Goal: Task Accomplishment & Management: Manage account settings

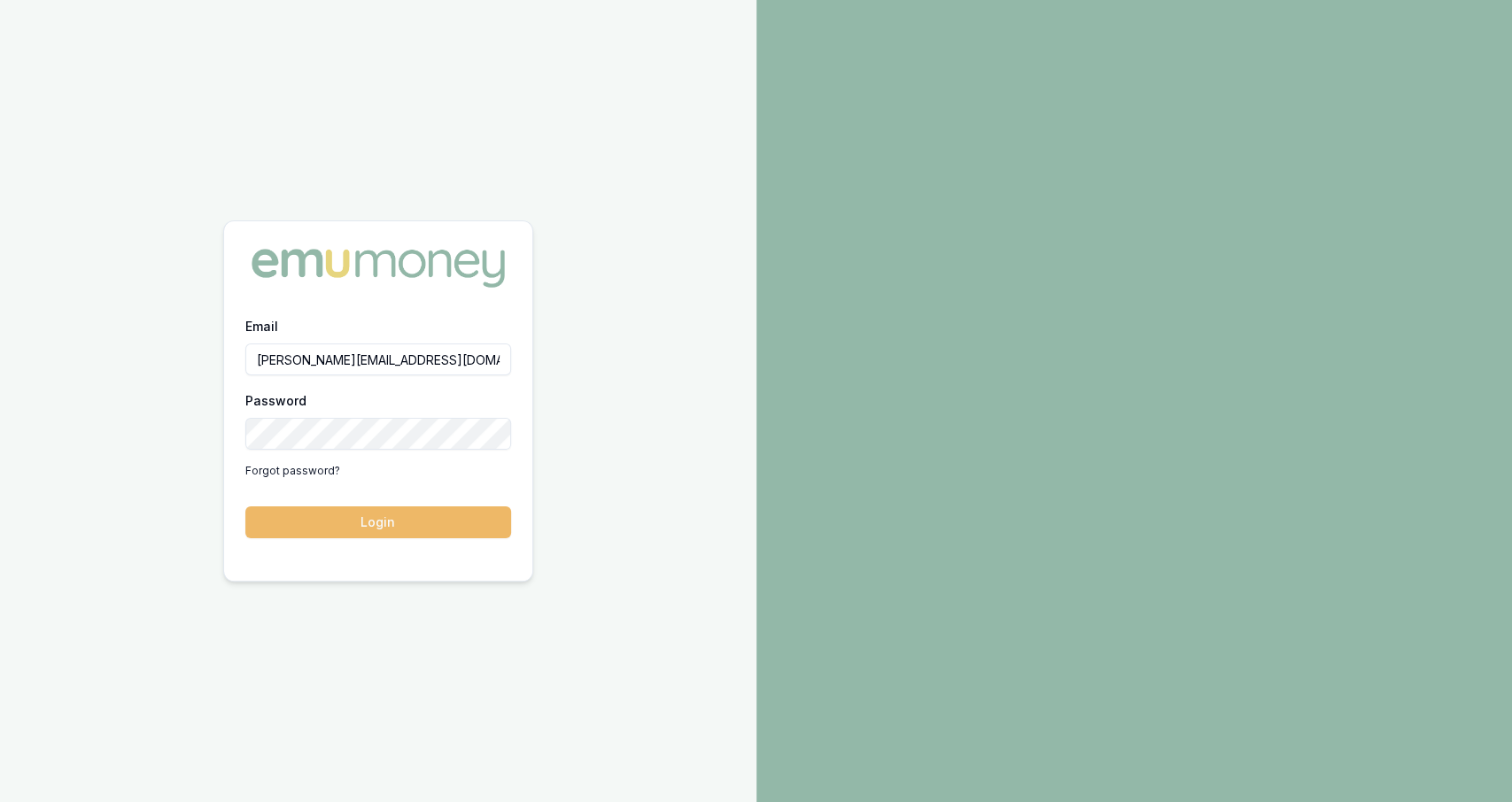
click at [350, 523] on button "Login" at bounding box center [378, 522] width 266 height 32
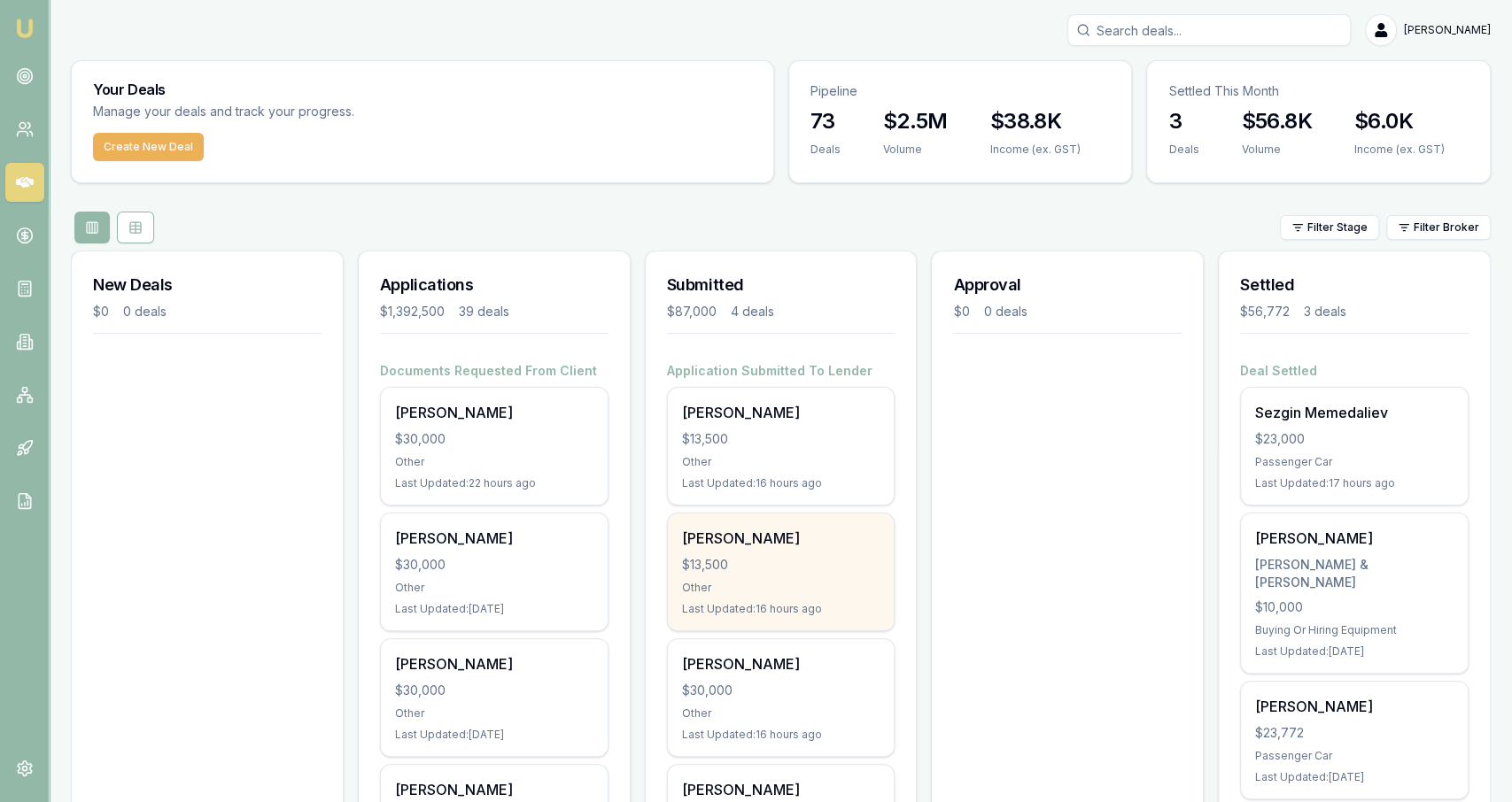
scroll to position [176, 0]
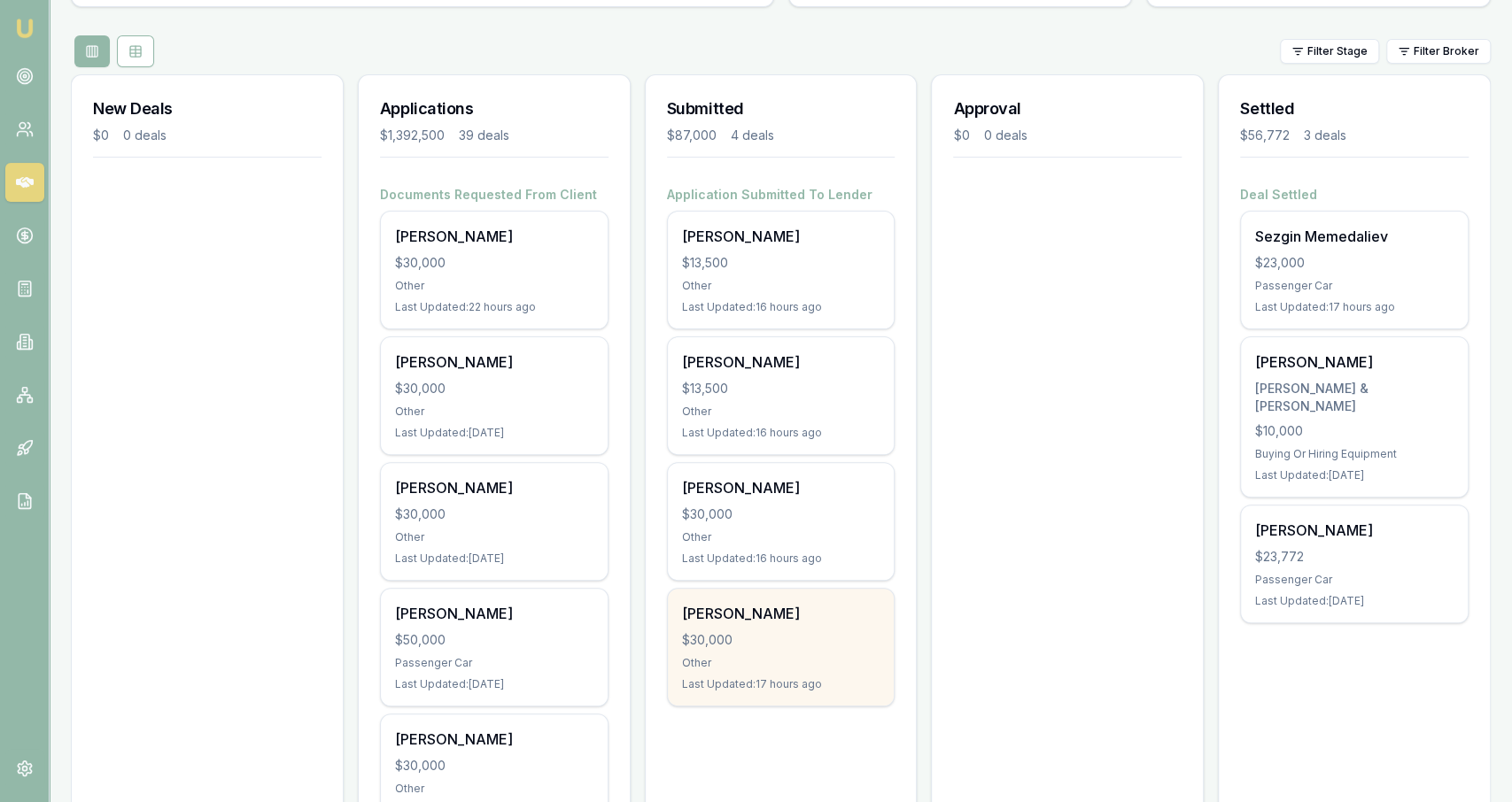
click at [886, 673] on div "Daniel Sharp $30,000 Other Last Updated: 17 hours ago" at bounding box center [782, 647] width 227 height 117
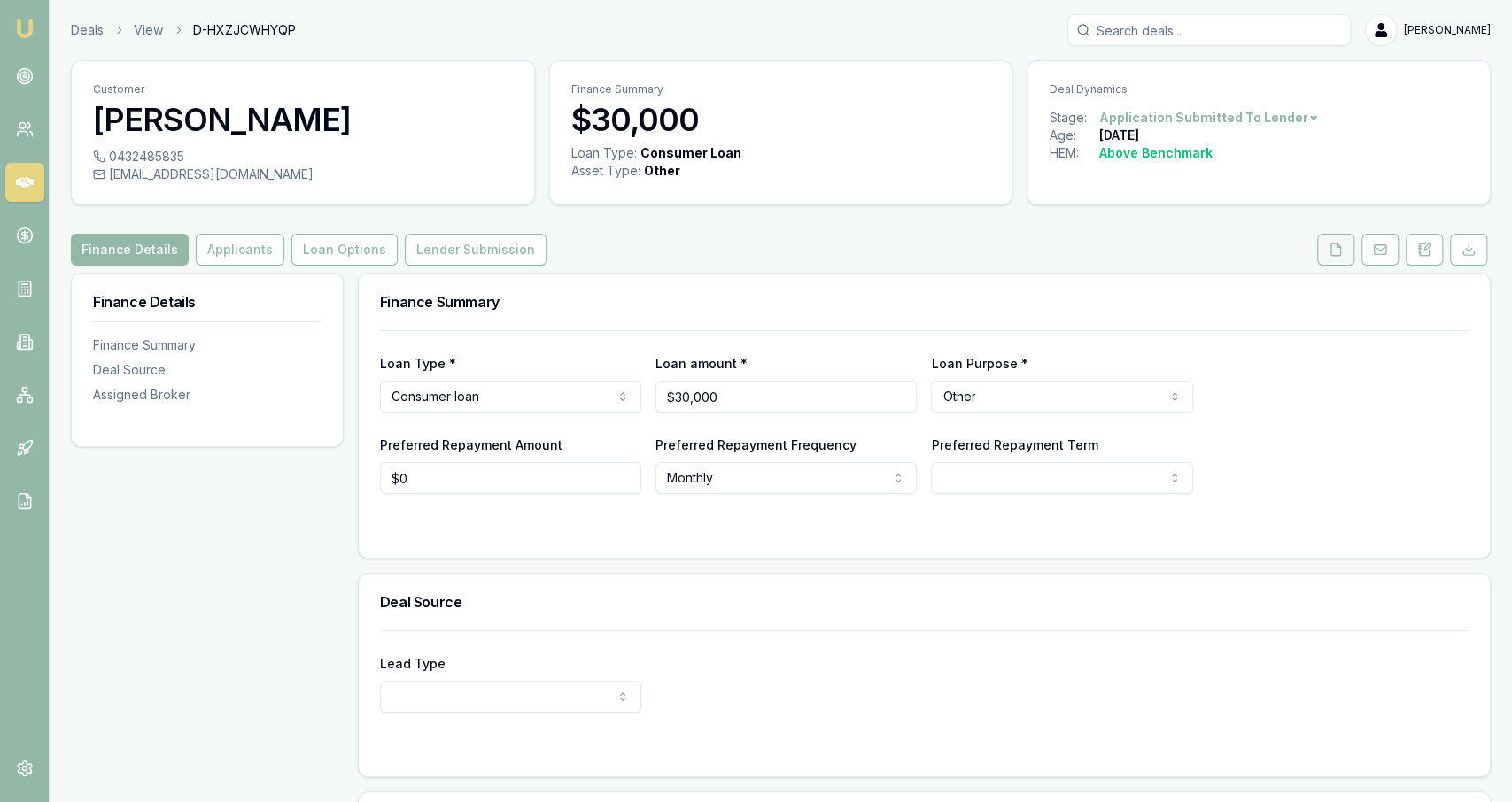
click at [1339, 235] on button at bounding box center [1336, 249] width 37 height 32
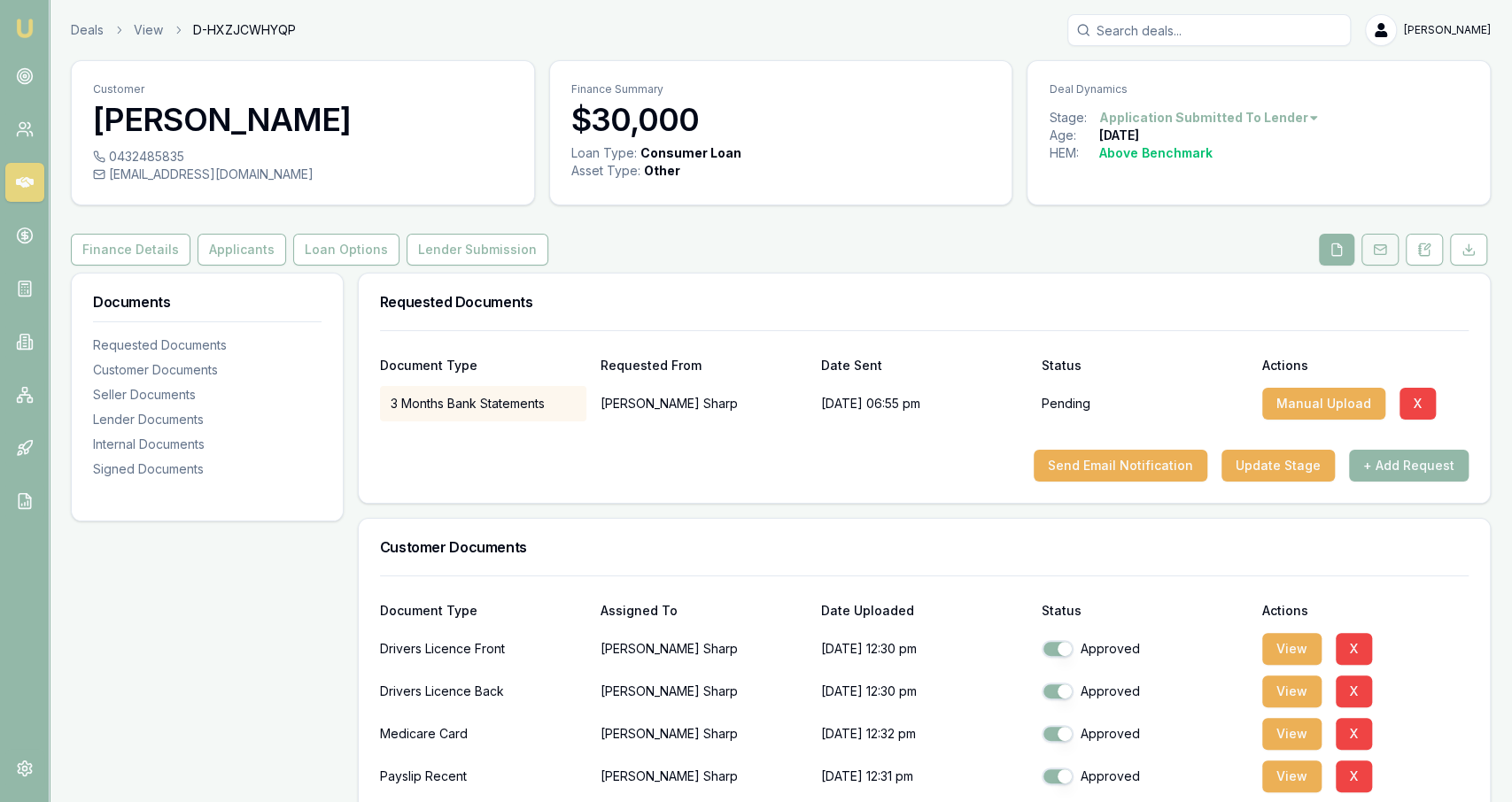
click at [1374, 256] on button at bounding box center [1380, 249] width 37 height 32
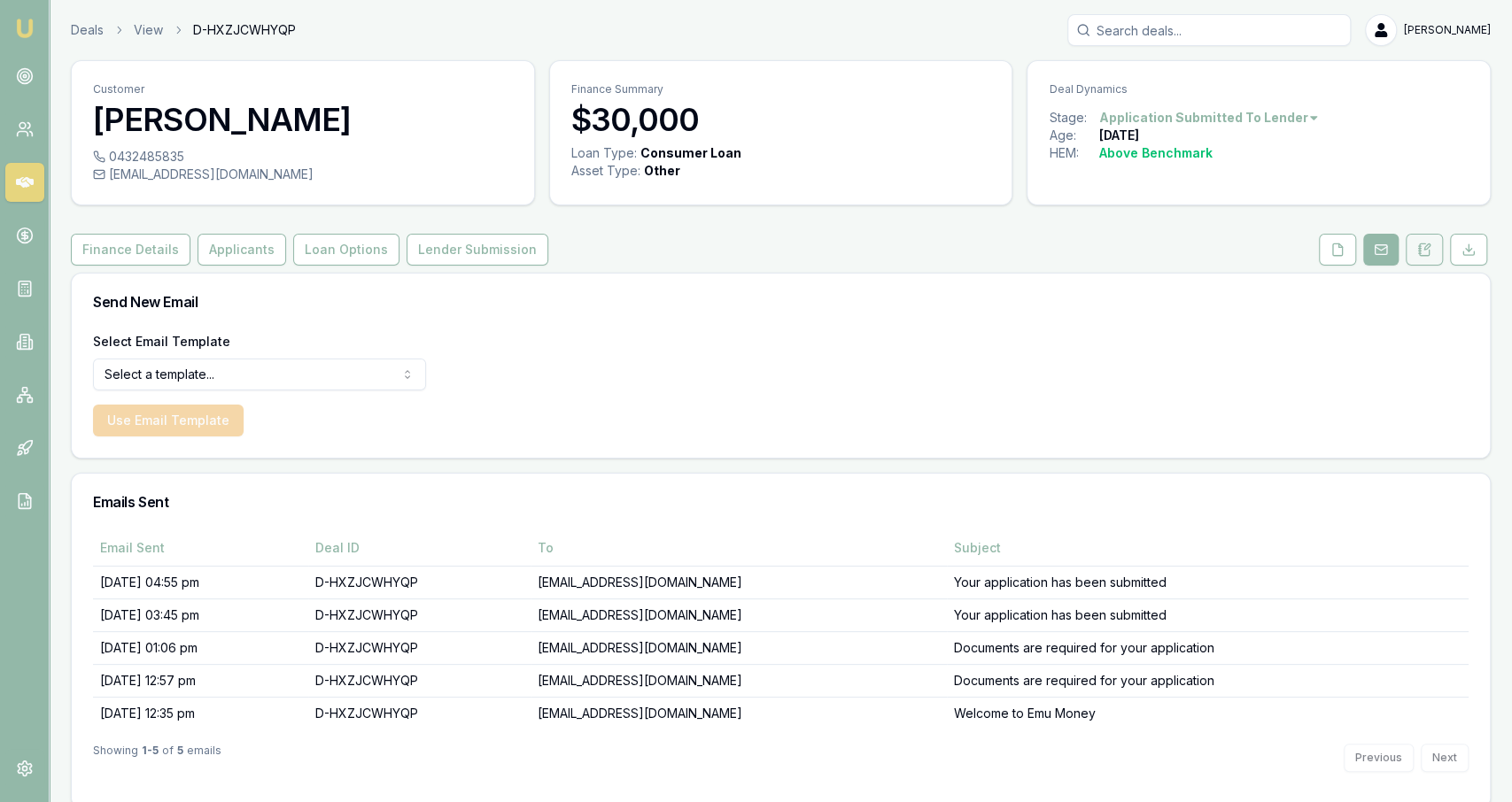
click at [1427, 254] on icon at bounding box center [1424, 249] width 10 height 12
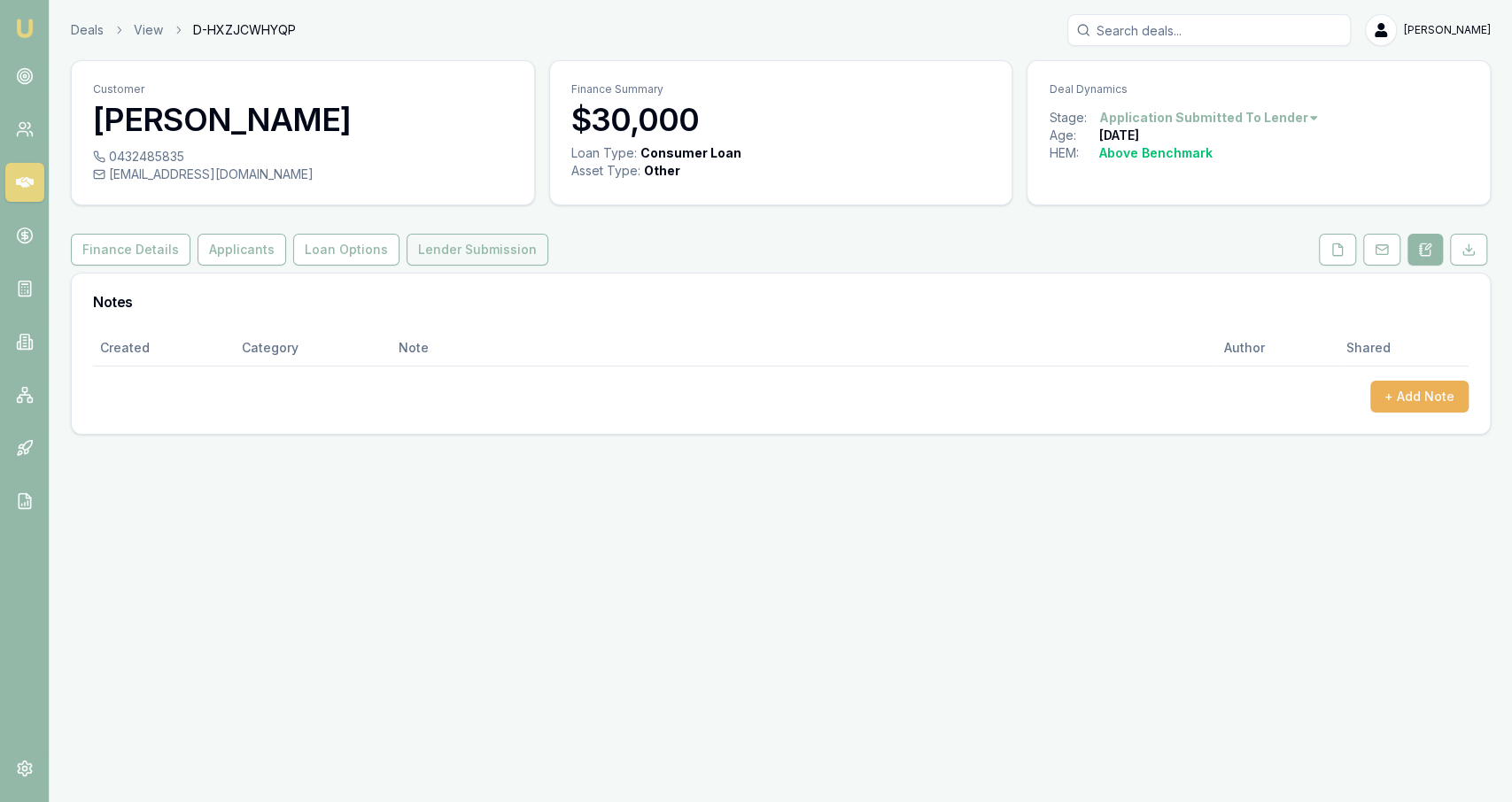
click at [450, 265] on button "Lender Submission" at bounding box center [477, 249] width 142 height 32
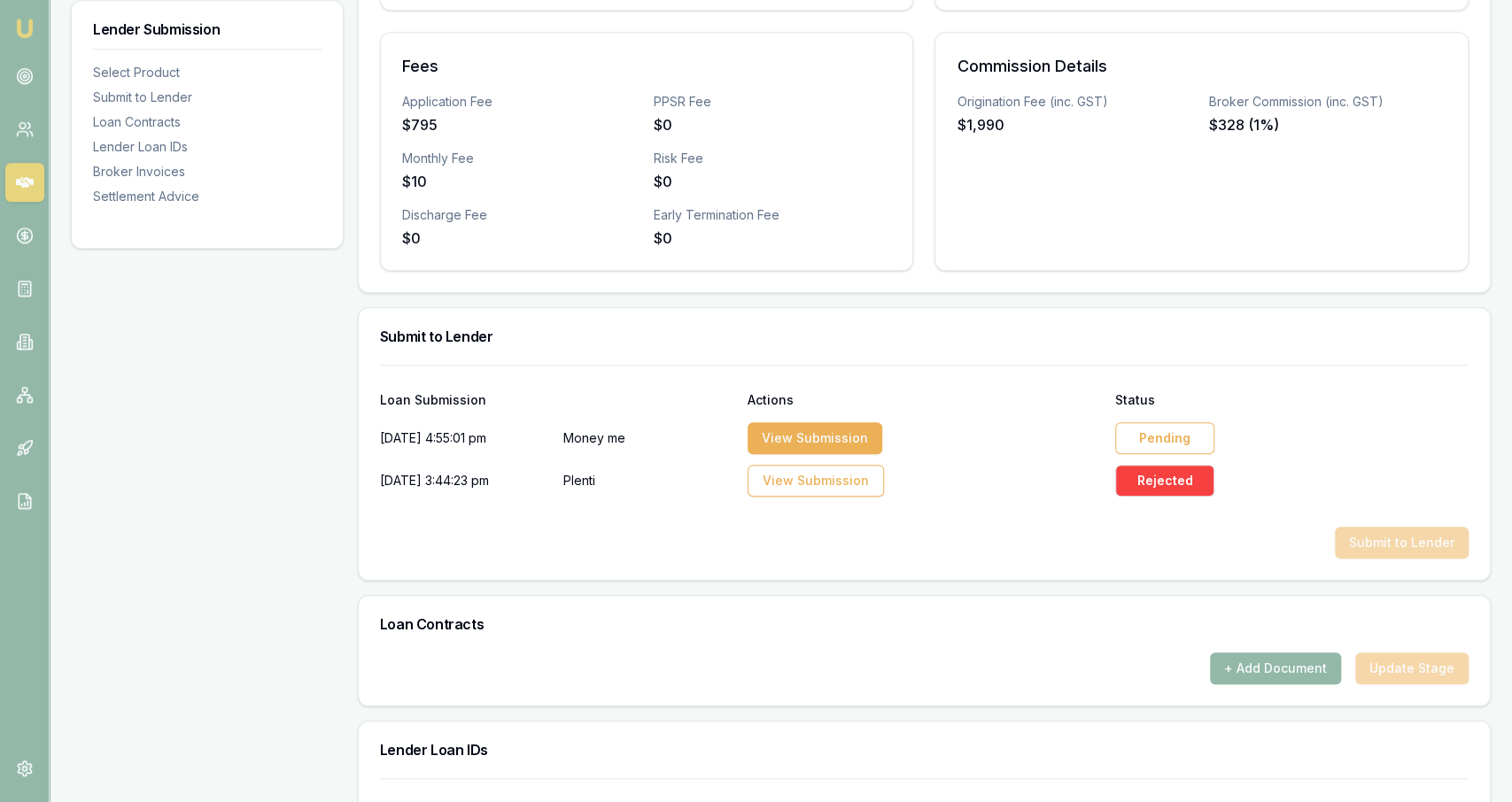
scroll to position [604, 0]
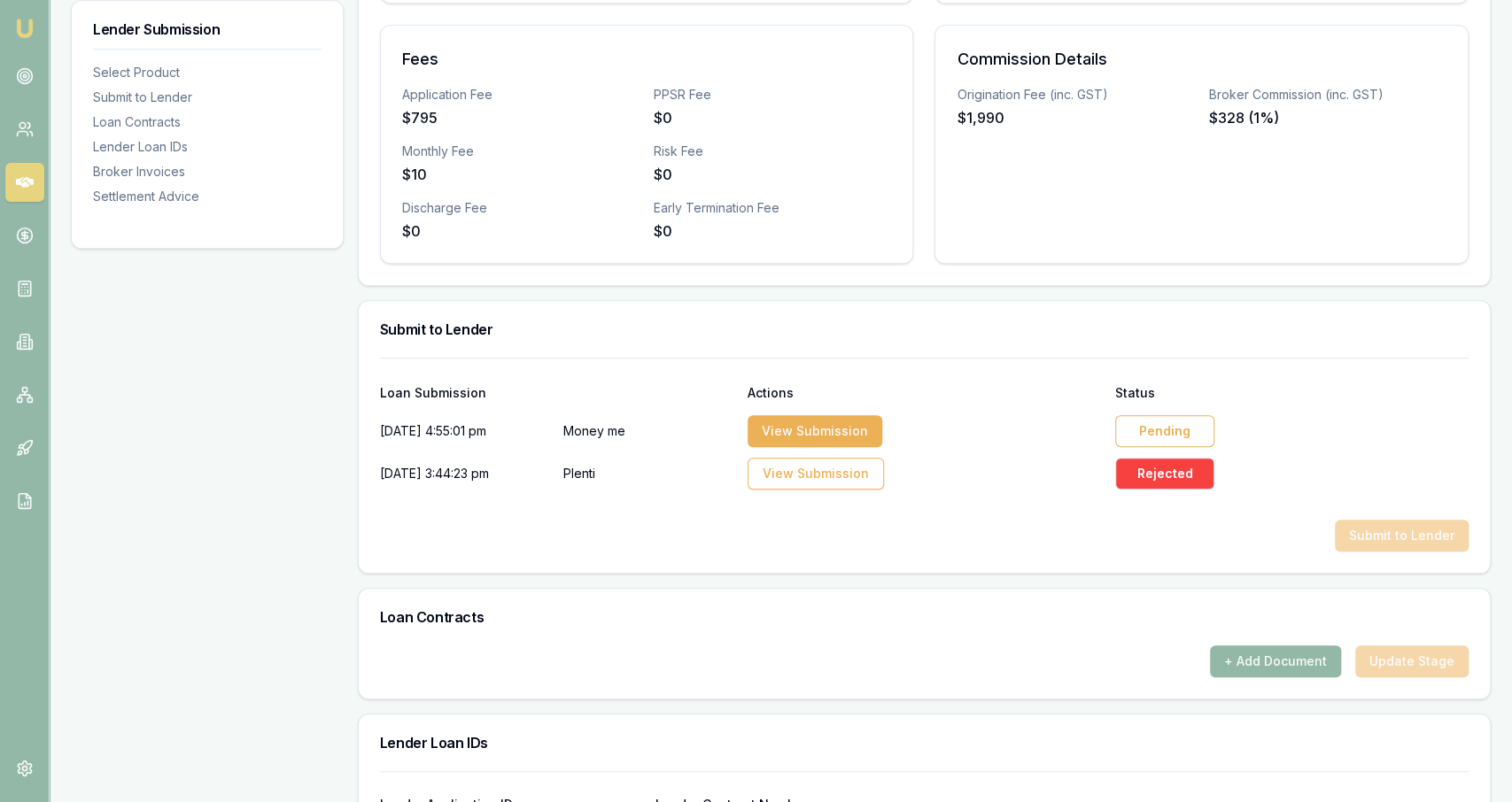
click at [1174, 427] on div "Pending" at bounding box center [1164, 431] width 100 height 32
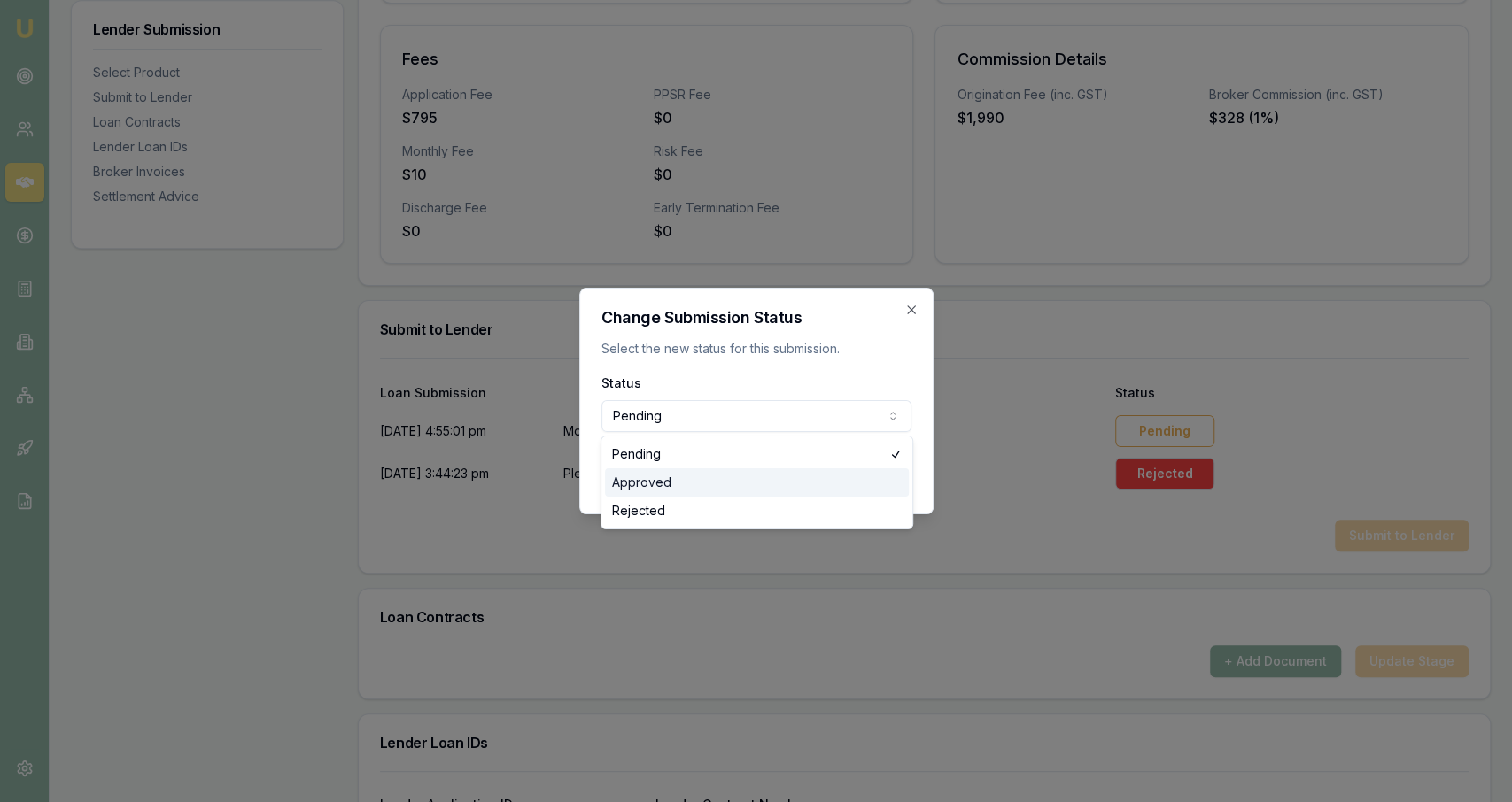
select select "APPROVED"
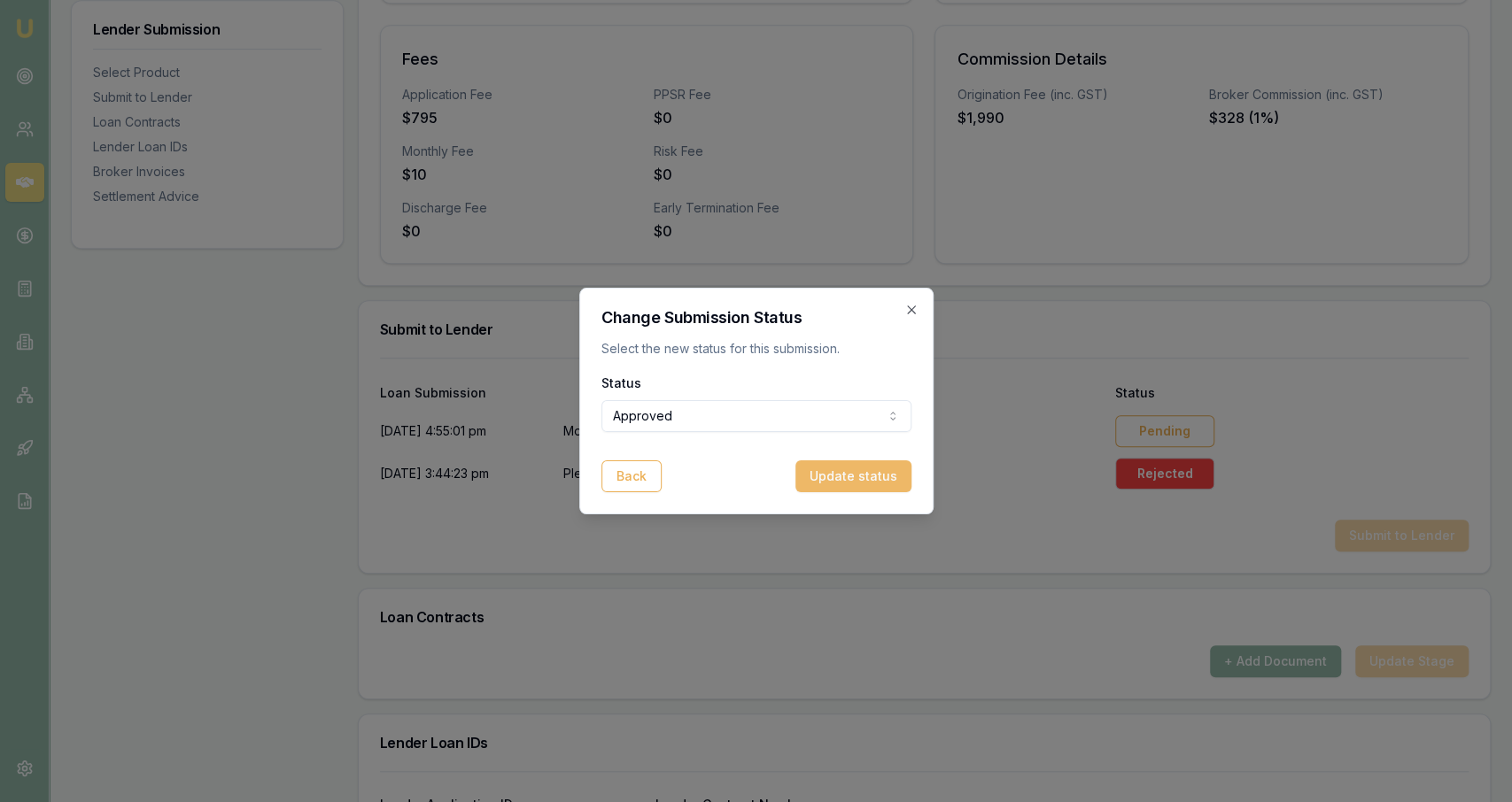
click at [835, 485] on button "Update status" at bounding box center [854, 476] width 116 height 32
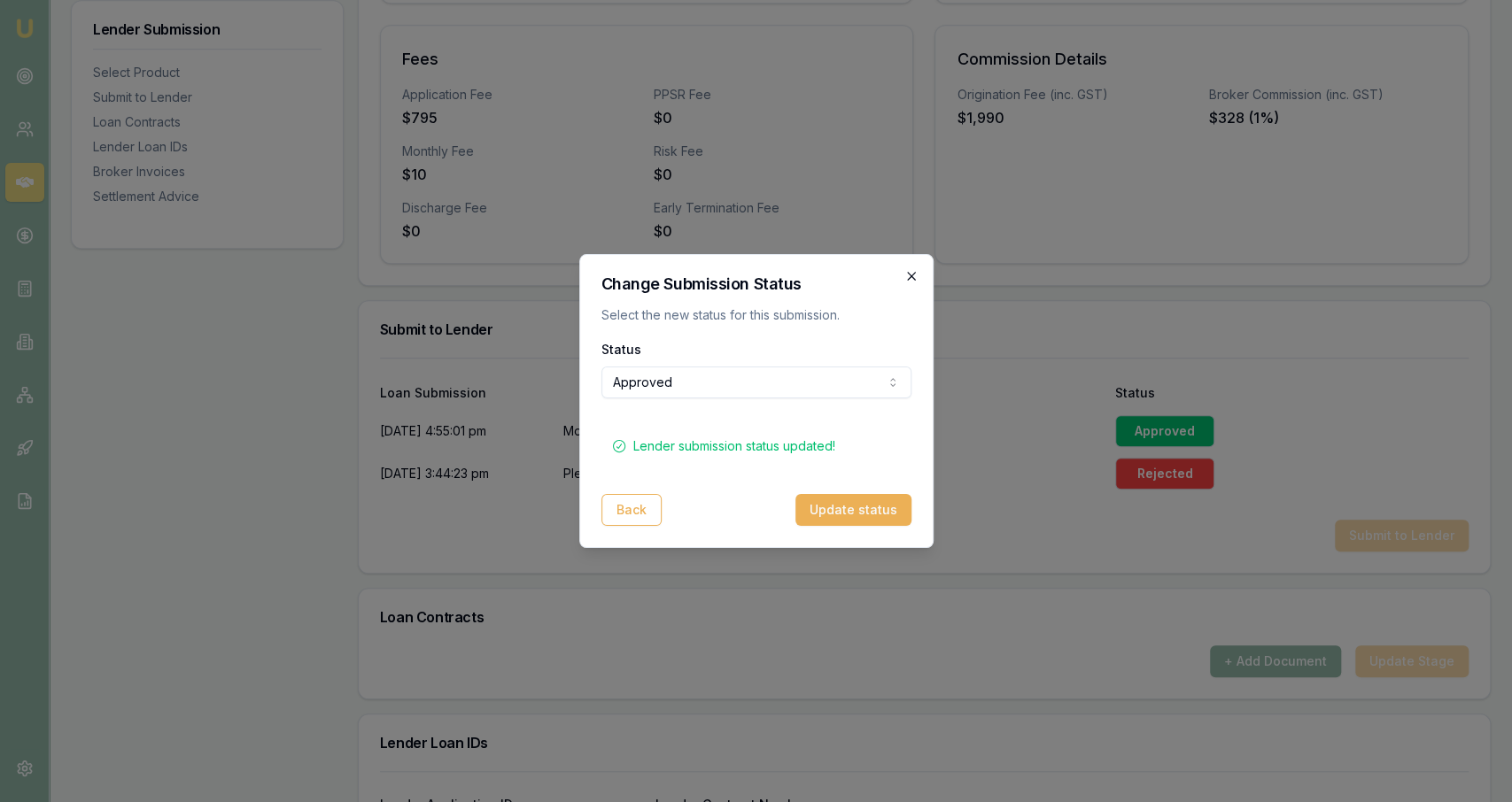
click at [912, 274] on icon "button" at bounding box center [911, 276] width 14 height 14
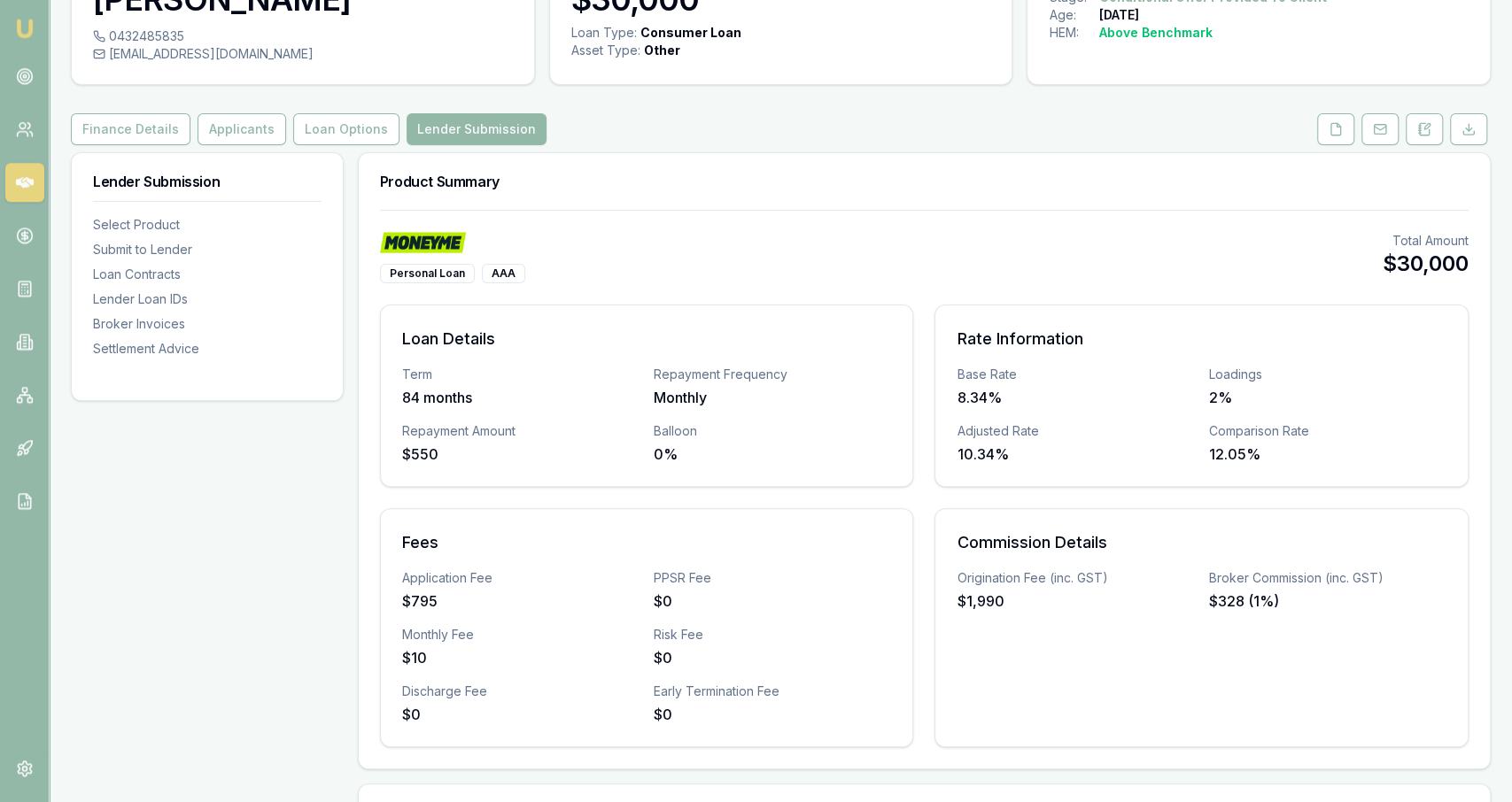
scroll to position [91, 0]
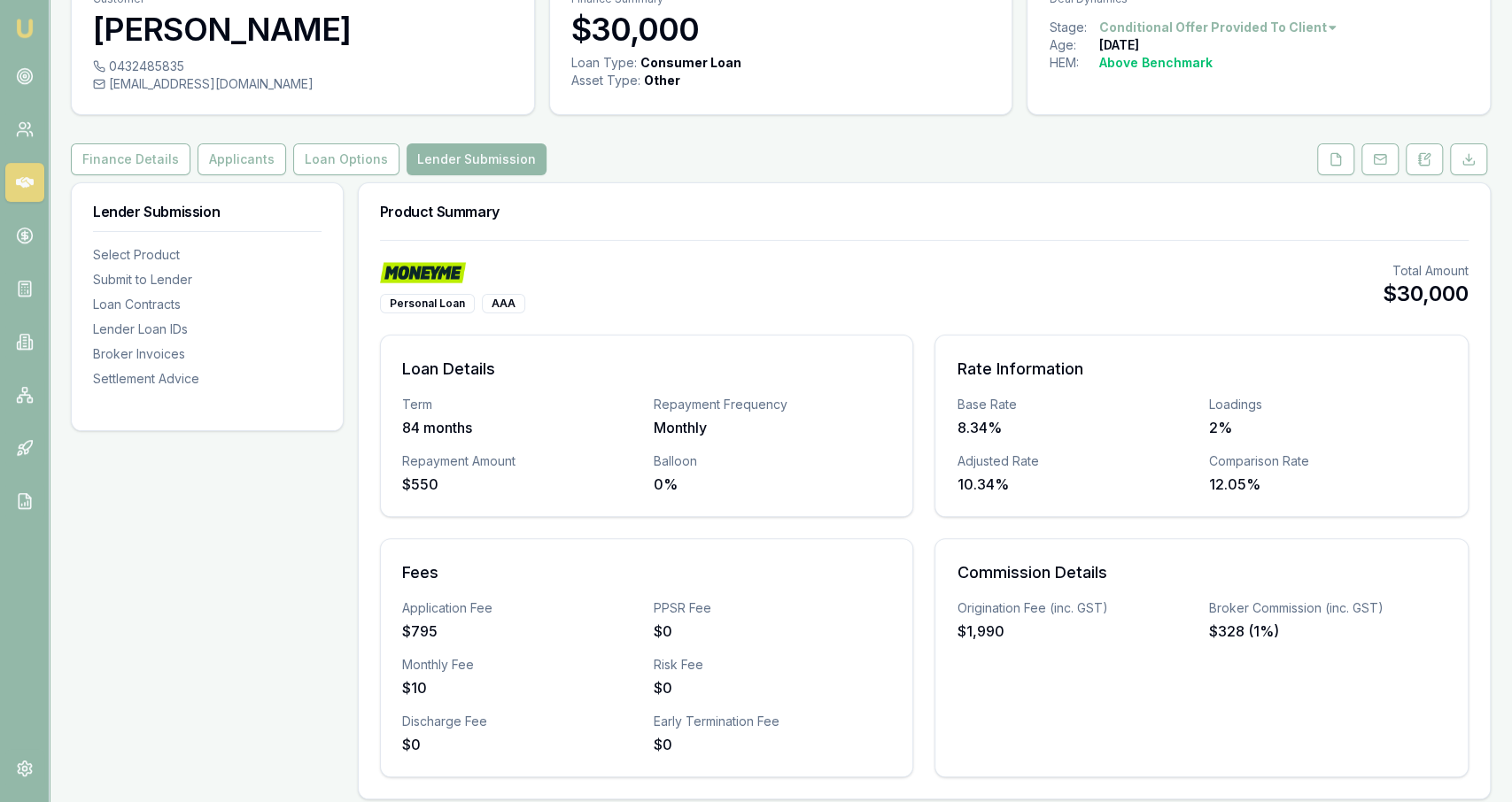
click at [19, 33] on img at bounding box center [25, 29] width 22 height 22
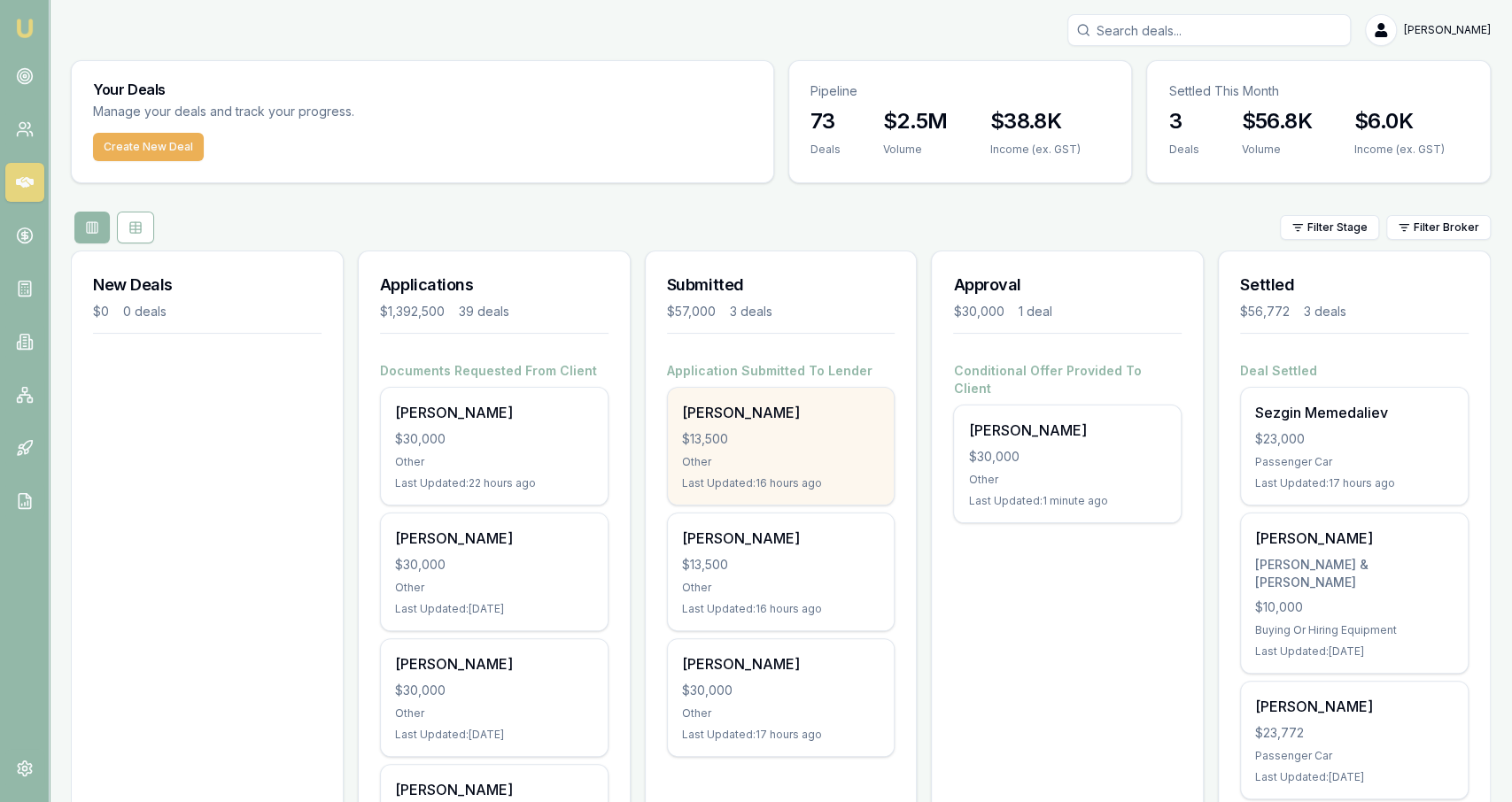
scroll to position [71, 0]
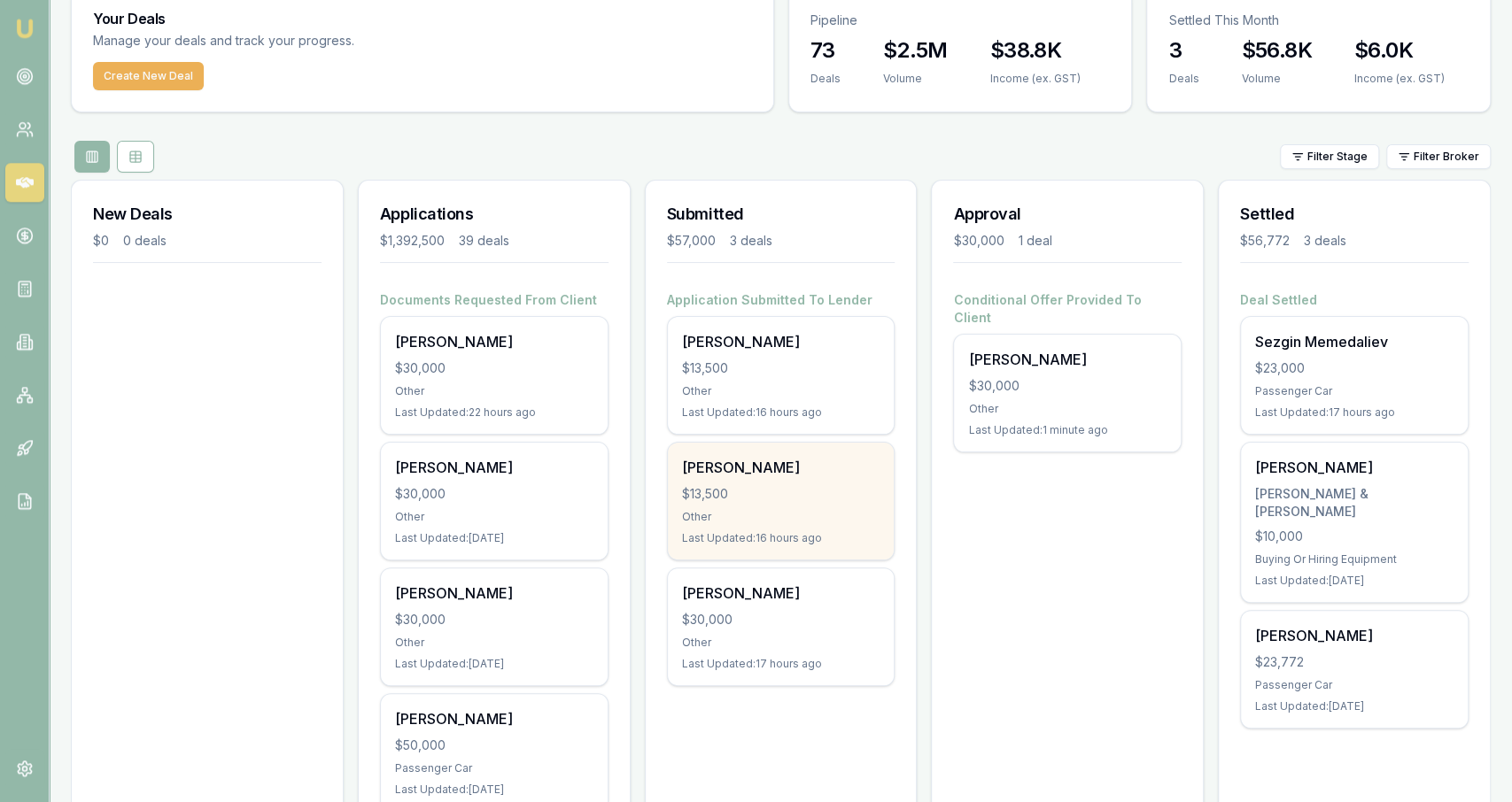
click at [777, 510] on div "Other" at bounding box center [781, 517] width 198 height 14
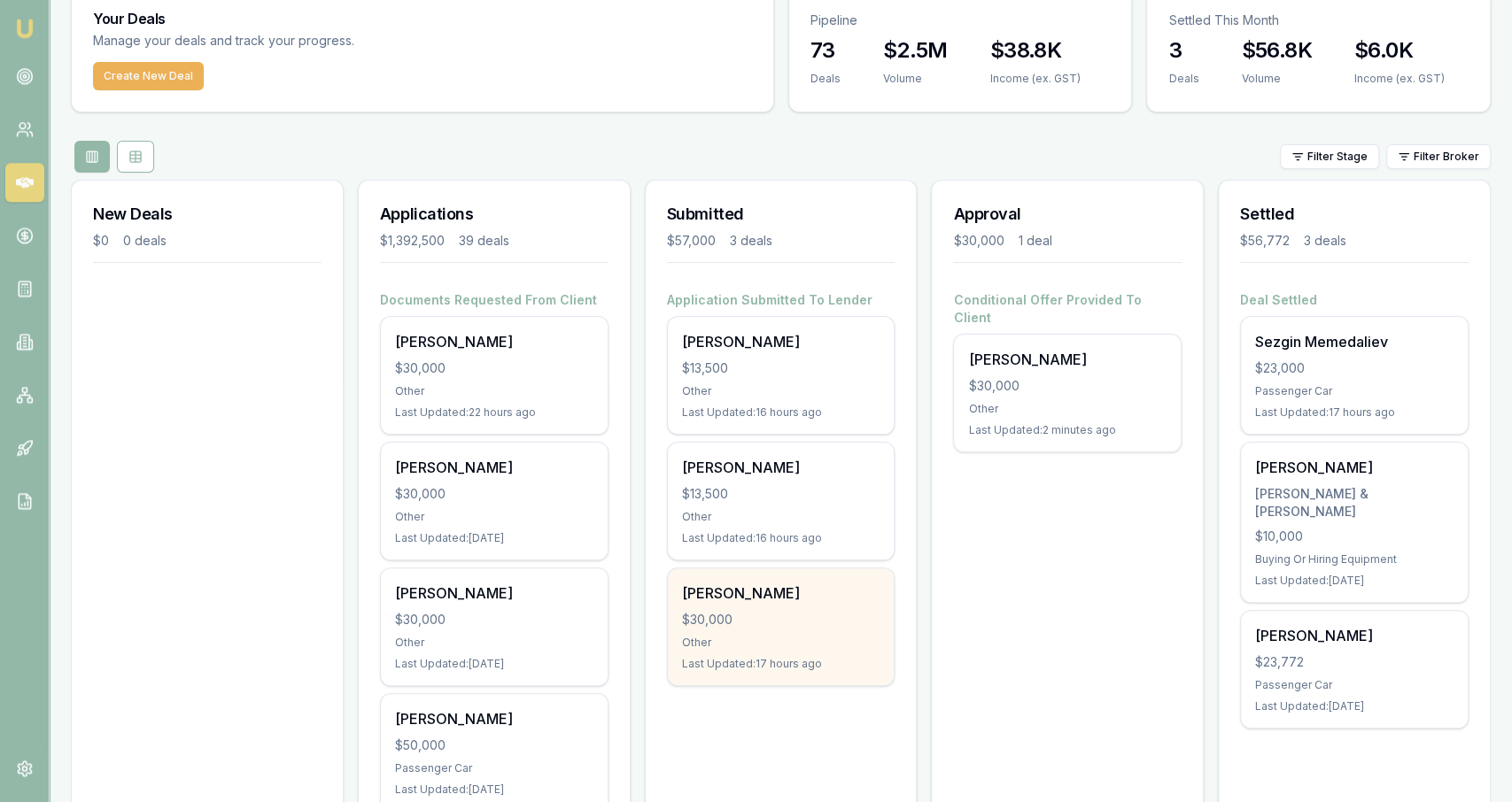
click at [840, 587] on div "[PERSON_NAME]" at bounding box center [781, 593] width 198 height 22
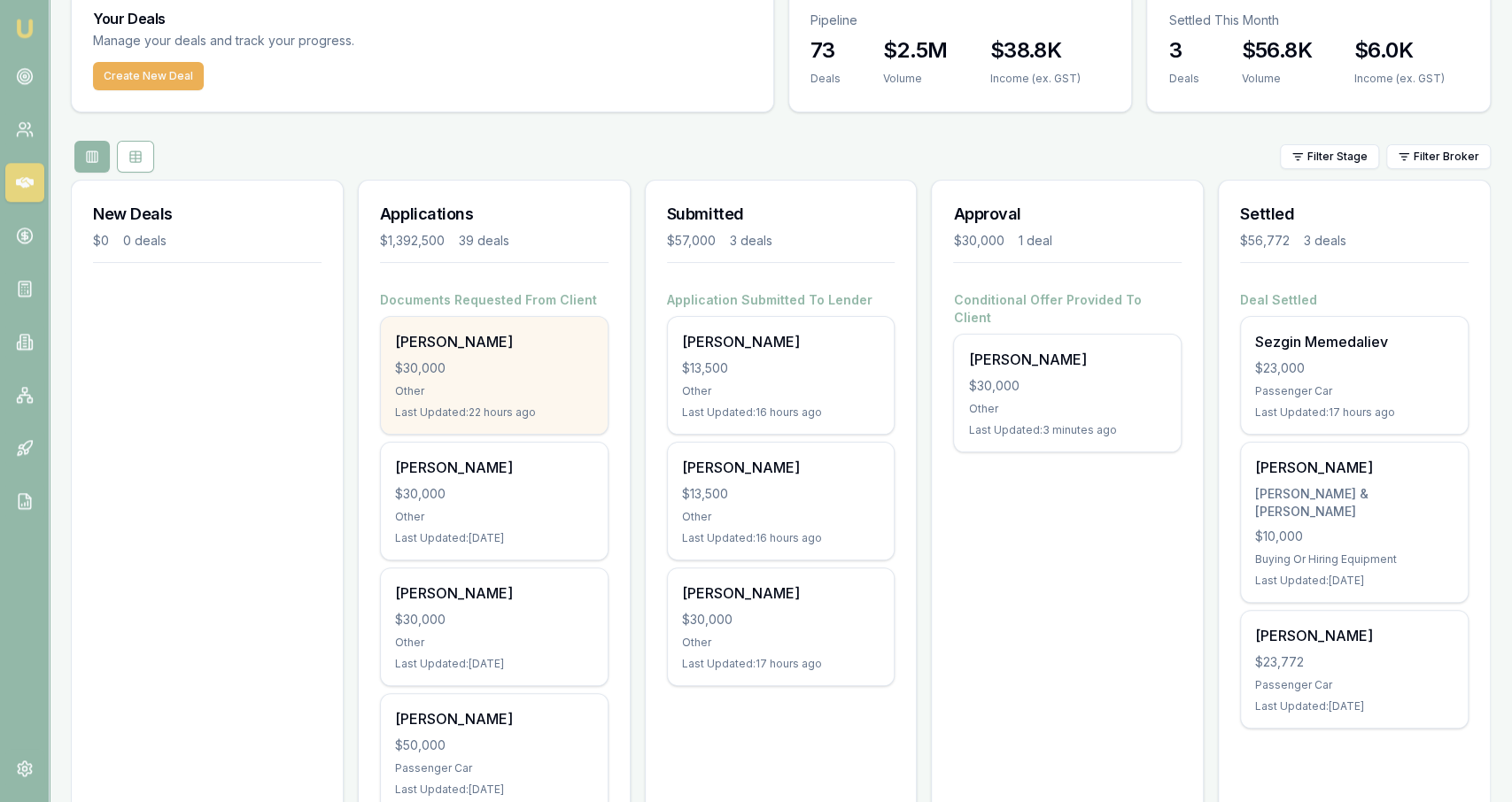
click at [455, 406] on div "Last Updated: 22 hours ago" at bounding box center [494, 413] width 198 height 14
click at [511, 362] on div "$30,000" at bounding box center [494, 368] width 198 height 18
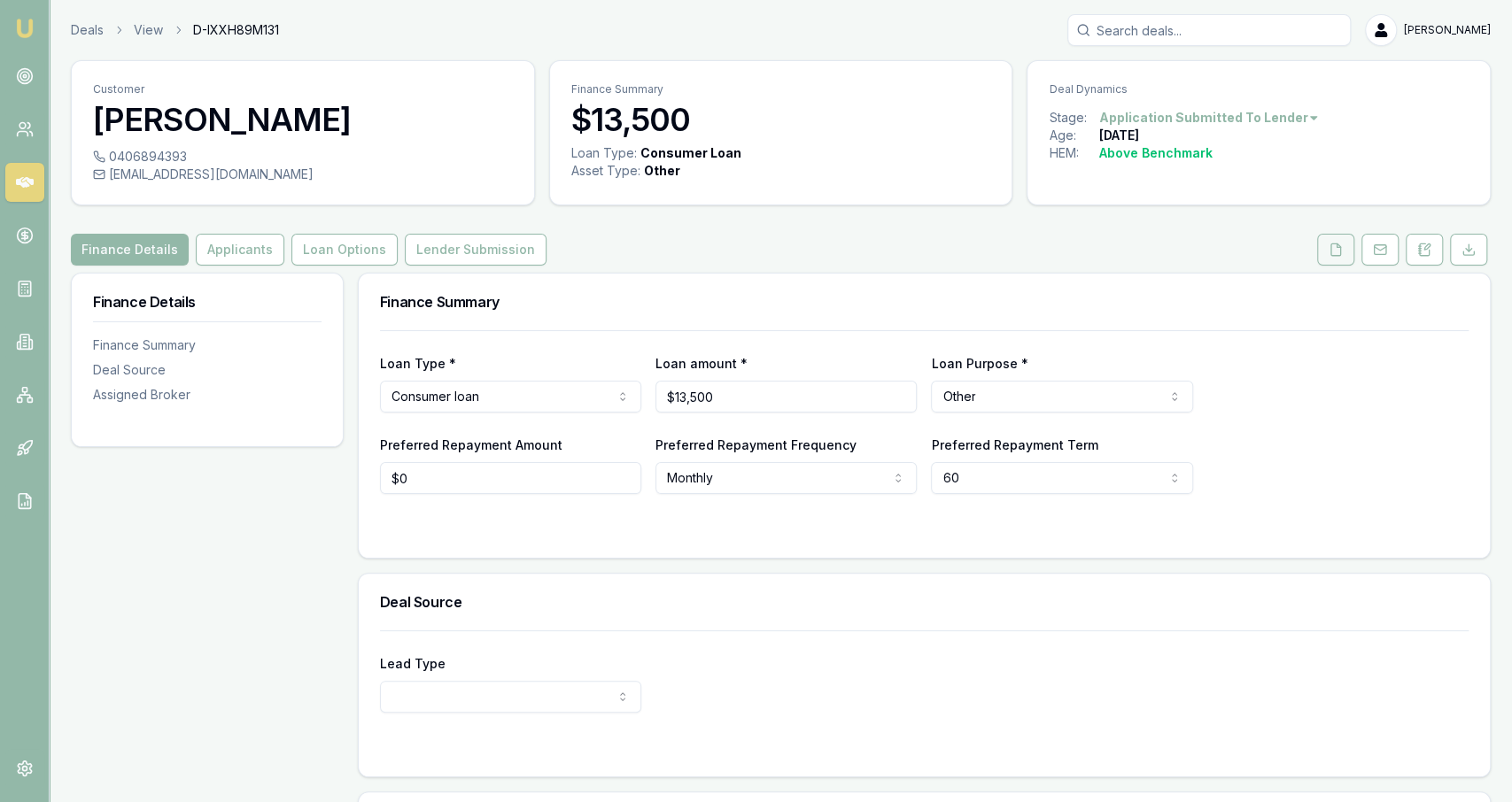
click at [1323, 256] on button at bounding box center [1336, 249] width 37 height 32
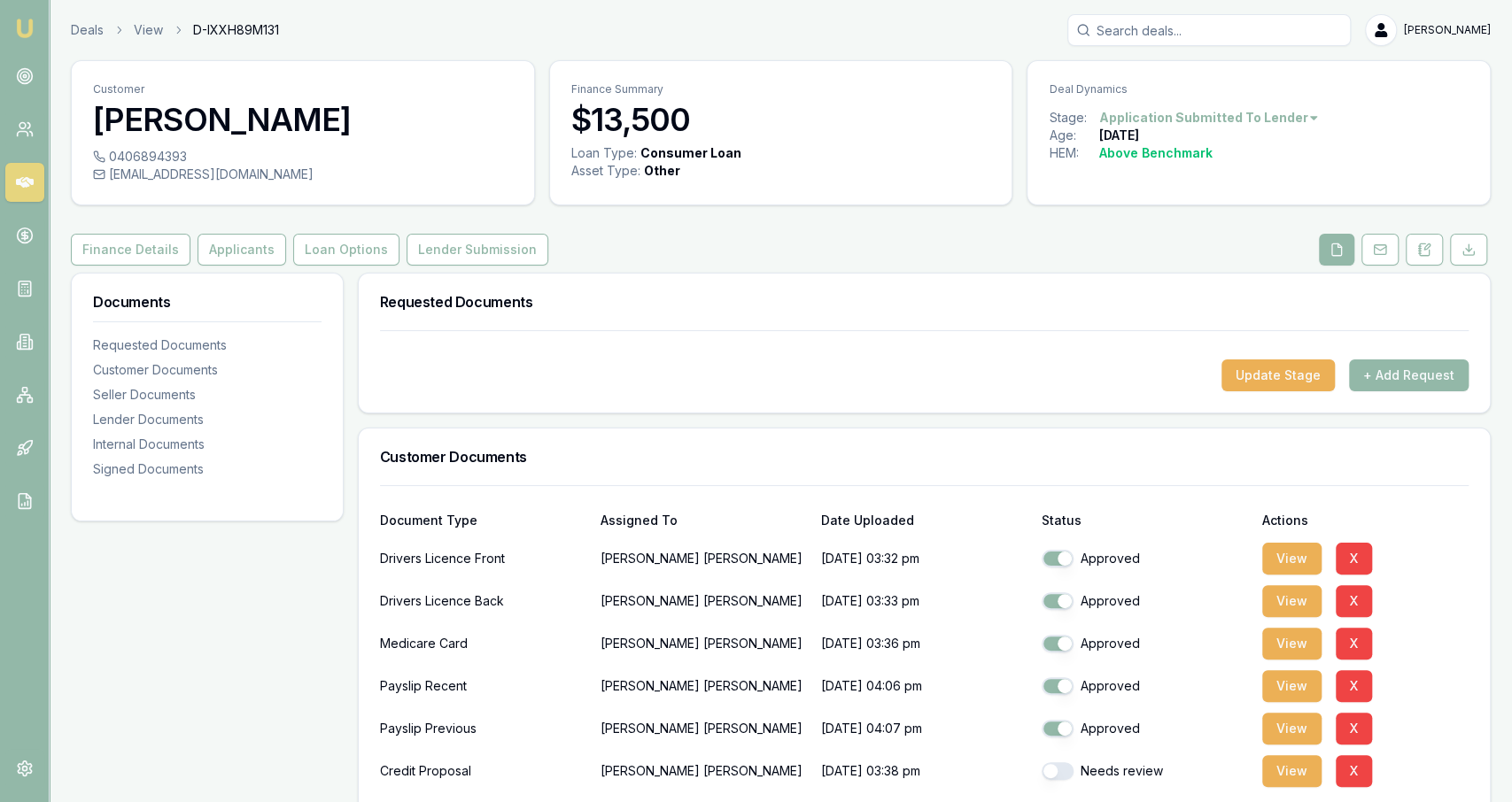
scroll to position [64, 0]
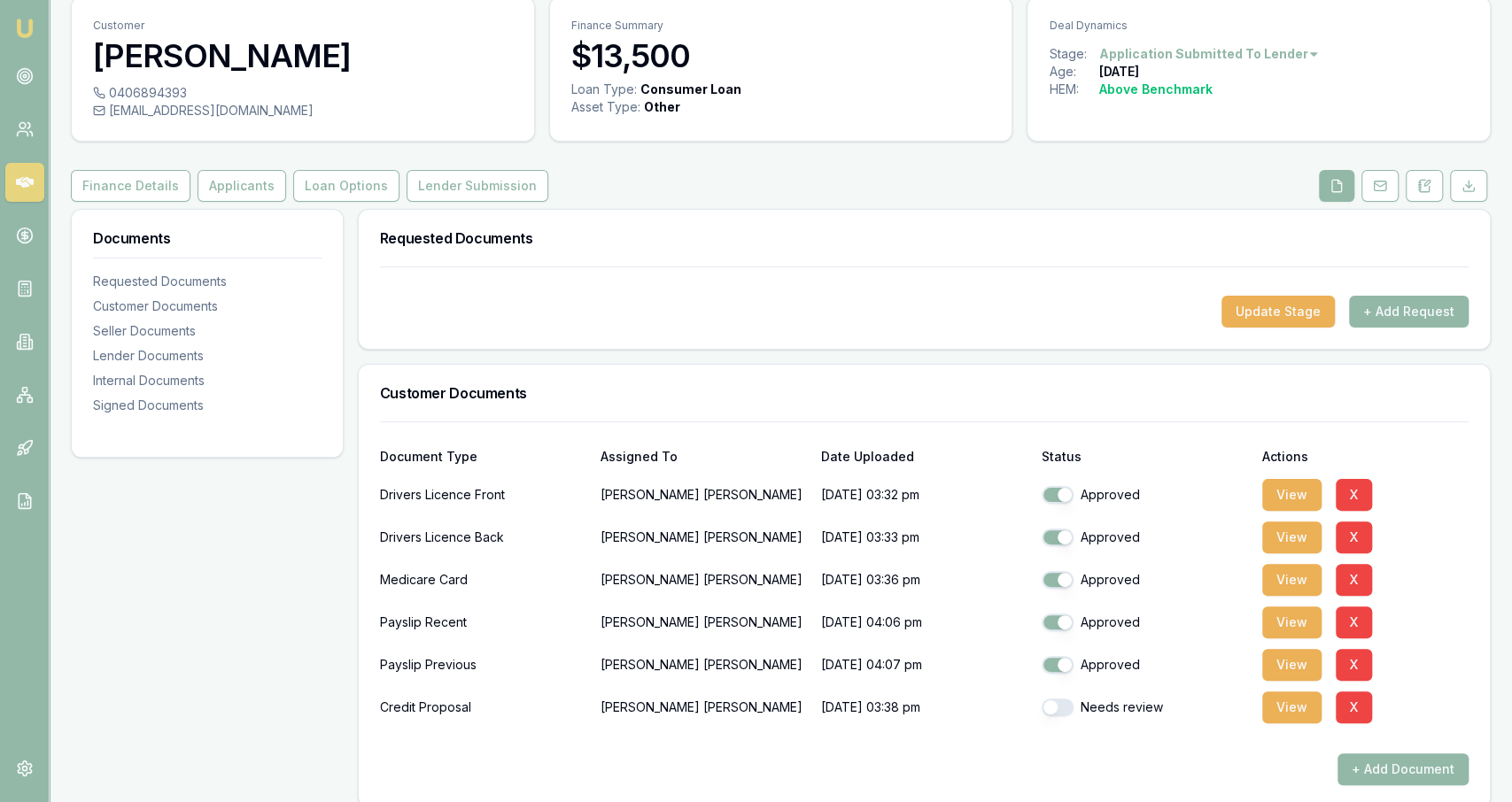
click at [1059, 711] on button "button" at bounding box center [1058, 707] width 32 height 18
checkbox input "true"
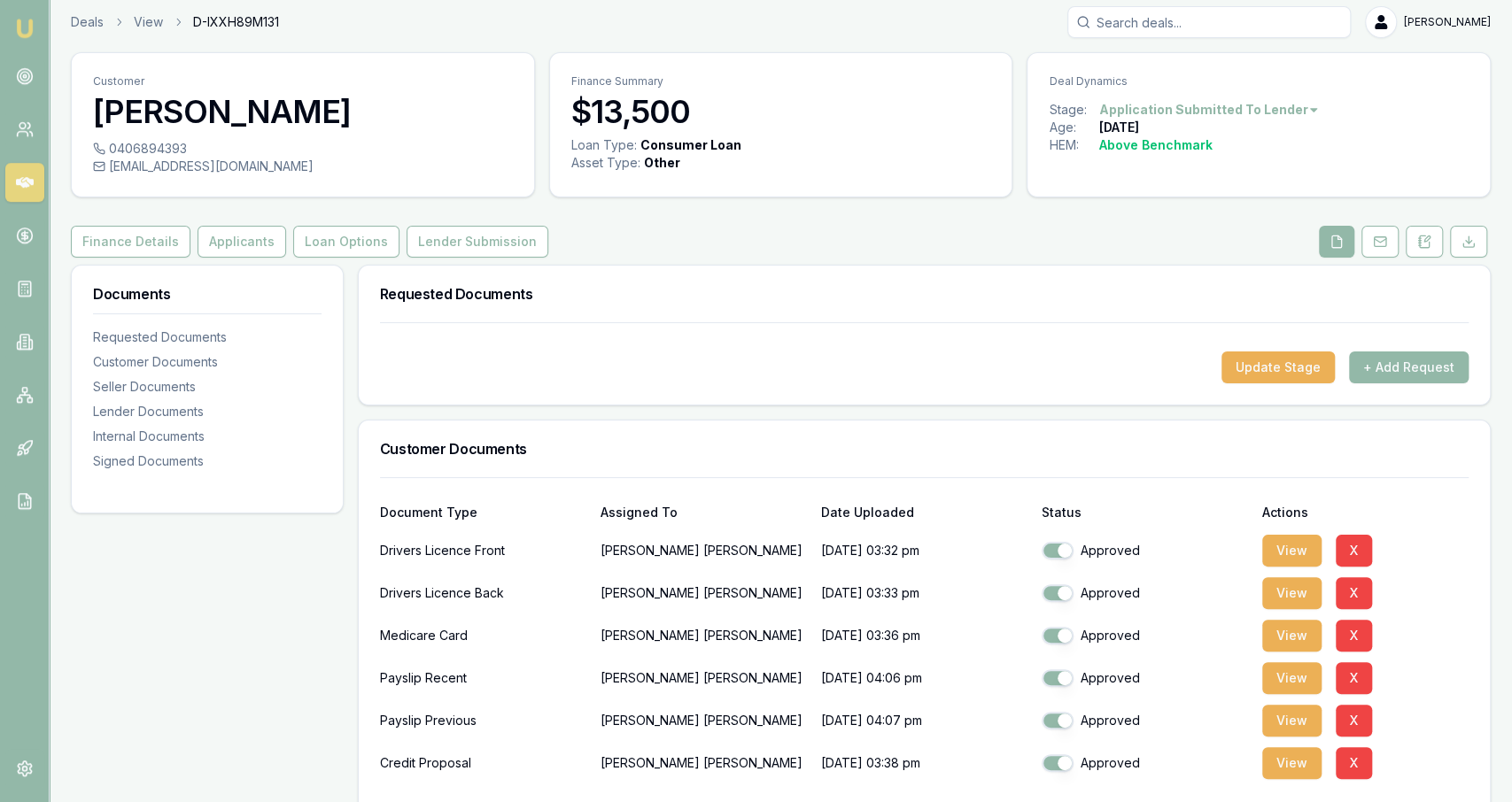
scroll to position [9, 0]
click at [241, 232] on button "Applicants" at bounding box center [241, 240] width 89 height 32
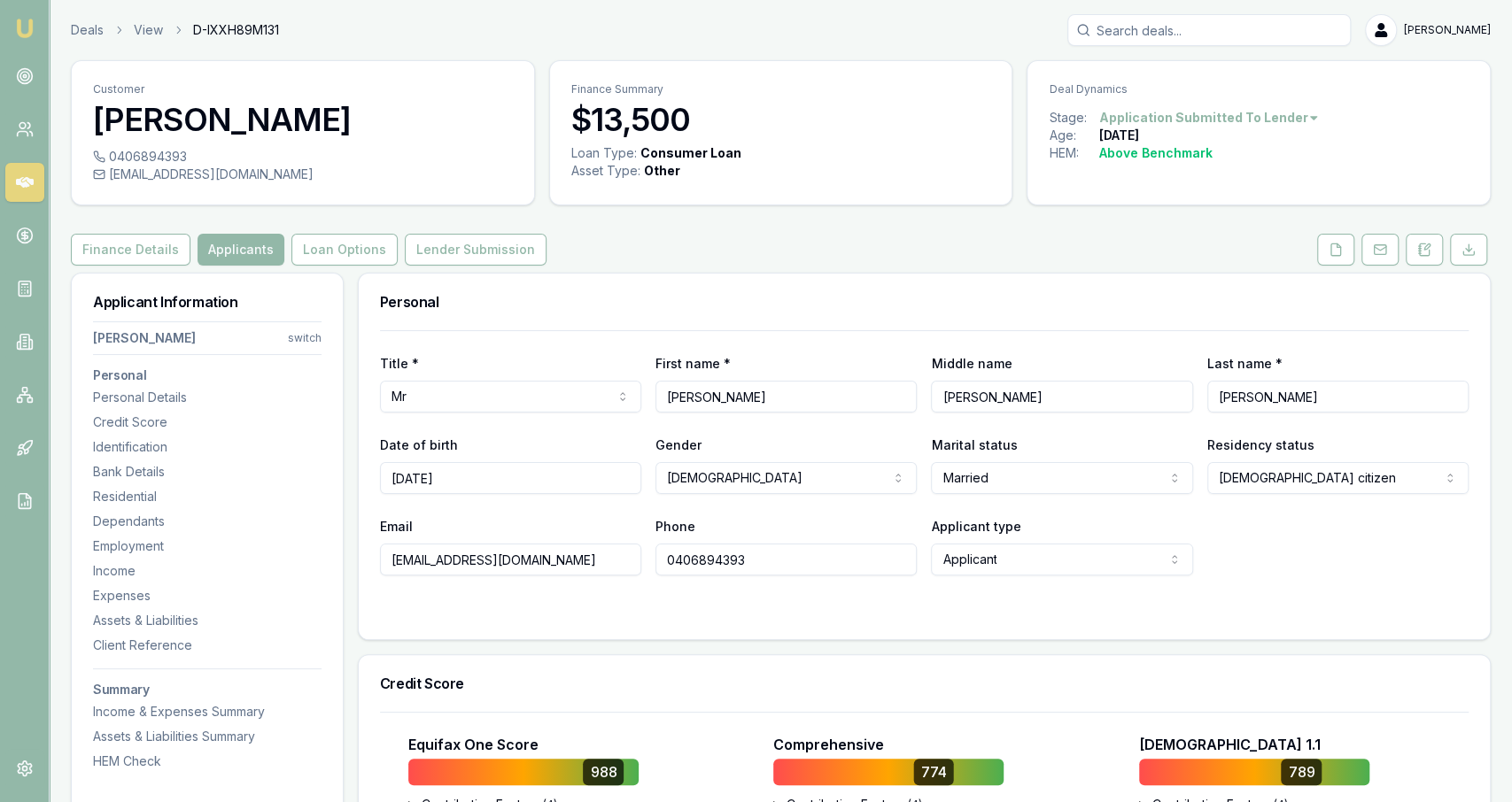
click at [861, 617] on div "Title * Mr Mr Mrs Miss Ms Dr Prof First name * Benjamin Middle name Ray Last na…" at bounding box center [924, 485] width 1131 height 309
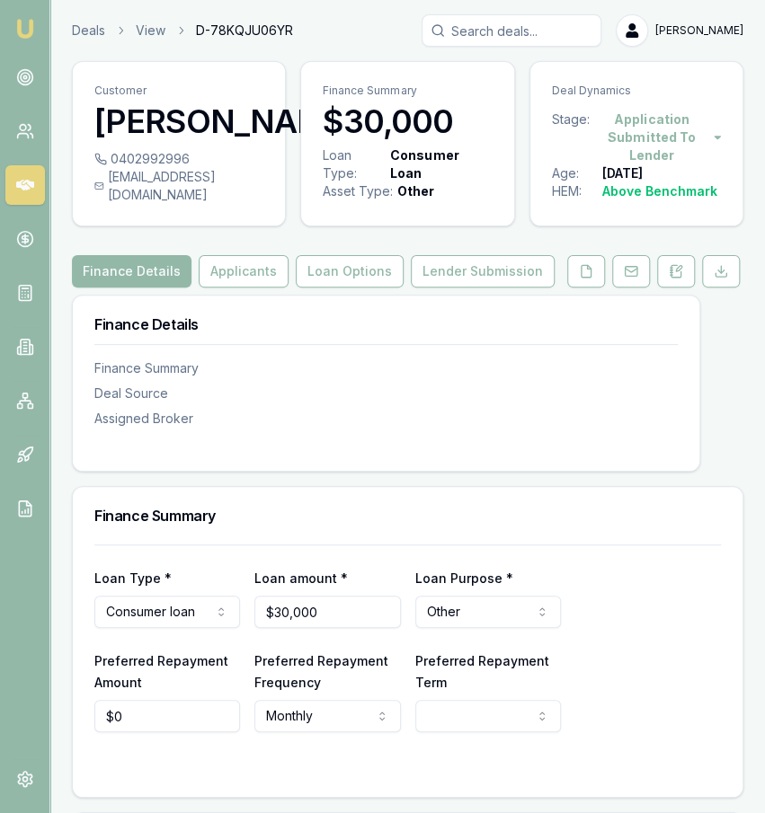
click at [592, 364] on nav "Finance Summary Deal Source Assigned Broker" at bounding box center [385, 382] width 583 height 91
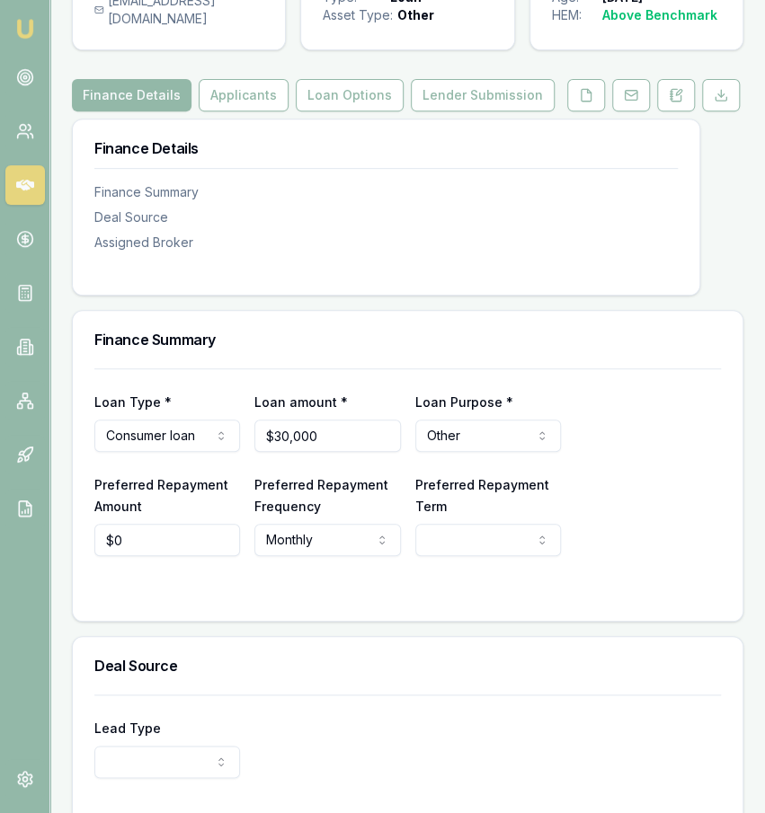
scroll to position [178, 0]
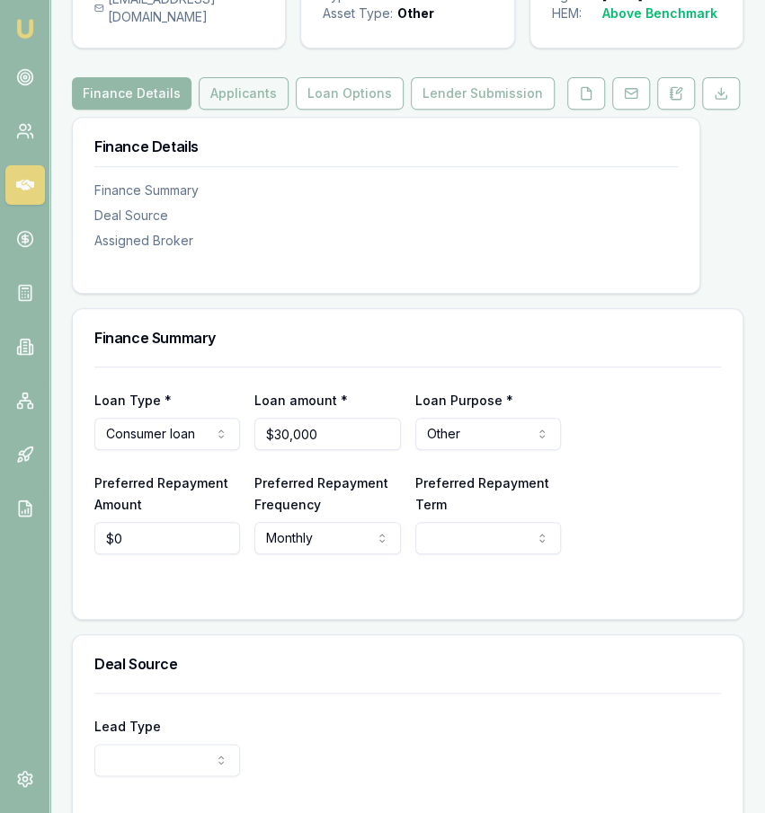
click at [240, 110] on button "Applicants" at bounding box center [244, 93] width 90 height 32
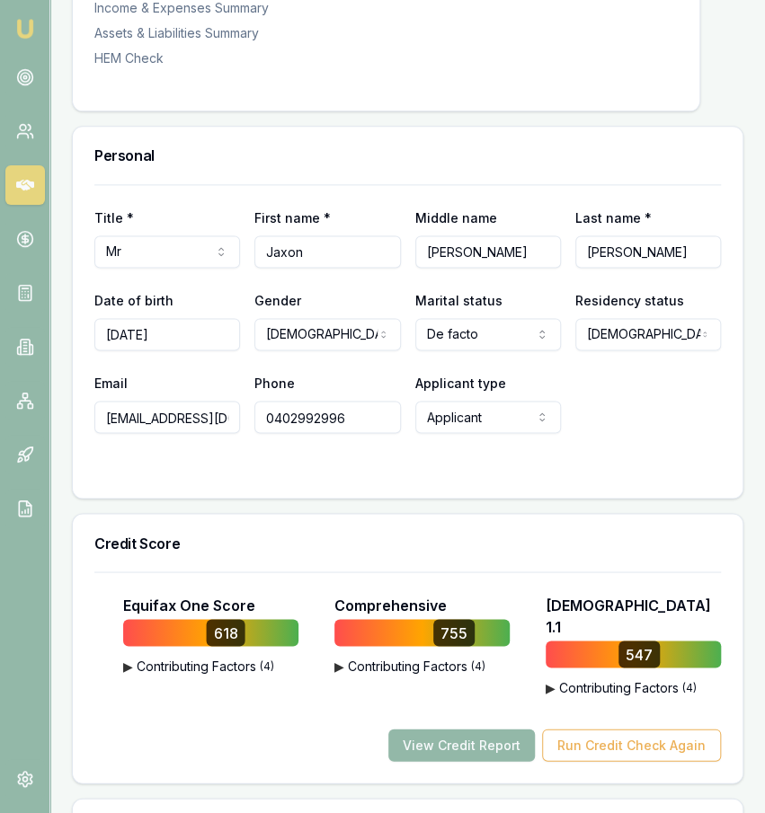
scroll to position [738, 0]
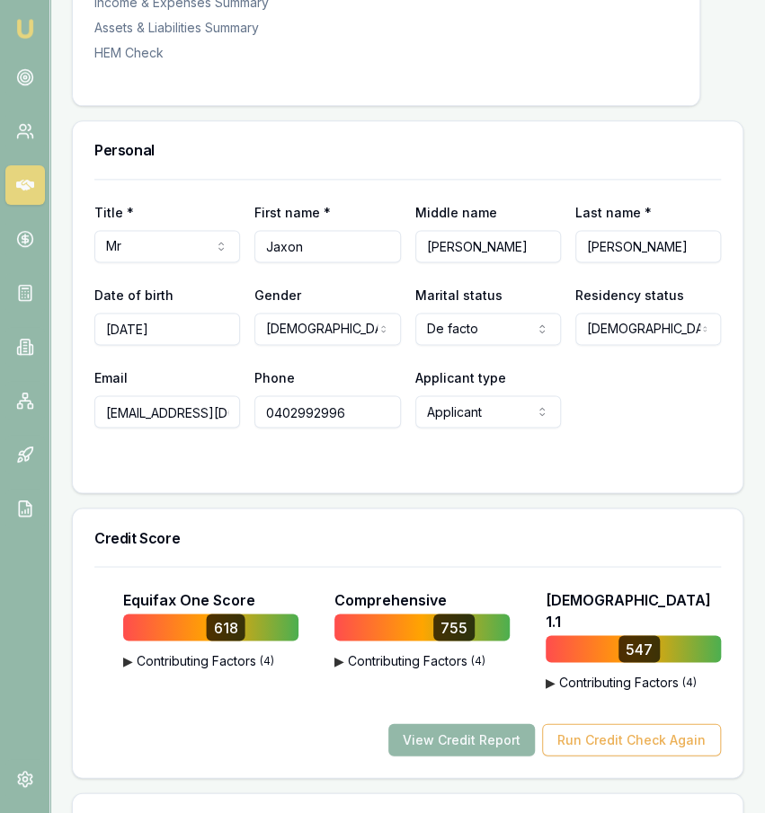
click at [217, 420] on input "[EMAIL_ADDRESS][DOMAIN_NAME]" at bounding box center [167, 411] width 146 height 32
click at [350, 426] on input "0402992996" at bounding box center [327, 411] width 146 height 32
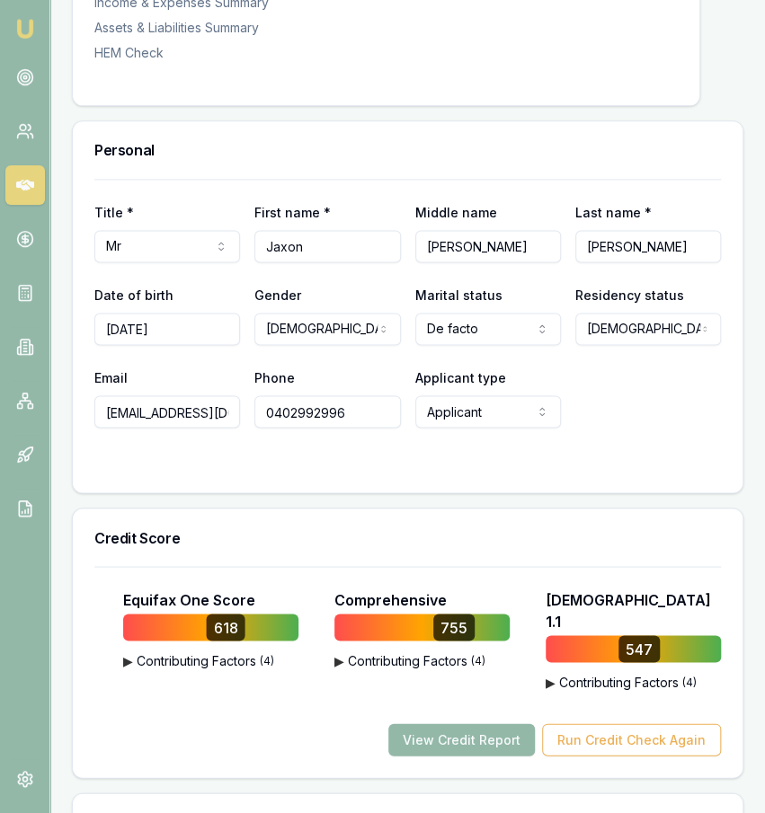
click at [540, 470] on form "Title * Mr Mr Mrs Miss Ms Dr Prof First name * [PERSON_NAME] Middle name [PERSO…" at bounding box center [407, 325] width 626 height 292
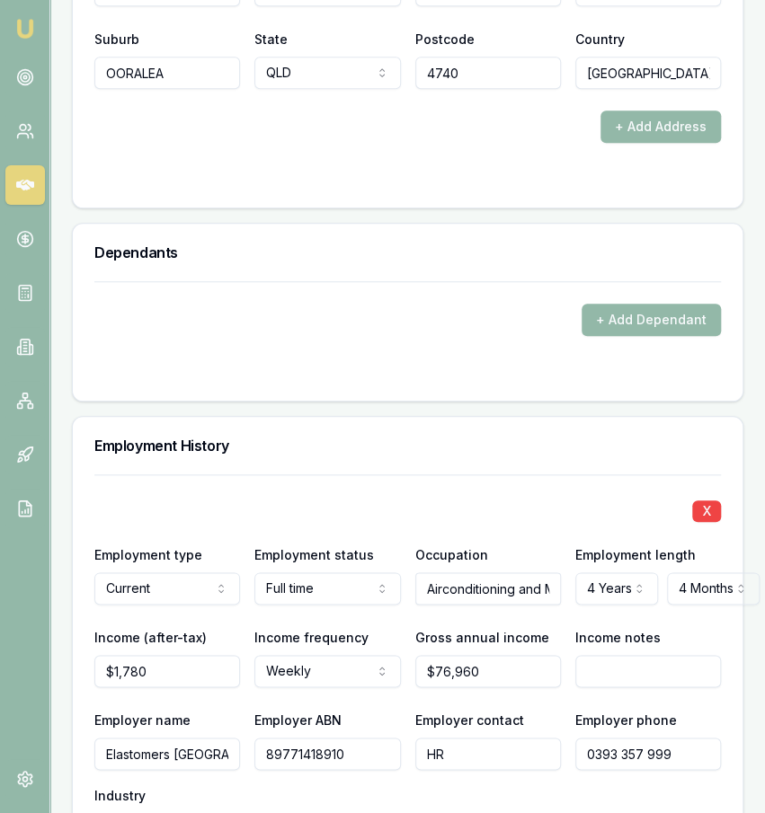
scroll to position [2641, 0]
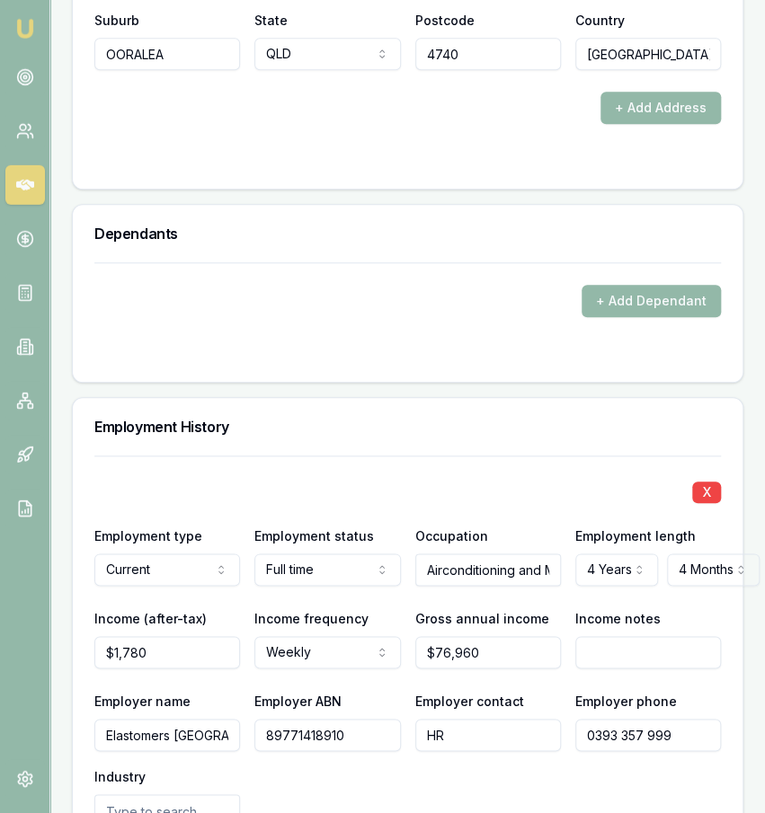
click at [193, 719] on input "Elastomers Australia" at bounding box center [167, 735] width 146 height 32
click at [510, 300] on form "+ Add Dependant" at bounding box center [407, 311] width 626 height 98
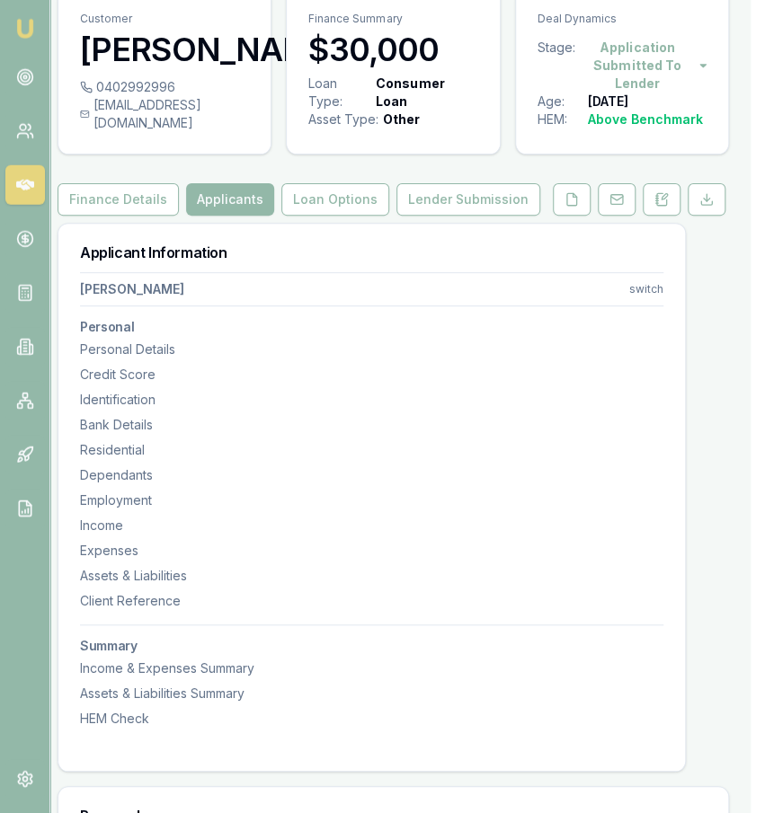
scroll to position [0, 14]
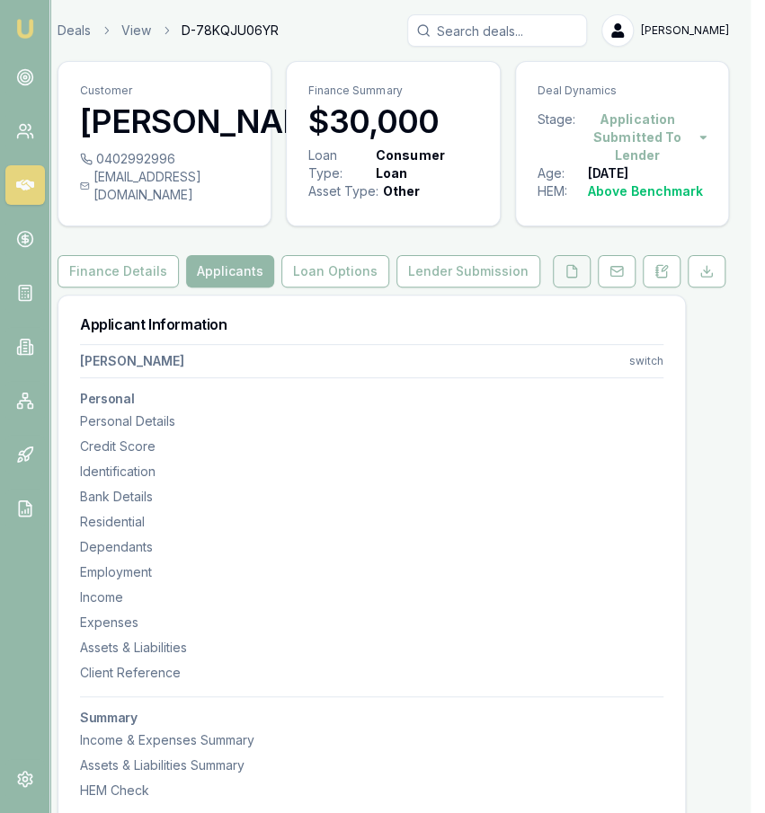
click at [570, 279] on icon at bounding box center [571, 271] width 14 height 14
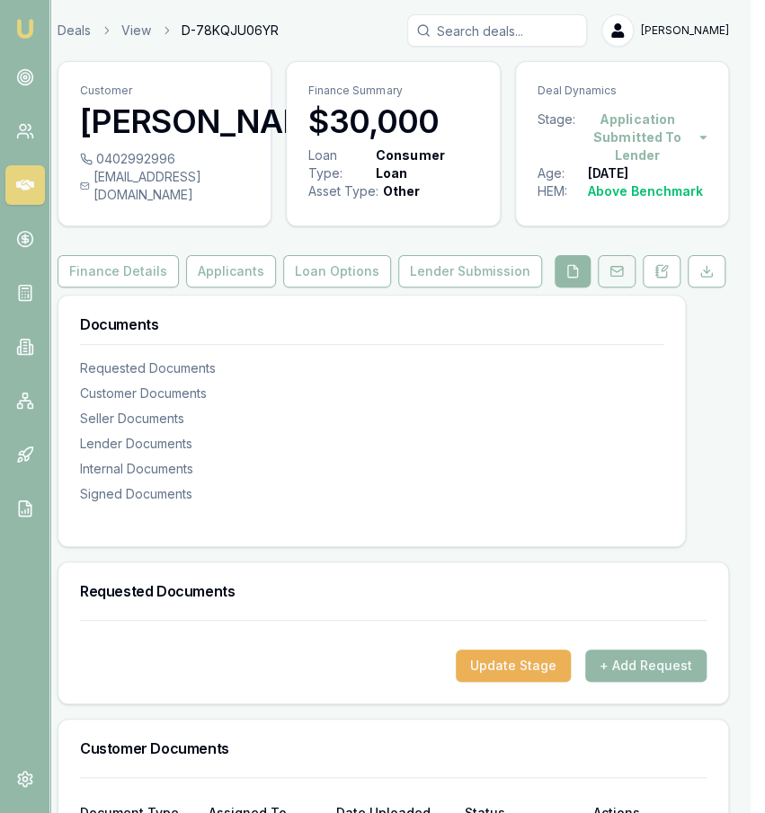
click at [610, 288] on button at bounding box center [617, 271] width 38 height 32
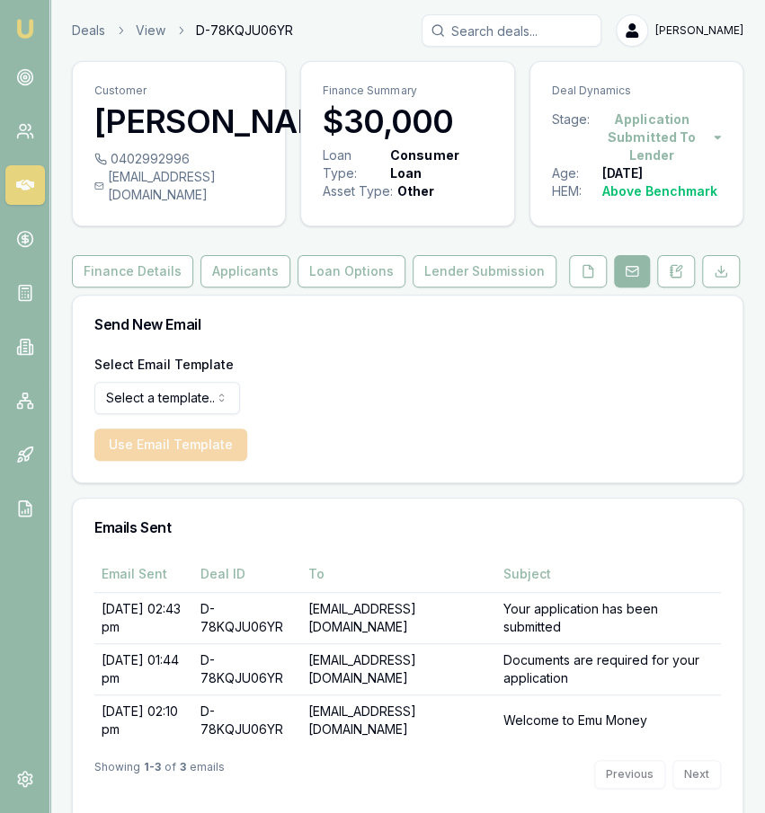
scroll to position [42, 0]
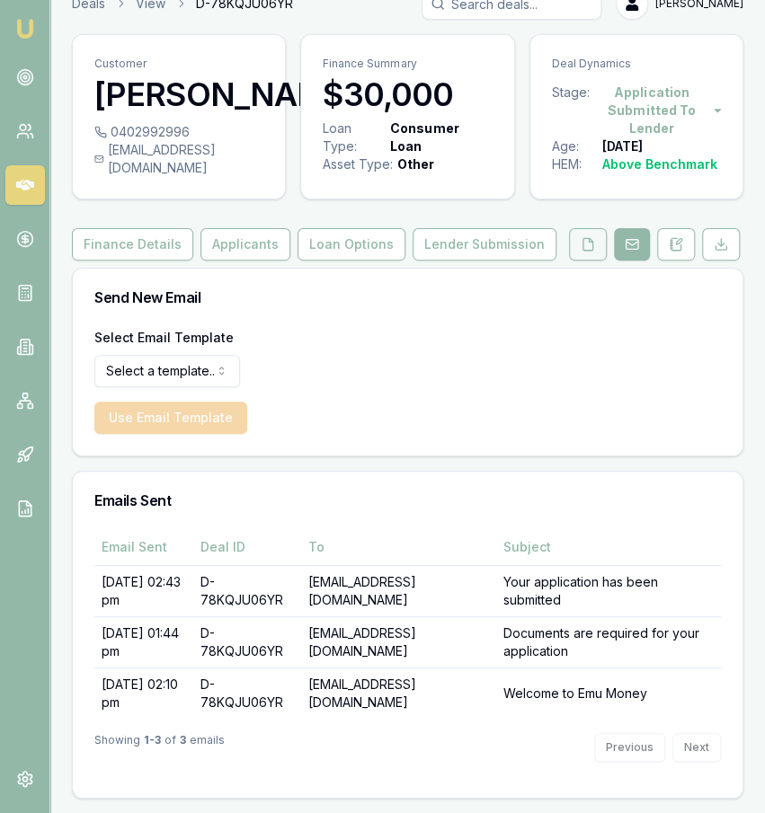
click at [593, 248] on icon at bounding box center [588, 244] width 10 height 12
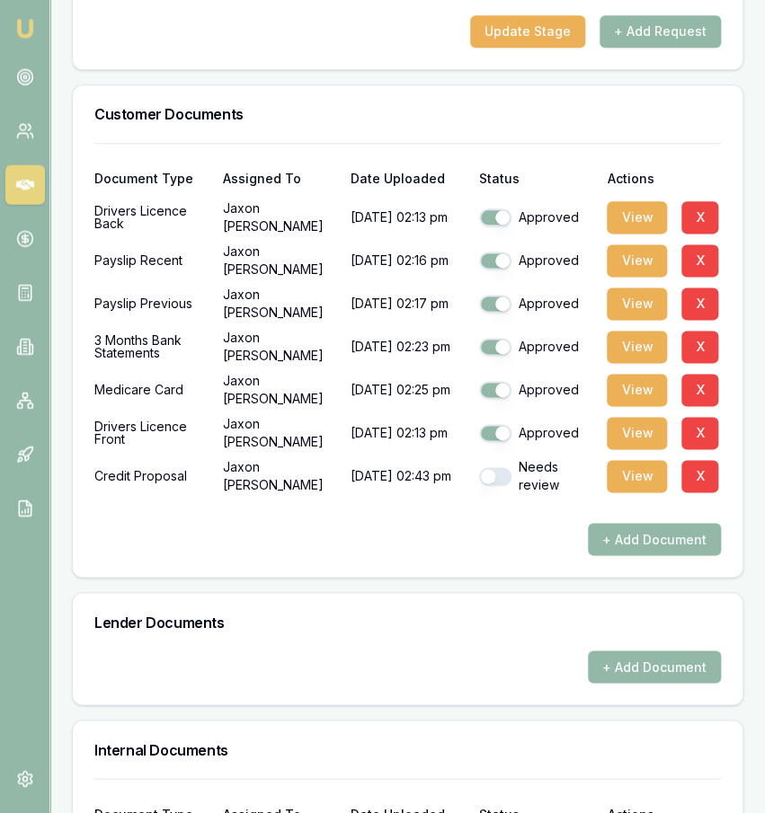
scroll to position [635, 0]
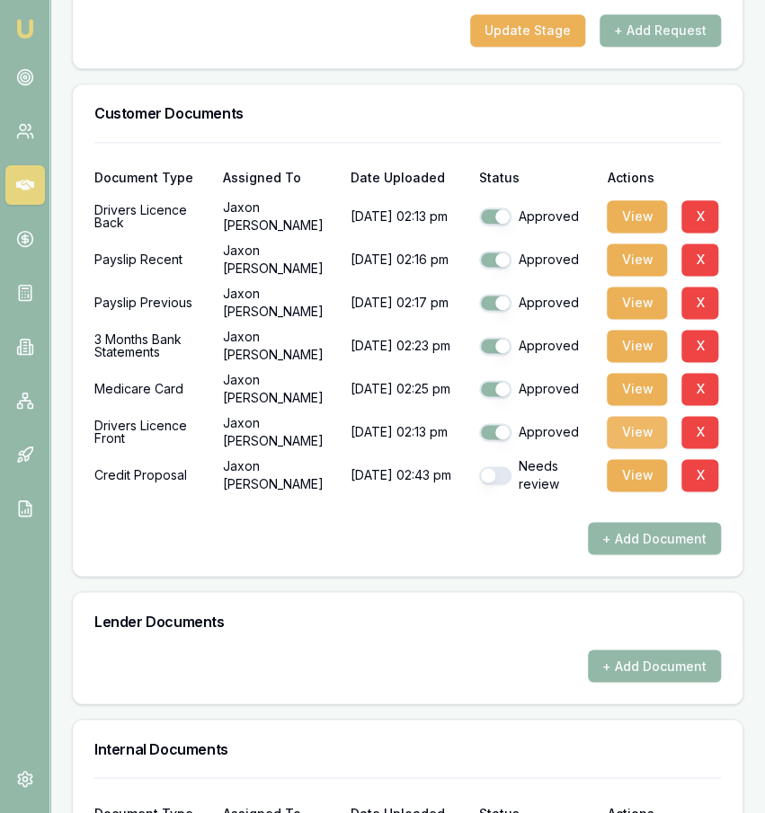
click at [644, 448] on button "View" at bounding box center [637, 432] width 60 height 32
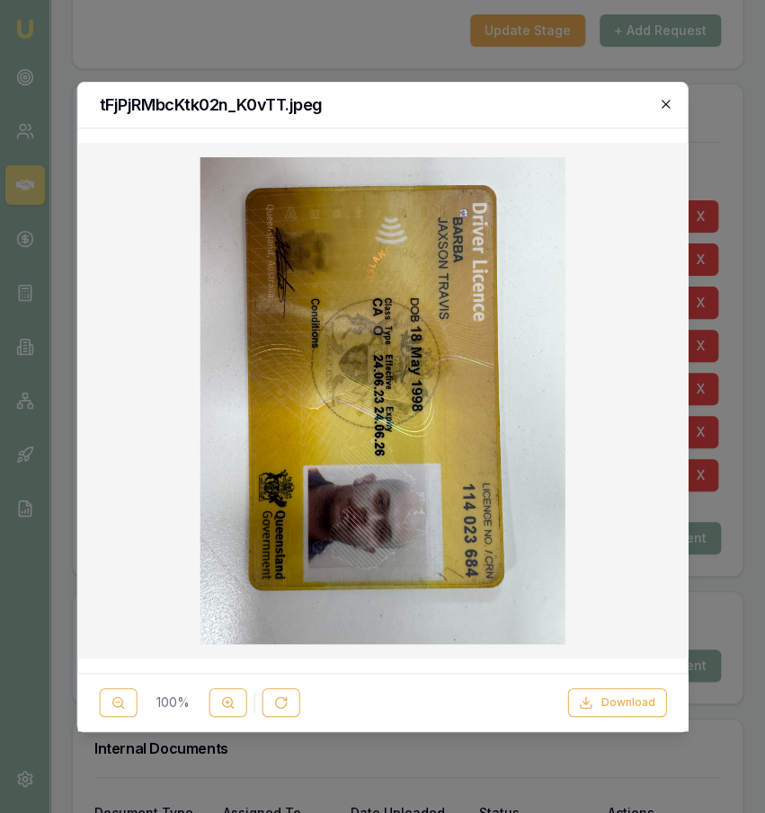
click at [667, 101] on icon "button" at bounding box center [666, 104] width 14 height 14
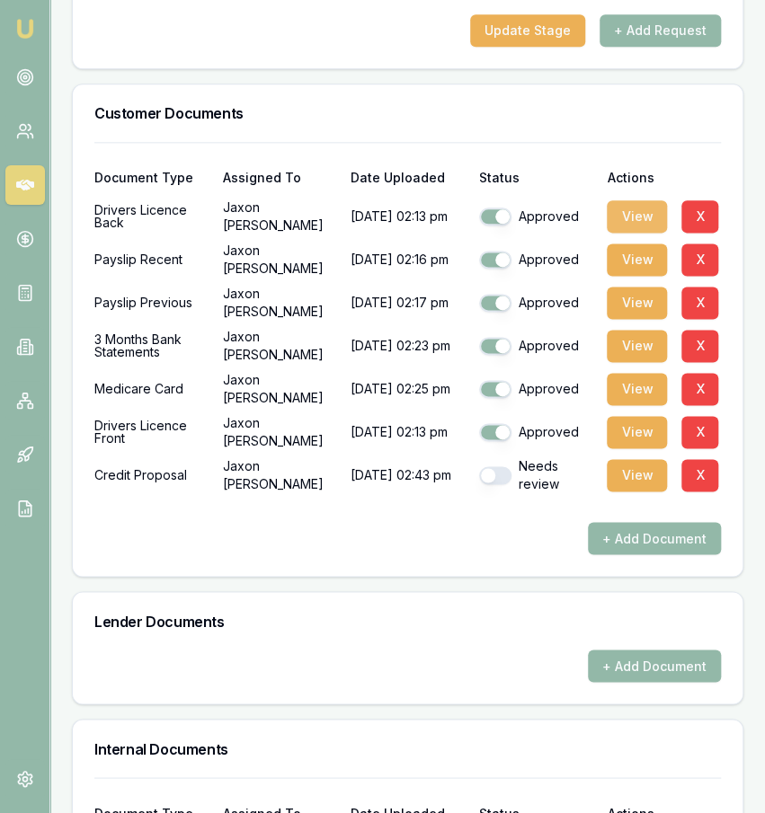
click at [618, 233] on button "View" at bounding box center [637, 216] width 60 height 32
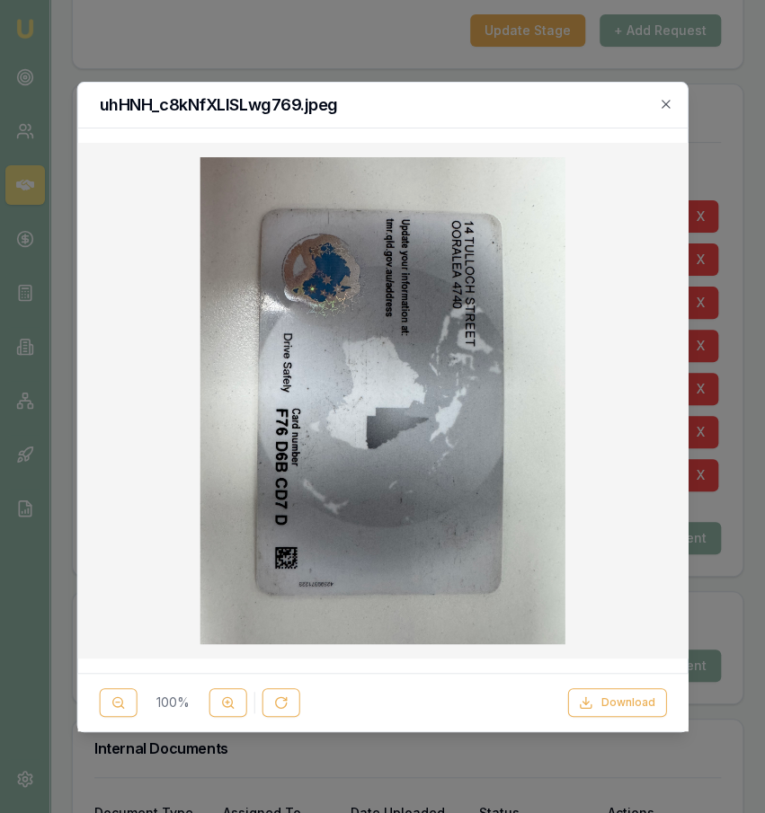
click at [679, 95] on div "uhHNH_c8kNfXLlSLwg769.jpeg" at bounding box center [382, 106] width 610 height 46
click at [669, 104] on icon "button" at bounding box center [666, 104] width 14 height 14
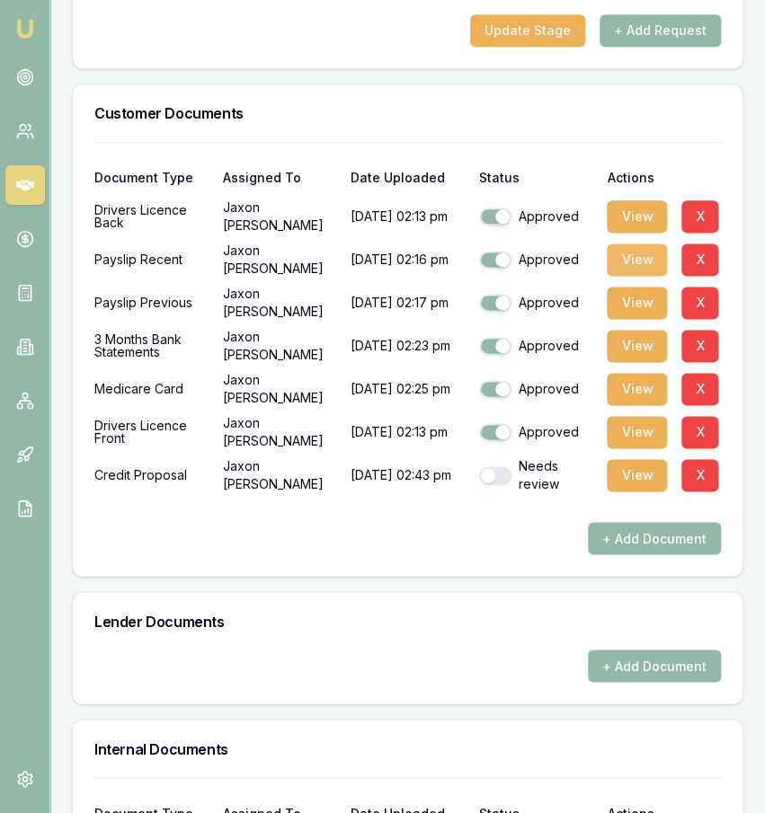
drag, startPoint x: 633, startPoint y: 324, endPoint x: 632, endPoint y: 274, distance: 50.4
click at [632, 274] on div "Document Type Assigned To Date Uploaded Status Actions Drivers Licence Back Jax…" at bounding box center [407, 348] width 626 height 412
click at [632, 274] on button "View" at bounding box center [637, 260] width 60 height 32
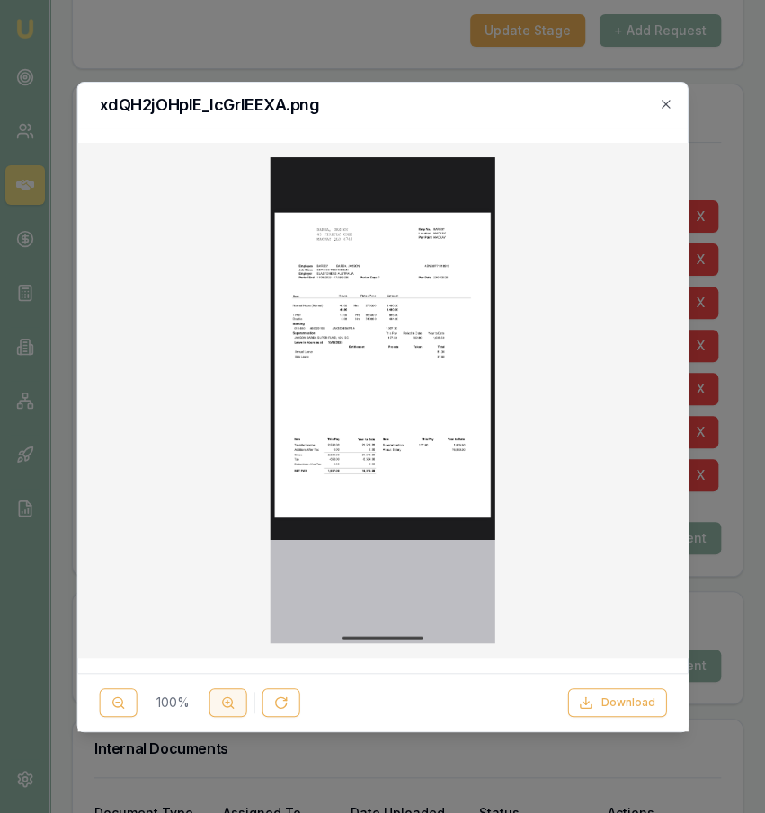
click at [225, 707] on circle at bounding box center [227, 702] width 10 height 10
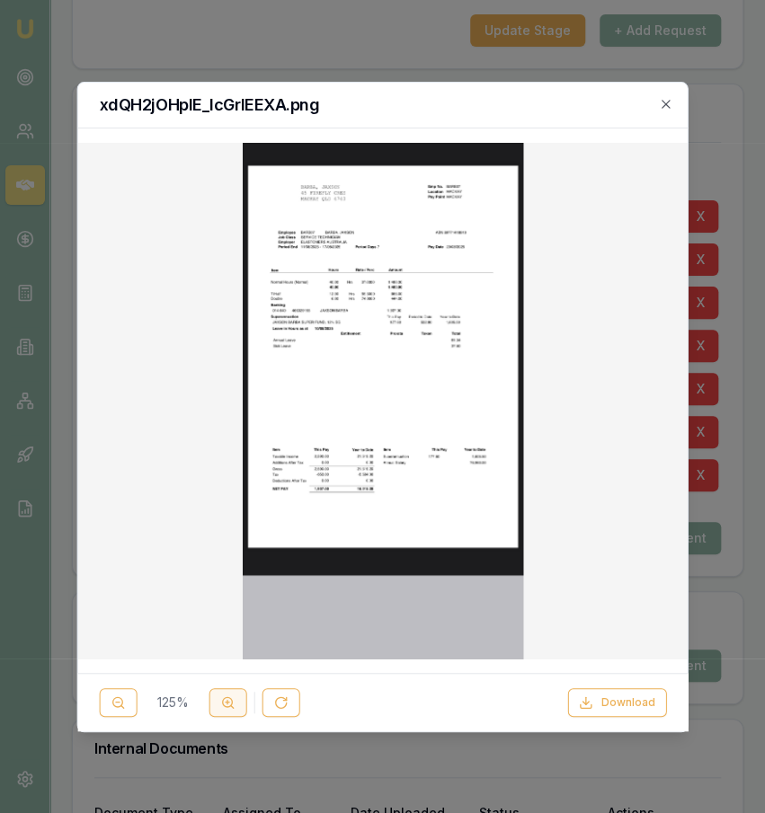
click at [225, 707] on circle at bounding box center [227, 702] width 10 height 10
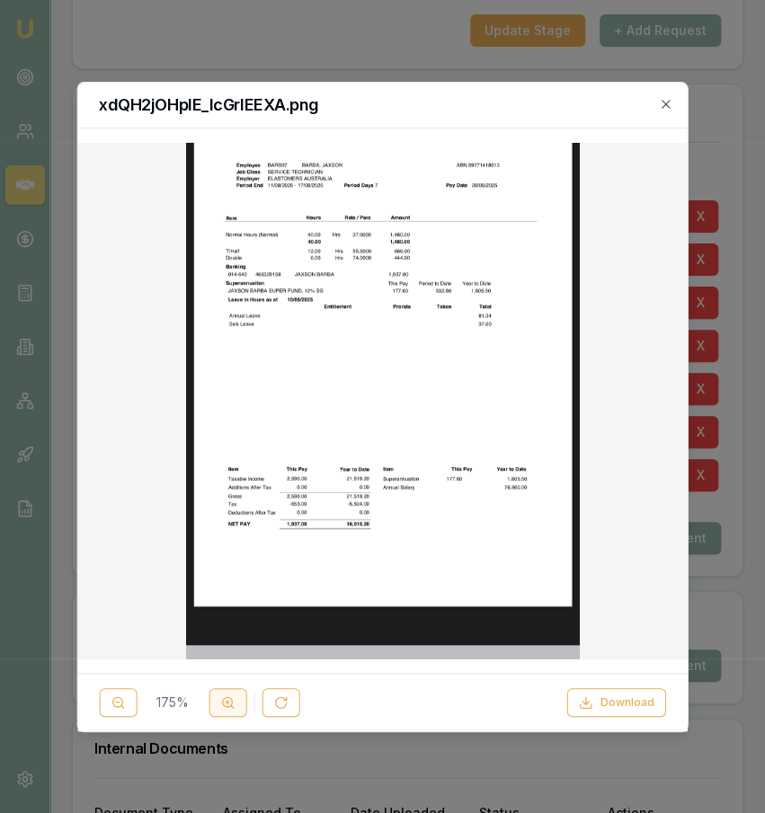
click at [225, 707] on circle at bounding box center [227, 702] width 10 height 10
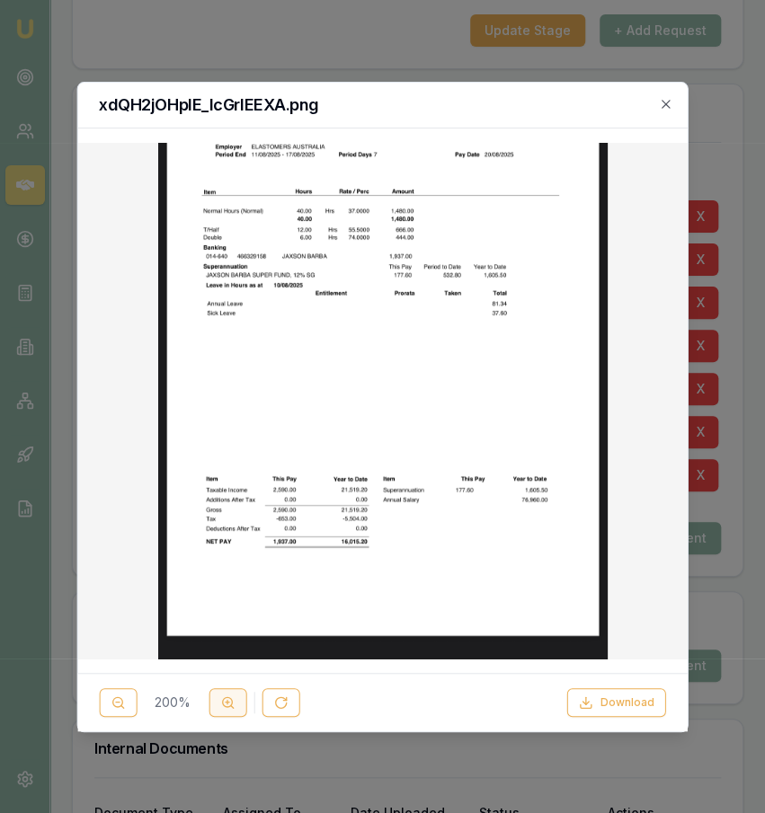
click at [225, 707] on circle at bounding box center [227, 702] width 10 height 10
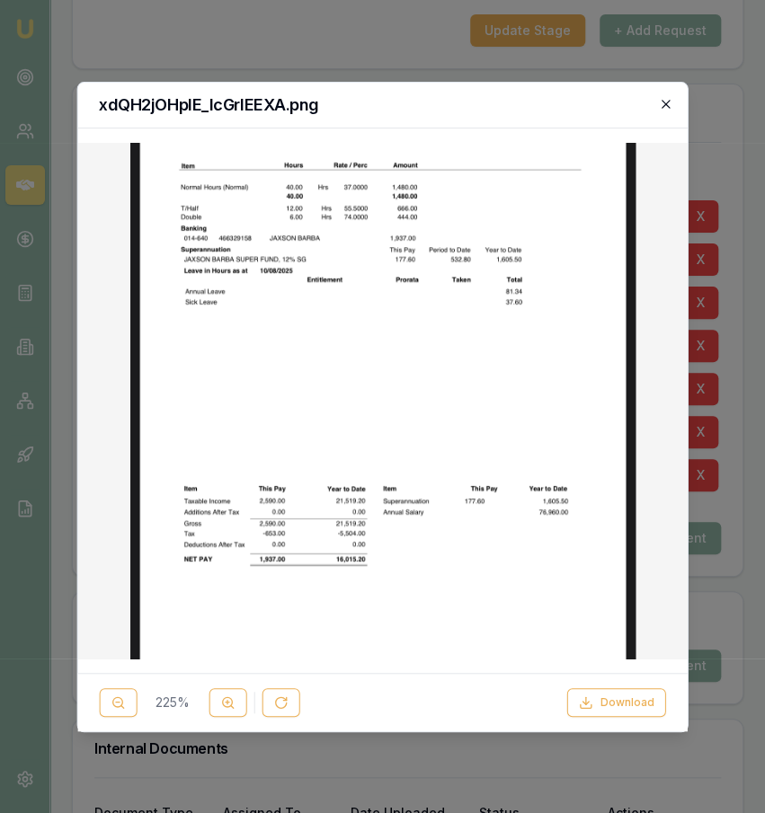
click at [668, 103] on icon "button" at bounding box center [665, 104] width 8 height 8
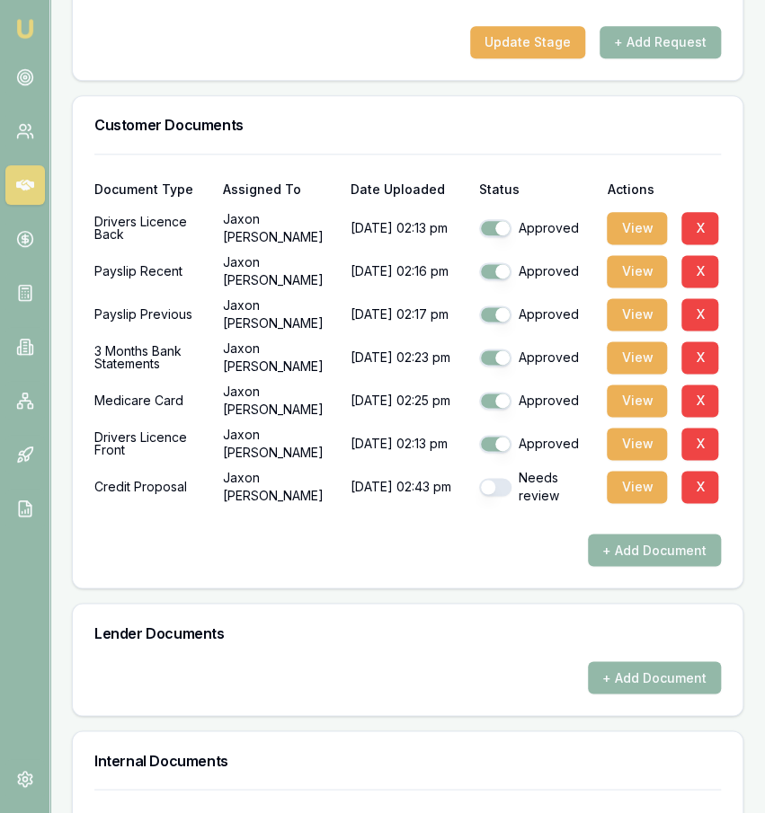
scroll to position [623, 0]
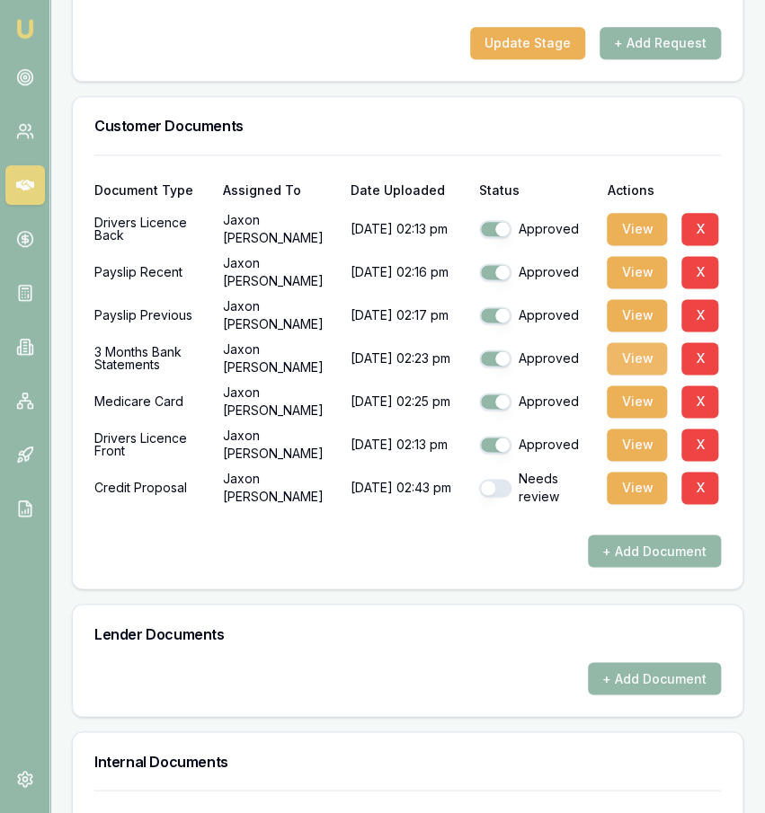
click at [646, 375] on button "View" at bounding box center [637, 358] width 60 height 32
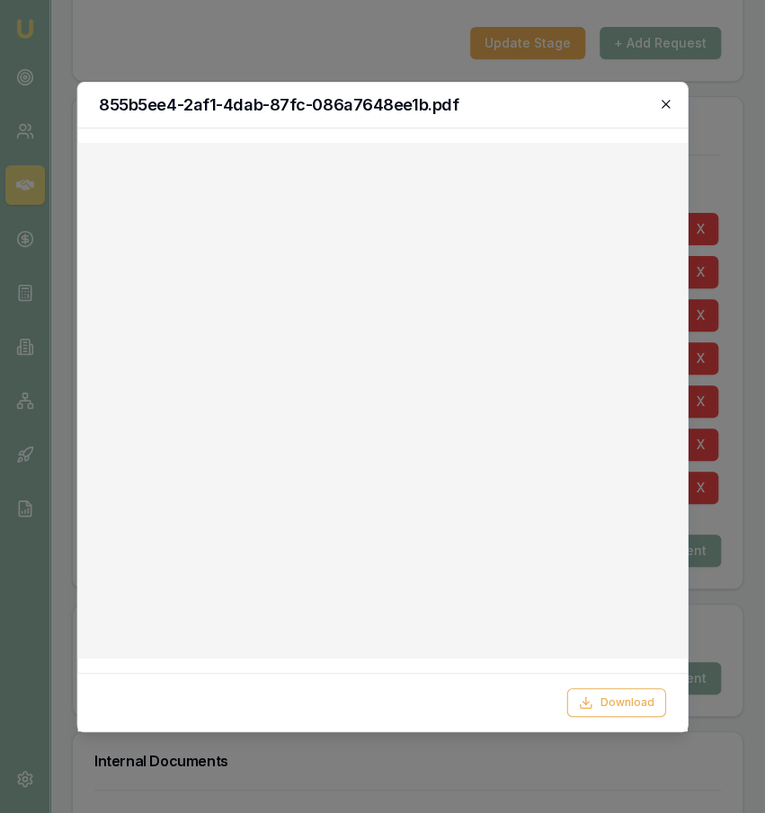
click at [668, 97] on icon "button" at bounding box center [666, 104] width 14 height 14
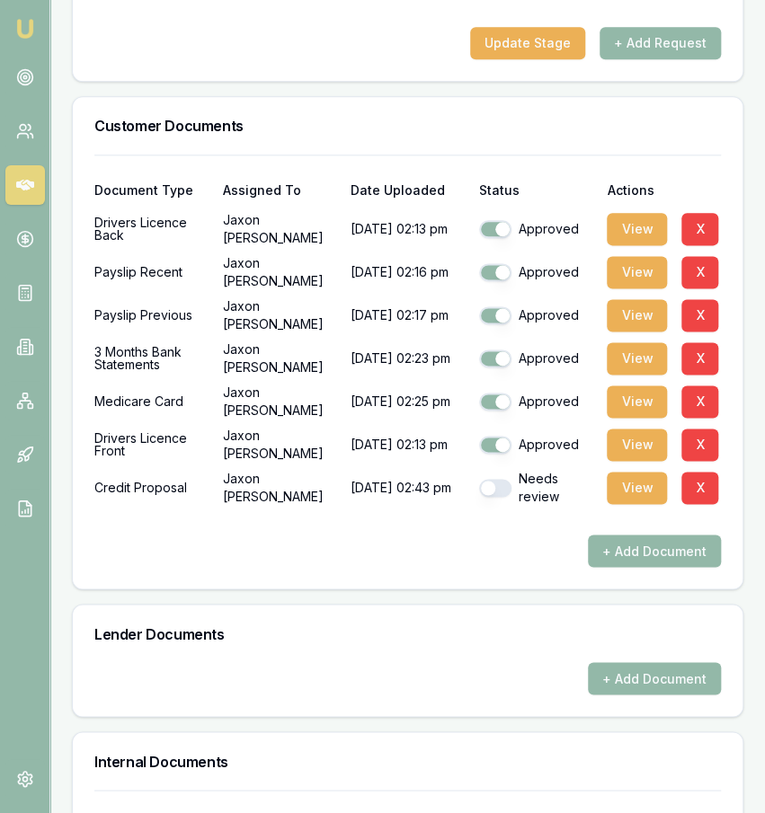
click at [493, 497] on button "button" at bounding box center [495, 488] width 32 height 18
checkbox input "true"
click at [440, 567] on div "+ Add Document" at bounding box center [407, 551] width 626 height 32
click at [538, 535] on div at bounding box center [407, 520] width 626 height 29
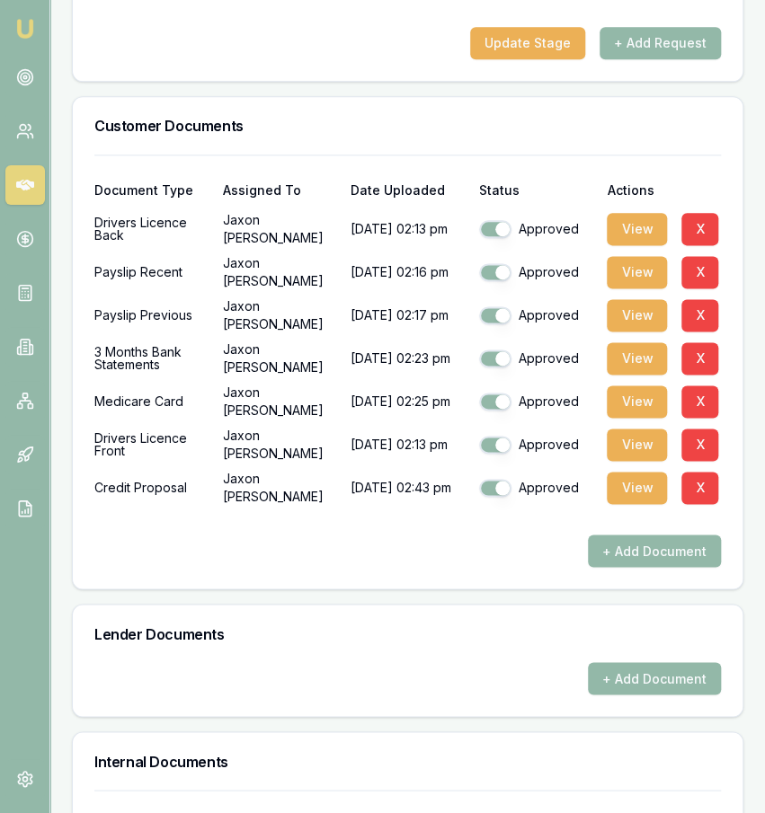
click at [538, 535] on div at bounding box center [407, 520] width 626 height 29
click at [639, 277] on button "View" at bounding box center [637, 272] width 60 height 32
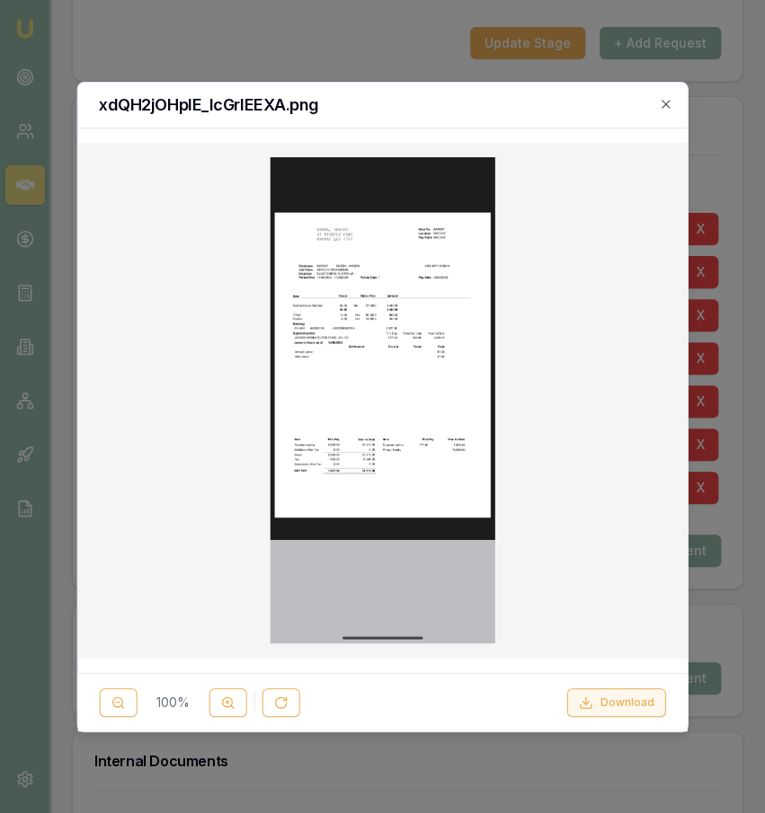
click at [662, 704] on button "Download" at bounding box center [616, 702] width 99 height 29
click at [712, 598] on div at bounding box center [382, 406] width 765 height 813
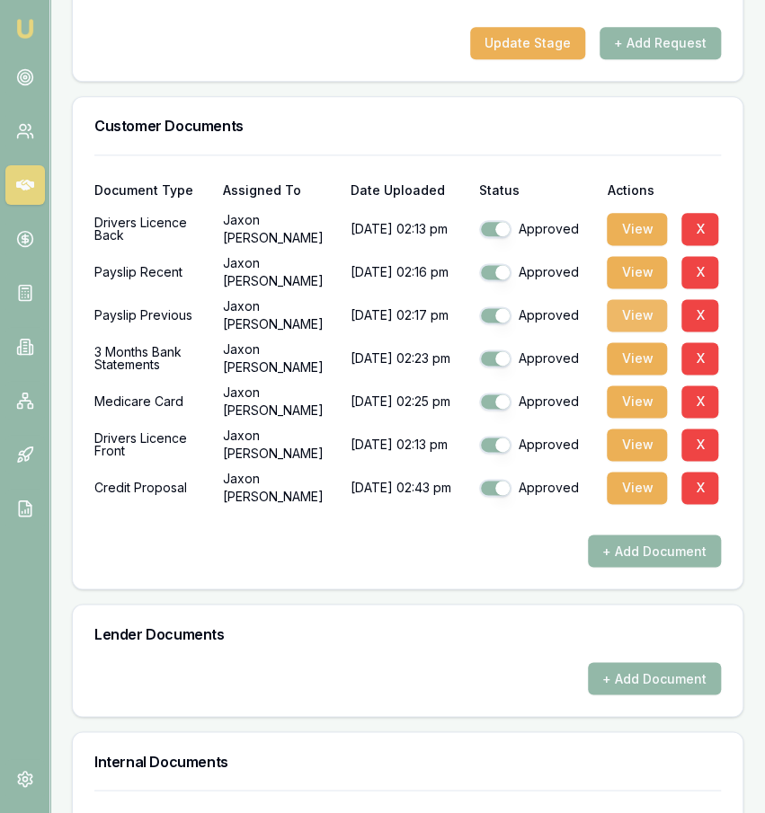
click at [645, 332] on button "View" at bounding box center [637, 315] width 60 height 32
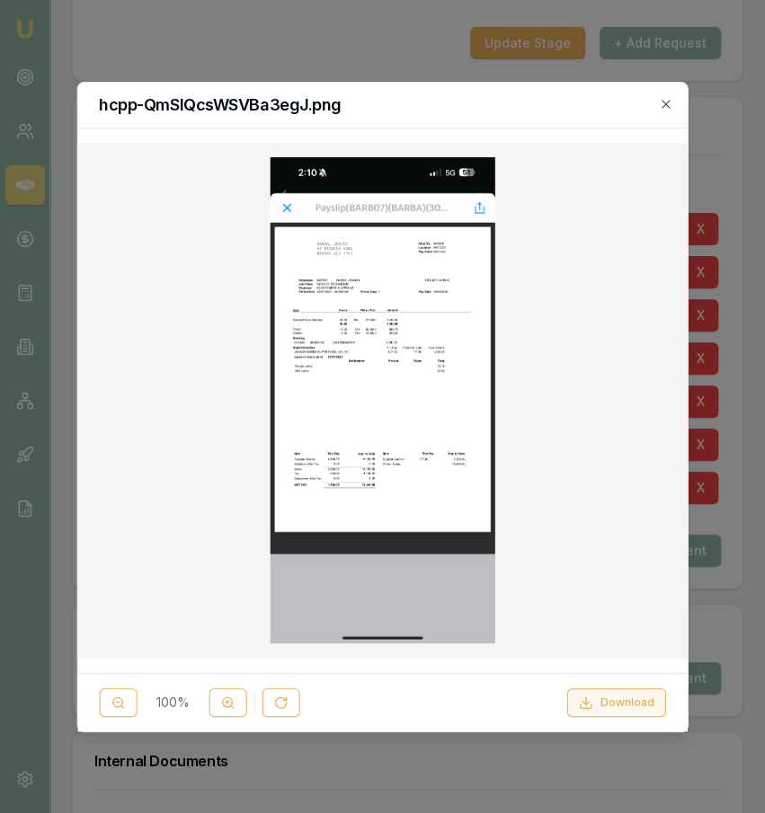
click at [644, 713] on button "Download" at bounding box center [616, 702] width 99 height 29
click at [726, 628] on div at bounding box center [382, 406] width 765 height 813
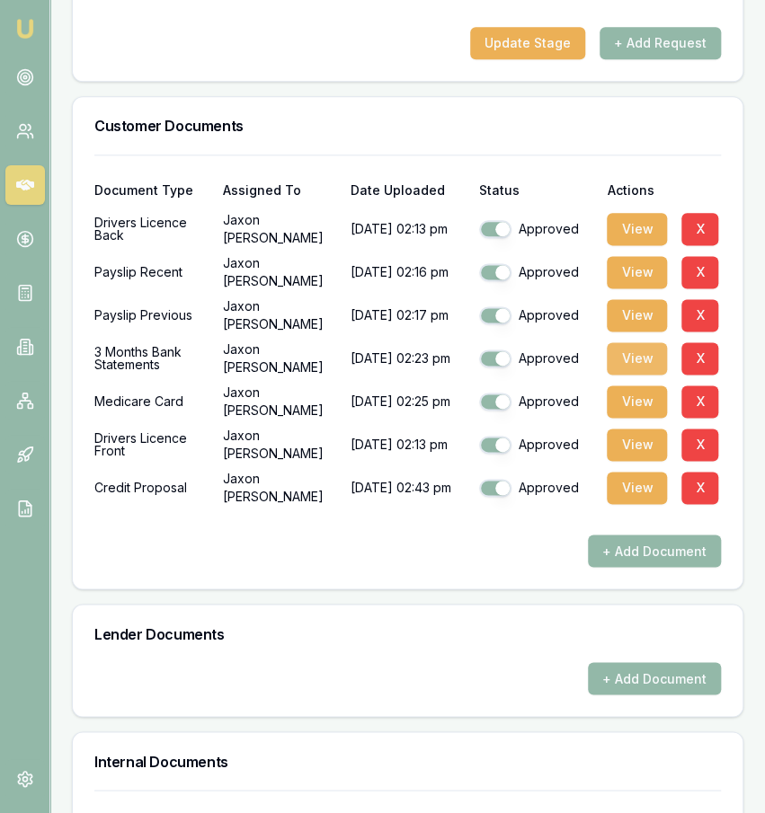
click at [624, 375] on button "View" at bounding box center [637, 358] width 60 height 32
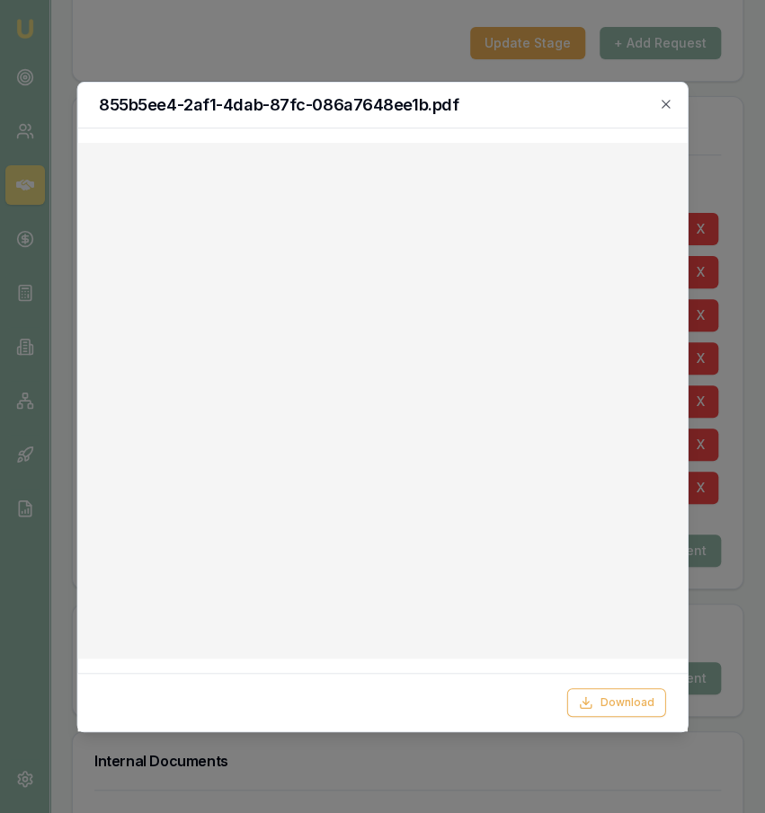
click at [658, 109] on h2 "855b5ee4-2af1-4dab-87fc-086a7648ee1b.pdf" at bounding box center [382, 105] width 567 height 16
click at [666, 107] on icon "button" at bounding box center [666, 104] width 14 height 14
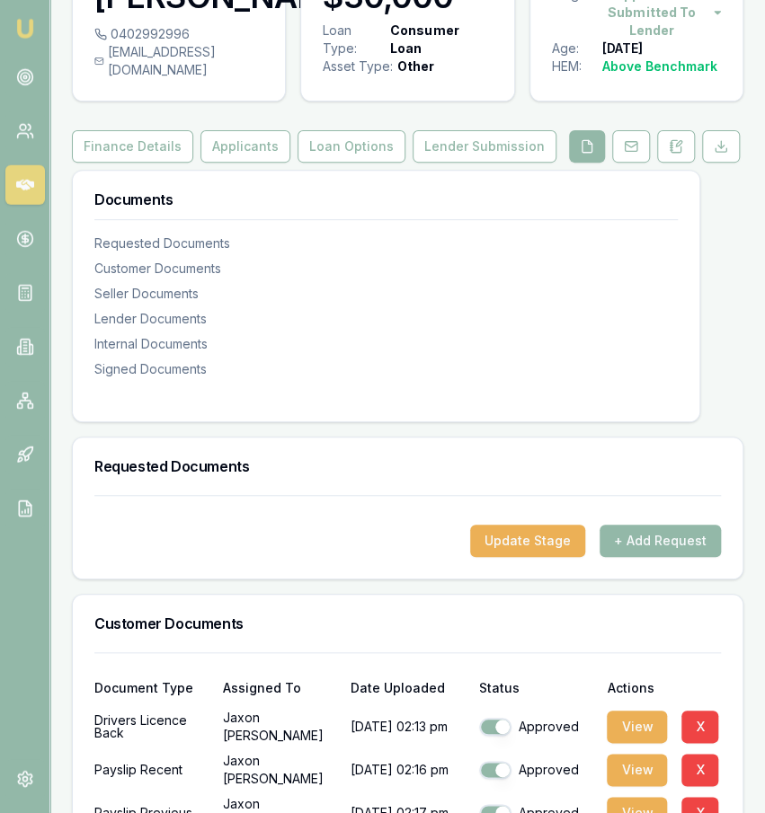
scroll to position [0, 0]
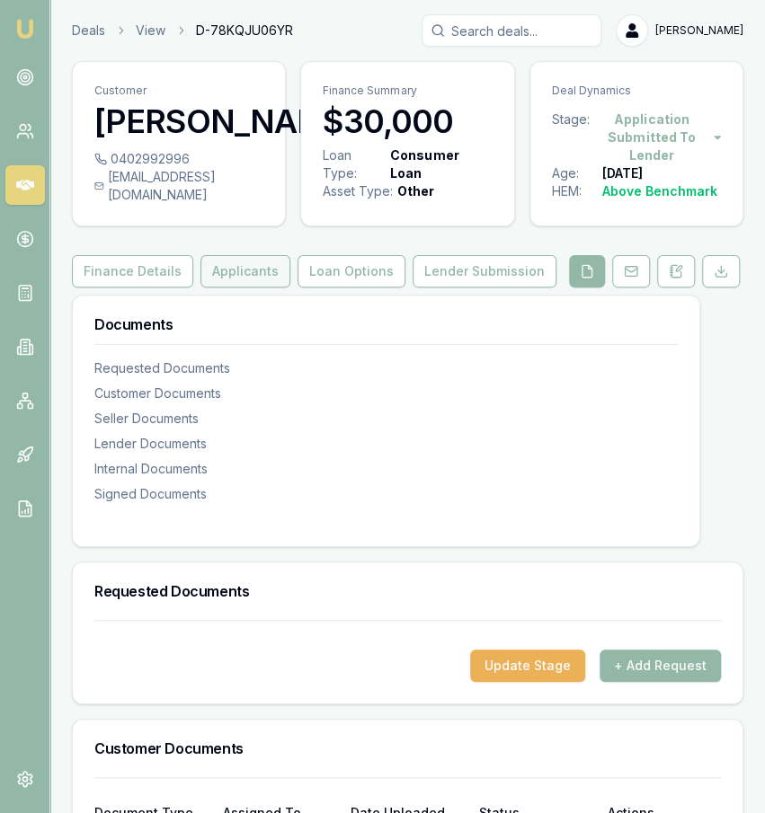
click at [266, 283] on button "Applicants" at bounding box center [245, 271] width 90 height 32
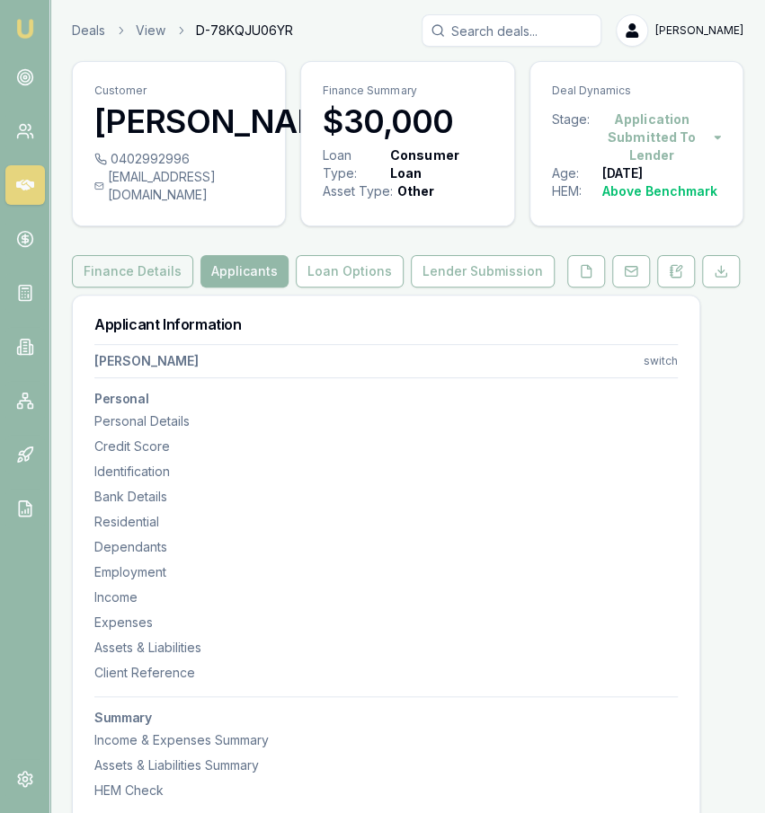
click at [156, 288] on button "Finance Details" at bounding box center [132, 271] width 121 height 32
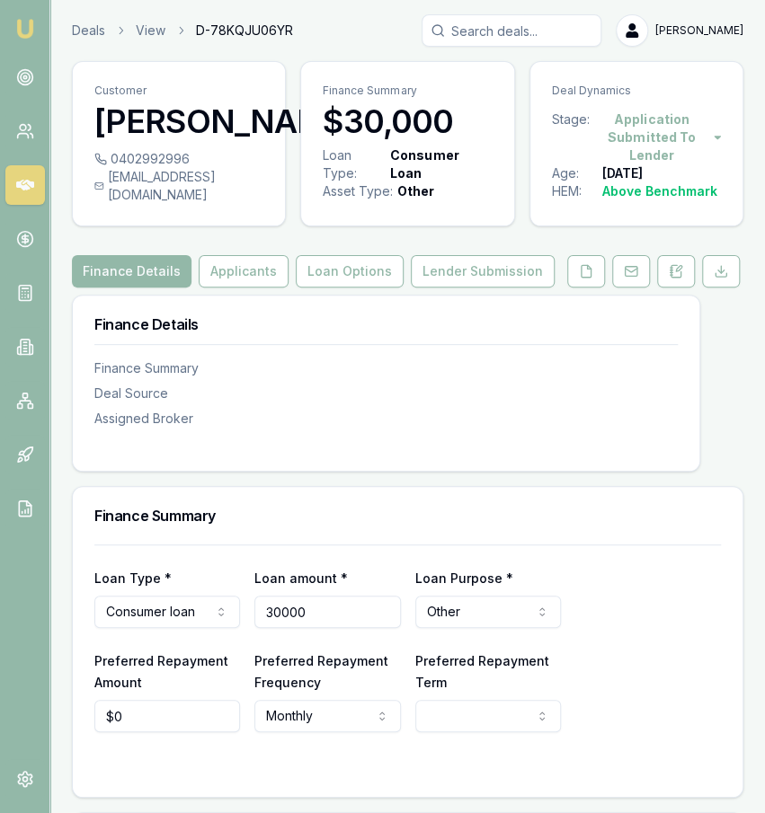
click at [286, 614] on input "30000" at bounding box center [327, 612] width 146 height 32
click at [278, 623] on input "30000" at bounding box center [327, 612] width 146 height 32
type input "$40,000"
click at [356, 545] on div "Finance Summary" at bounding box center [407, 516] width 669 height 58
select select "60"
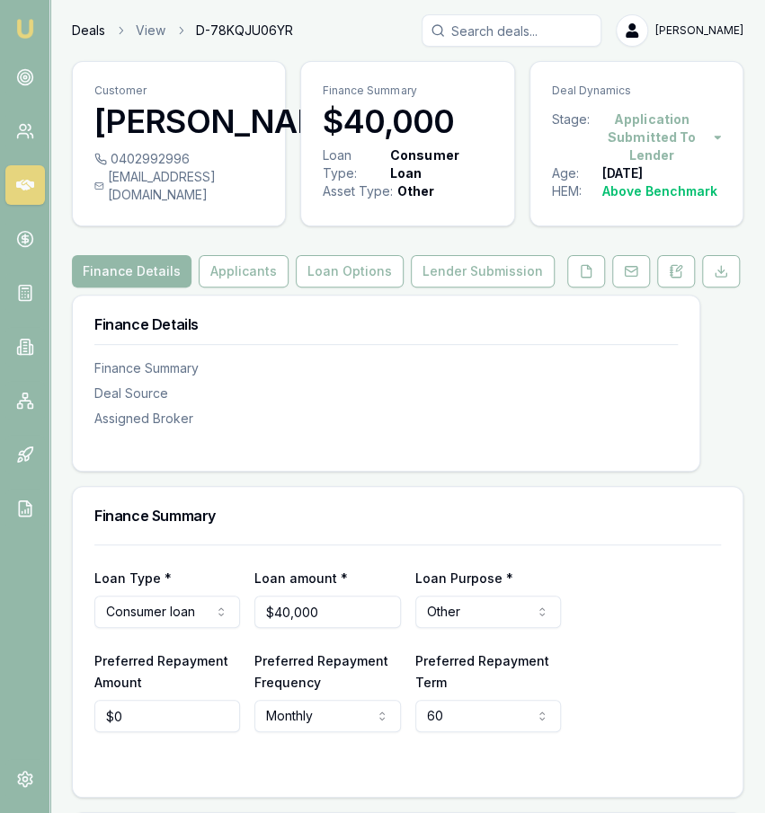
click at [91, 36] on link "Deals" at bounding box center [88, 31] width 33 height 18
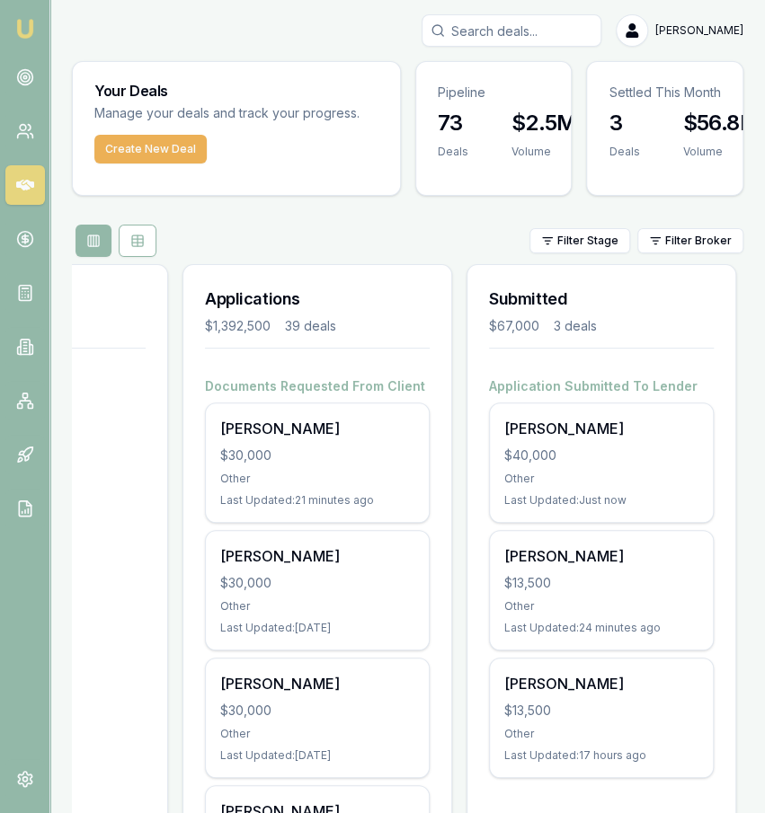
scroll to position [0, 174]
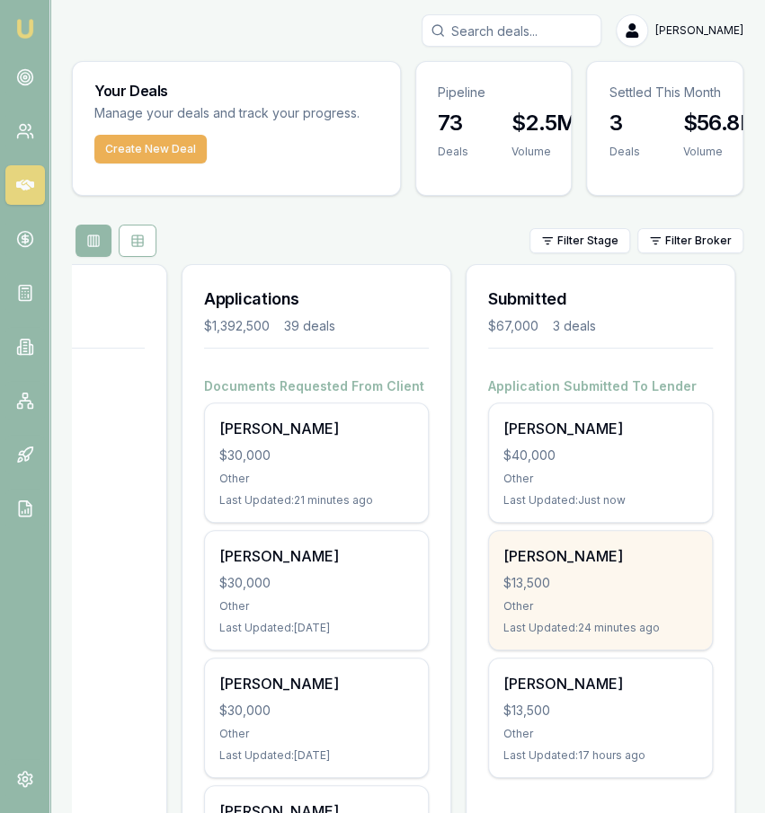
scroll to position [52, 0]
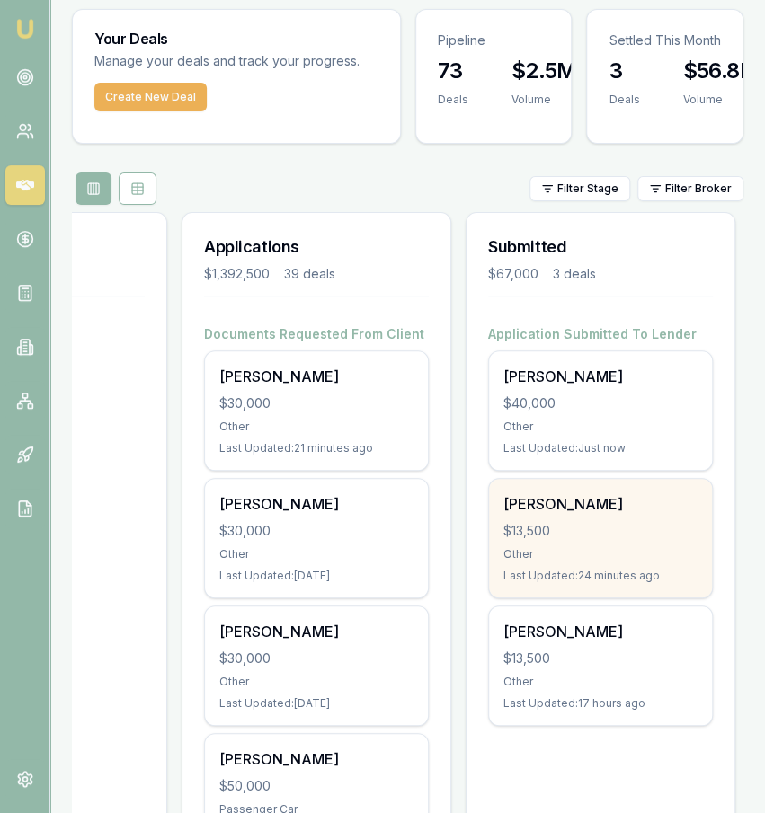
click at [581, 554] on div "Other" at bounding box center [600, 554] width 194 height 14
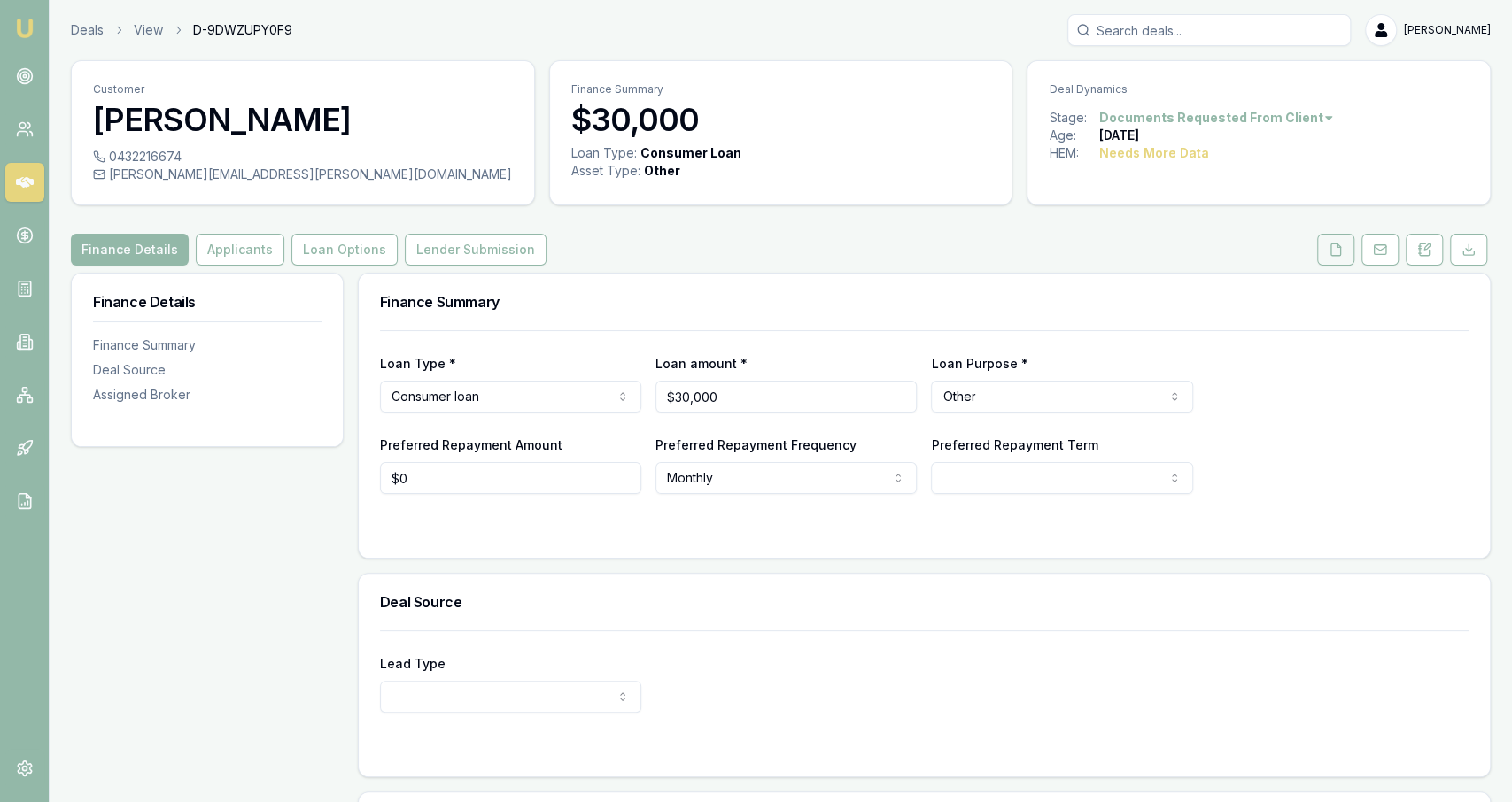
click at [1330, 248] on button at bounding box center [1336, 249] width 37 height 32
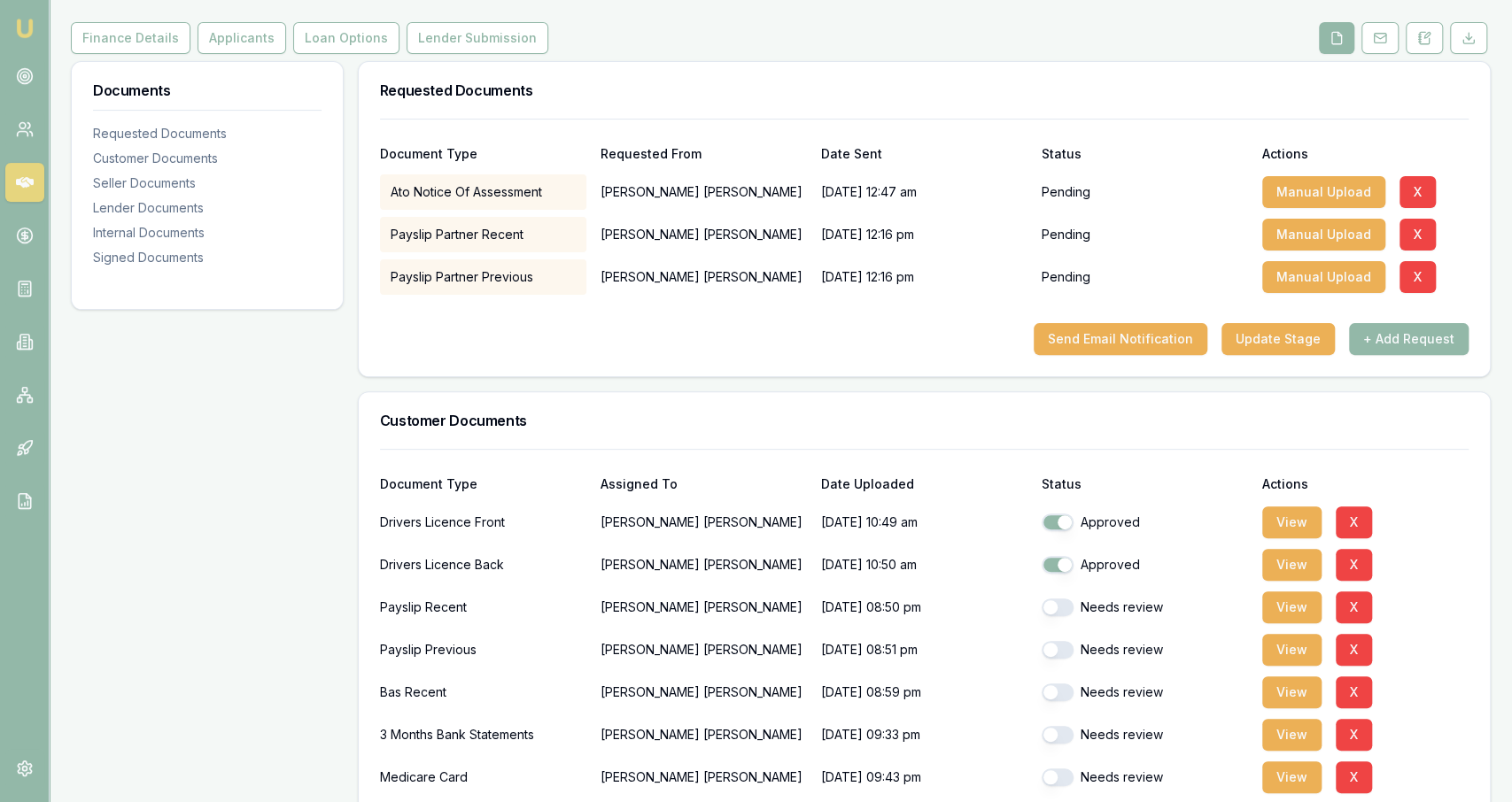
scroll to position [213, 0]
click at [1283, 689] on button "View" at bounding box center [1291, 692] width 59 height 32
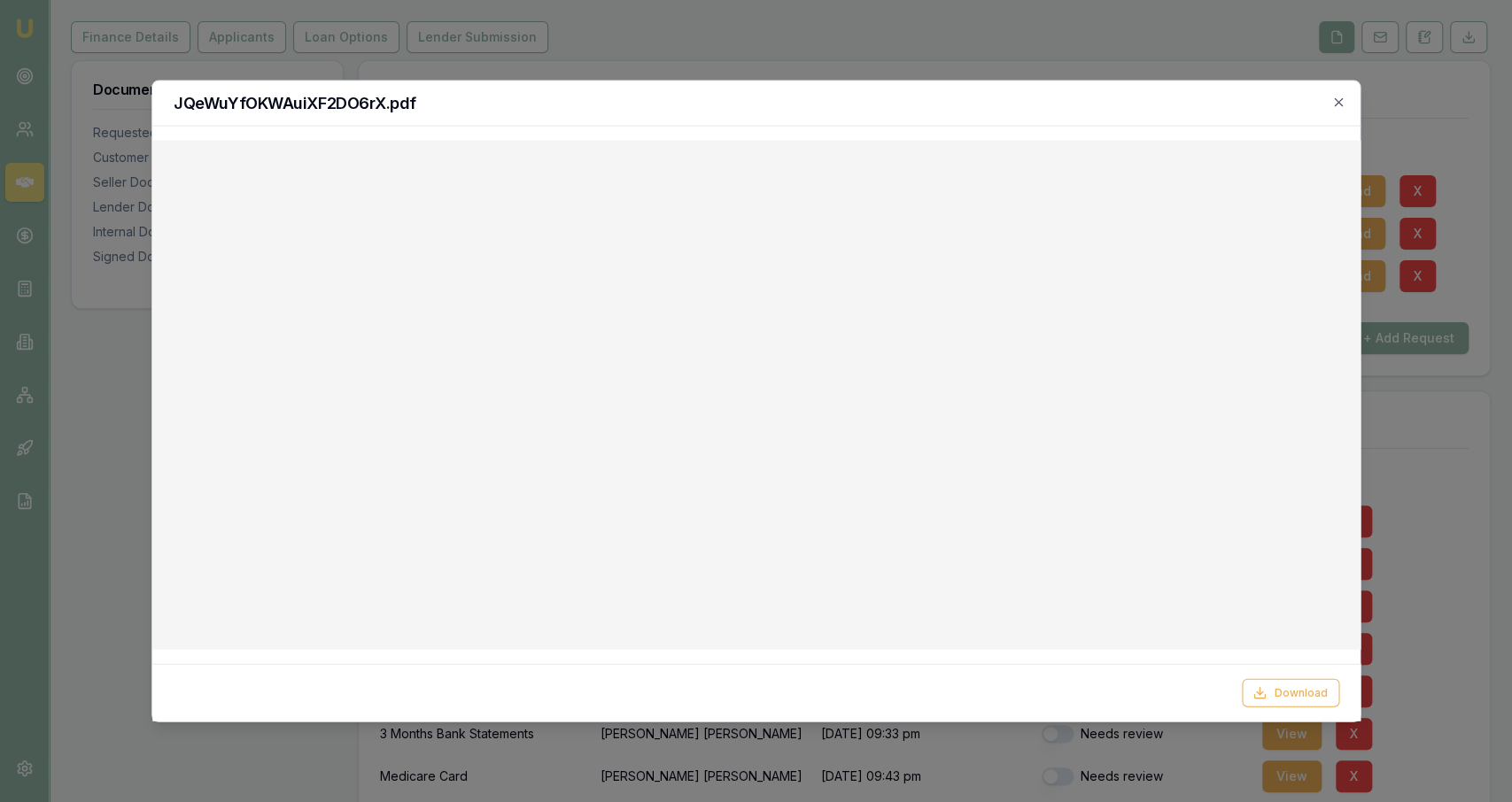
click at [1177, 34] on div at bounding box center [756, 401] width 1512 height 802
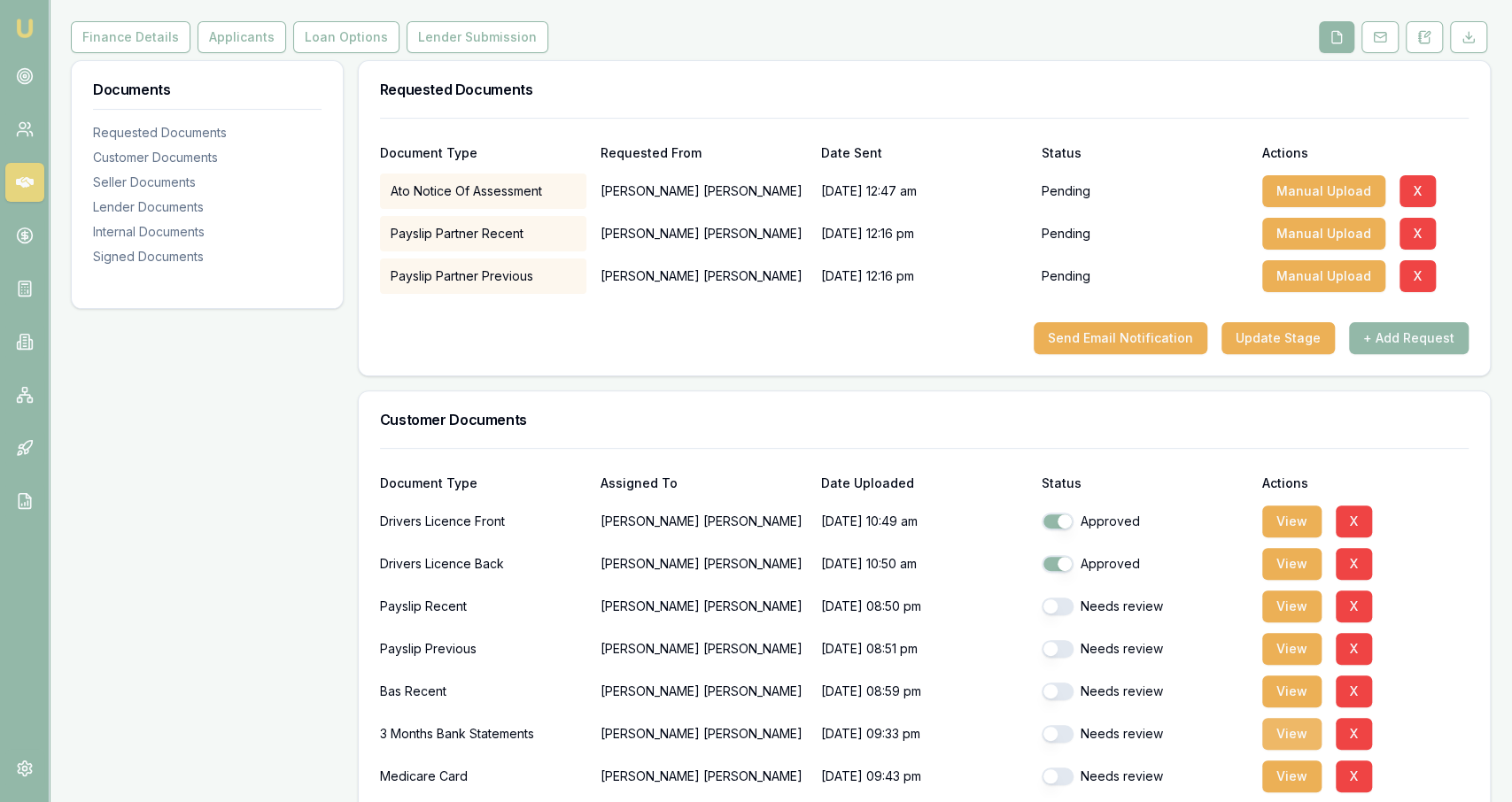
click at [1278, 738] on button "View" at bounding box center [1291, 734] width 59 height 32
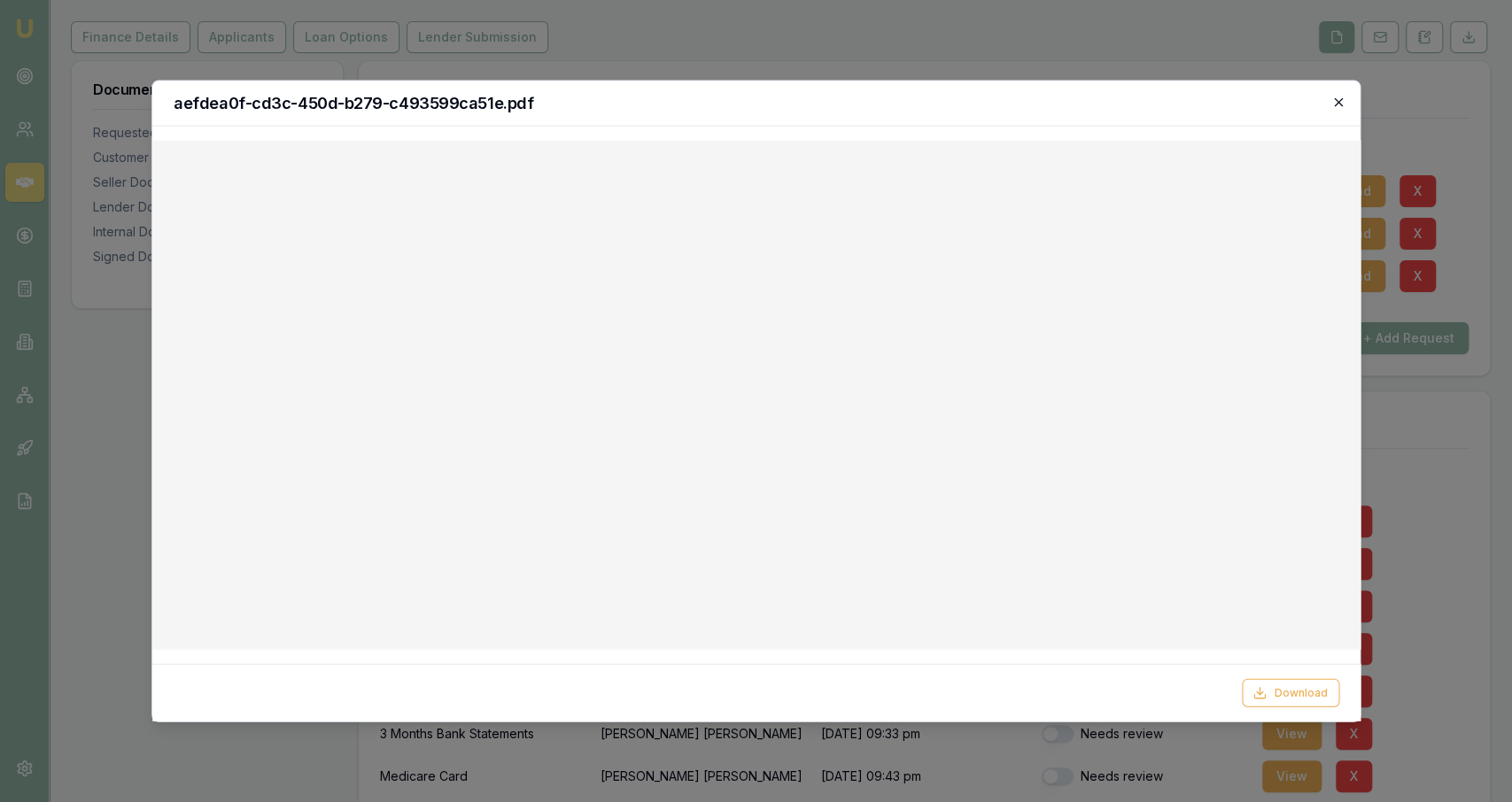
click at [1338, 102] on icon "button" at bounding box center [1339, 102] width 14 height 14
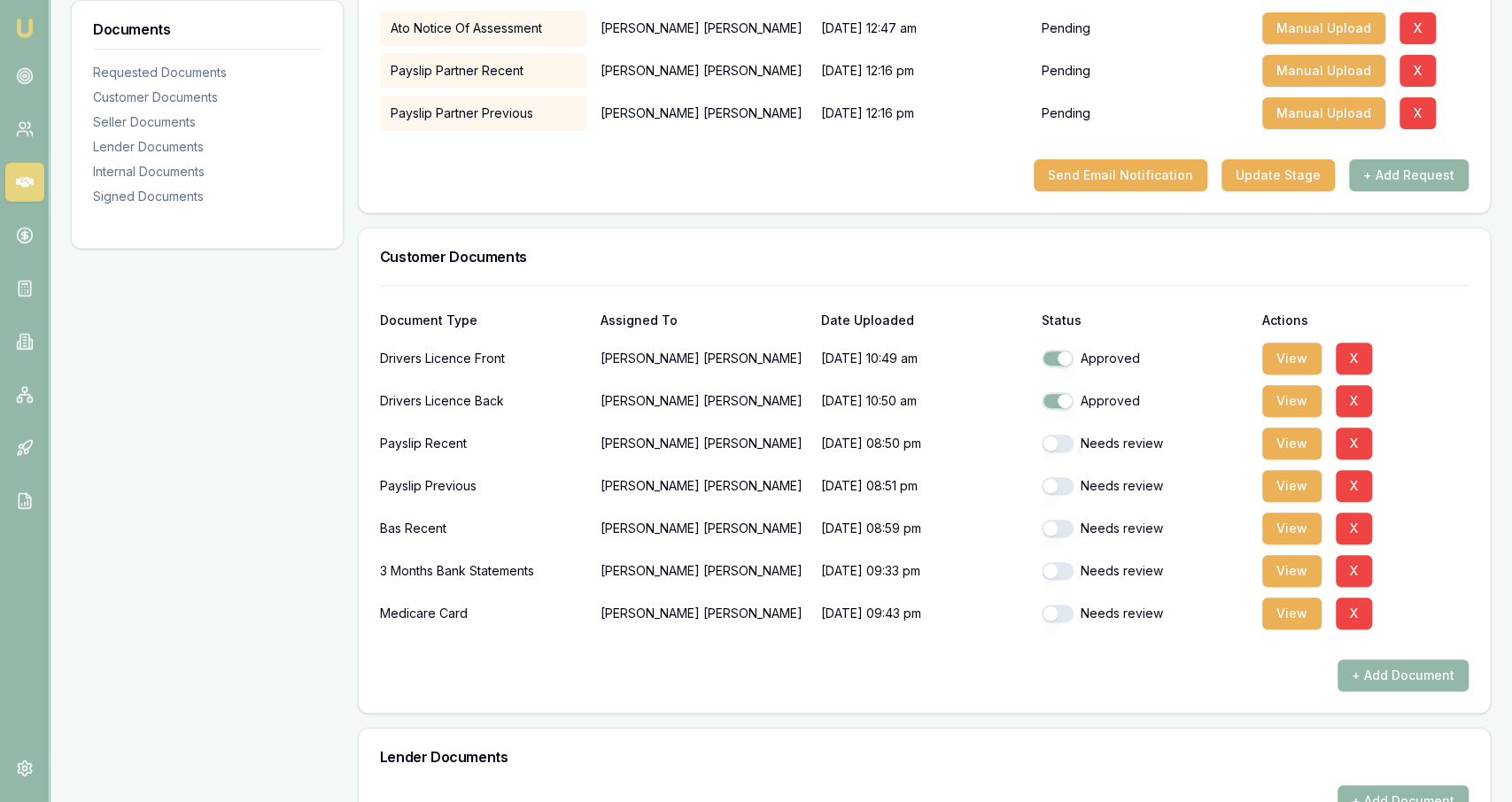
scroll to position [375, 0]
click at [1406, 31] on button "X" at bounding box center [1417, 29] width 36 height 32
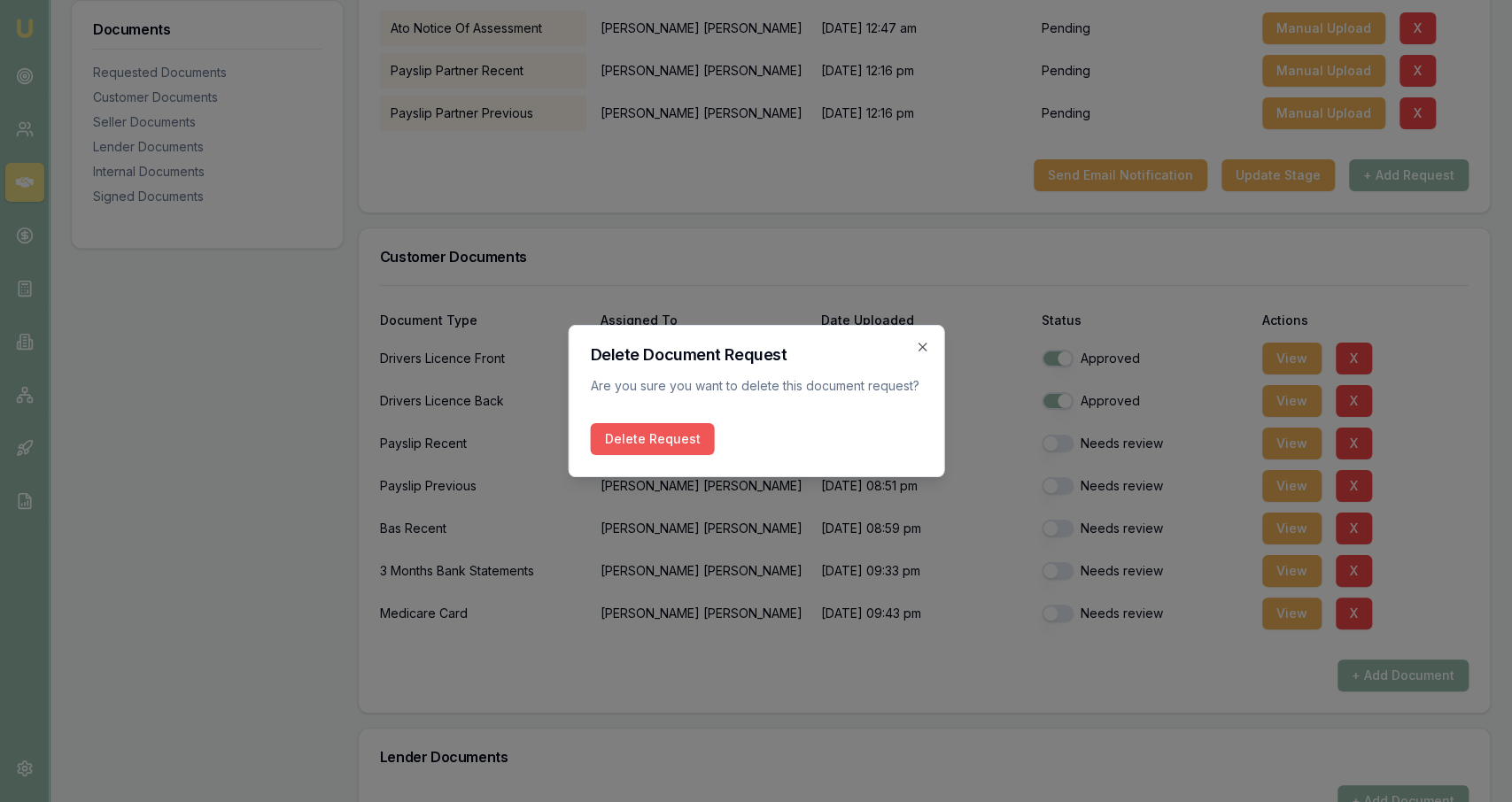
click at [683, 442] on button "Delete Request" at bounding box center [652, 439] width 124 height 32
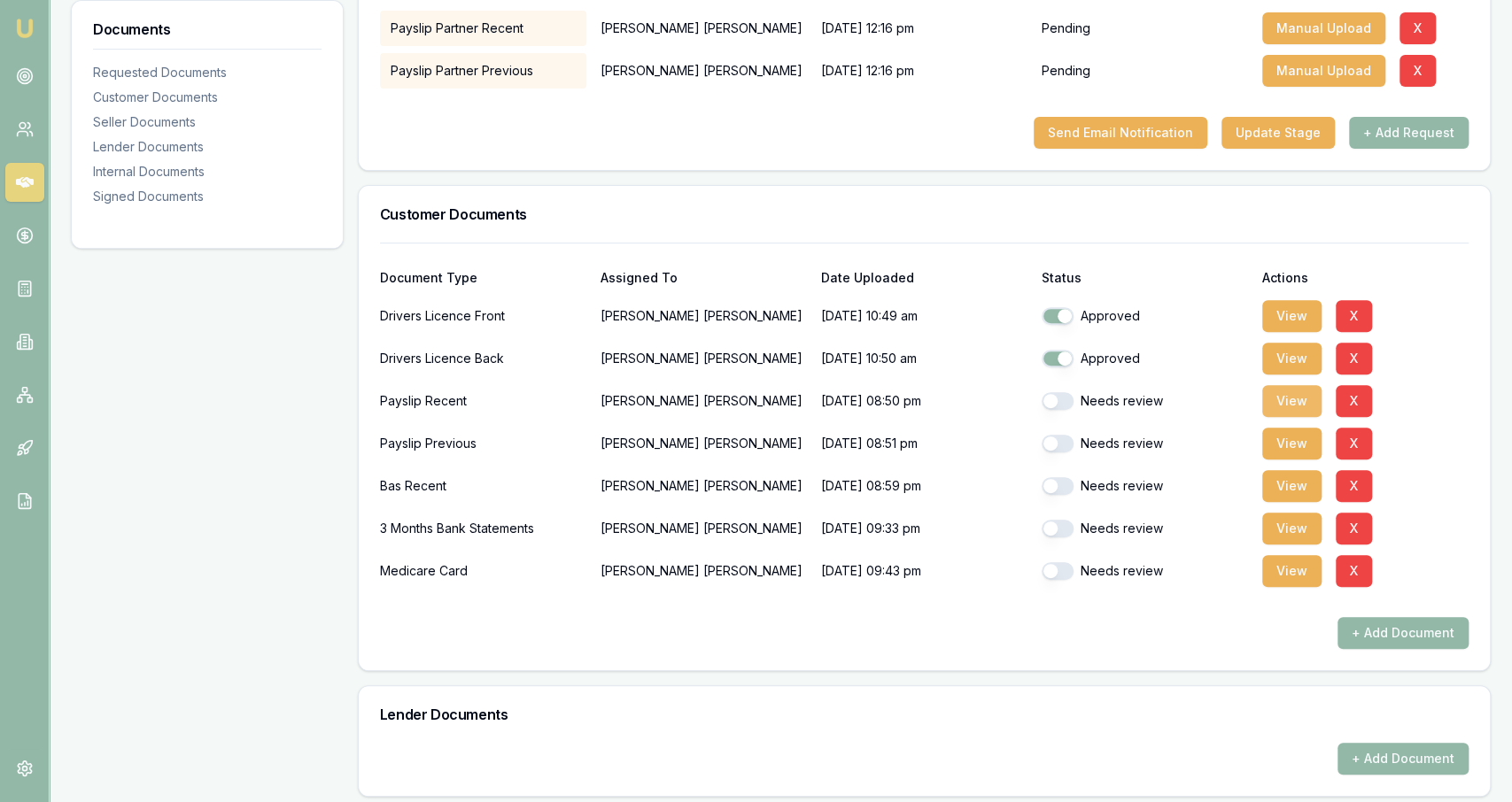
click at [1296, 392] on button "View" at bounding box center [1291, 401] width 59 height 32
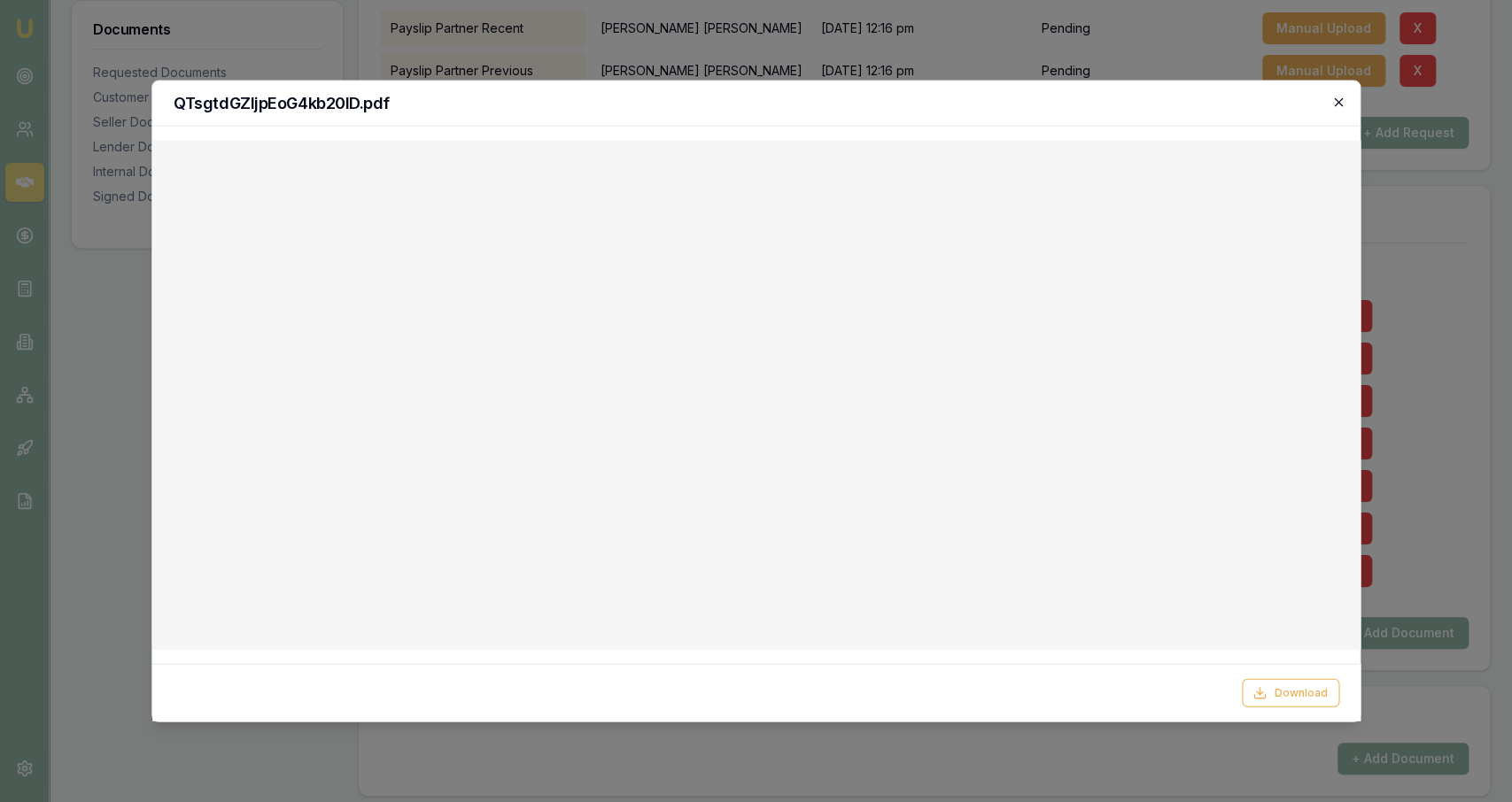
click at [1335, 101] on icon "button" at bounding box center [1339, 102] width 14 height 14
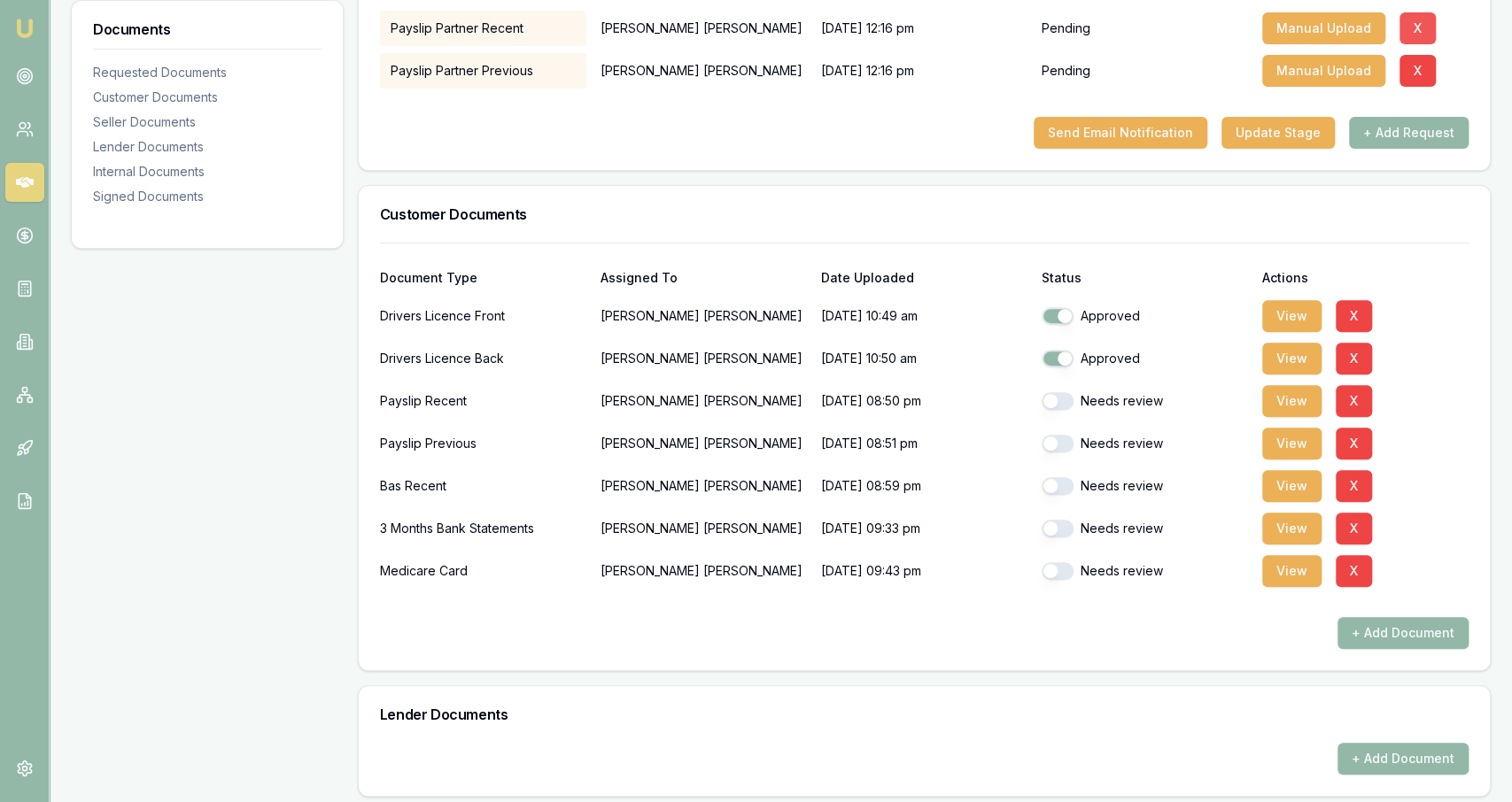
click at [1402, 24] on button "X" at bounding box center [1417, 29] width 36 height 32
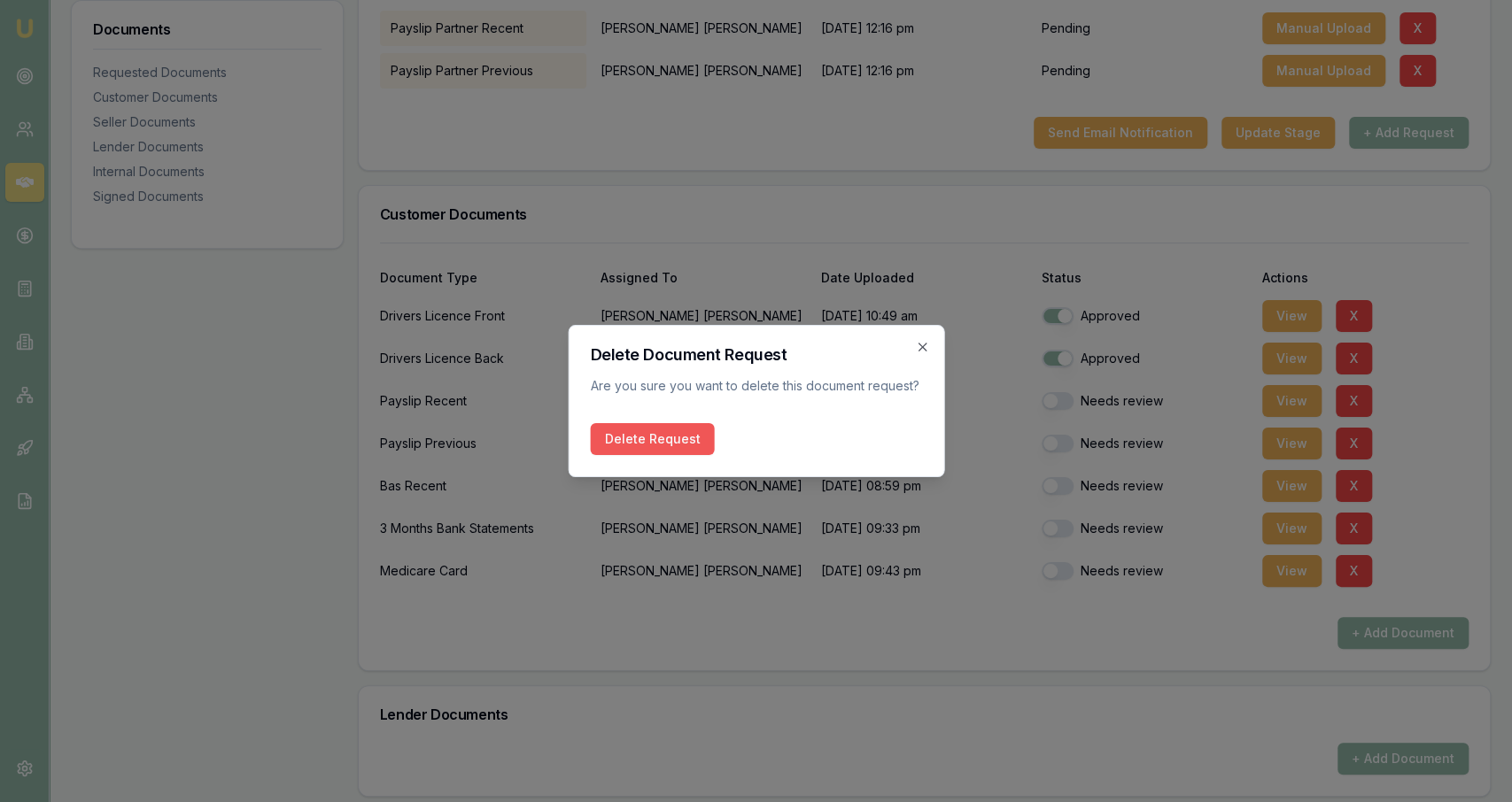
click at [654, 424] on button "Delete Request" at bounding box center [652, 439] width 124 height 32
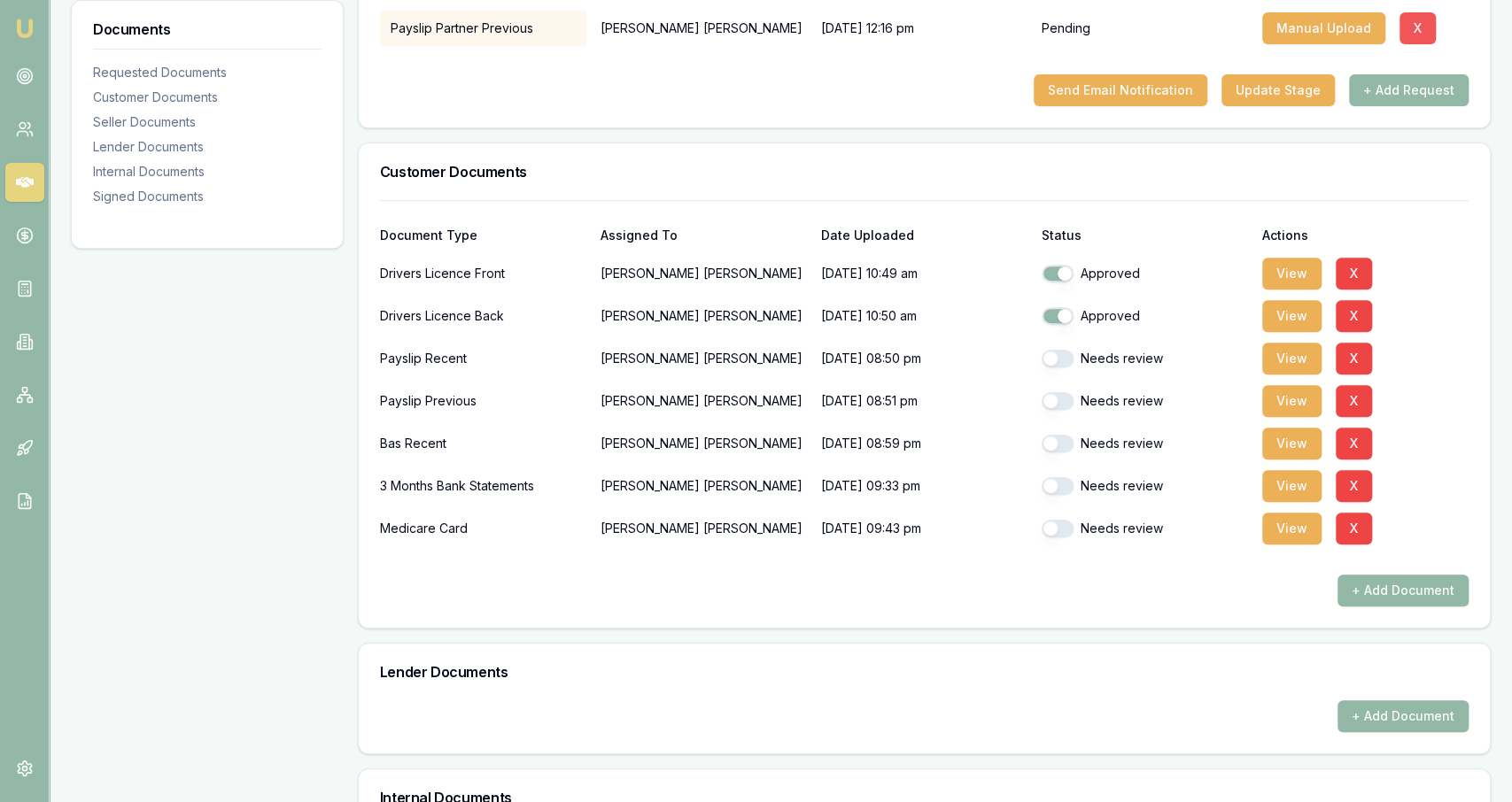
click at [1414, 39] on button "X" at bounding box center [1417, 29] width 36 height 32
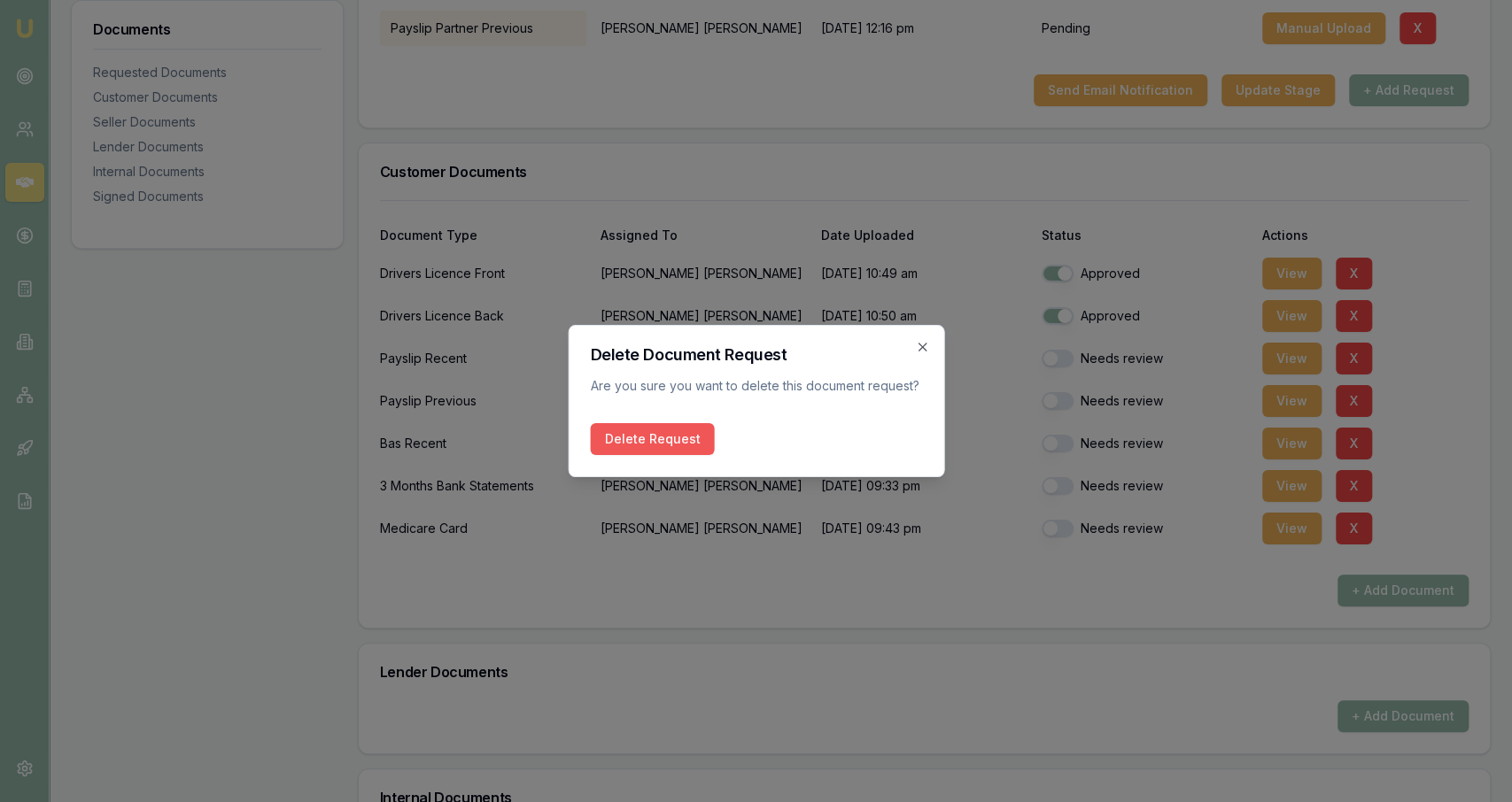
click at [630, 440] on button "Delete Request" at bounding box center [652, 439] width 124 height 32
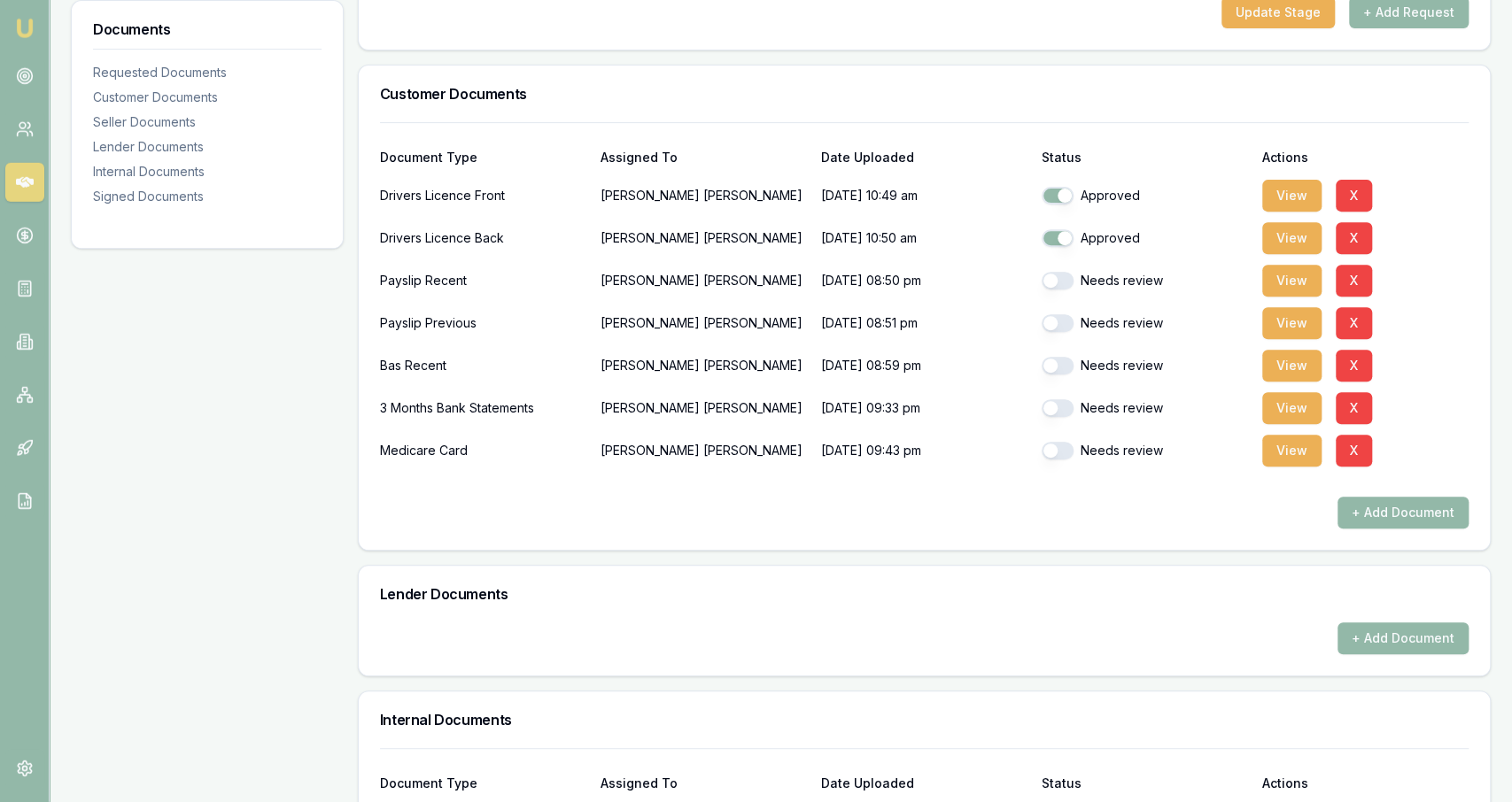
scroll to position [363, 0]
click at [1053, 289] on button "button" at bounding box center [1058, 282] width 32 height 18
checkbox input "true"
click at [1056, 324] on button "button" at bounding box center [1058, 324] width 32 height 18
checkbox input "true"
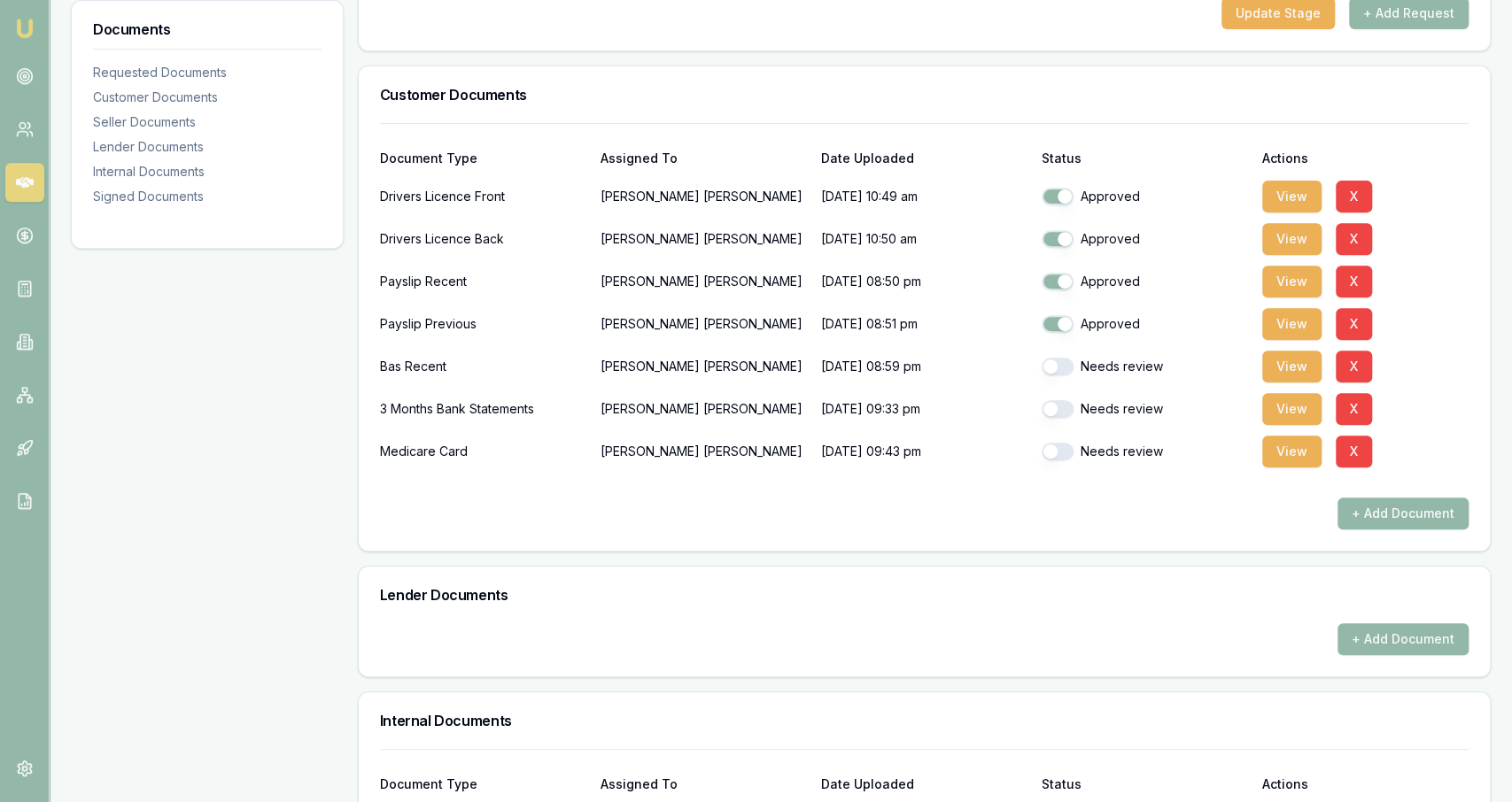
click at [1056, 364] on button "button" at bounding box center [1058, 367] width 32 height 18
checkbox input "true"
checkbox input "false"
checkbox input "true"
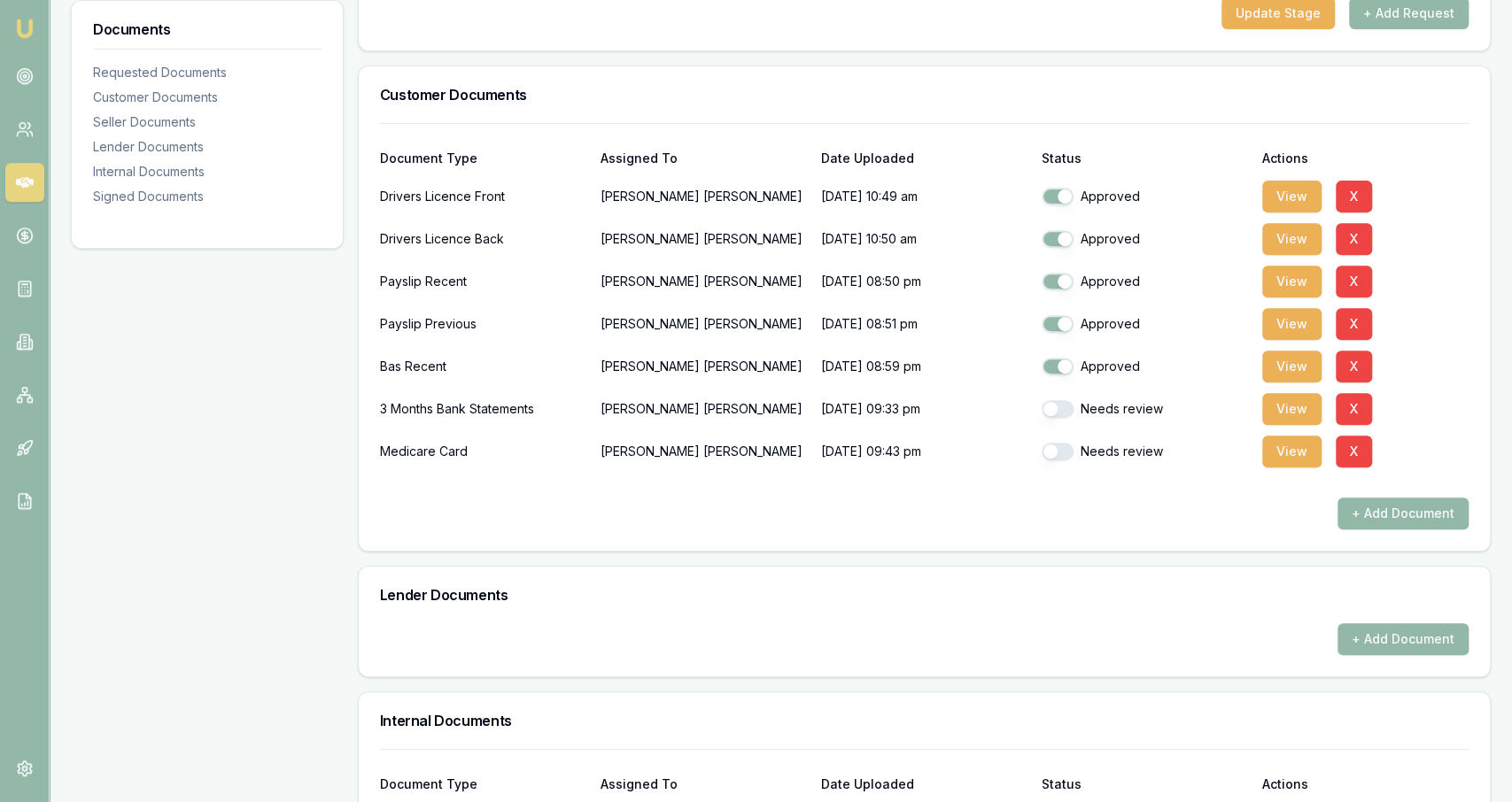
checkbox input "true"
click at [1055, 311] on div "Needs review" at bounding box center [1144, 324] width 206 height 35
click at [1065, 270] on div "Needs review" at bounding box center [1144, 282] width 206 height 35
click at [1064, 283] on button "button" at bounding box center [1058, 282] width 32 height 18
checkbox input "true"
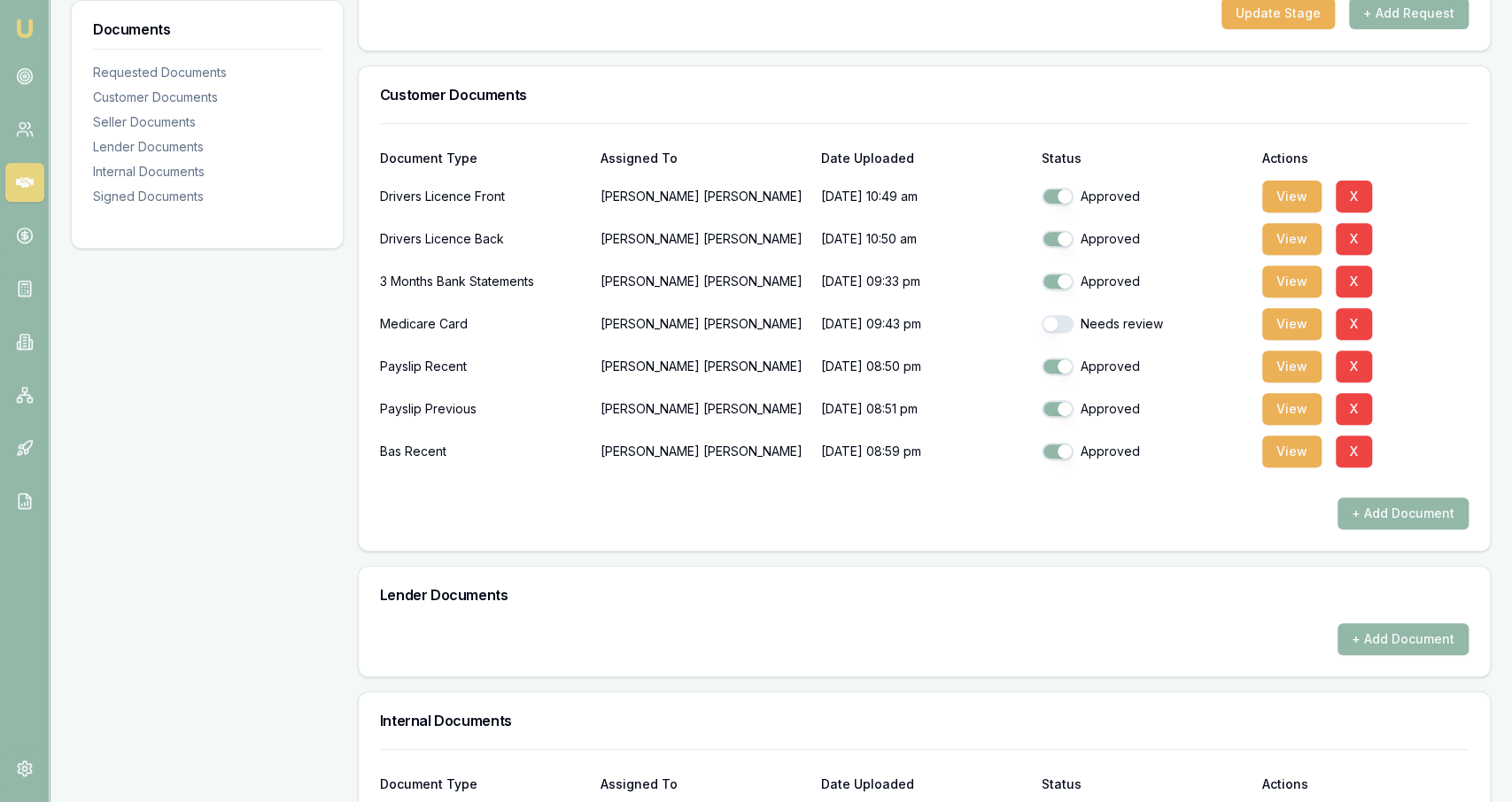
click at [1057, 320] on button "button" at bounding box center [1058, 324] width 32 height 18
checkbox input "true"
click at [446, 593] on h3 "Lender Documents" at bounding box center [924, 595] width 1088 height 14
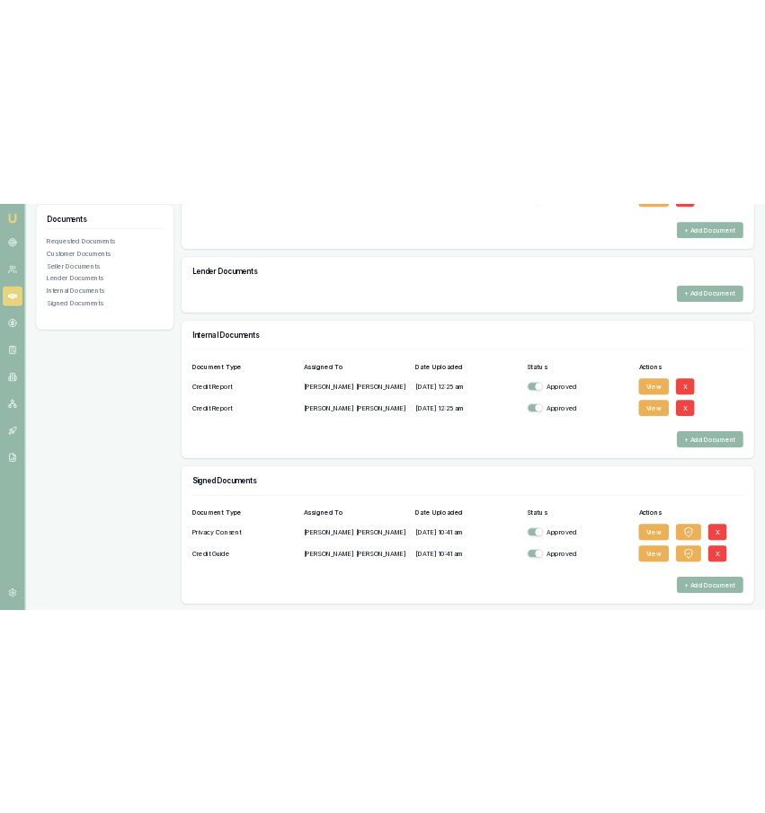
scroll to position [0, 0]
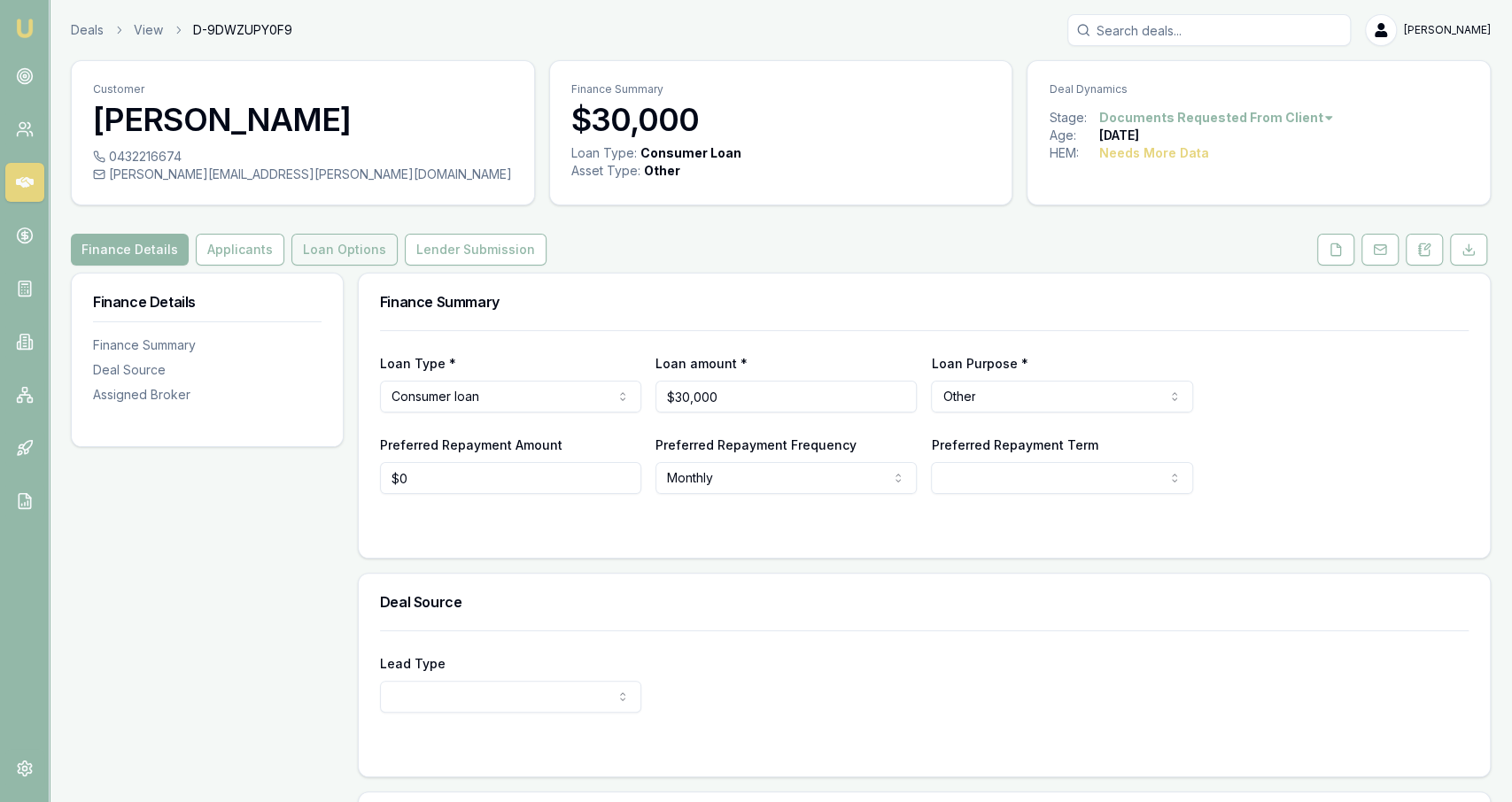
click at [323, 256] on button "Loan Options" at bounding box center [345, 249] width 106 height 32
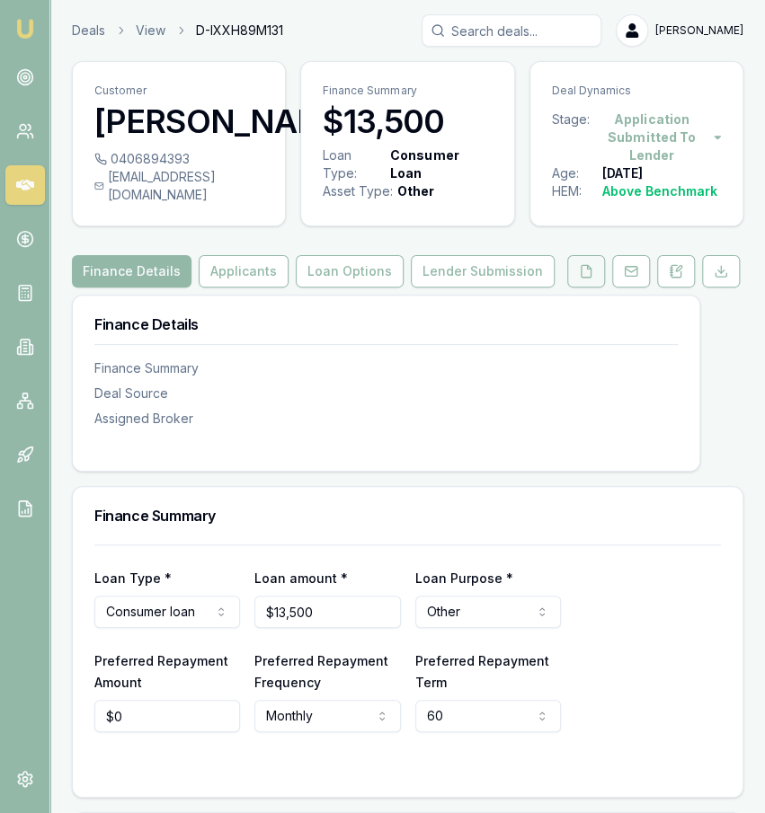
click at [583, 277] on icon at bounding box center [586, 271] width 10 height 12
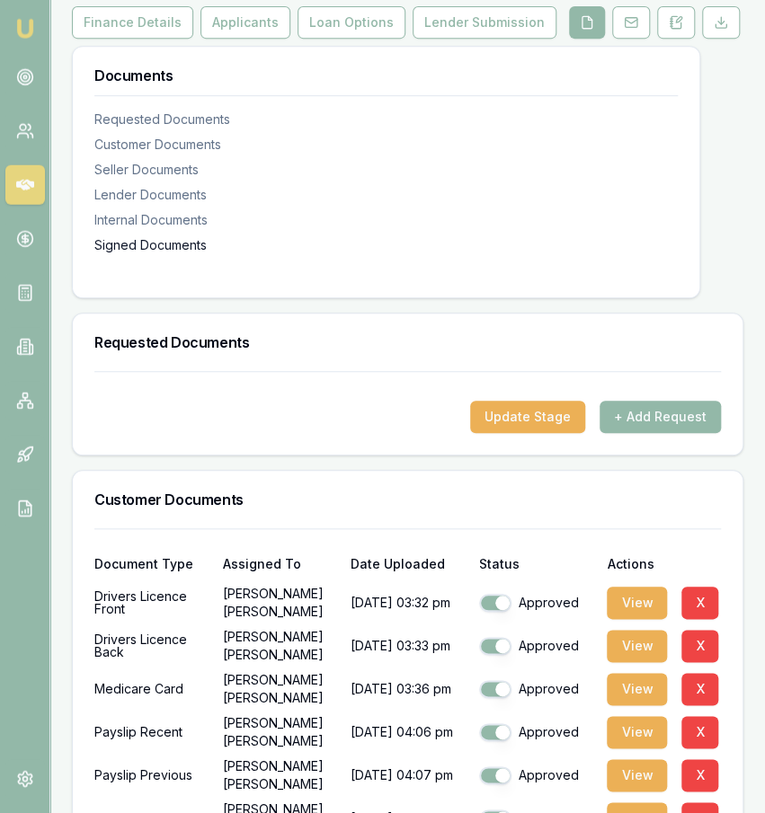
scroll to position [297, 0]
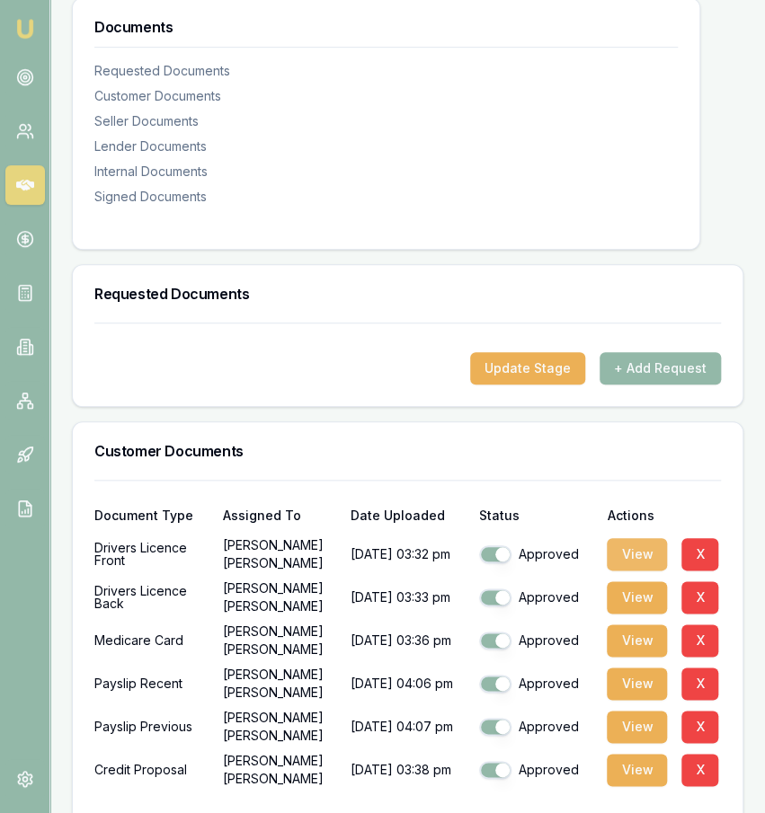
click at [631, 571] on button "View" at bounding box center [637, 554] width 60 height 32
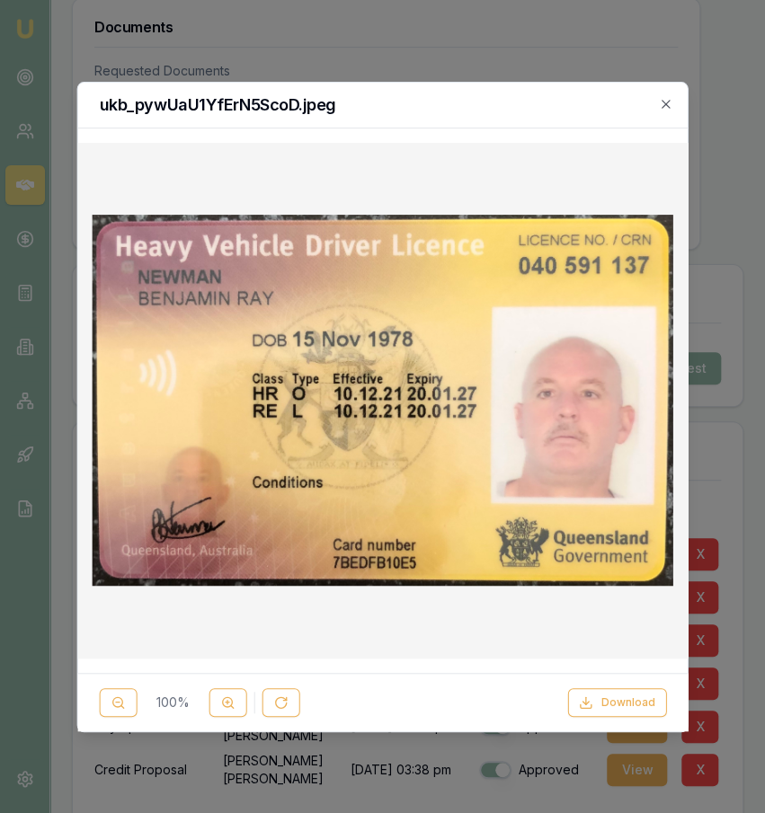
click at [737, 396] on div at bounding box center [382, 406] width 765 height 813
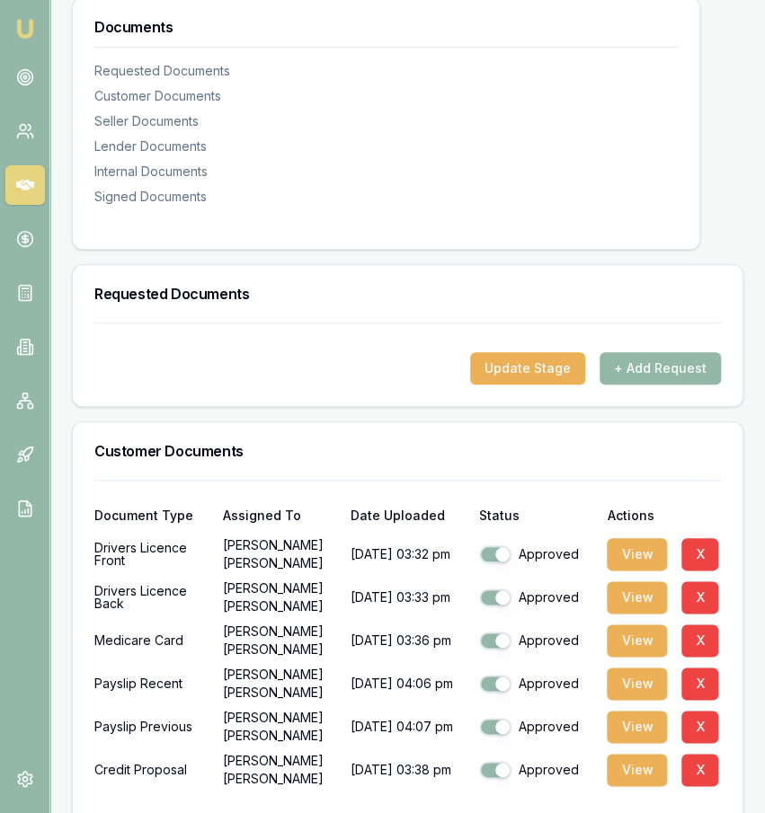
scroll to position [0, 0]
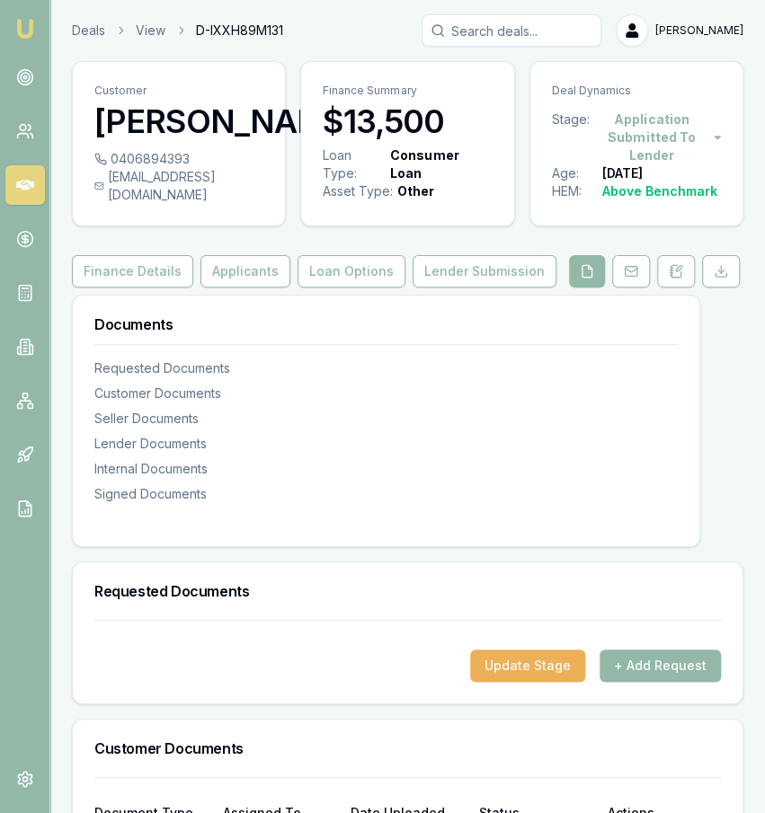
click at [122, 204] on div "[EMAIL_ADDRESS][DOMAIN_NAME]" at bounding box center [178, 186] width 169 height 36
click at [122, 204] on div "benjimun@hotmail.com" at bounding box center [178, 186] width 169 height 36
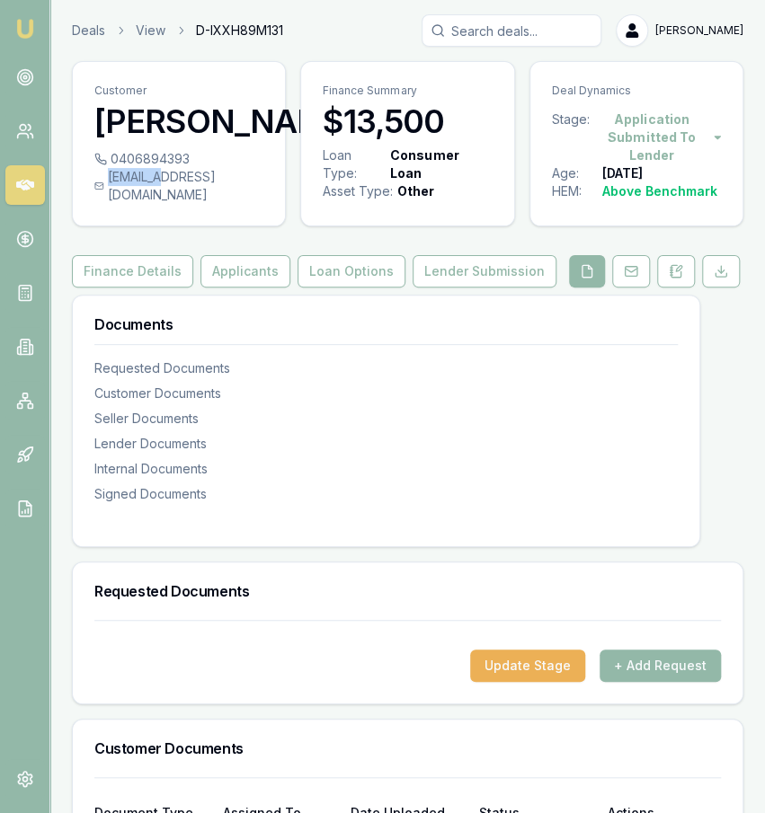
click at [122, 204] on div "benjimun@hotmail.com" at bounding box center [178, 186] width 169 height 36
copy icon
click at [141, 168] on div "0406894393" at bounding box center [178, 159] width 169 height 18
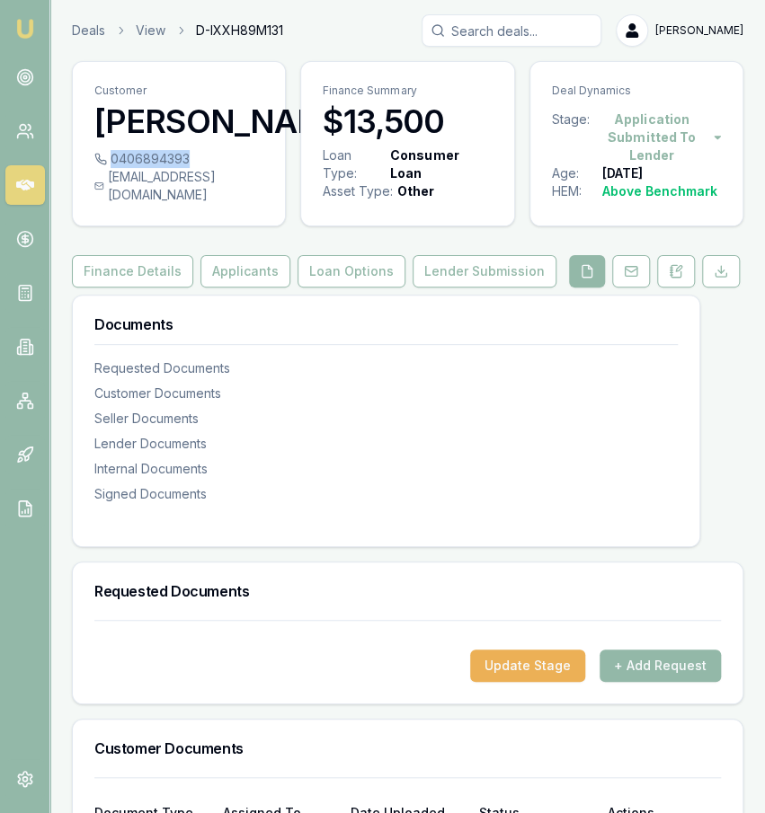
copy div "0406894393"
click at [660, 288] on button at bounding box center [676, 271] width 38 height 32
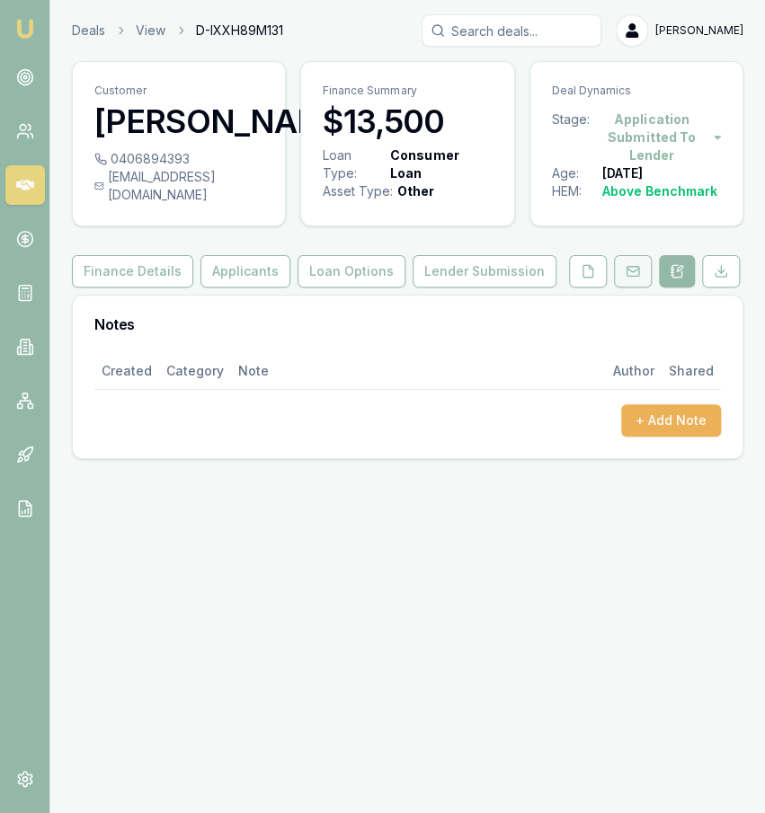
click at [646, 288] on button at bounding box center [633, 271] width 38 height 32
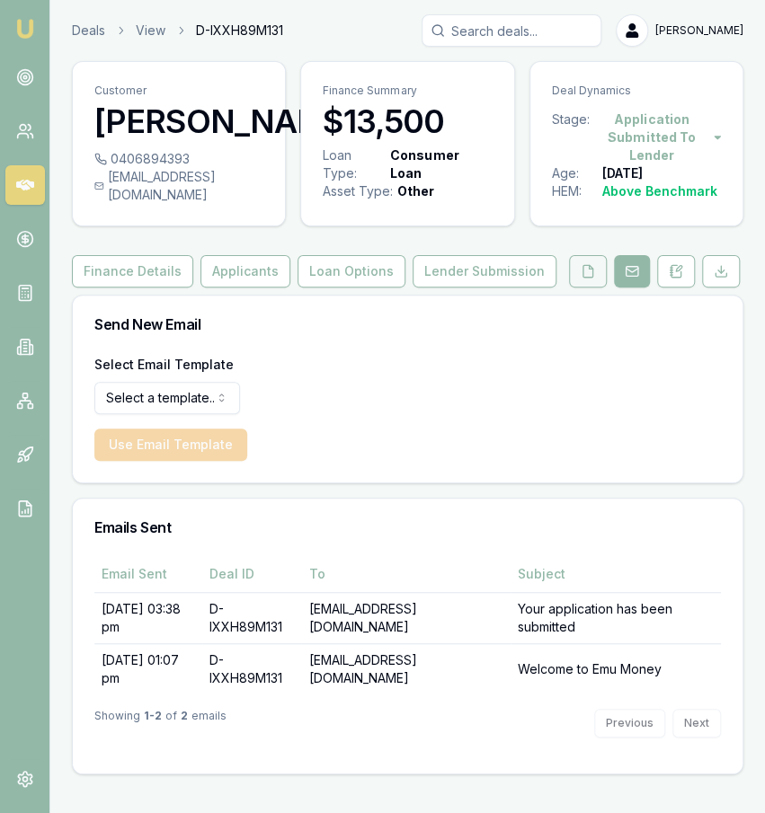
click at [601, 288] on button at bounding box center [588, 271] width 38 height 32
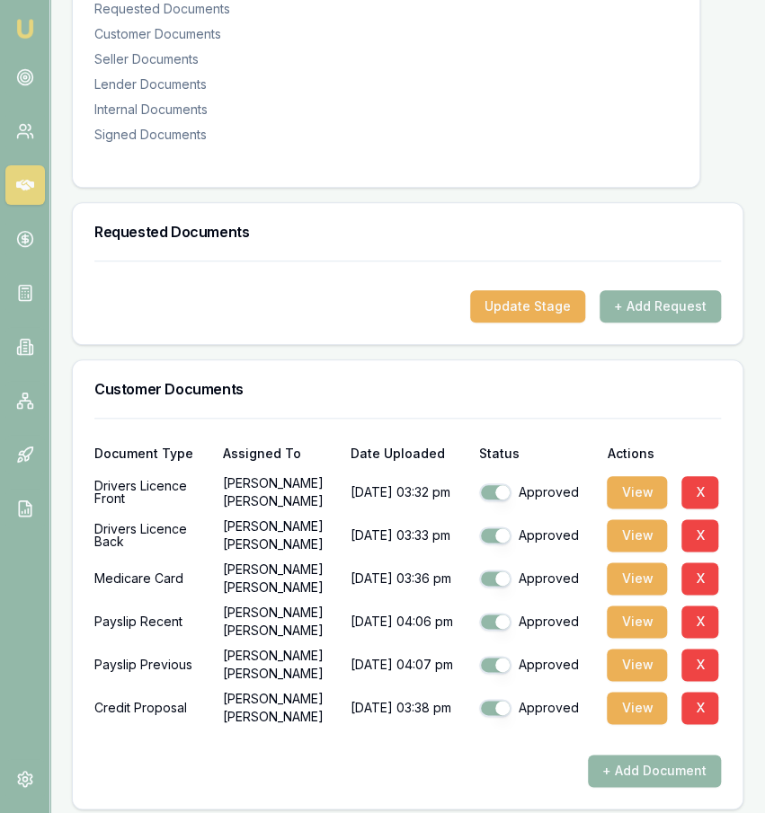
scroll to position [394, 0]
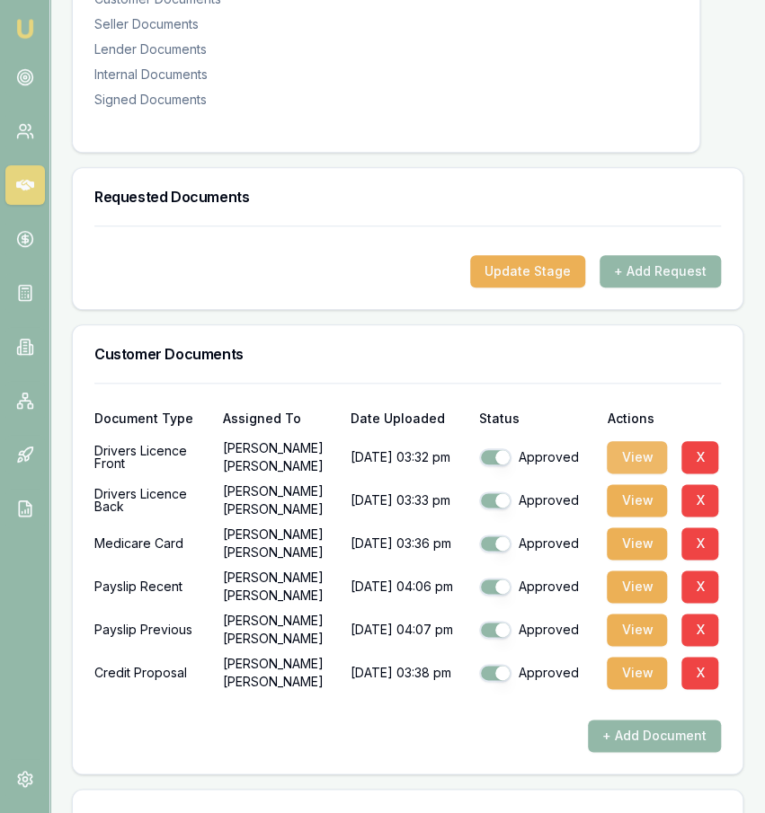
click at [641, 474] on button "View" at bounding box center [637, 457] width 60 height 32
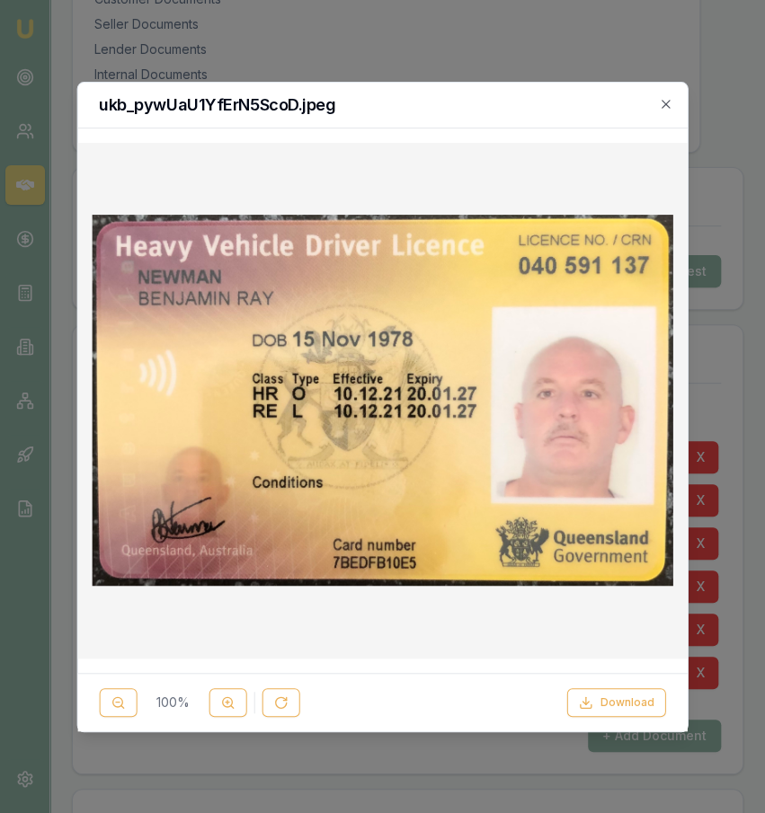
click at [759, 559] on div at bounding box center [382, 406] width 765 height 813
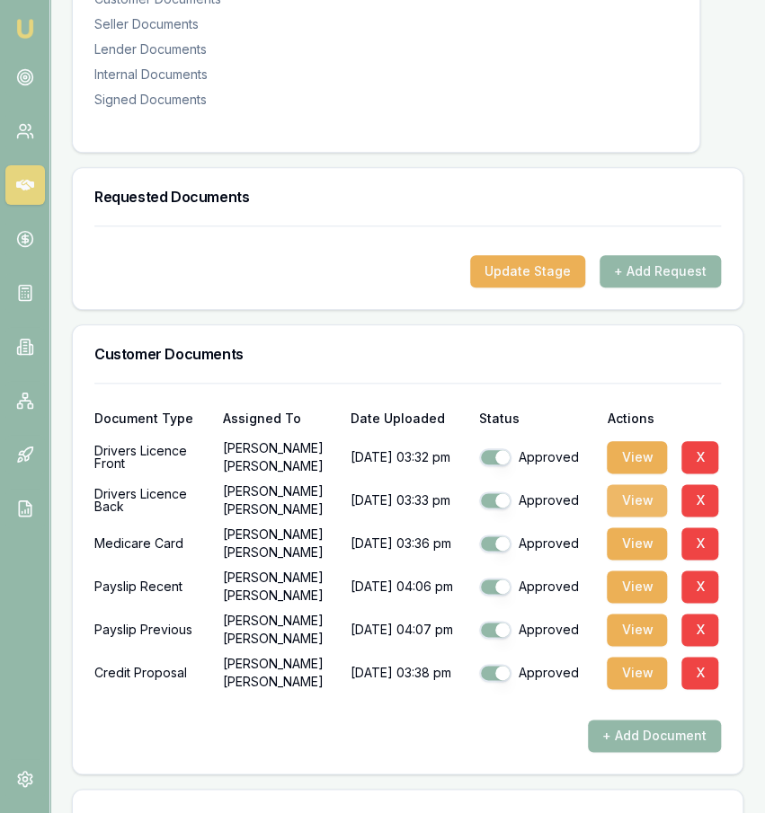
click at [643, 513] on button "View" at bounding box center [637, 500] width 60 height 32
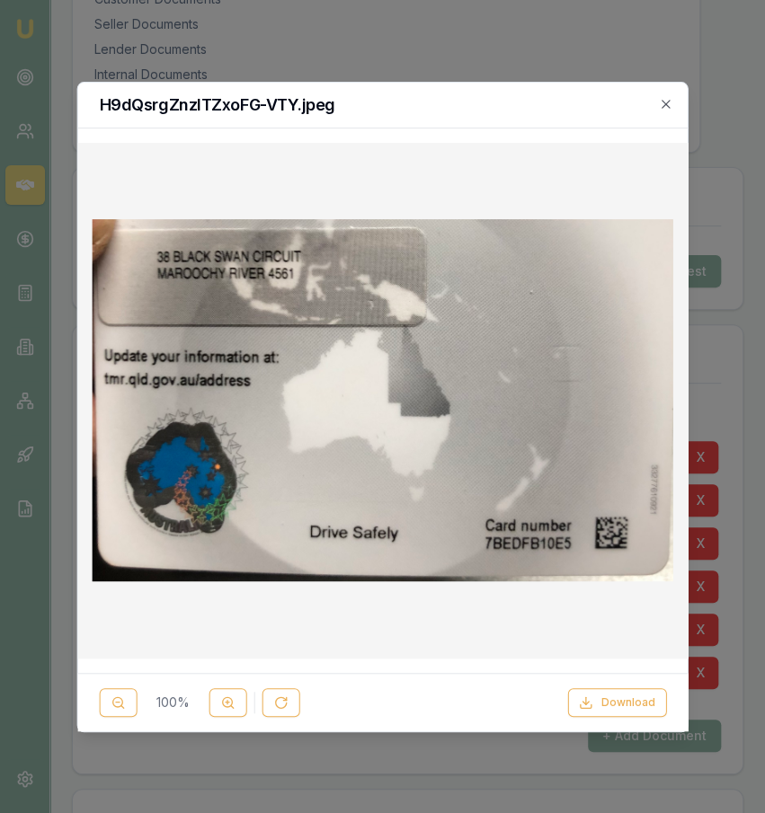
click at [743, 447] on div at bounding box center [382, 406] width 765 height 813
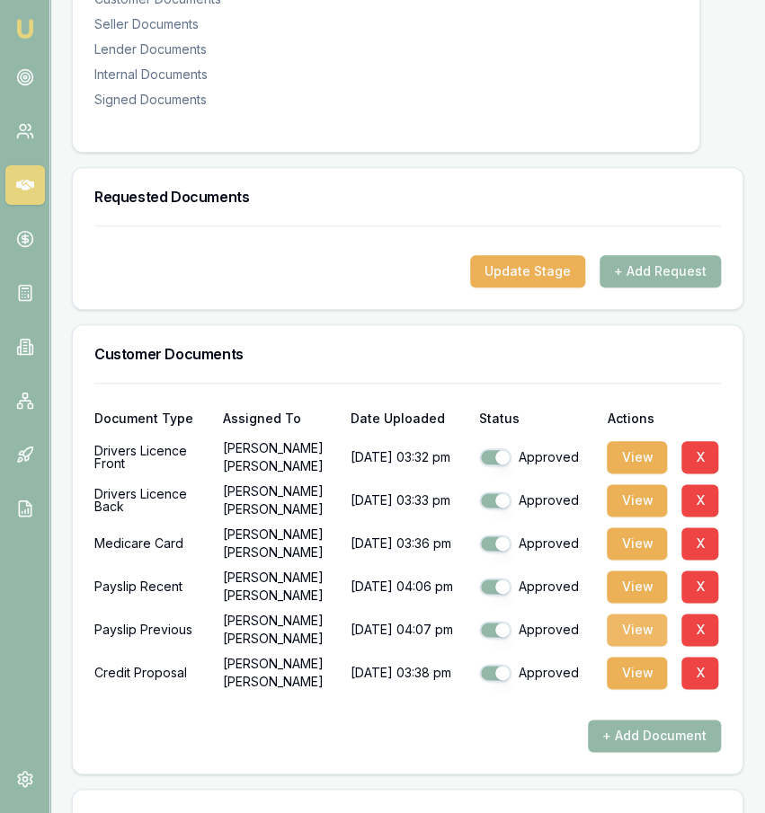
click at [639, 644] on button "View" at bounding box center [637, 630] width 60 height 32
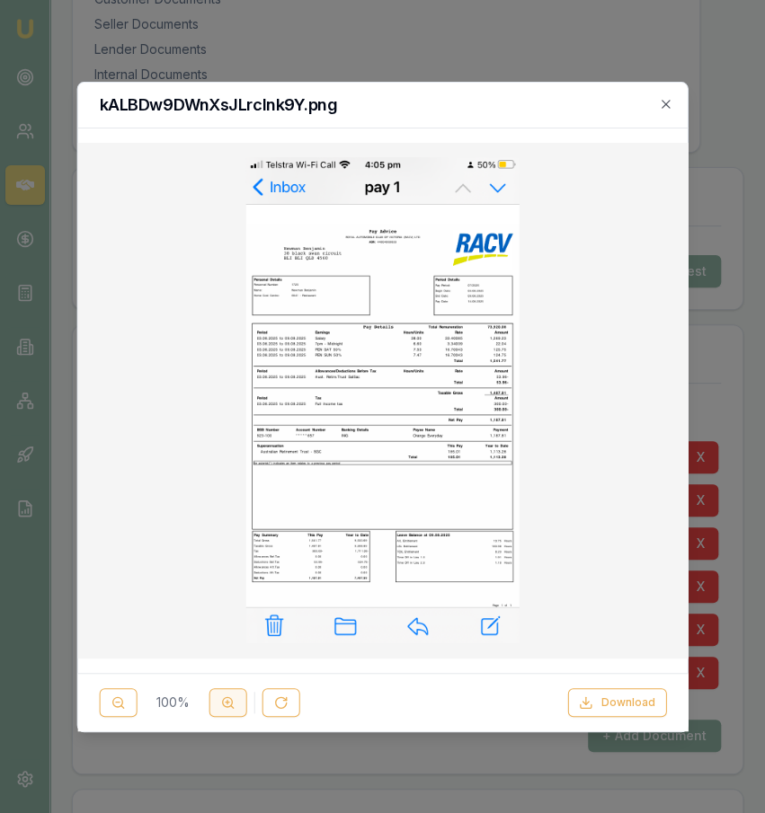
click at [214, 704] on button at bounding box center [227, 702] width 38 height 29
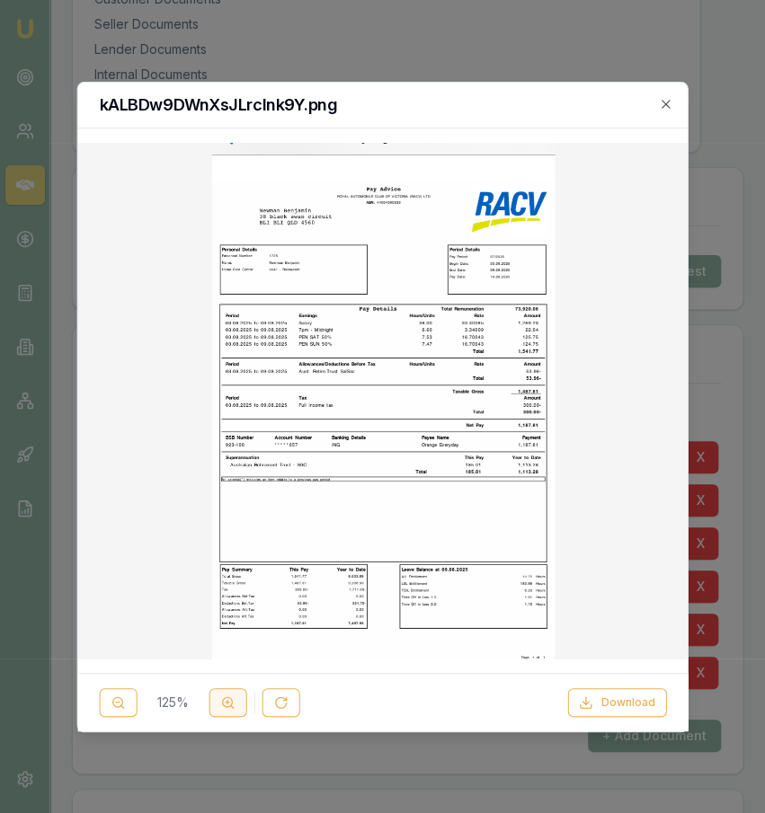
click at [214, 704] on button at bounding box center [227, 702] width 38 height 29
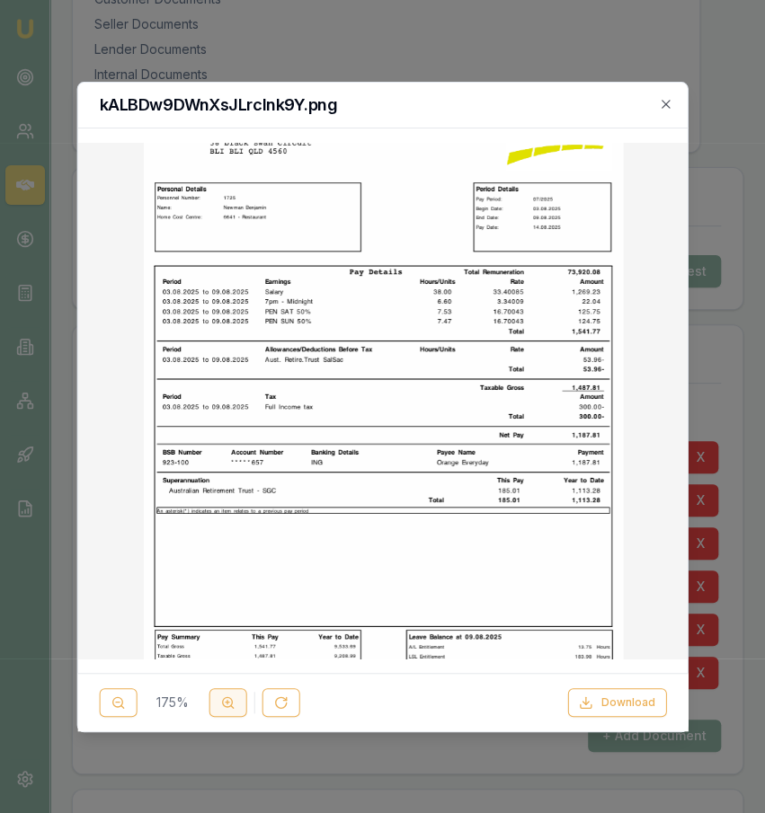
click at [214, 704] on button at bounding box center [227, 702] width 38 height 29
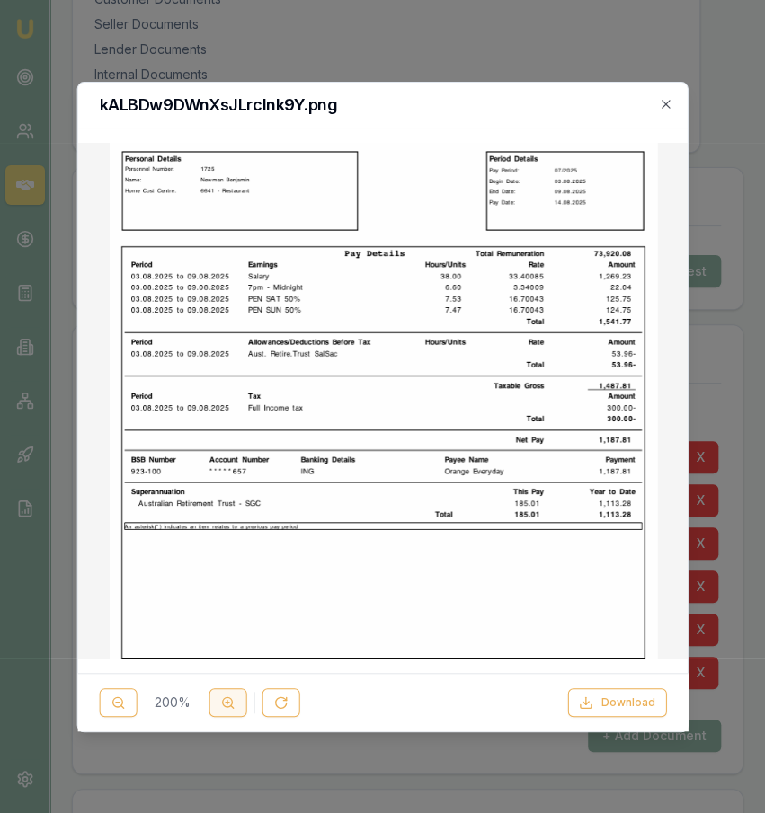
click at [214, 704] on button at bounding box center [227, 702] width 38 height 29
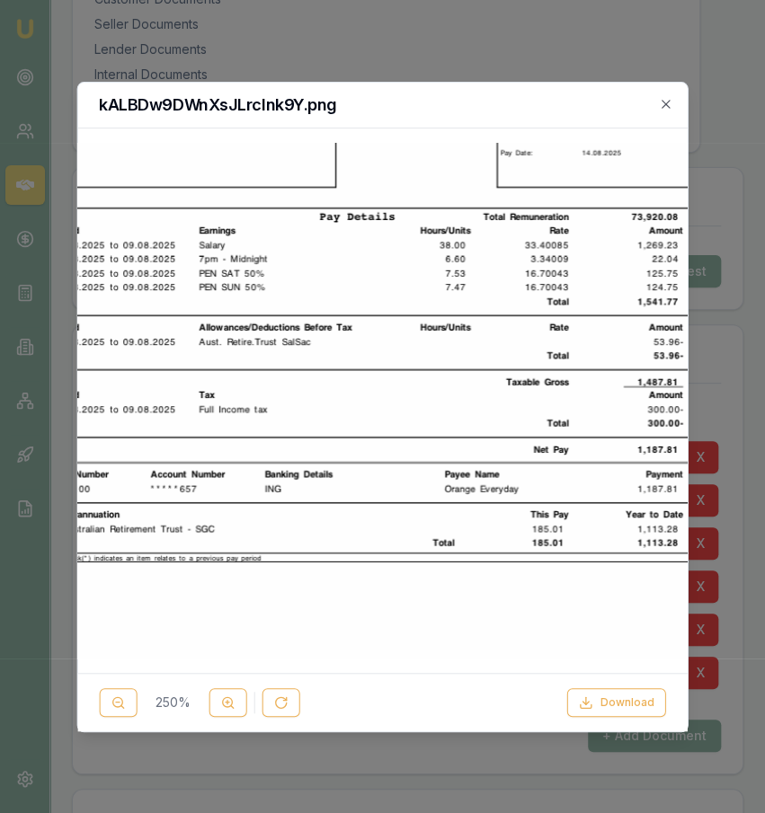
scroll to position [0, 38]
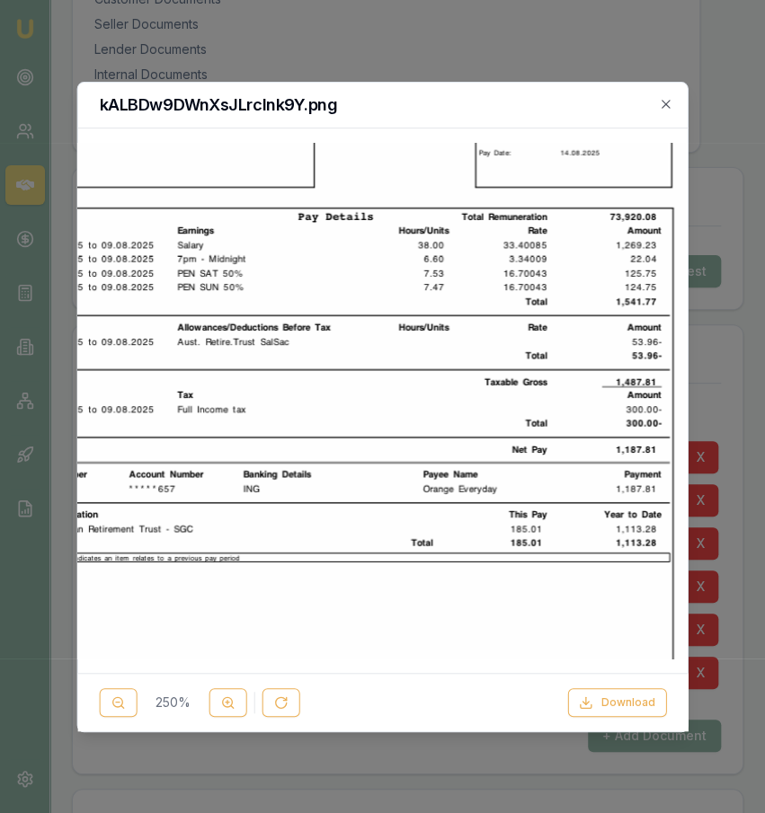
click at [732, 491] on div at bounding box center [382, 406] width 765 height 813
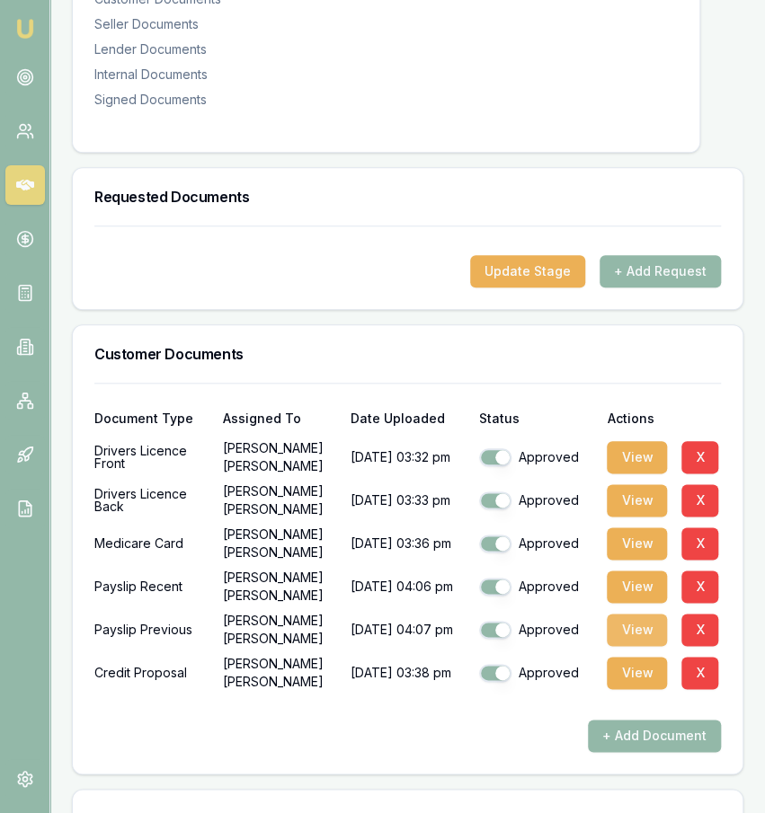
click at [638, 646] on button "View" at bounding box center [637, 630] width 60 height 32
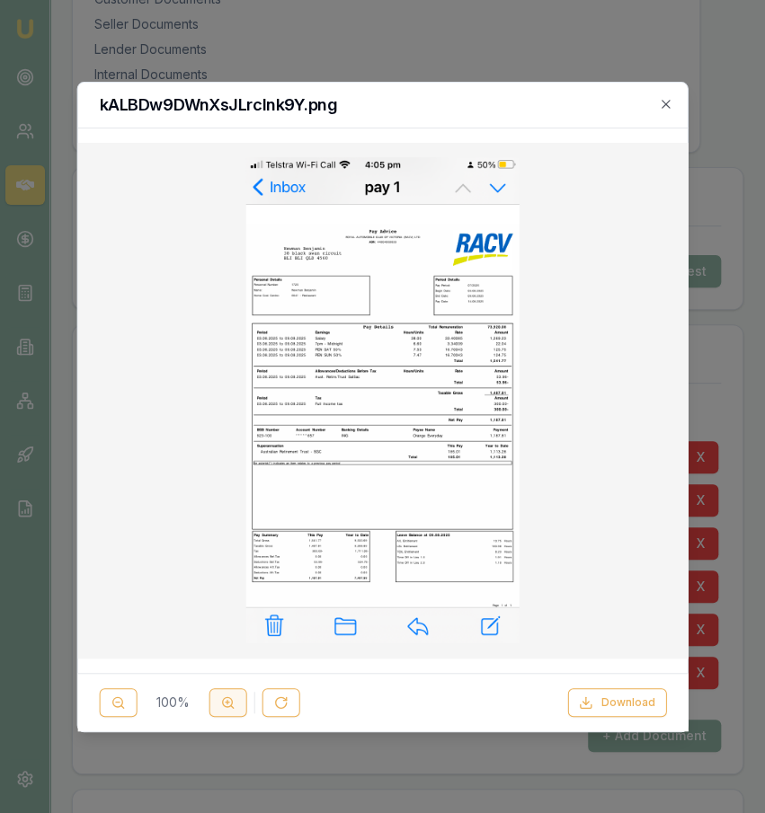
click at [220, 704] on icon at bounding box center [227, 702] width 14 height 14
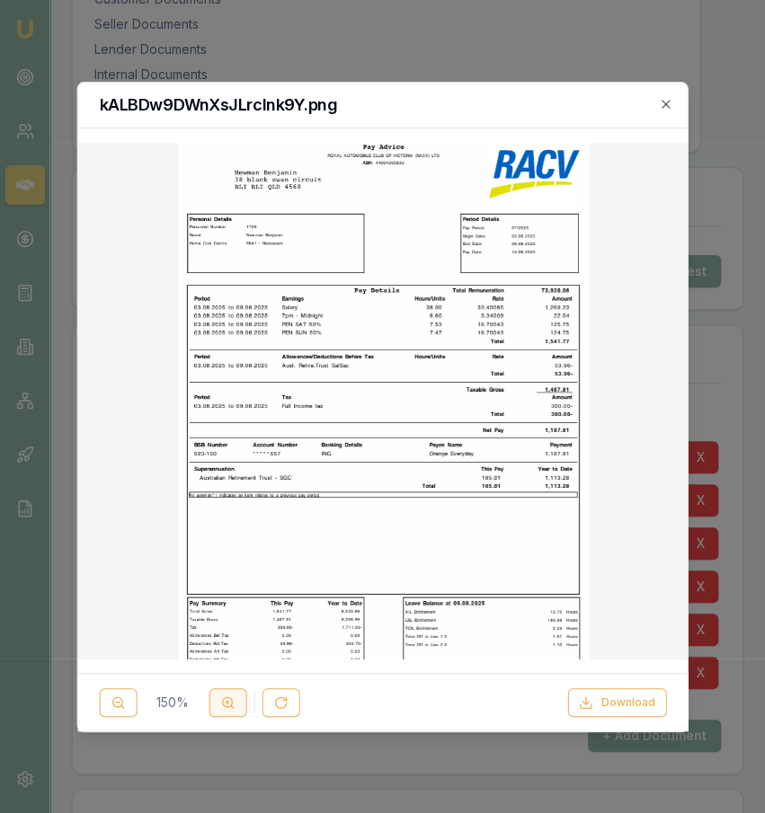
click at [220, 704] on icon at bounding box center [227, 702] width 14 height 14
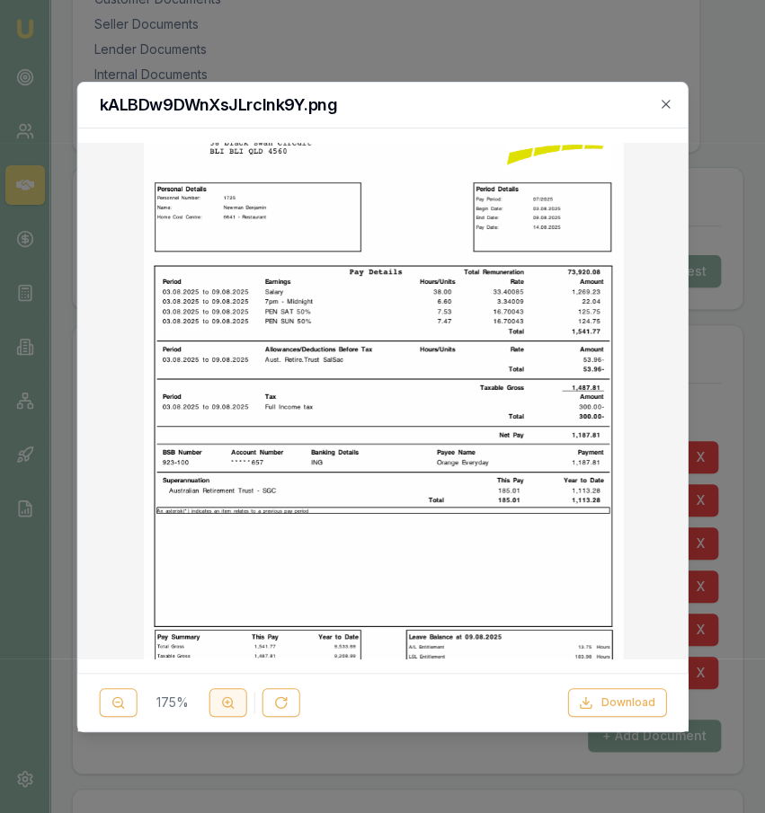
click at [220, 704] on icon at bounding box center [227, 702] width 14 height 14
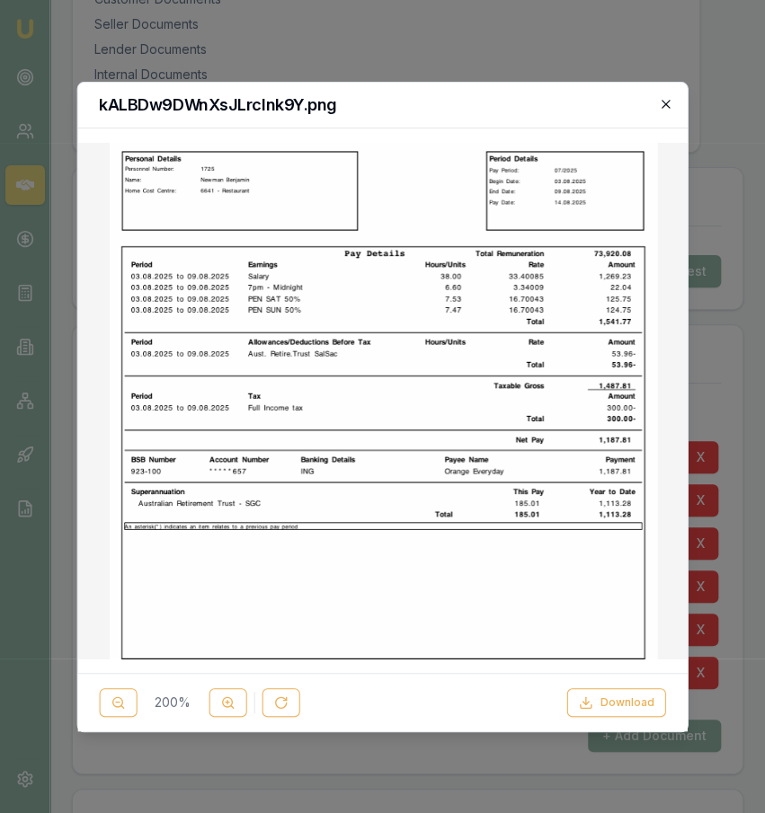
click at [660, 105] on icon "button" at bounding box center [666, 104] width 14 height 14
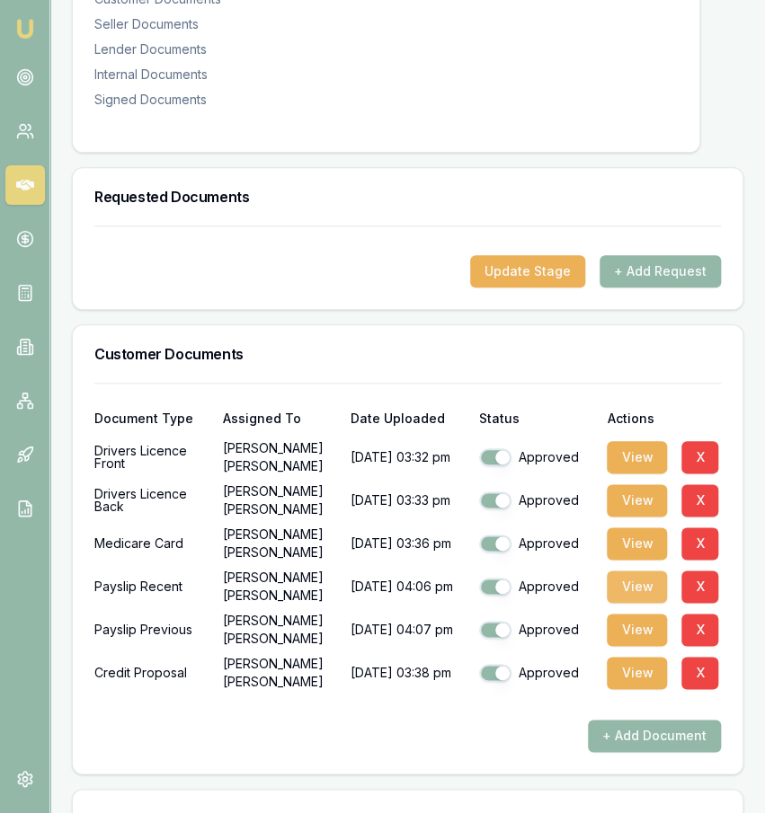
click at [632, 601] on button "View" at bounding box center [637, 587] width 60 height 32
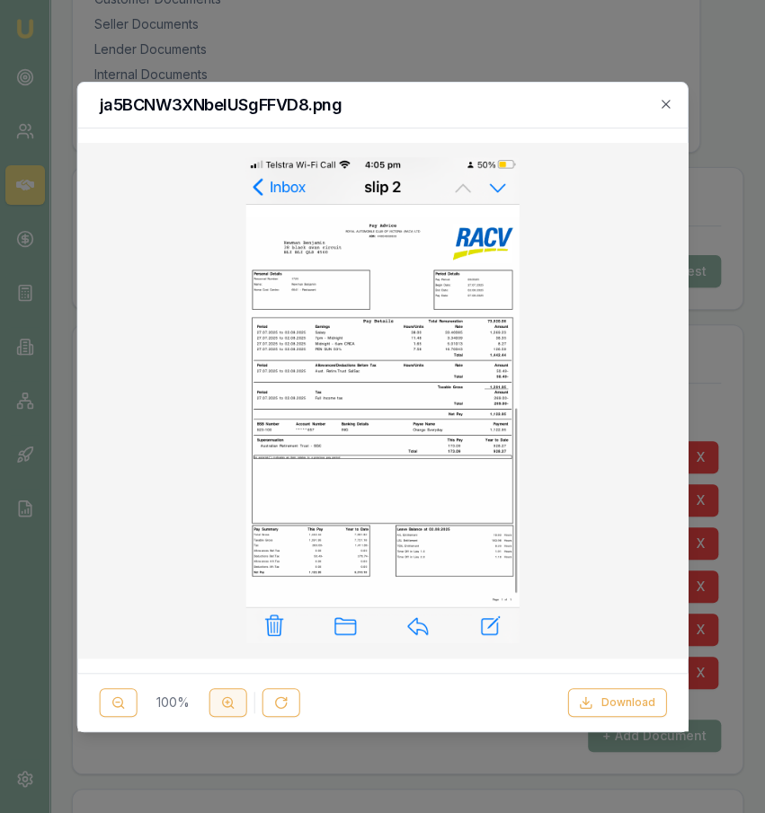
click at [230, 702] on circle at bounding box center [227, 702] width 10 height 10
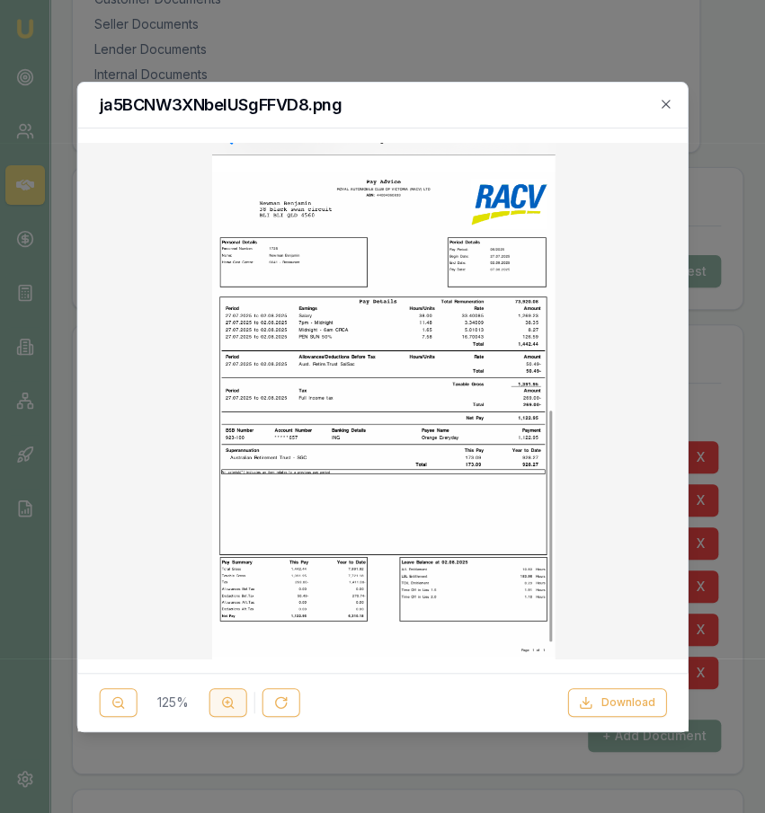
click at [230, 702] on circle at bounding box center [227, 702] width 10 height 10
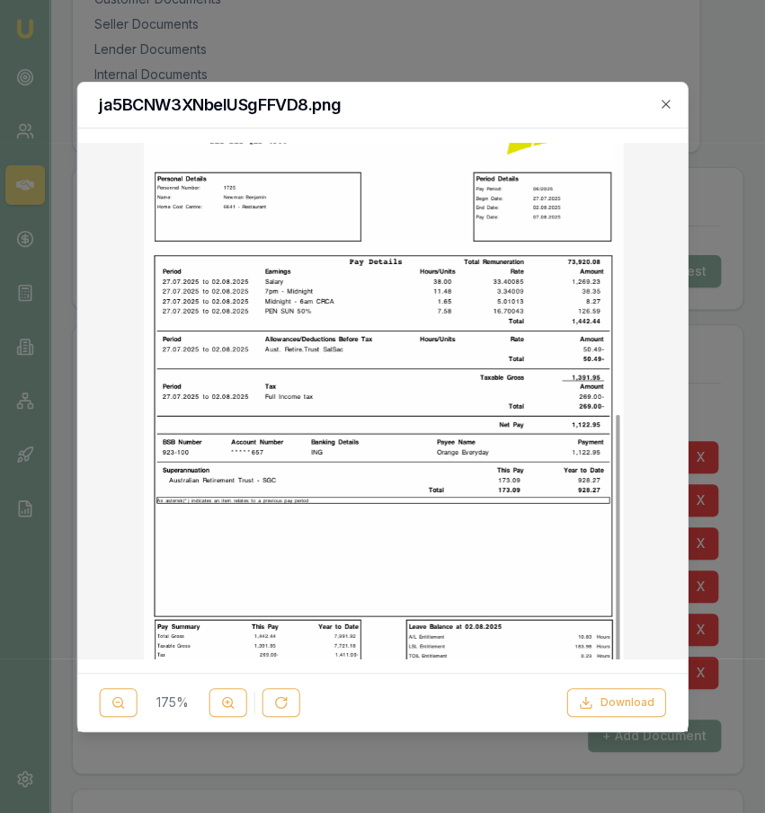
click at [554, 62] on div at bounding box center [382, 406] width 765 height 813
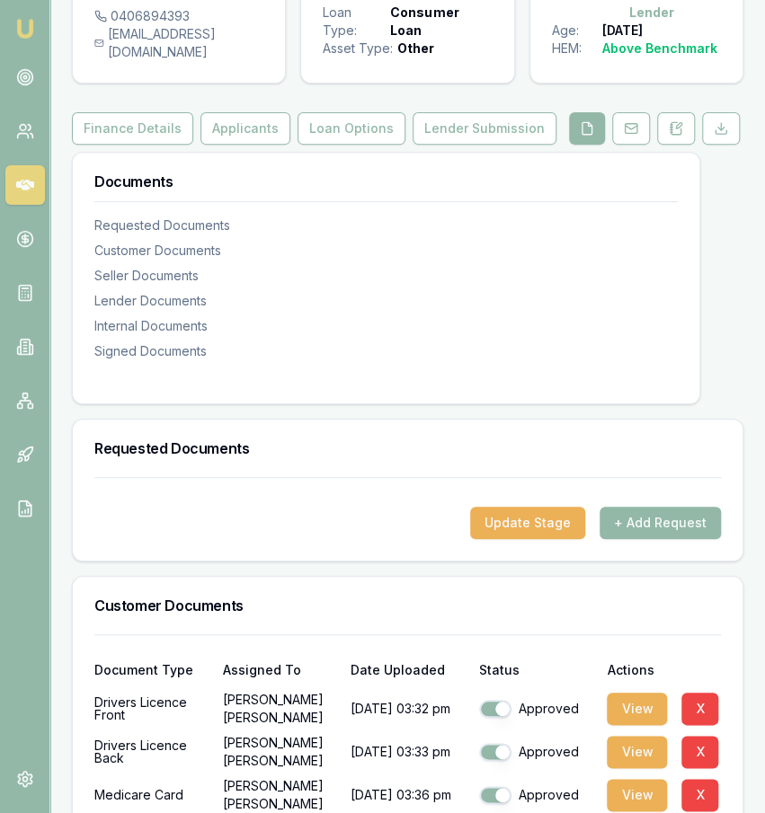
scroll to position [138, 0]
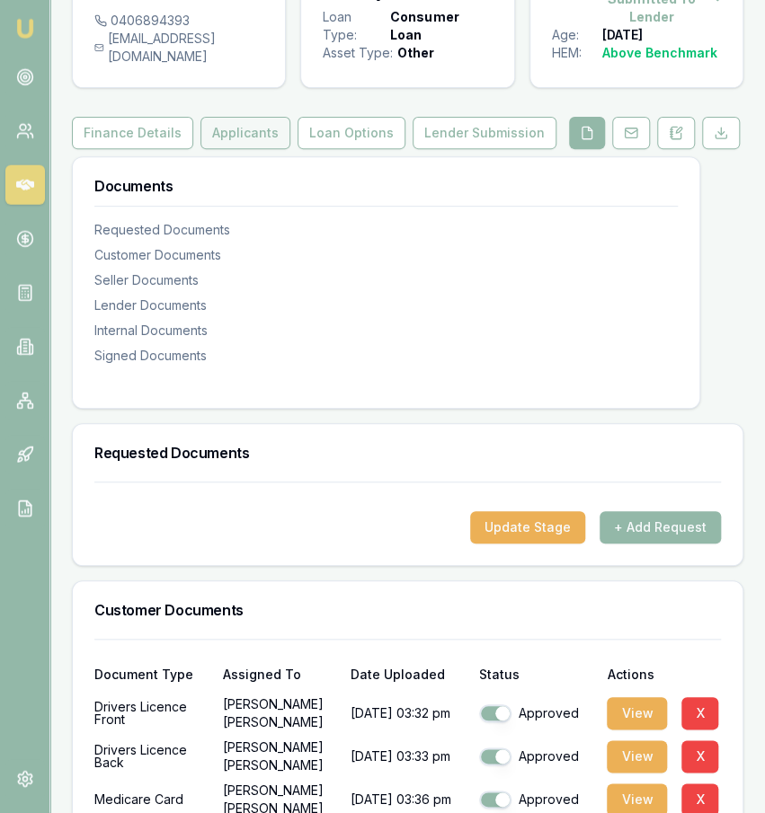
click at [263, 137] on button "Applicants" at bounding box center [245, 133] width 90 height 32
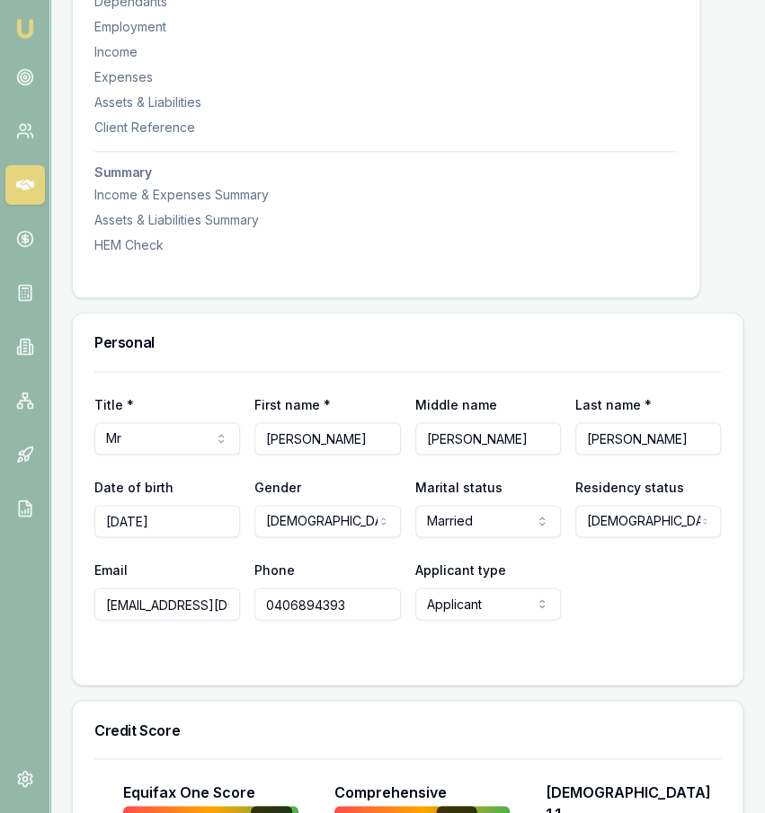
scroll to position [730, 0]
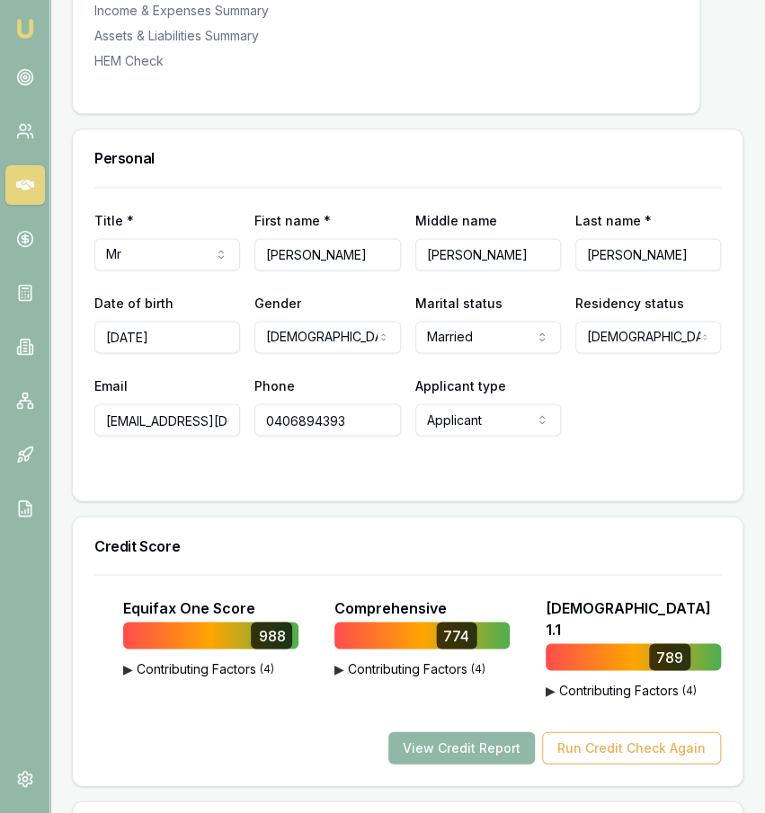
click at [437, 733] on button "View Credit Report" at bounding box center [461, 747] width 146 height 32
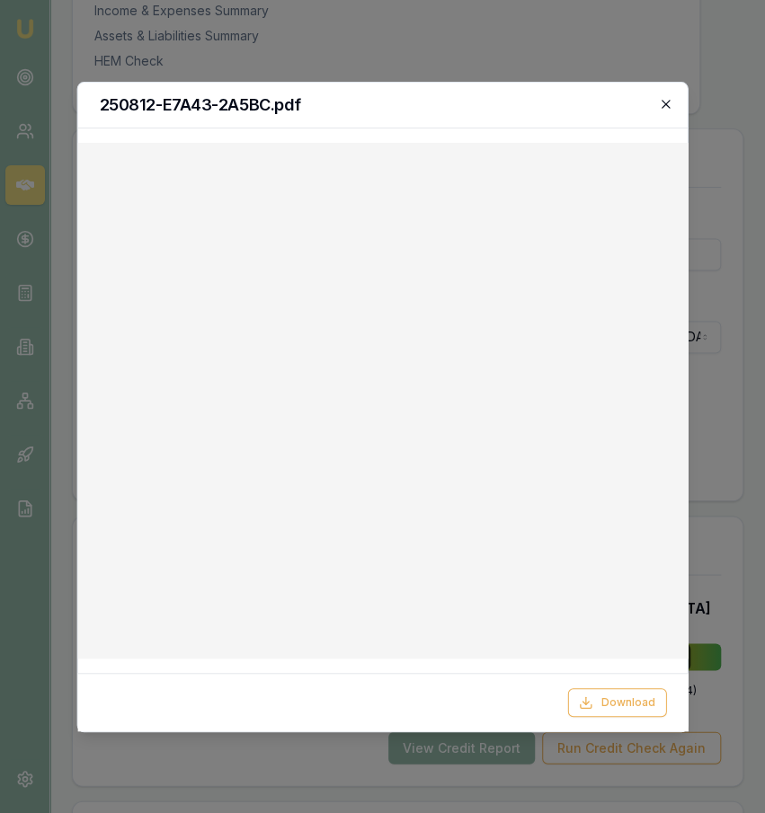
click at [668, 109] on icon "button" at bounding box center [666, 104] width 14 height 14
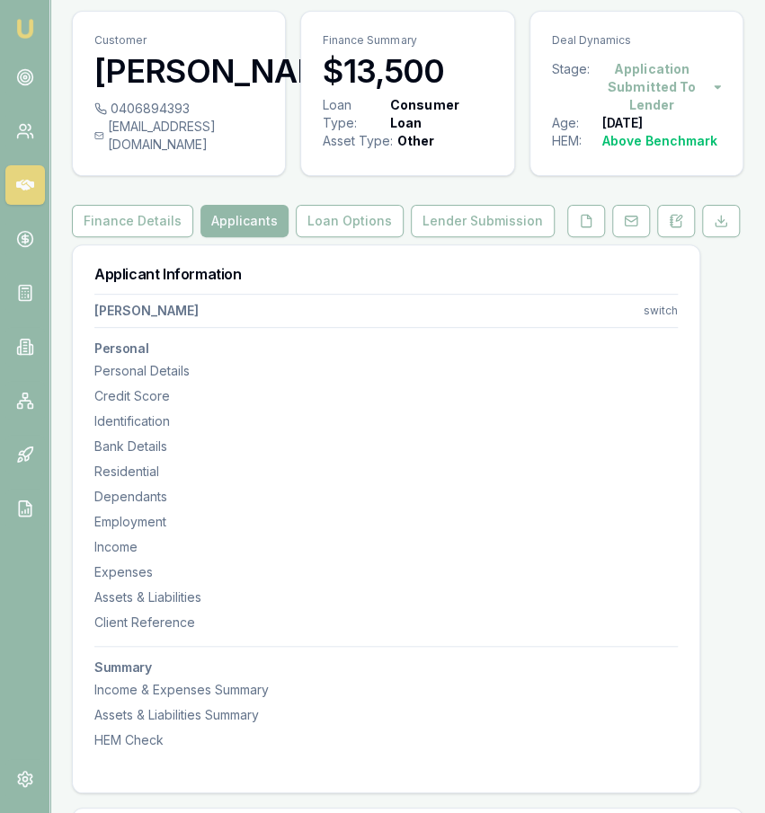
scroll to position [0, 0]
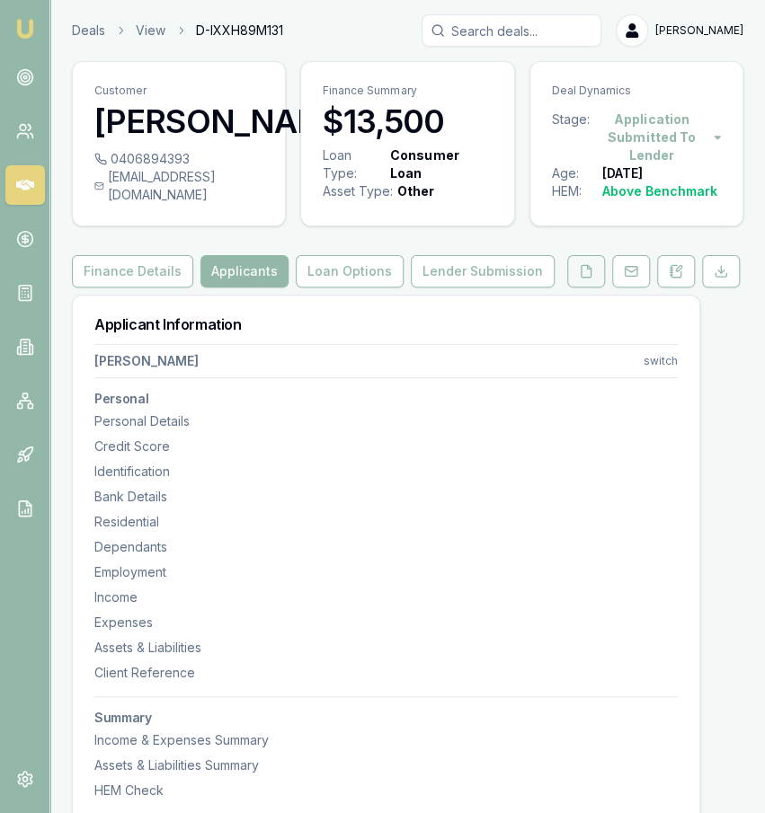
click at [597, 288] on button at bounding box center [586, 271] width 38 height 32
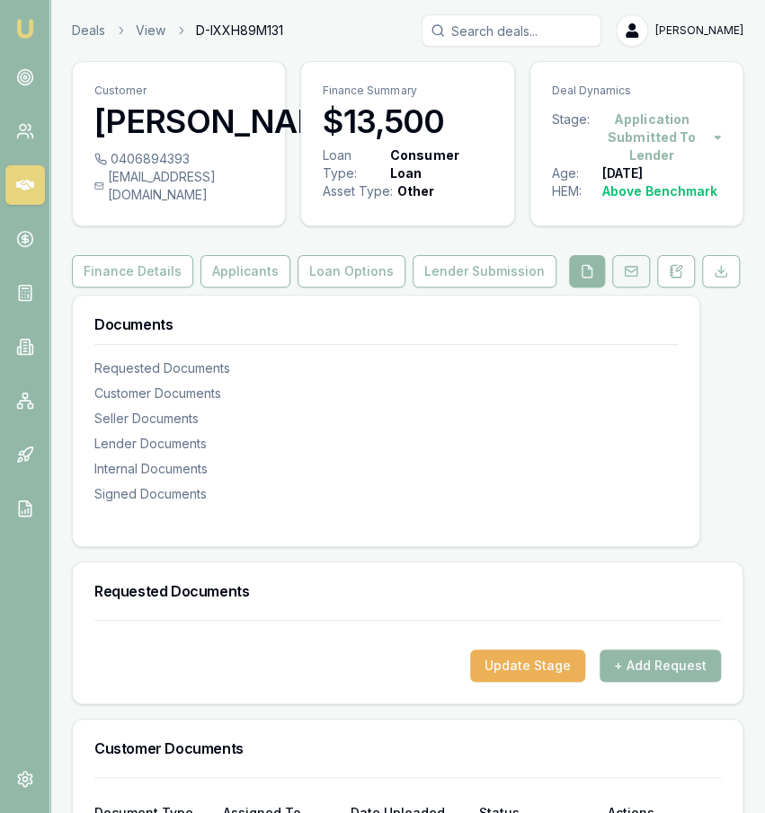
click at [640, 288] on button at bounding box center [631, 271] width 38 height 32
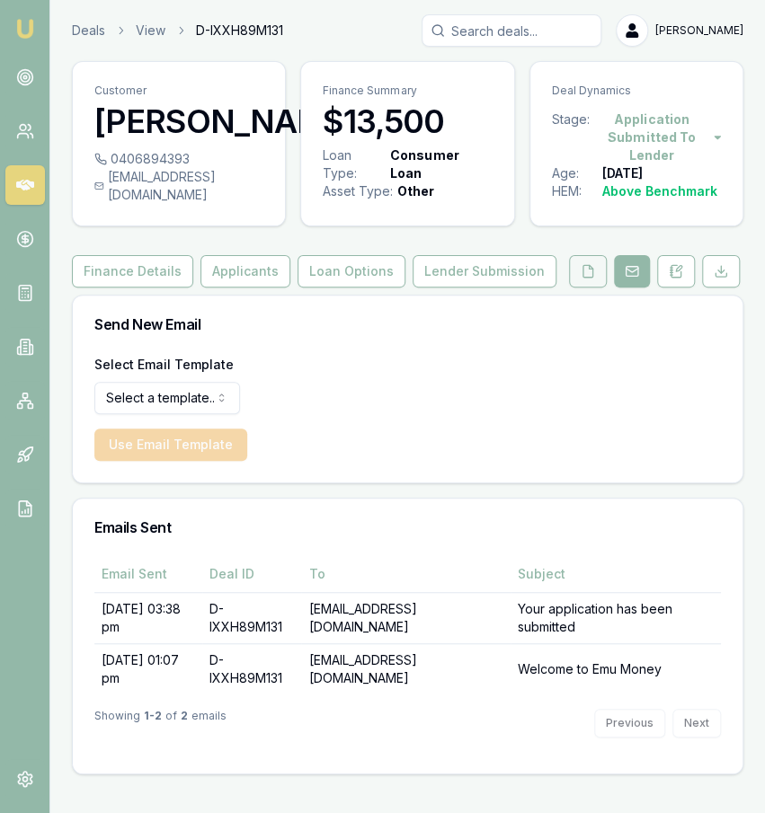
click at [596, 288] on button at bounding box center [588, 271] width 38 height 32
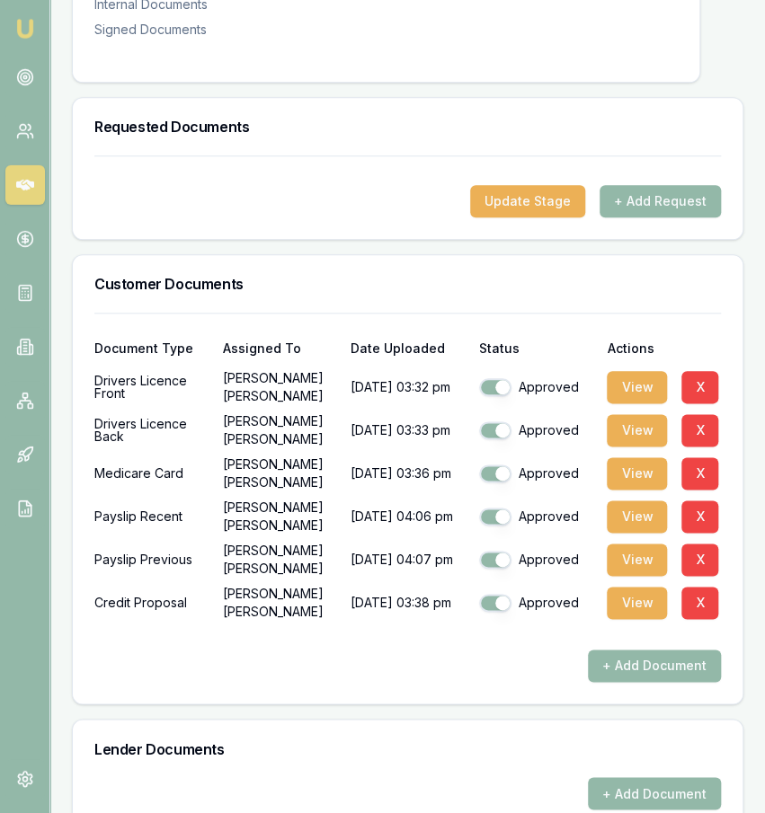
scroll to position [465, 0]
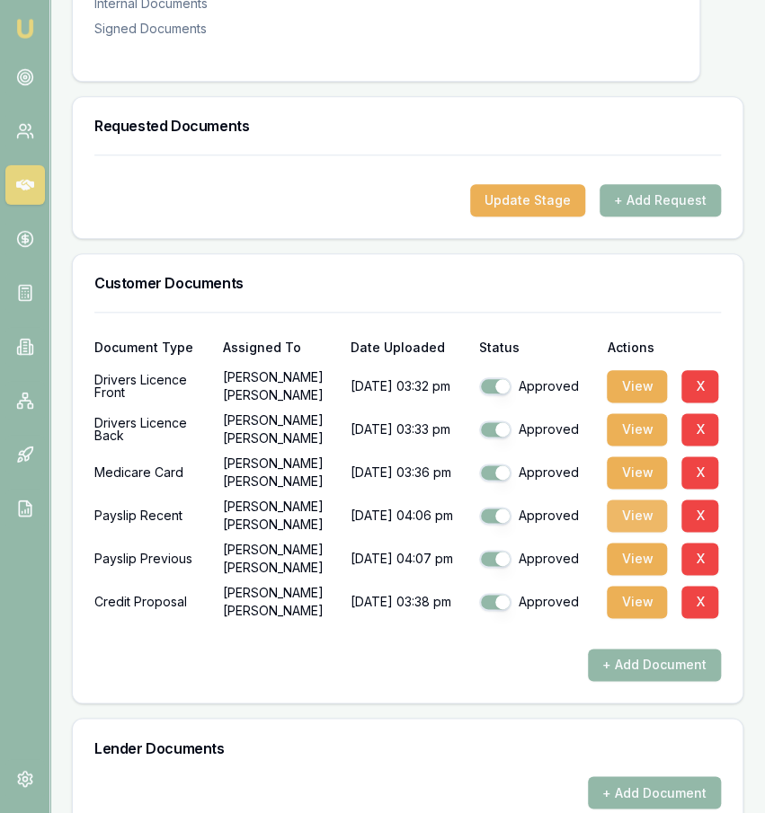
click at [623, 532] on button "View" at bounding box center [637, 516] width 60 height 32
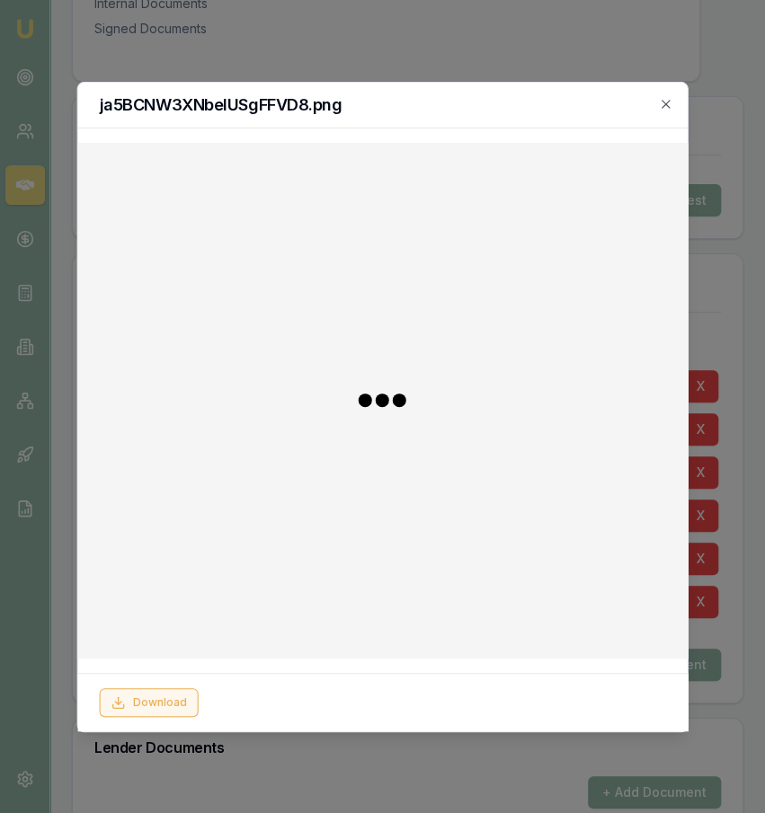
click at [173, 698] on button "Download" at bounding box center [148, 702] width 99 height 29
click at [225, 750] on div at bounding box center [382, 406] width 765 height 813
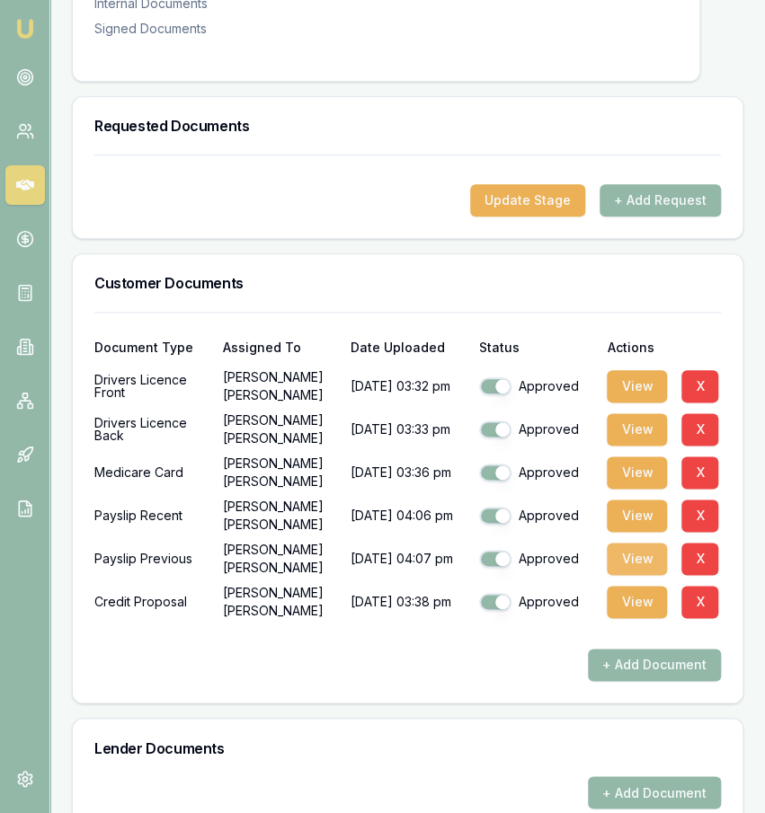
click at [622, 575] on button "View" at bounding box center [637, 559] width 60 height 32
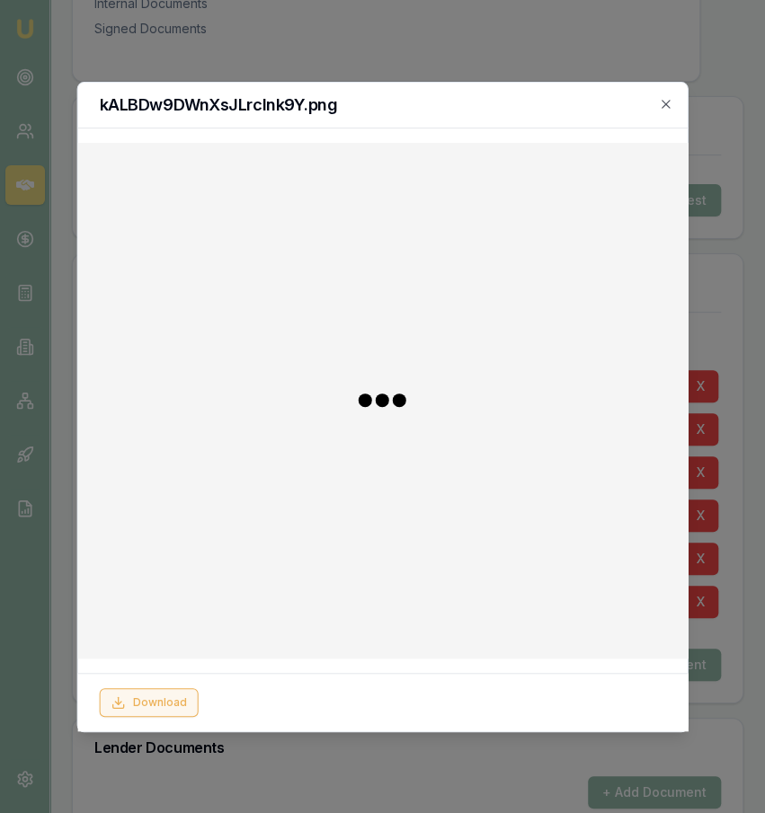
click at [150, 700] on button "Download" at bounding box center [148, 702] width 99 height 29
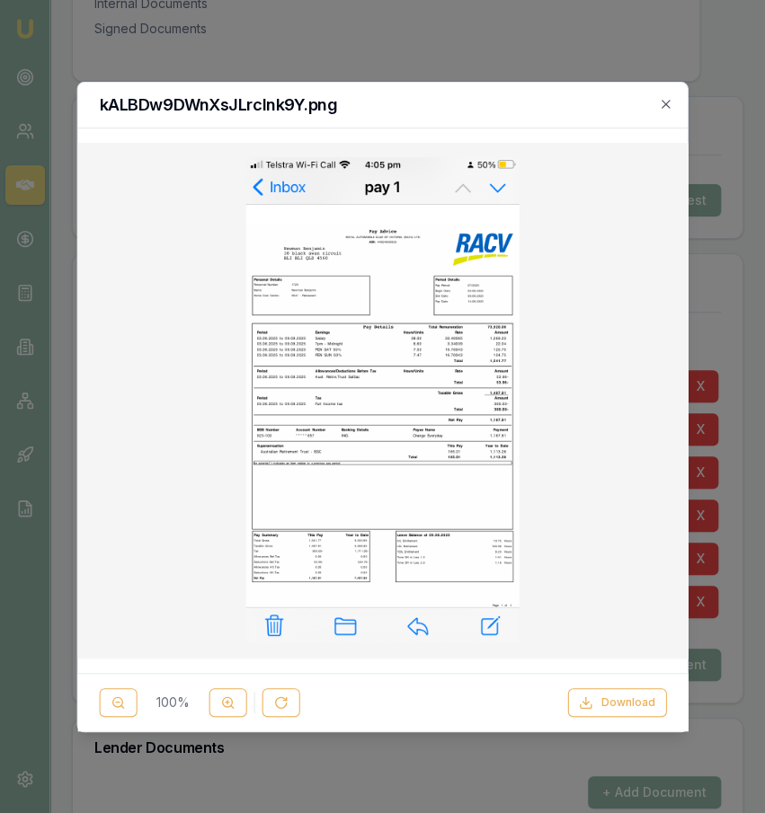
click at [734, 332] on div at bounding box center [382, 406] width 765 height 813
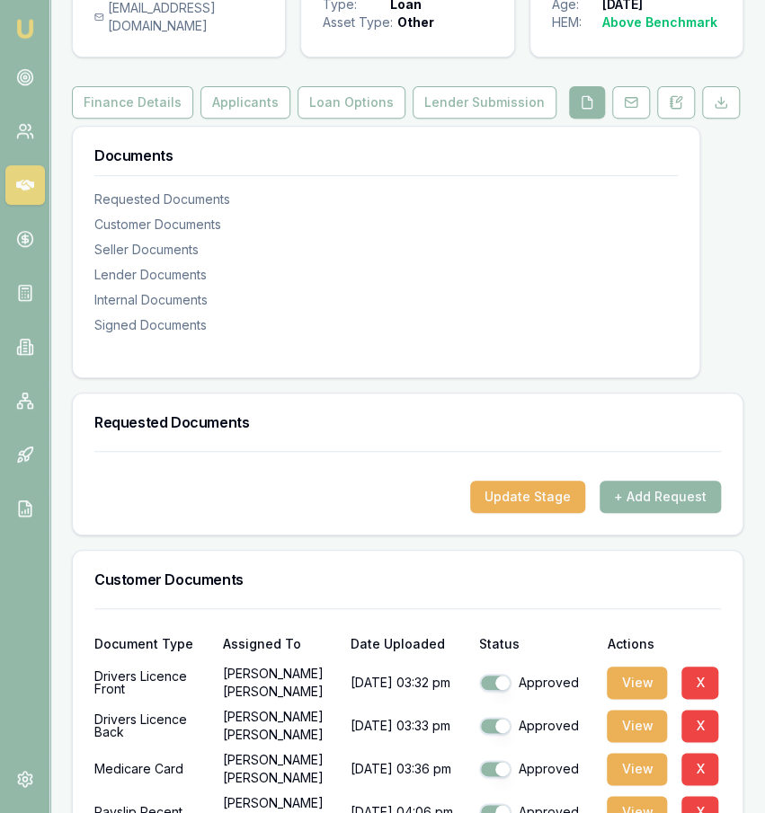
scroll to position [0, 0]
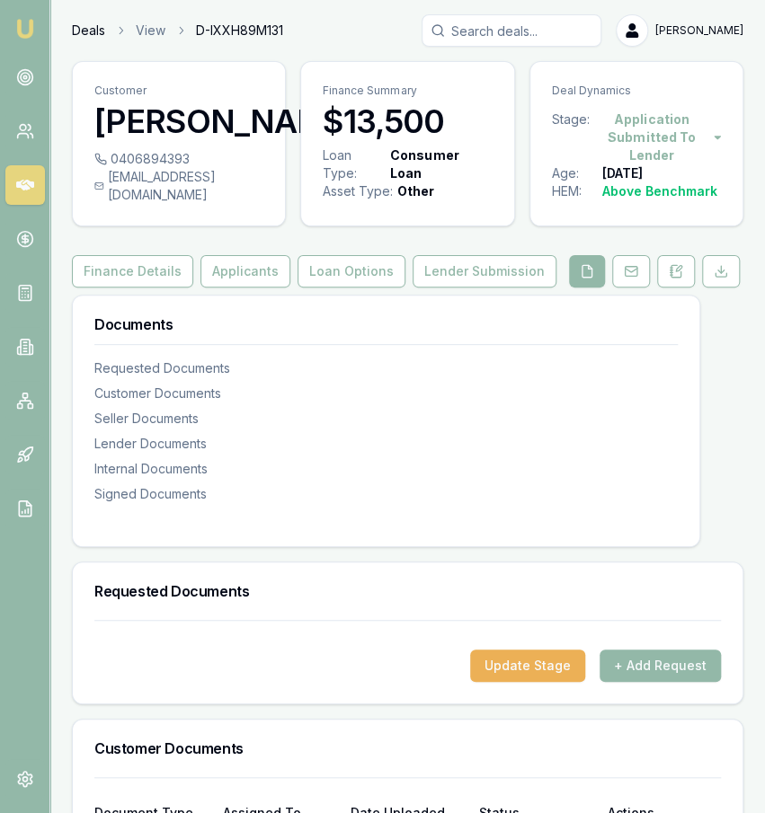
click at [94, 38] on link "Deals" at bounding box center [88, 31] width 33 height 18
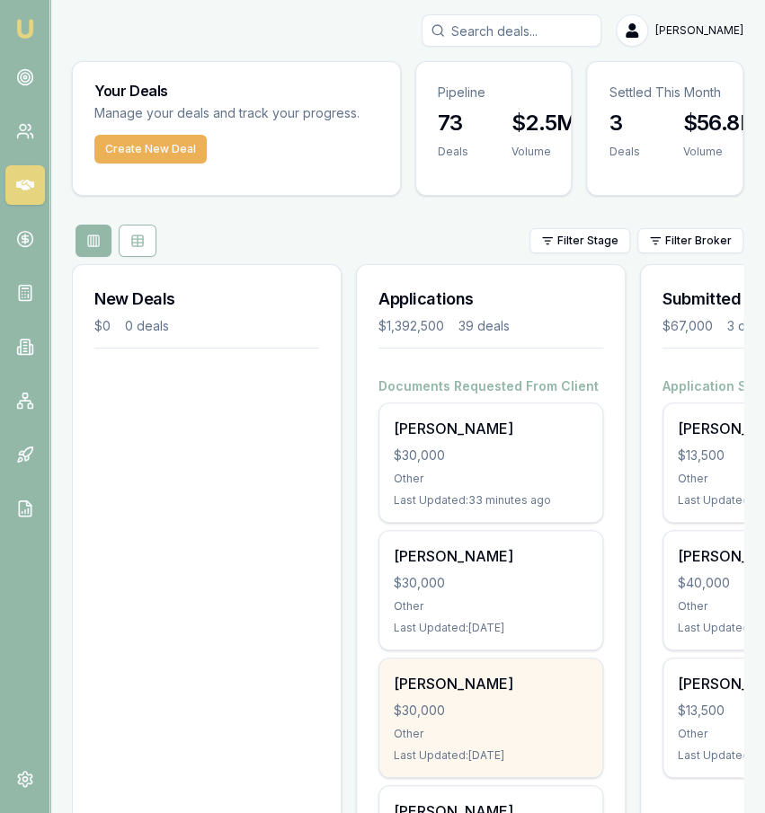
scroll to position [0, 45]
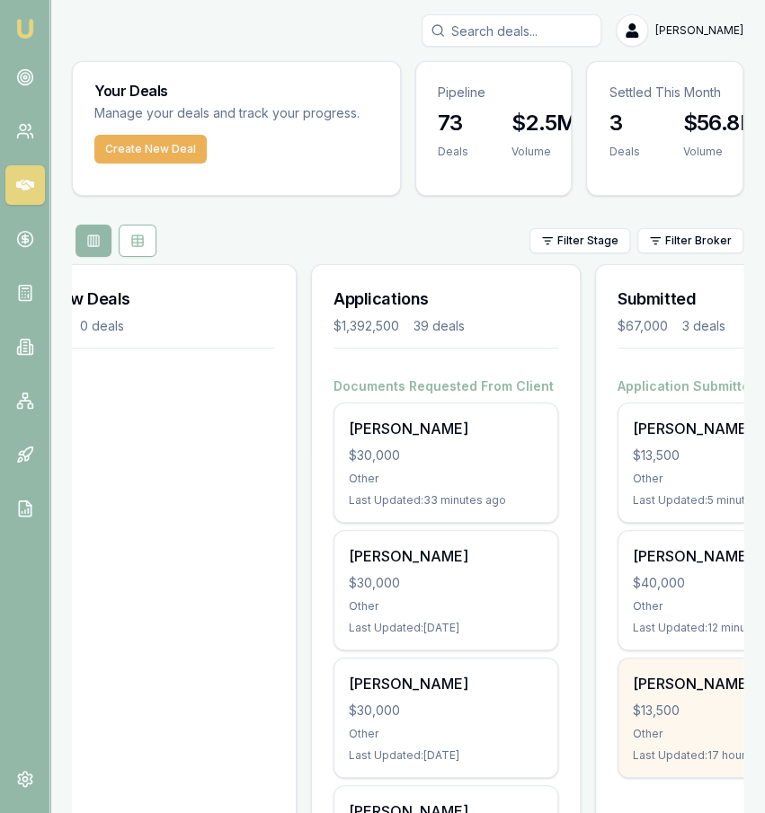
click at [676, 713] on div "$13,500" at bounding box center [730, 711] width 194 height 18
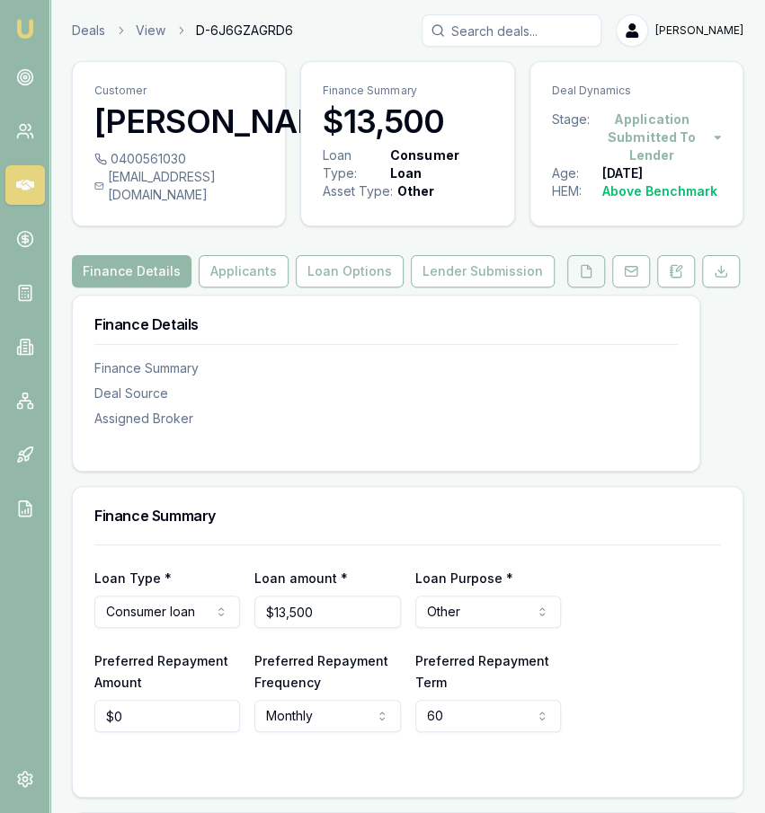
click at [586, 279] on icon at bounding box center [586, 271] width 14 height 14
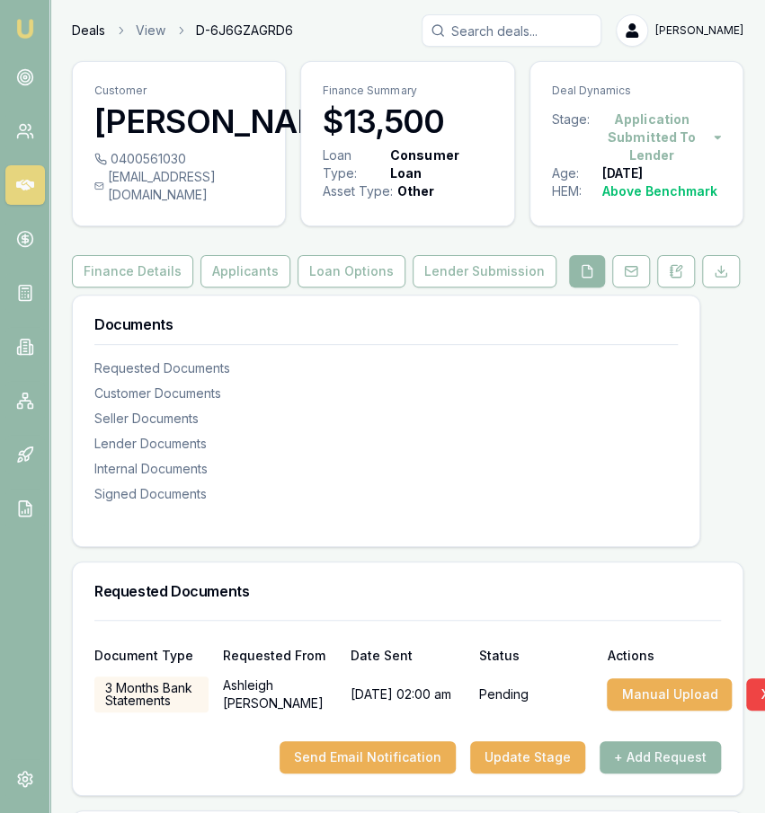
click at [90, 39] on link "Deals" at bounding box center [88, 31] width 33 height 18
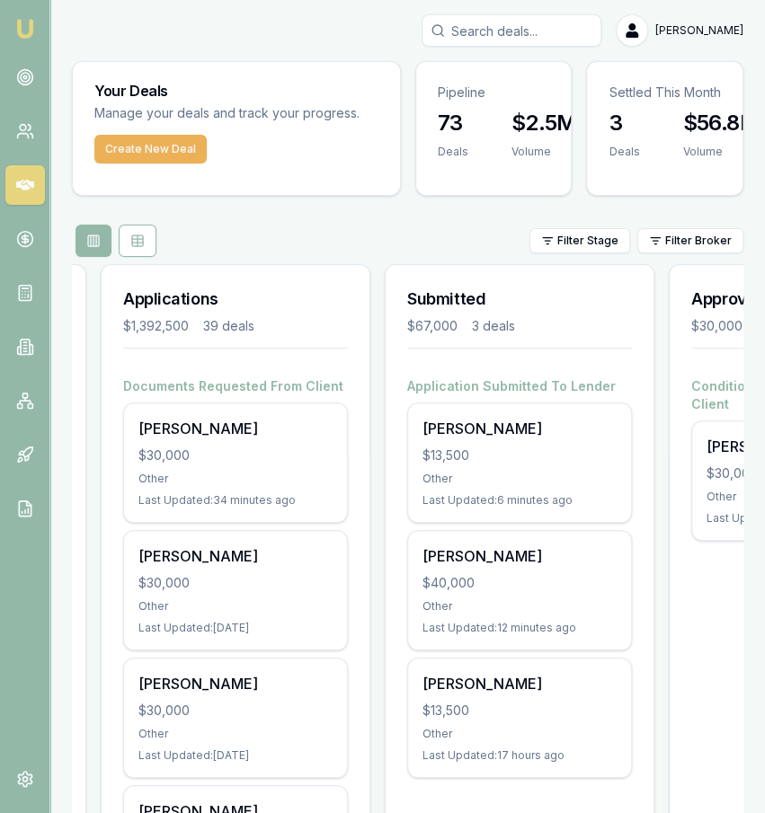
scroll to position [0, 304]
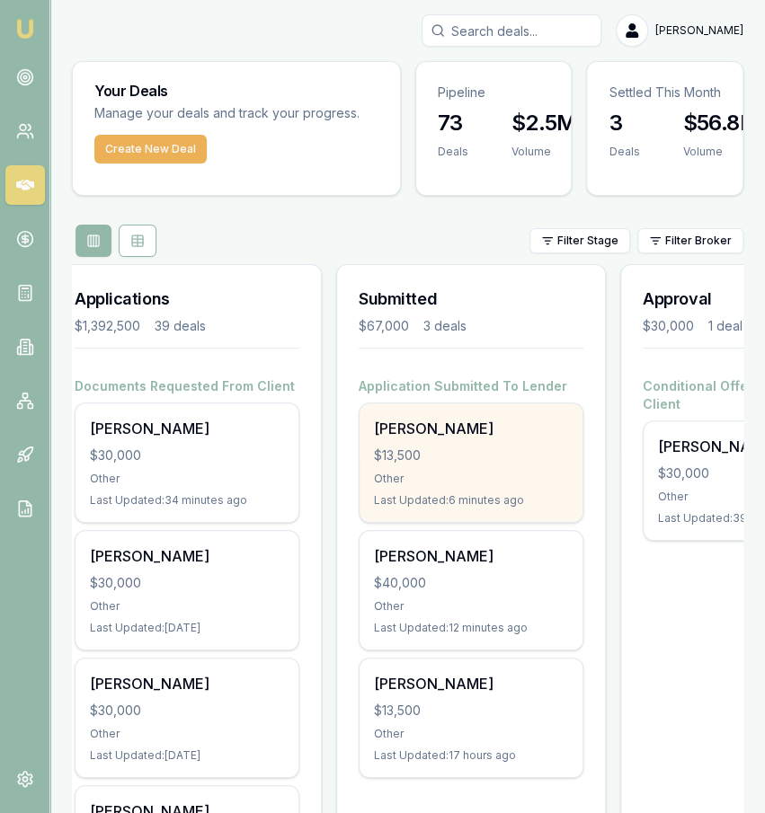
click at [561, 436] on div "[PERSON_NAME]" at bounding box center [471, 429] width 194 height 22
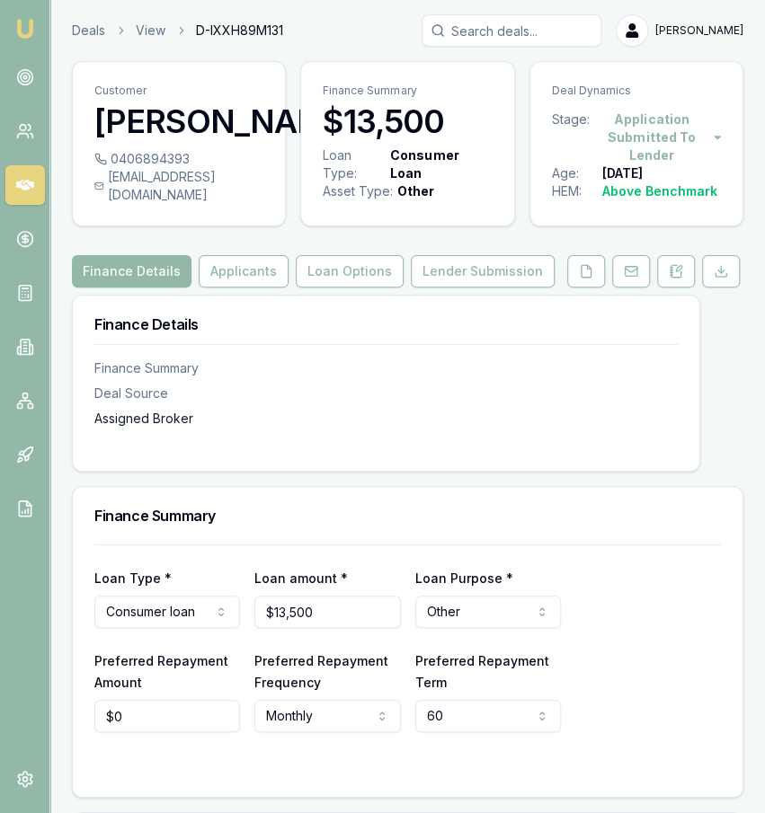
scroll to position [73, 0]
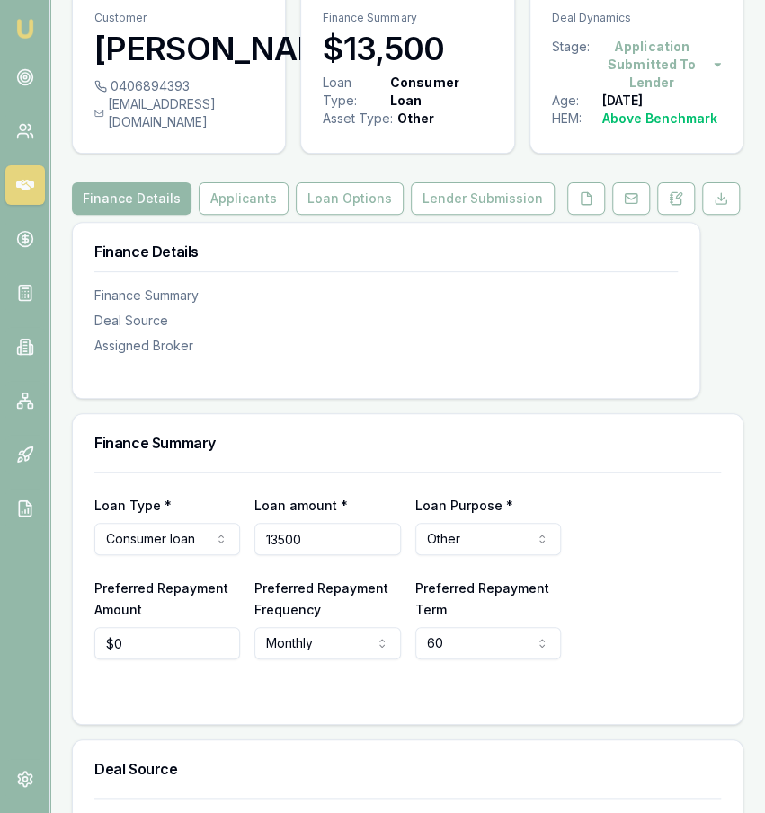
click at [281, 555] on input "13500" at bounding box center [327, 539] width 146 height 32
type input "$27,000"
click at [301, 432] on div "Finance Summary" at bounding box center [407, 443] width 669 height 58
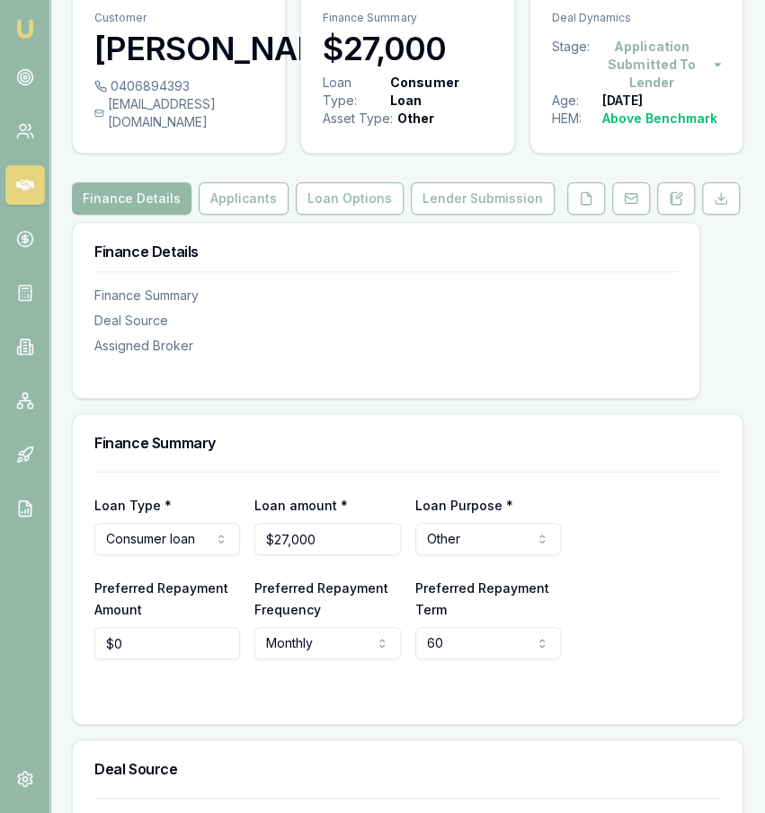
scroll to position [0, 0]
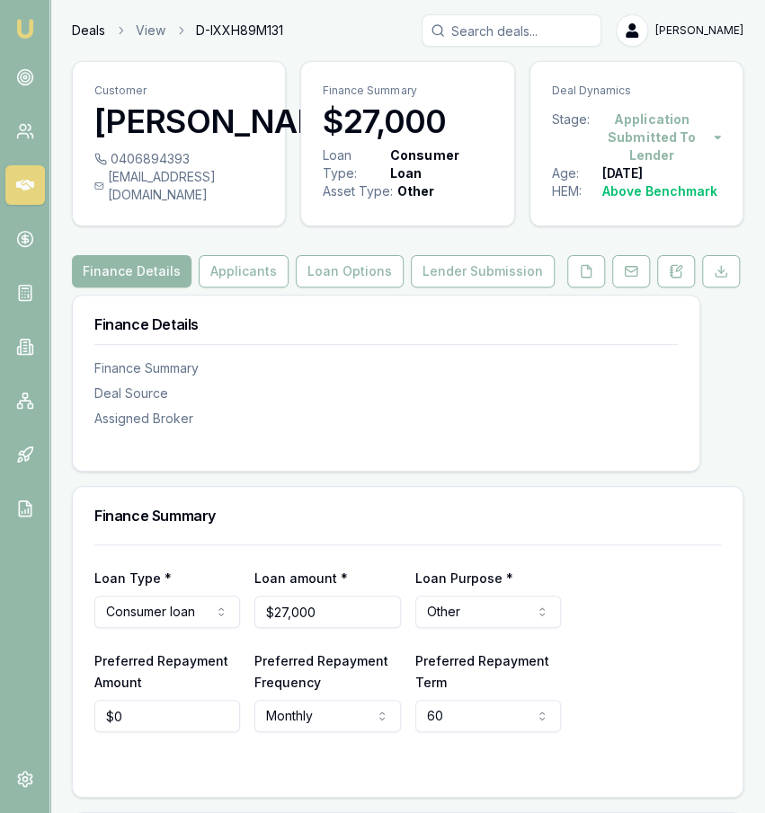
click at [89, 29] on link "Deals" at bounding box center [88, 31] width 33 height 18
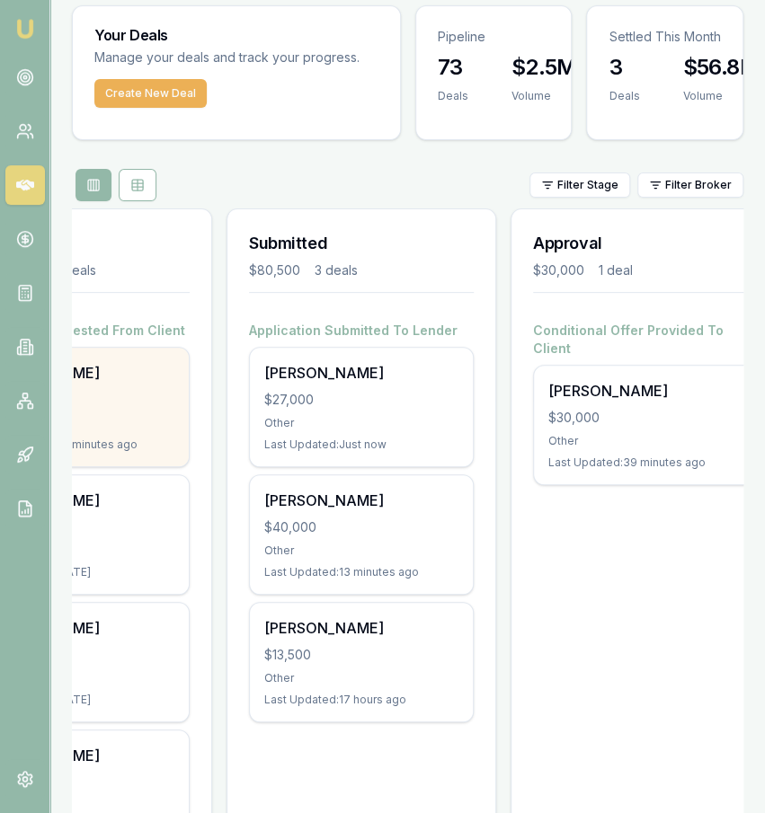
scroll to position [0, 153]
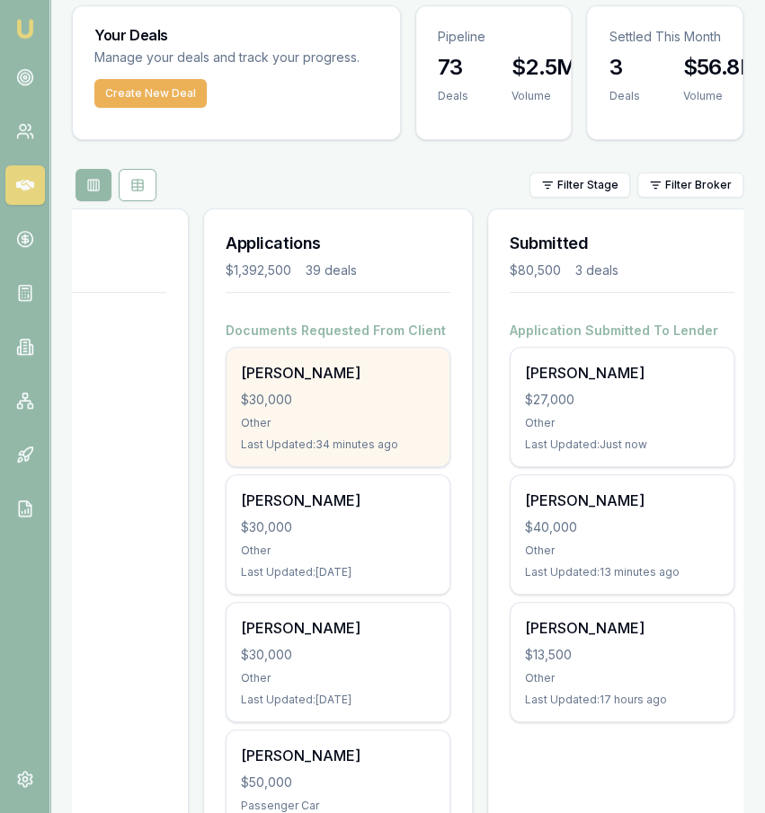
click at [341, 420] on div "Other" at bounding box center [338, 423] width 194 height 14
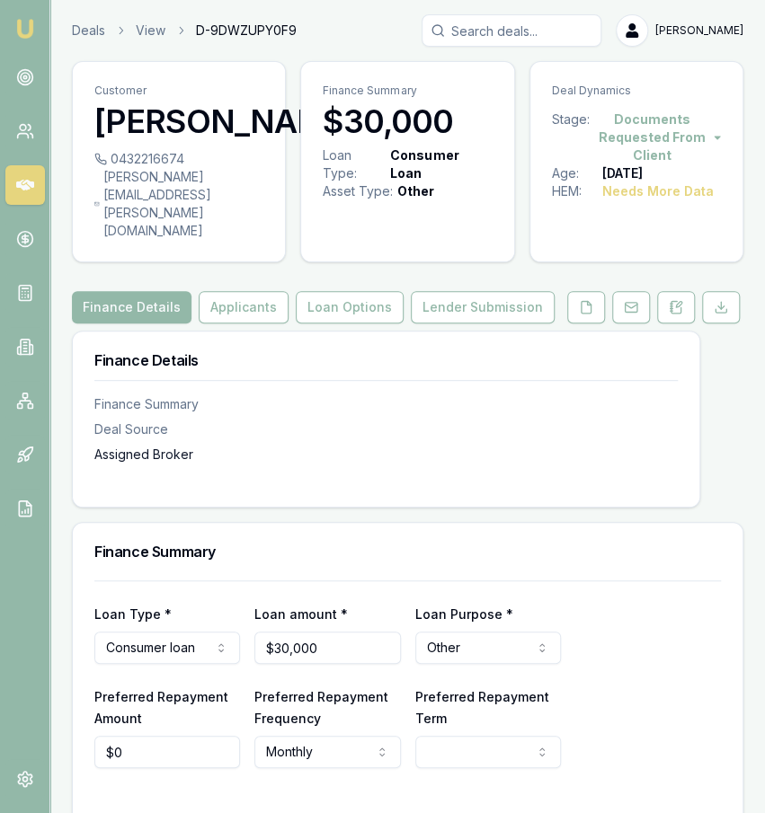
scroll to position [176, 0]
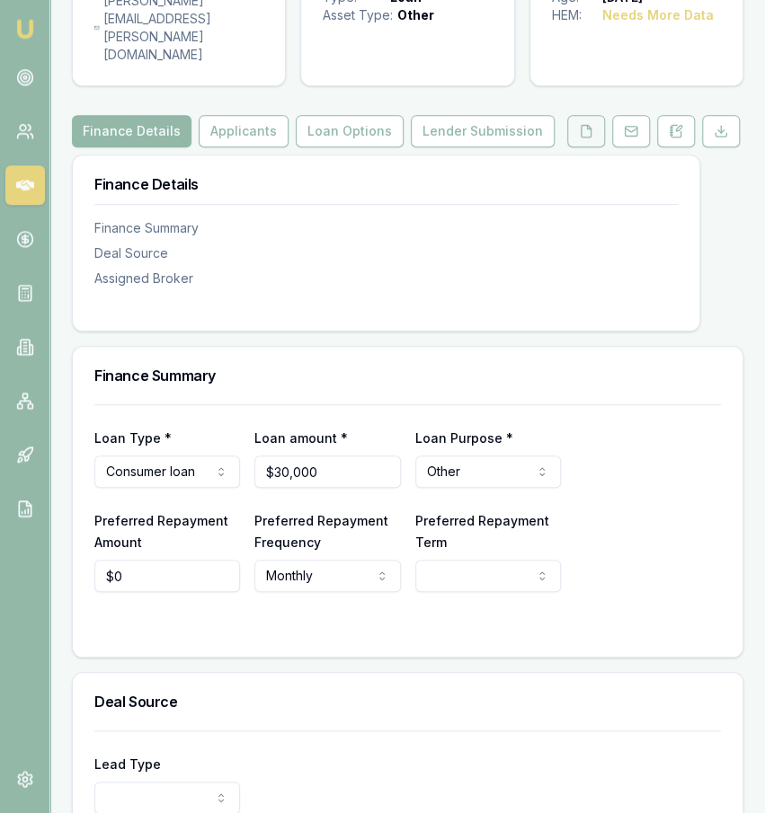
click at [587, 124] on icon at bounding box center [586, 131] width 14 height 14
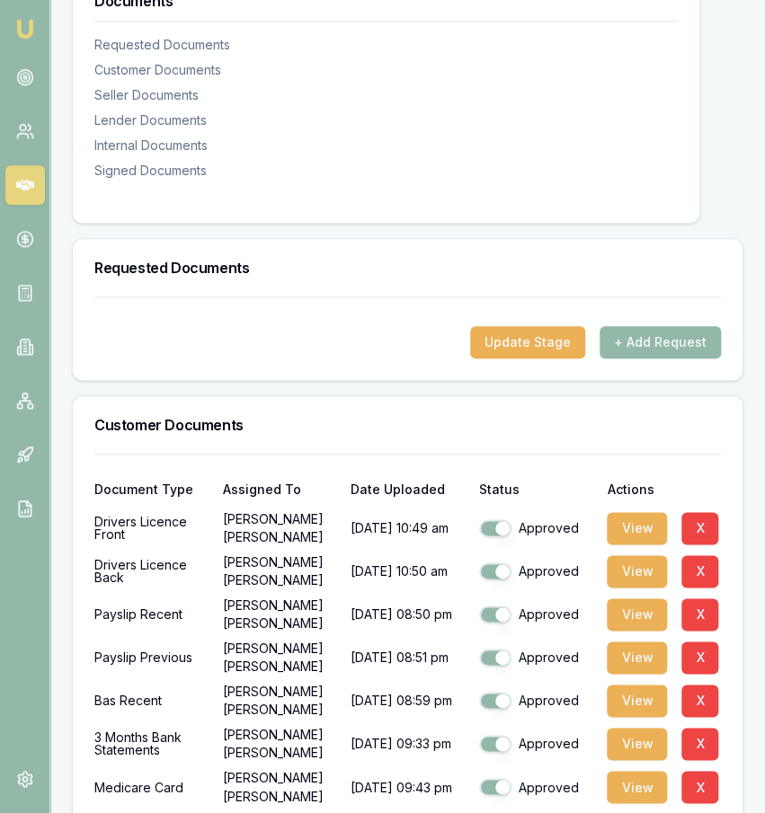
scroll to position [433, 0]
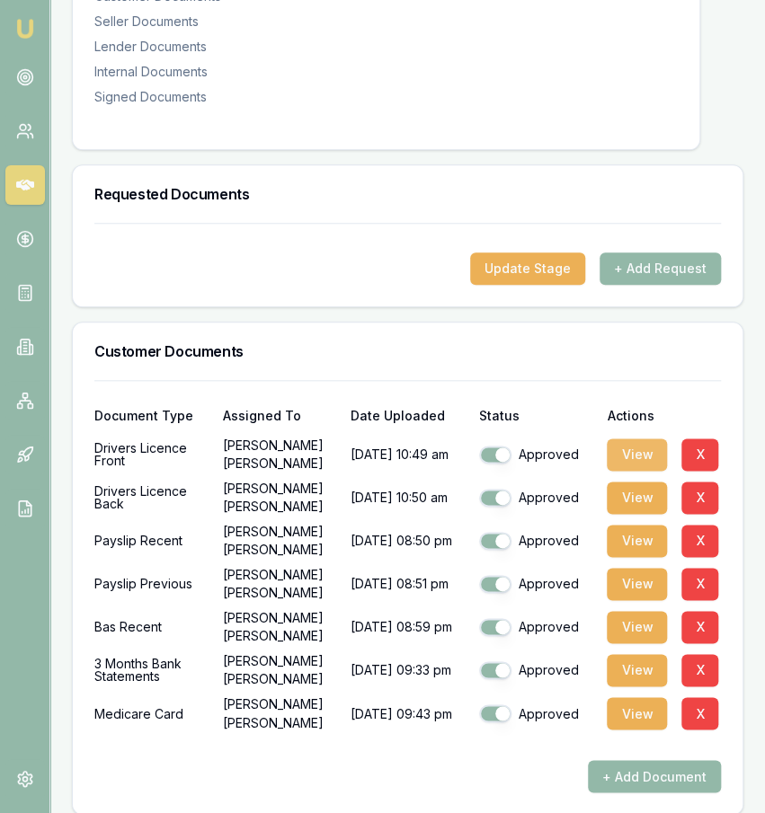
click at [630, 441] on button "View" at bounding box center [637, 454] width 60 height 32
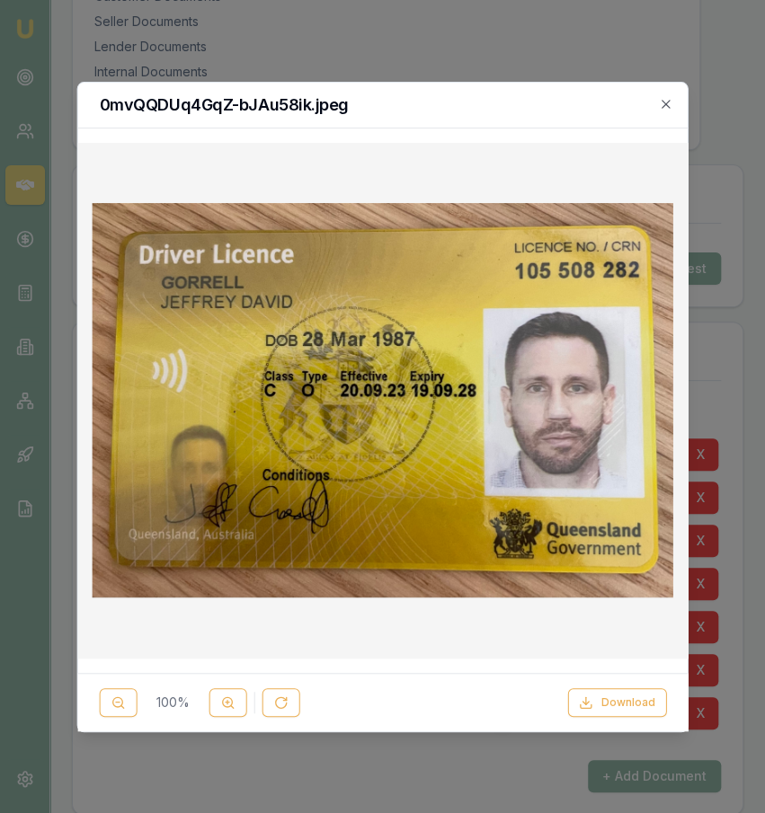
click at [696, 116] on div at bounding box center [382, 406] width 765 height 813
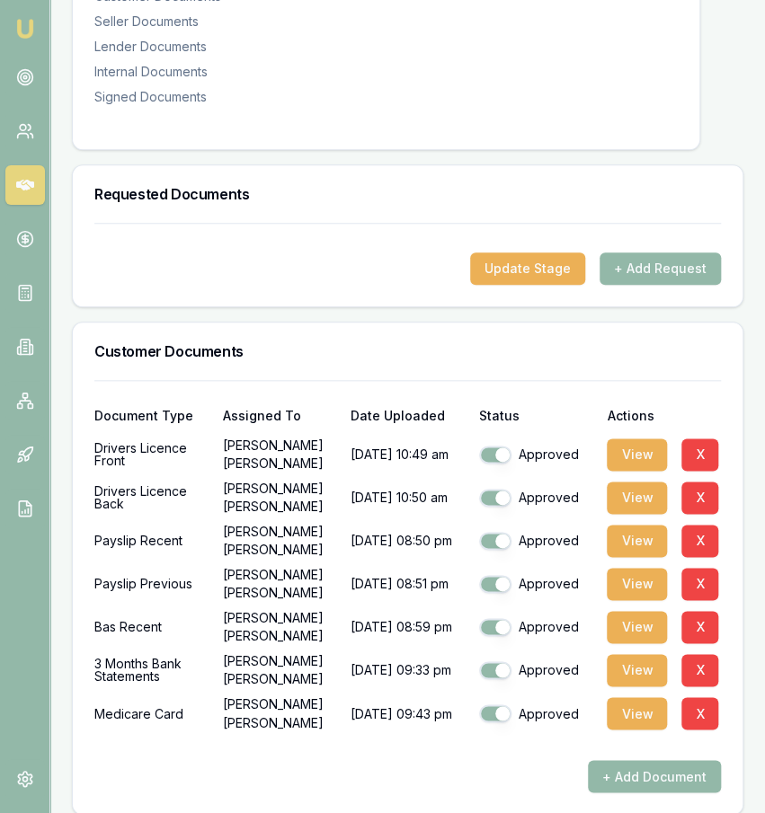
scroll to position [0, 0]
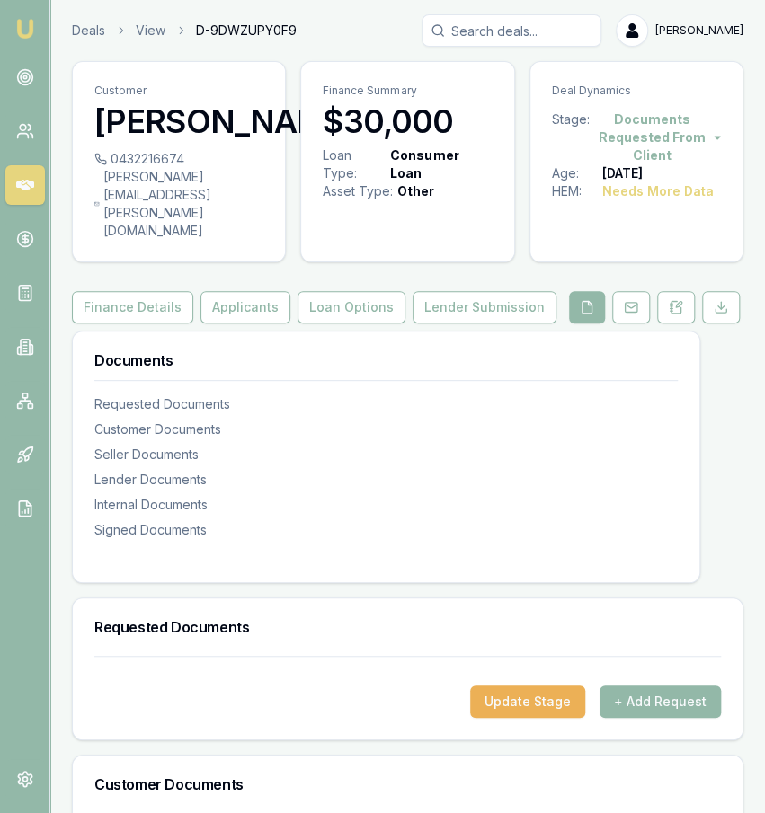
click at [137, 212] on div "[PERSON_NAME][EMAIL_ADDRESS][PERSON_NAME][DOMAIN_NAME]" at bounding box center [178, 204] width 169 height 72
copy icon
click at [141, 168] on div "0432216674" at bounding box center [178, 159] width 169 height 18
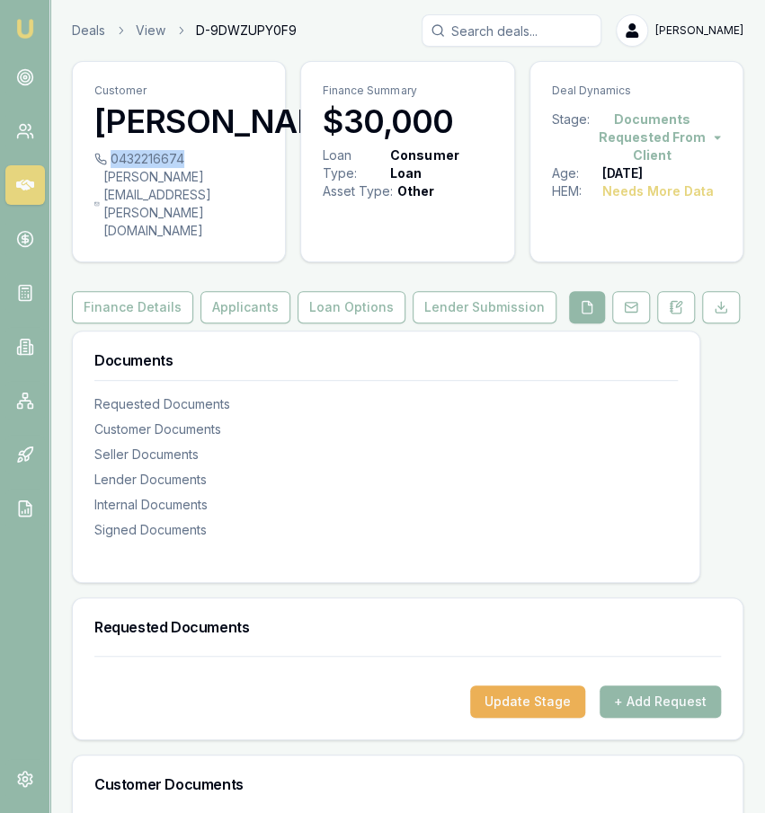
click at [141, 168] on div "0432216674" at bounding box center [178, 159] width 169 height 18
copy icon
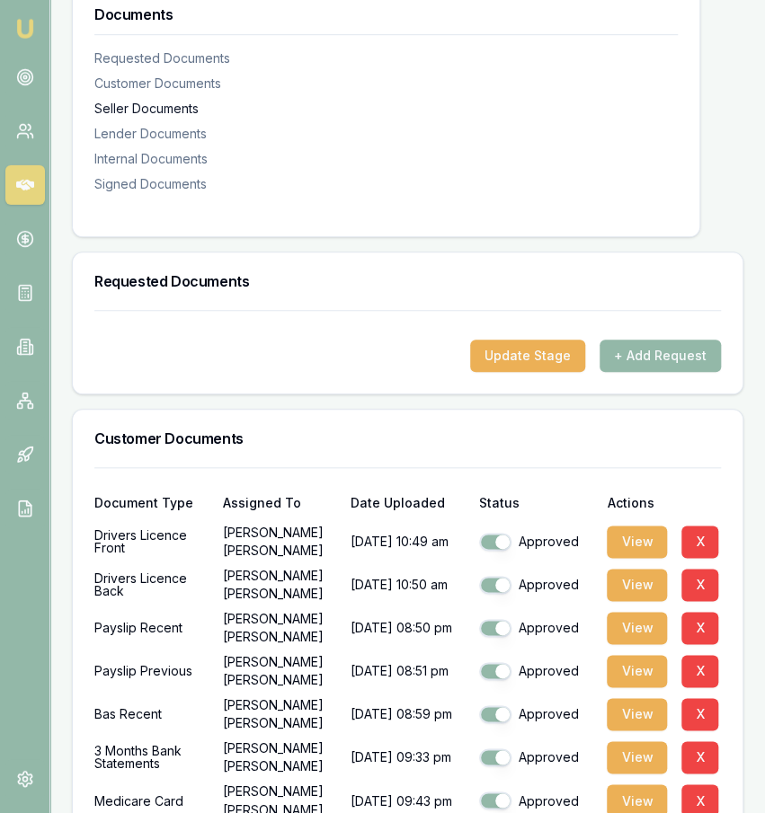
scroll to position [352, 0]
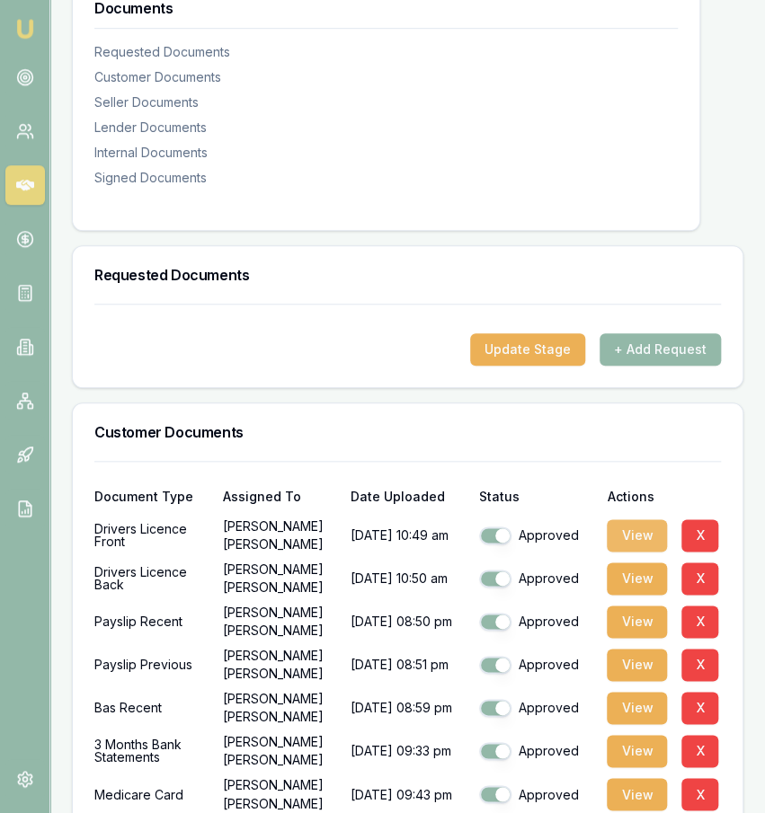
click at [626, 519] on button "View" at bounding box center [637, 535] width 60 height 32
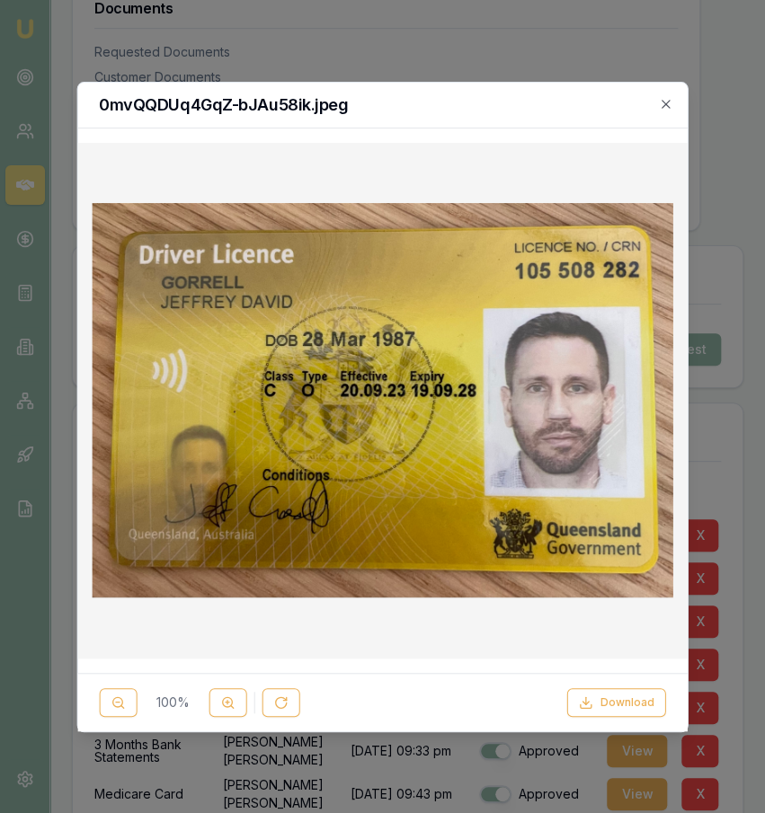
click at [750, 218] on div at bounding box center [382, 406] width 765 height 813
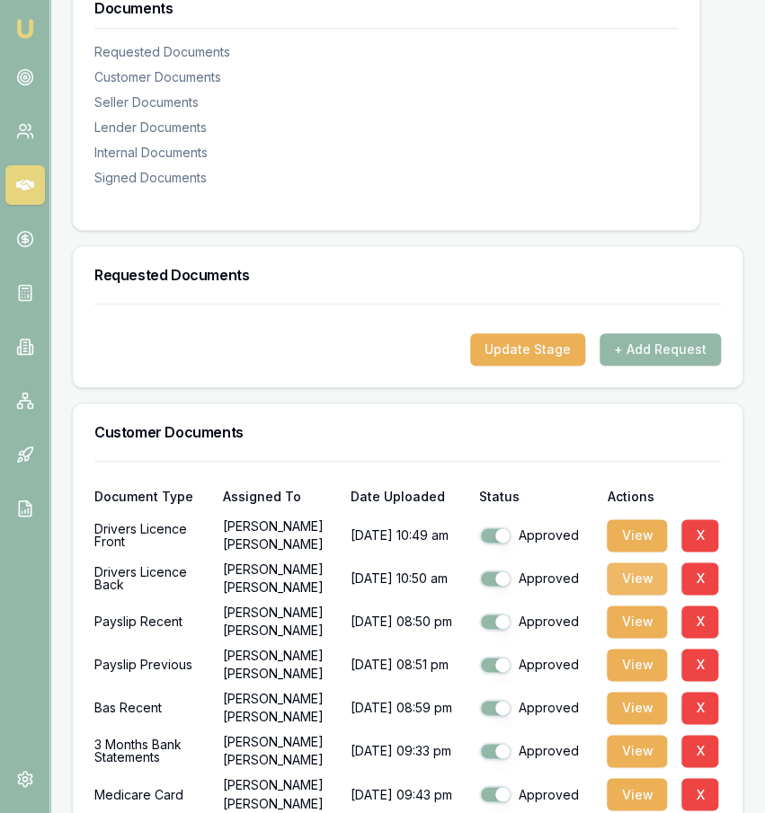
click at [651, 562] on button "View" at bounding box center [637, 578] width 60 height 32
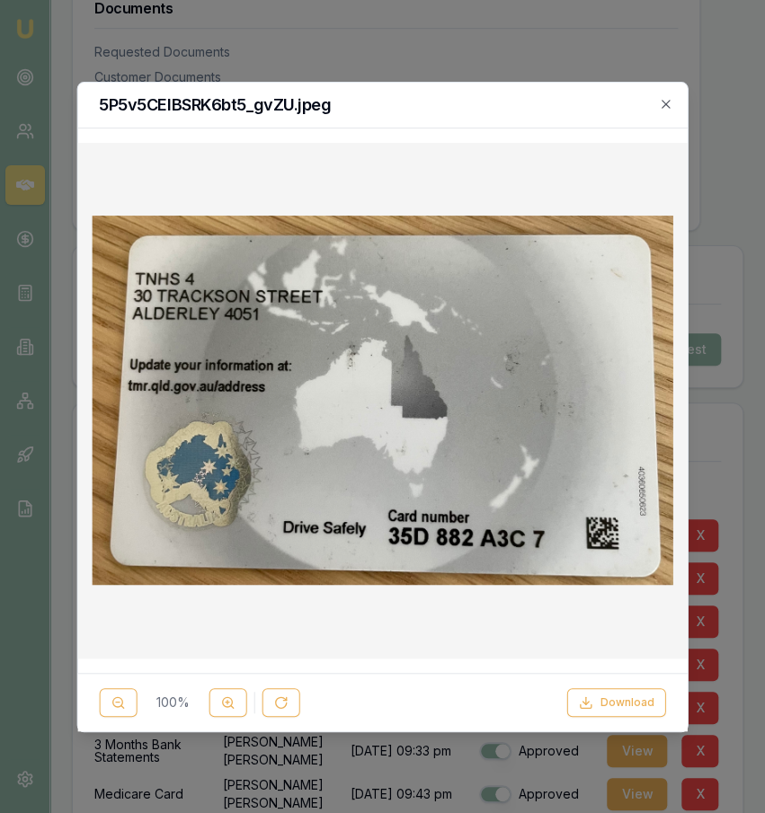
click at [680, 114] on div "5P5v5CElBSRK6bt5_gvZU.jpeg" at bounding box center [382, 106] width 610 height 46
click at [668, 102] on icon "button" at bounding box center [665, 104] width 8 height 8
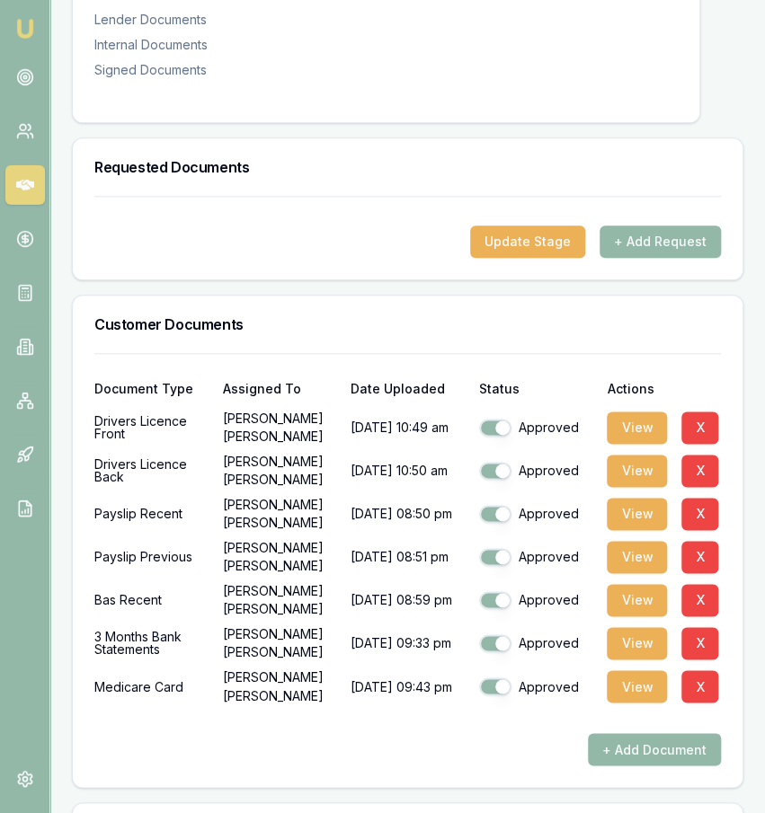
scroll to position [462, 0]
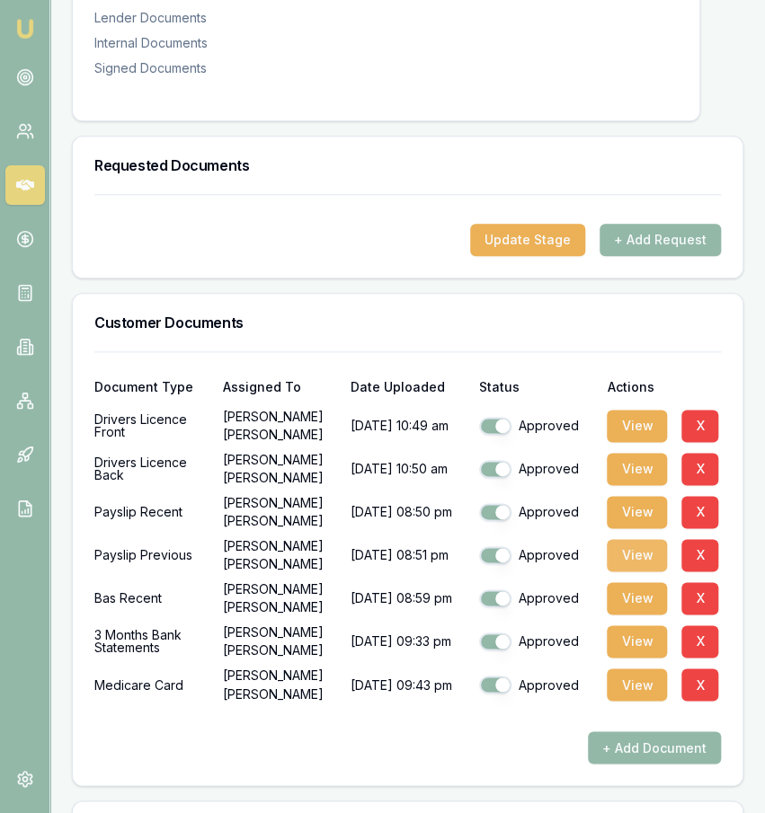
click at [651, 539] on button "View" at bounding box center [637, 555] width 60 height 32
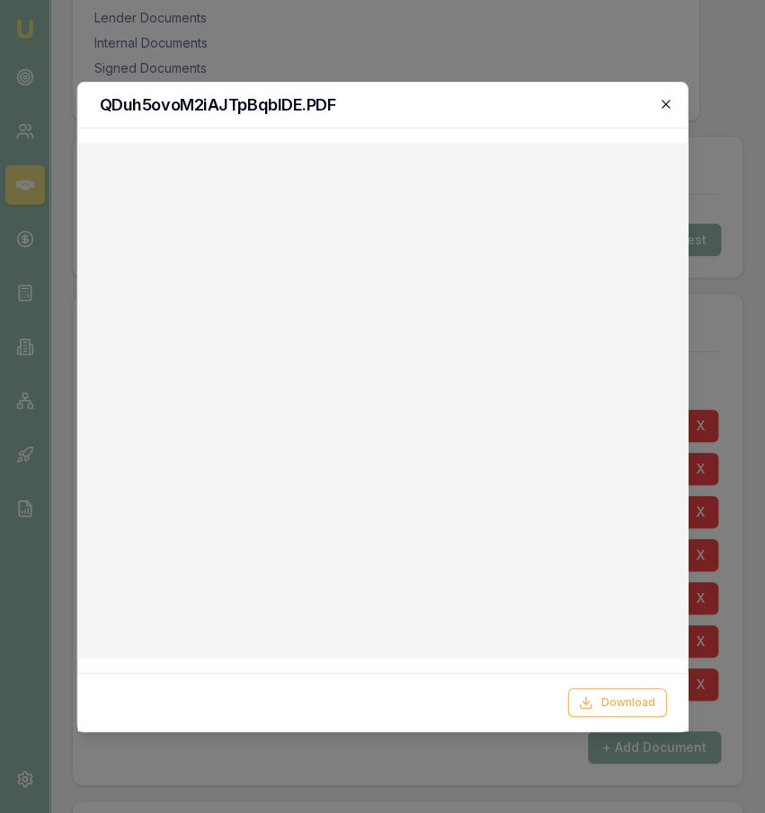
click at [666, 102] on icon "button" at bounding box center [666, 104] width 14 height 14
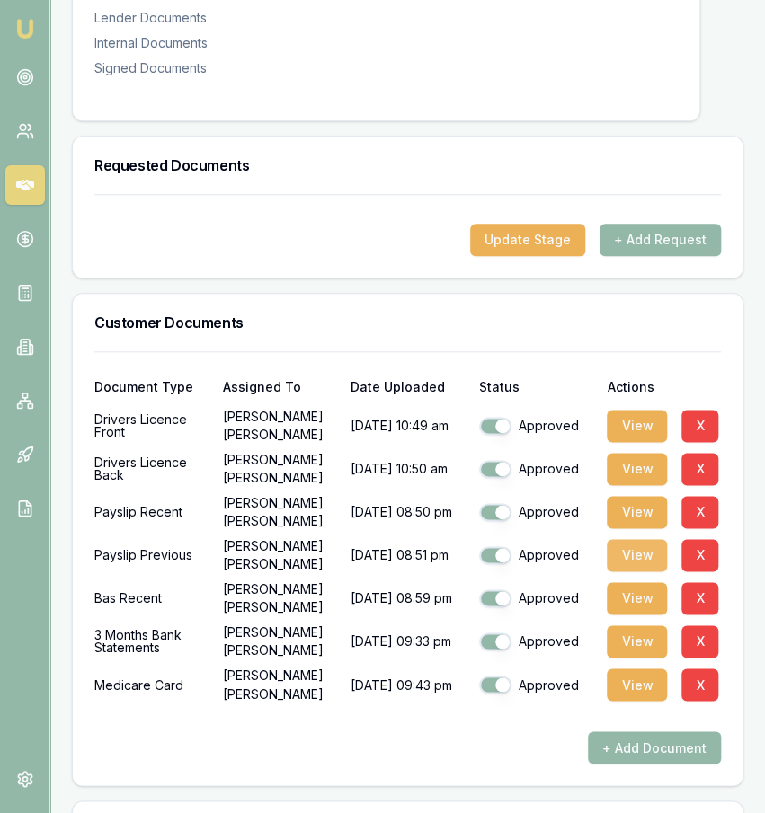
click at [636, 539] on button "View" at bounding box center [637, 555] width 60 height 32
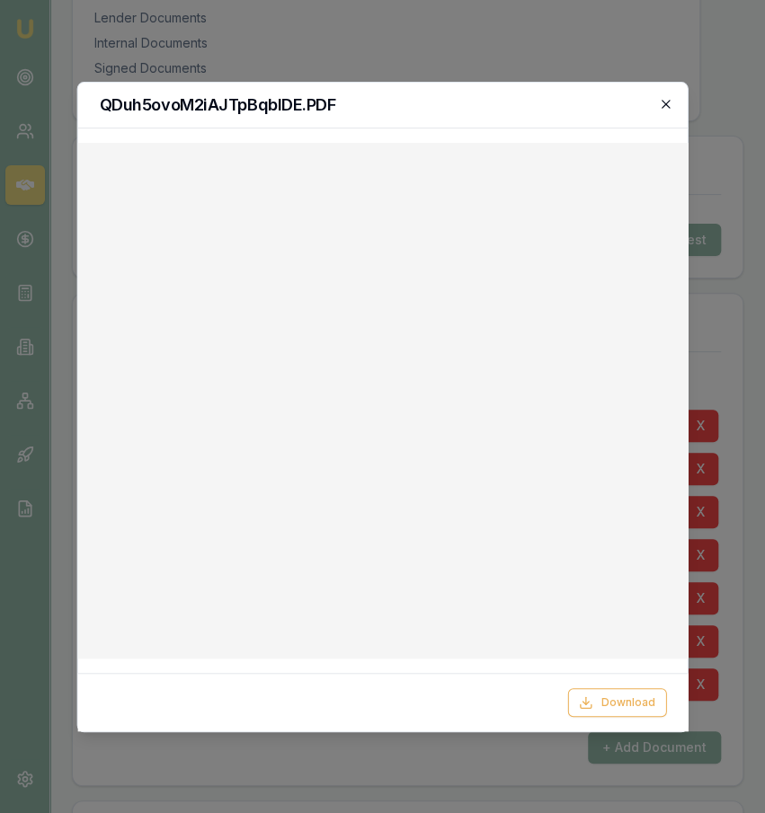
click at [664, 108] on icon "button" at bounding box center [666, 104] width 14 height 14
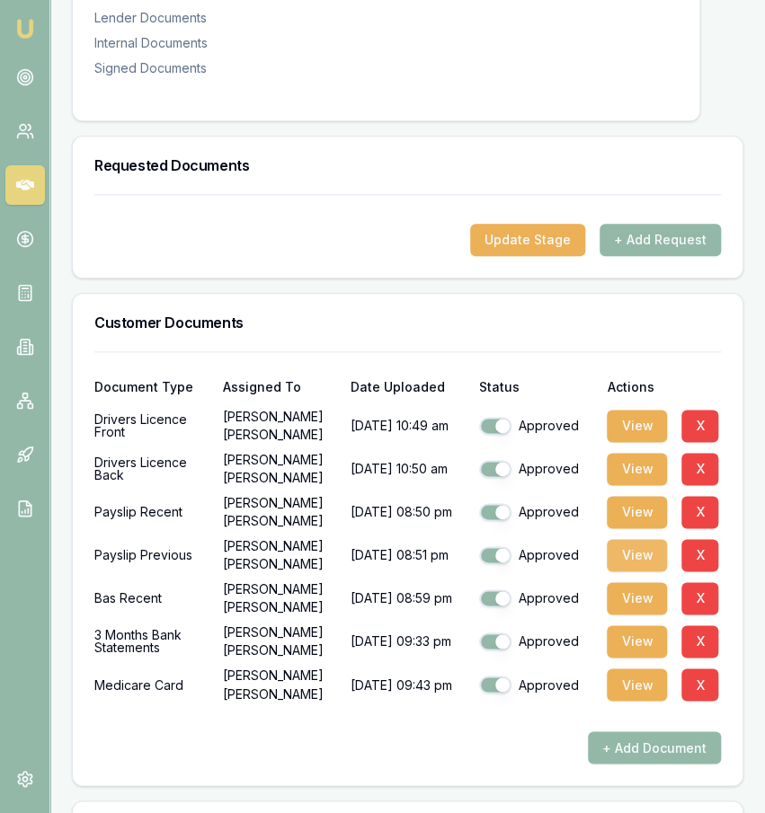
click at [624, 549] on button "View" at bounding box center [637, 555] width 60 height 32
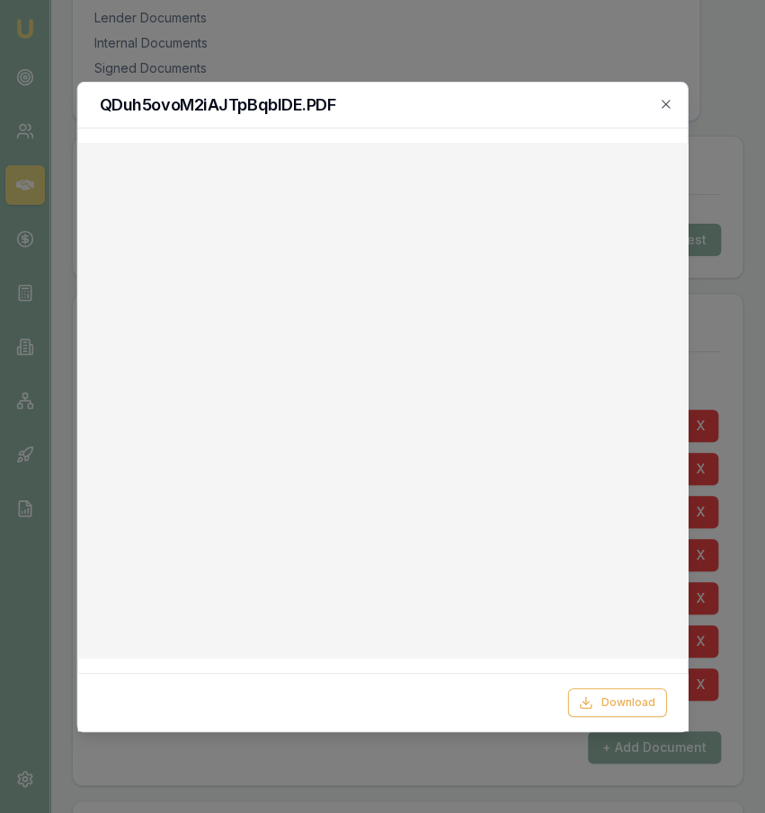
click at [704, 535] on div at bounding box center [382, 406] width 765 height 813
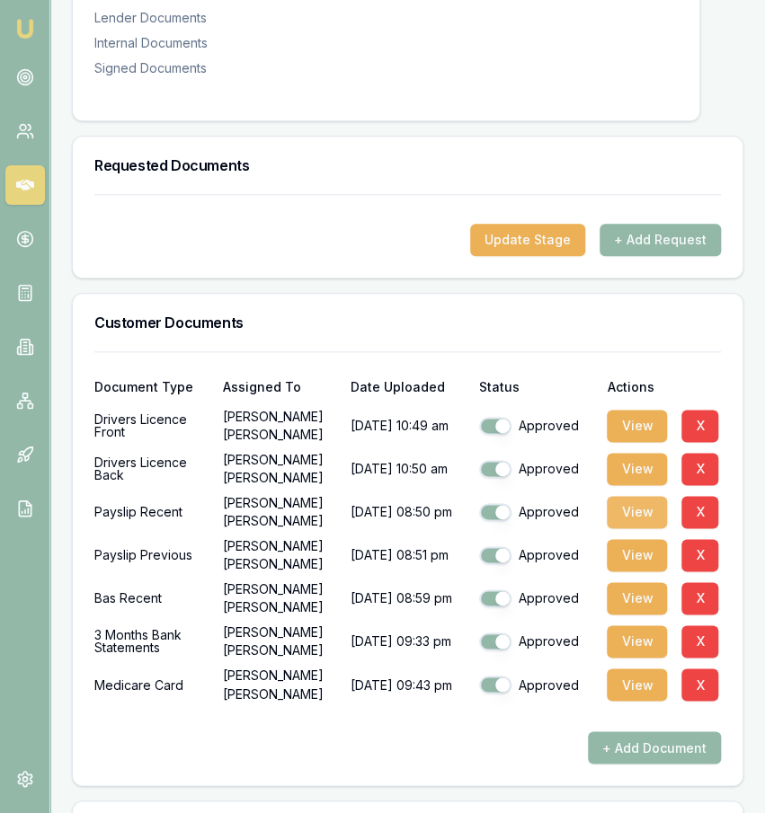
click at [635, 496] on button "View" at bounding box center [637, 512] width 60 height 32
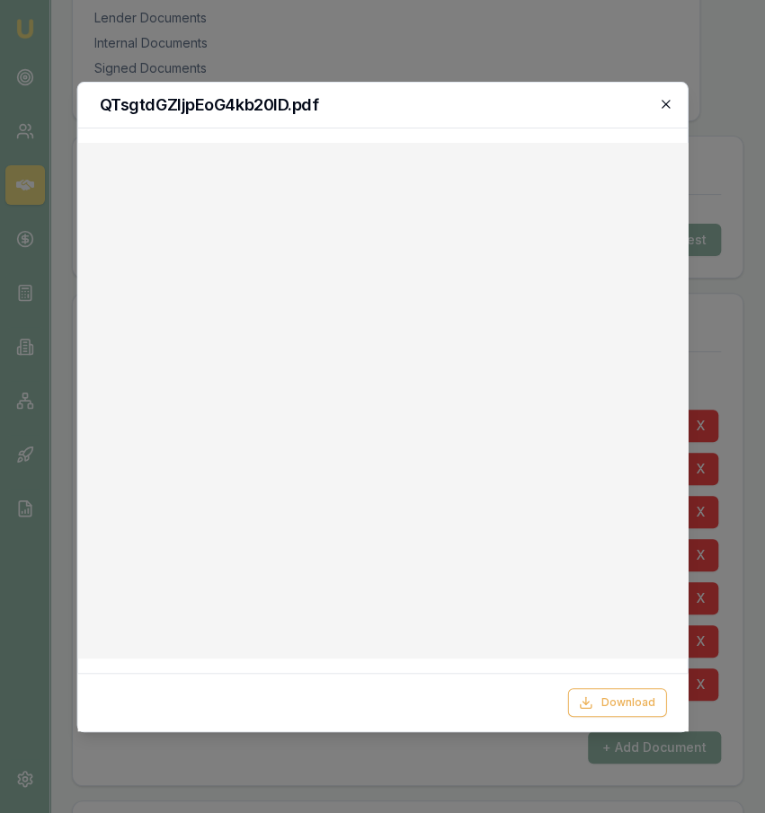
click at [660, 107] on icon "button" at bounding box center [666, 104] width 14 height 14
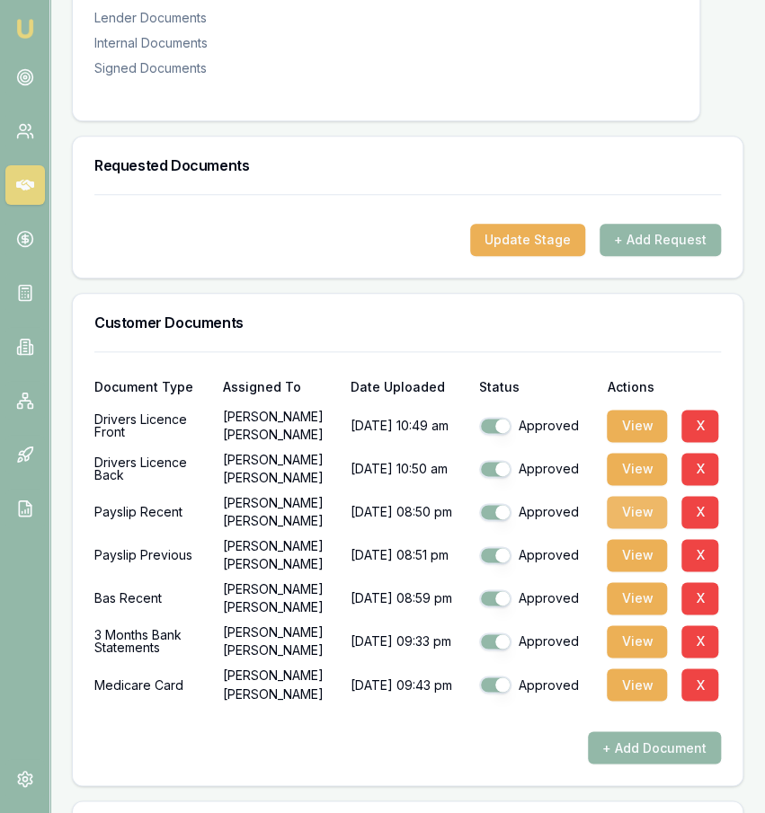
click at [638, 496] on button "View" at bounding box center [637, 512] width 60 height 32
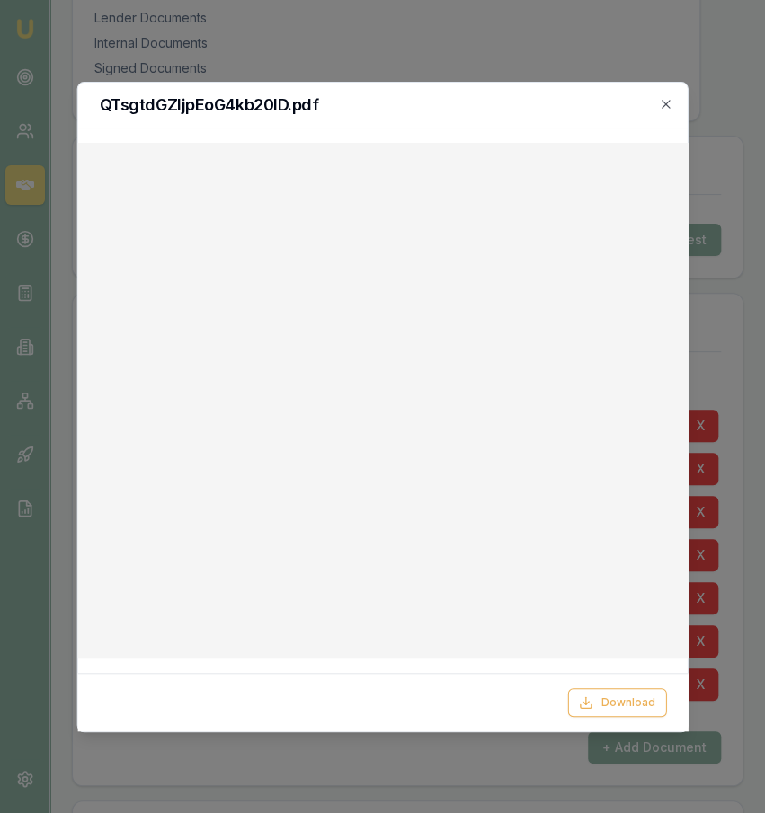
click at [714, 85] on div at bounding box center [382, 406] width 765 height 813
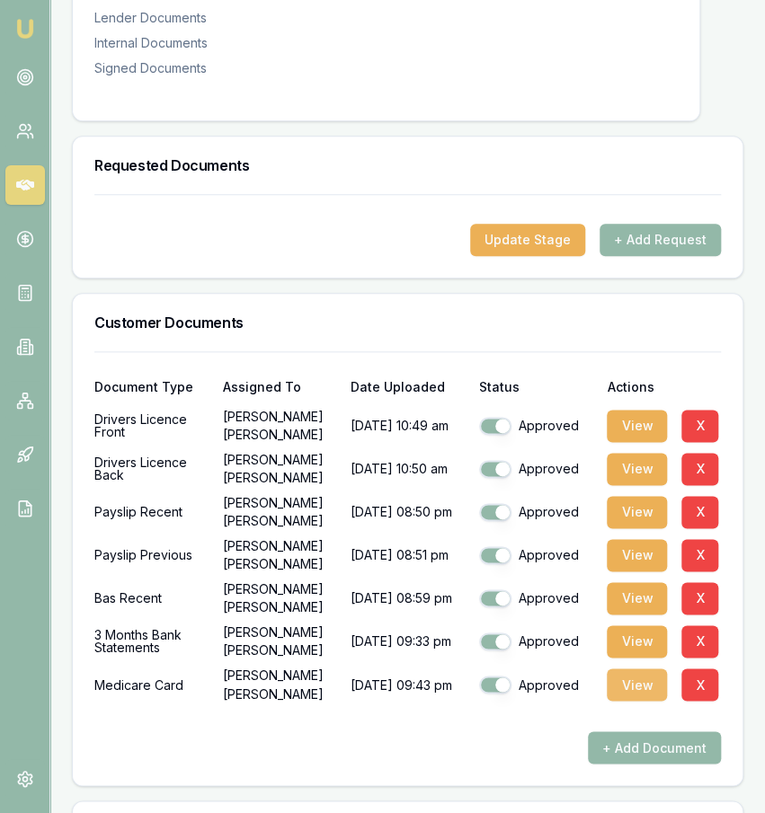
click at [642, 677] on button "View" at bounding box center [637, 685] width 60 height 32
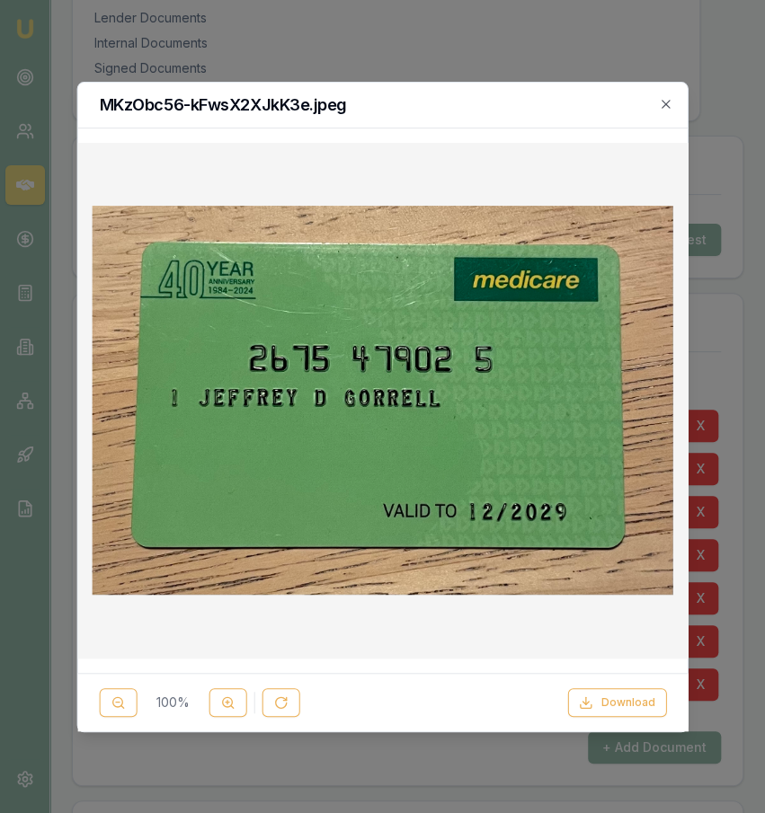
click at [668, 111] on div "MKzObc56-kFwsX2XJkK3e.jpeg" at bounding box center [382, 106] width 610 height 46
click at [668, 103] on icon "button" at bounding box center [666, 104] width 14 height 14
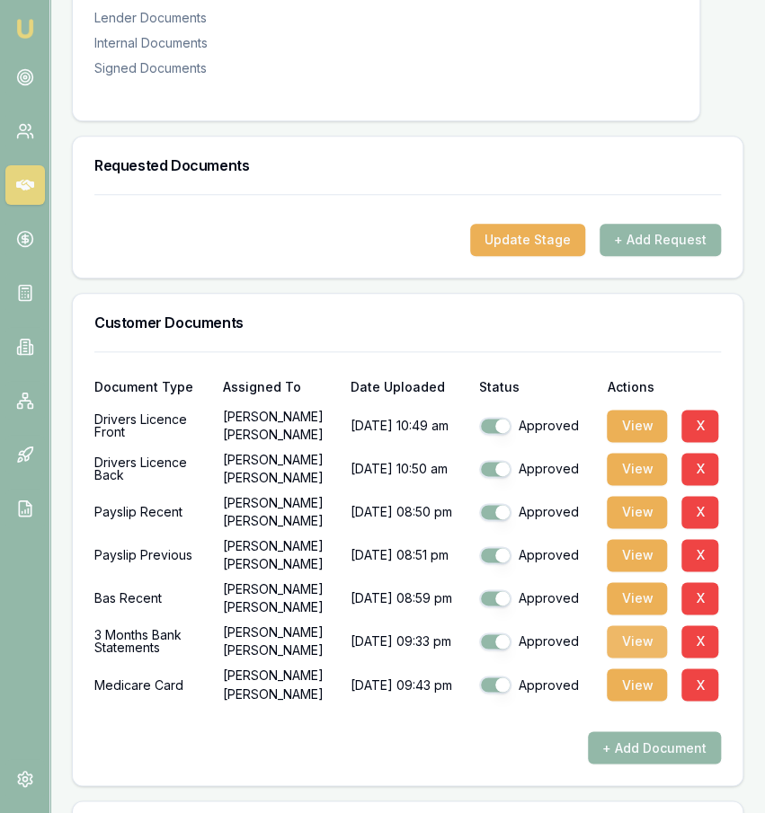
click at [624, 625] on button "View" at bounding box center [637, 641] width 60 height 32
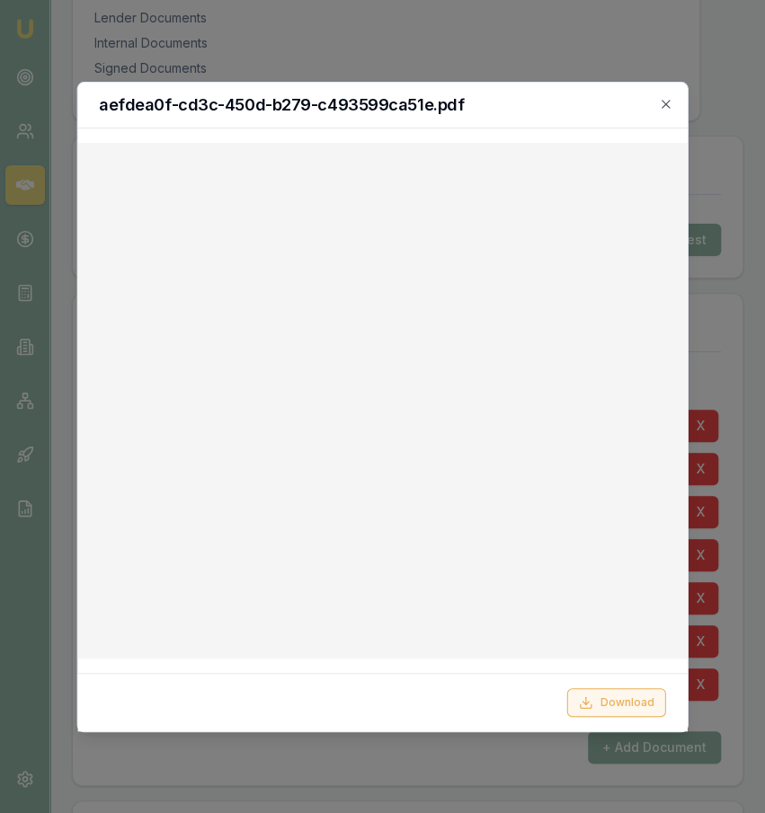
click at [637, 702] on button "Download" at bounding box center [616, 702] width 99 height 29
click at [374, 30] on div at bounding box center [382, 406] width 765 height 813
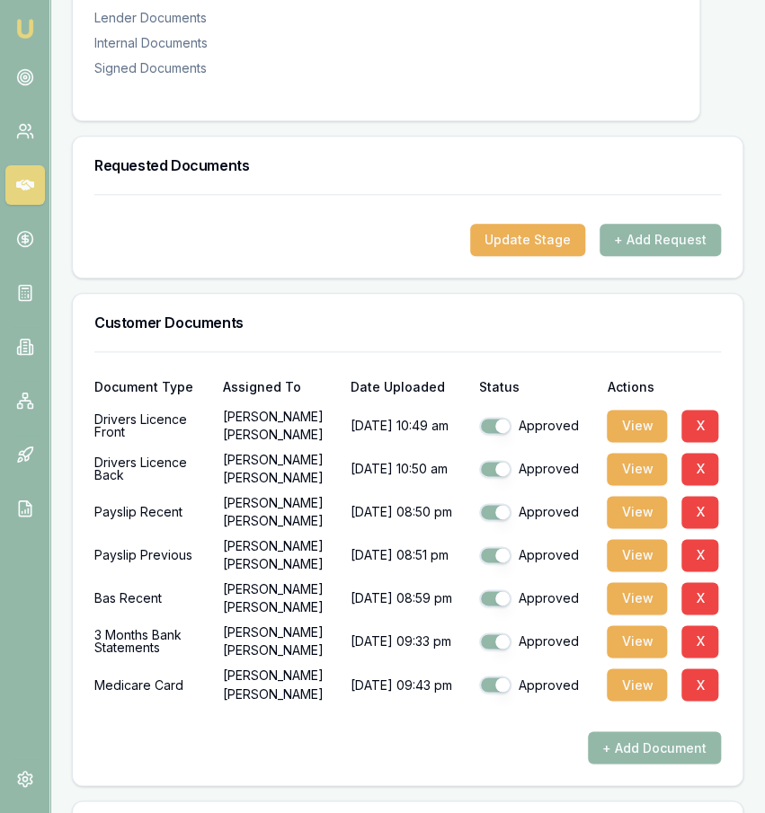
scroll to position [61, 0]
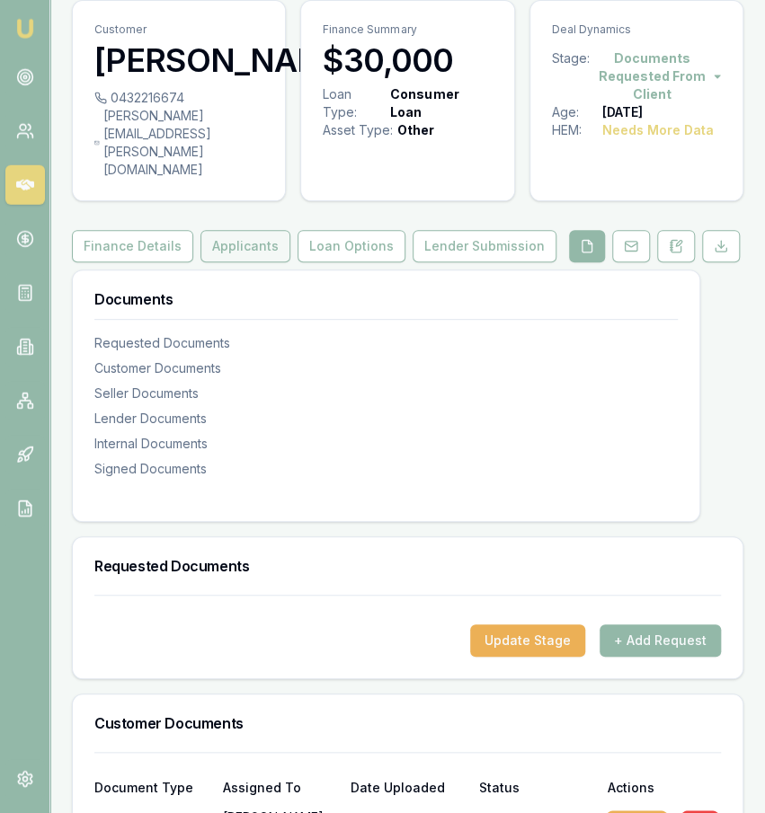
click at [242, 230] on button "Applicants" at bounding box center [245, 246] width 90 height 32
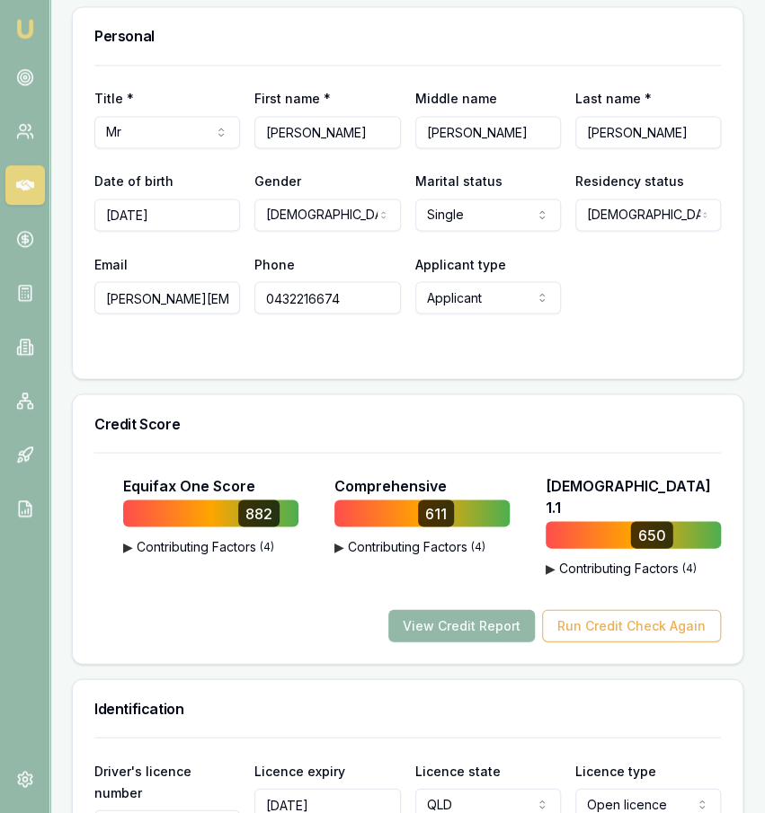
scroll to position [888, 0]
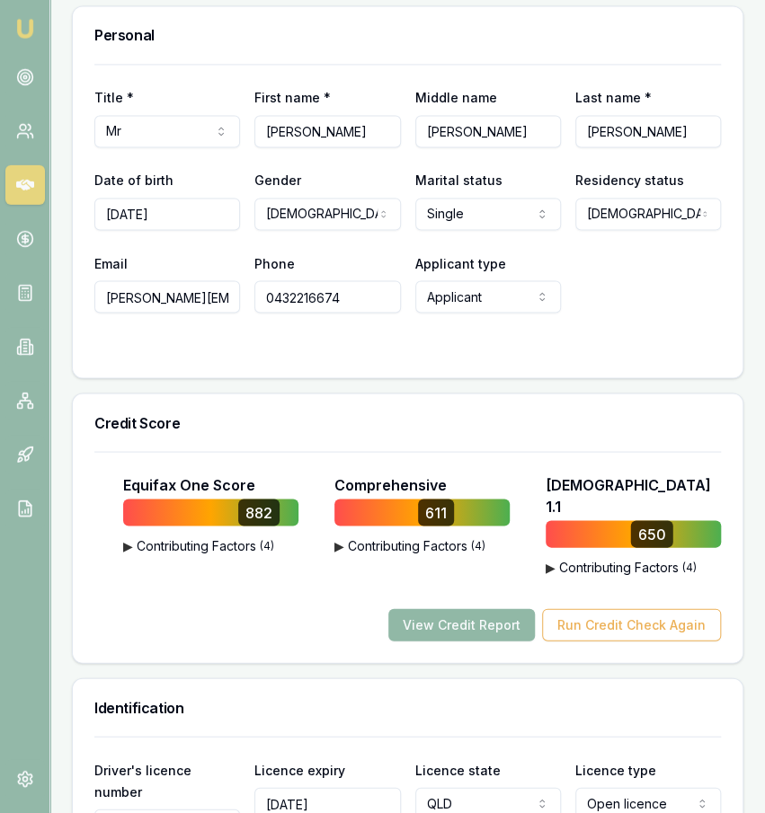
click at [461, 609] on button "View Credit Report" at bounding box center [461, 625] width 146 height 32
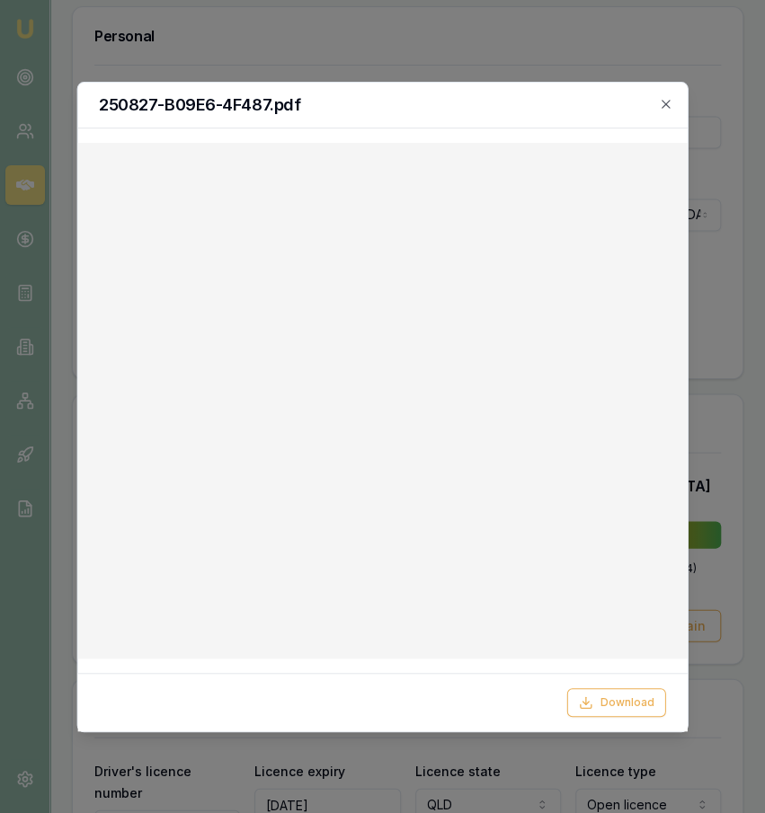
click at [306, 58] on div at bounding box center [382, 406] width 765 height 813
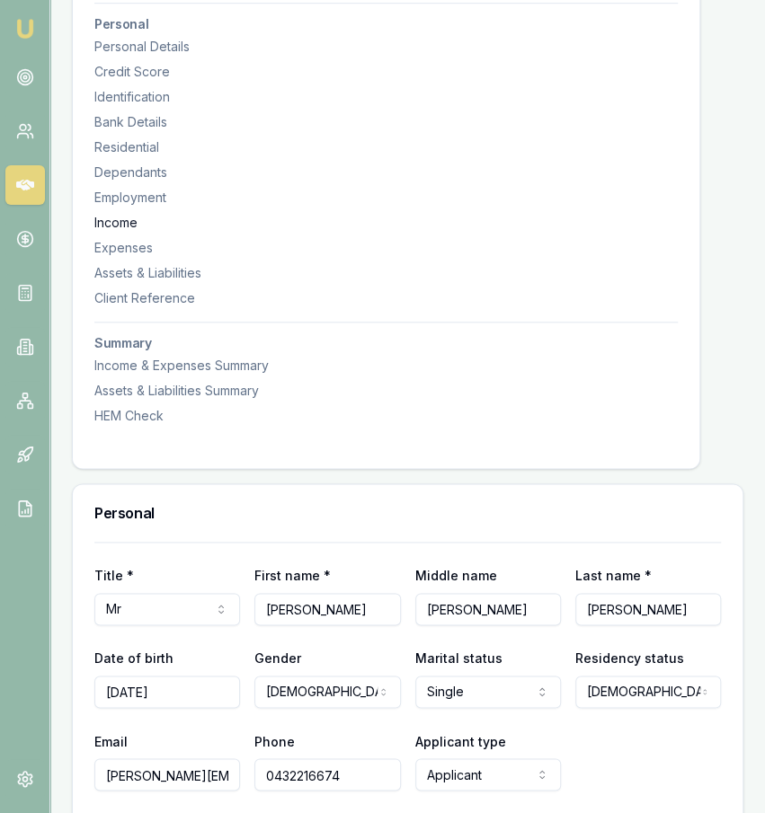
scroll to position [0, 0]
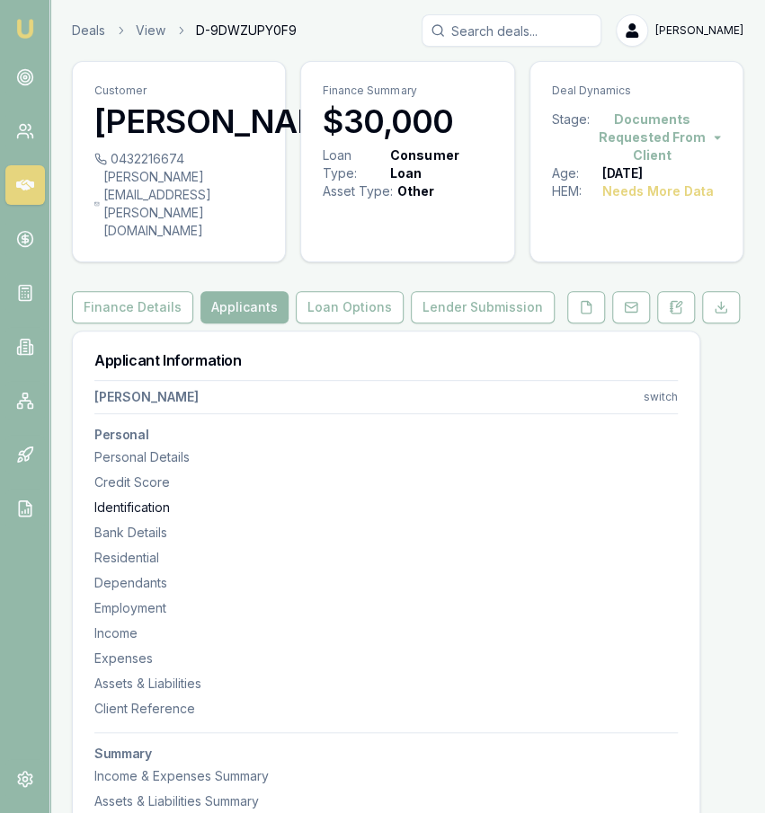
click at [499, 499] on div "Identification" at bounding box center [385, 508] width 583 height 18
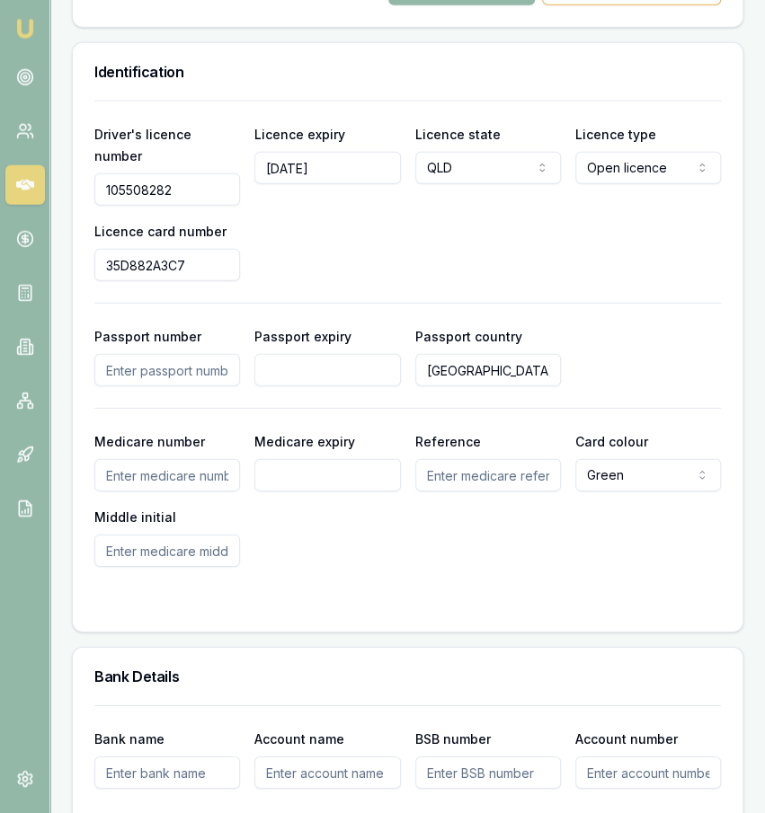
scroll to position [1524, 0]
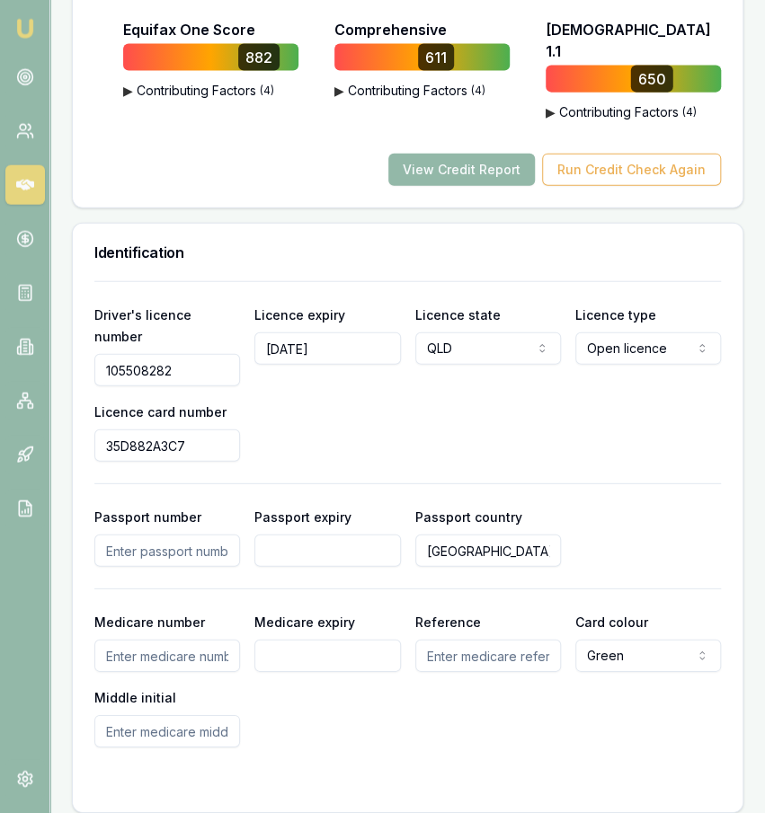
click at [594, 377] on div "Driver's licence number 105508282 Licence expiry 19/09/2028 Licence state QLD N…" at bounding box center [407, 383] width 626 height 158
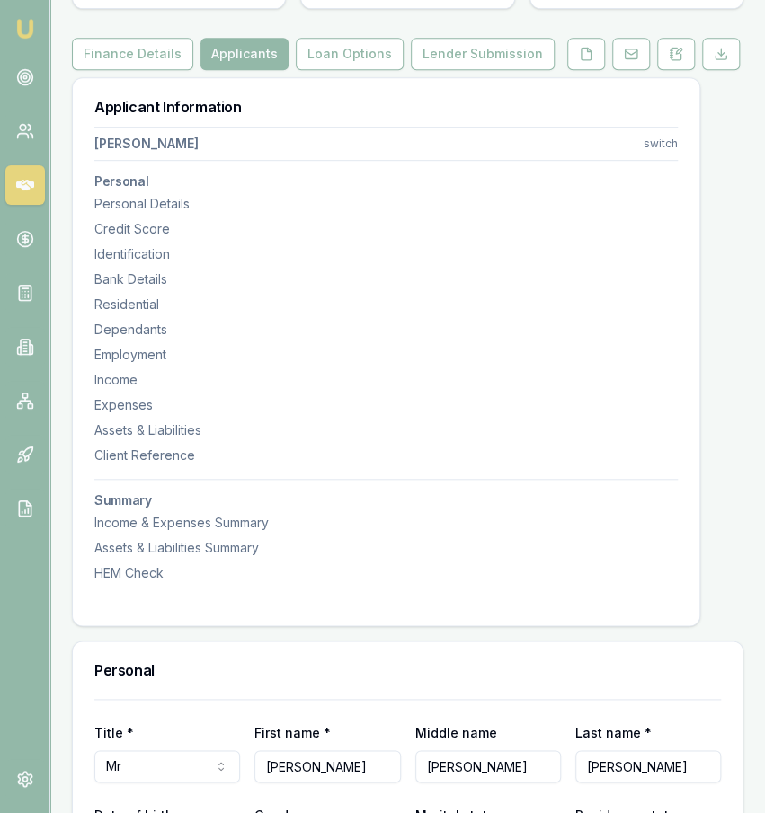
scroll to position [0, 0]
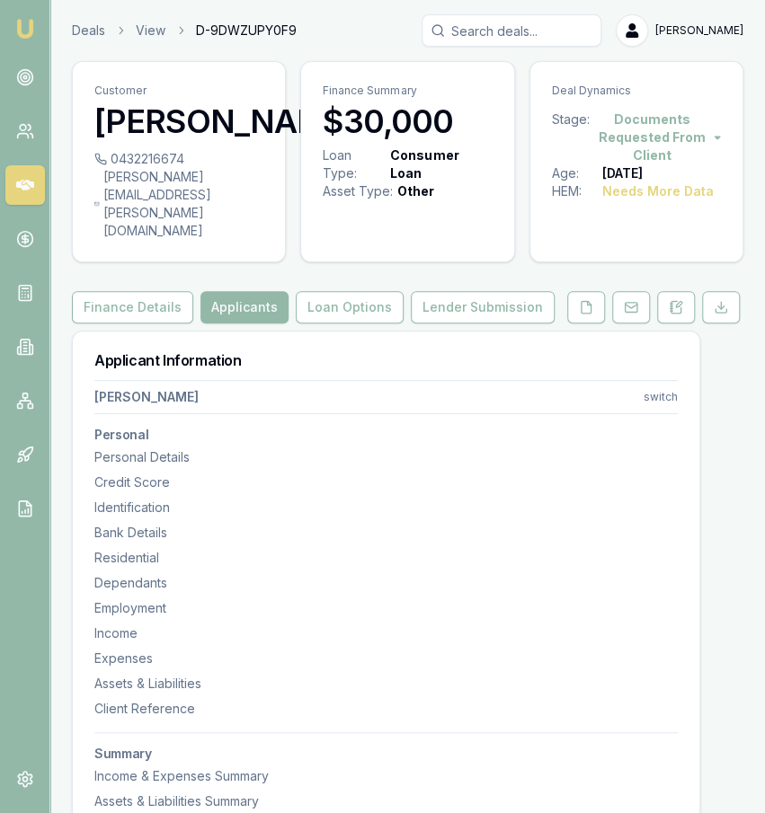
click at [624, 291] on button at bounding box center [631, 307] width 38 height 32
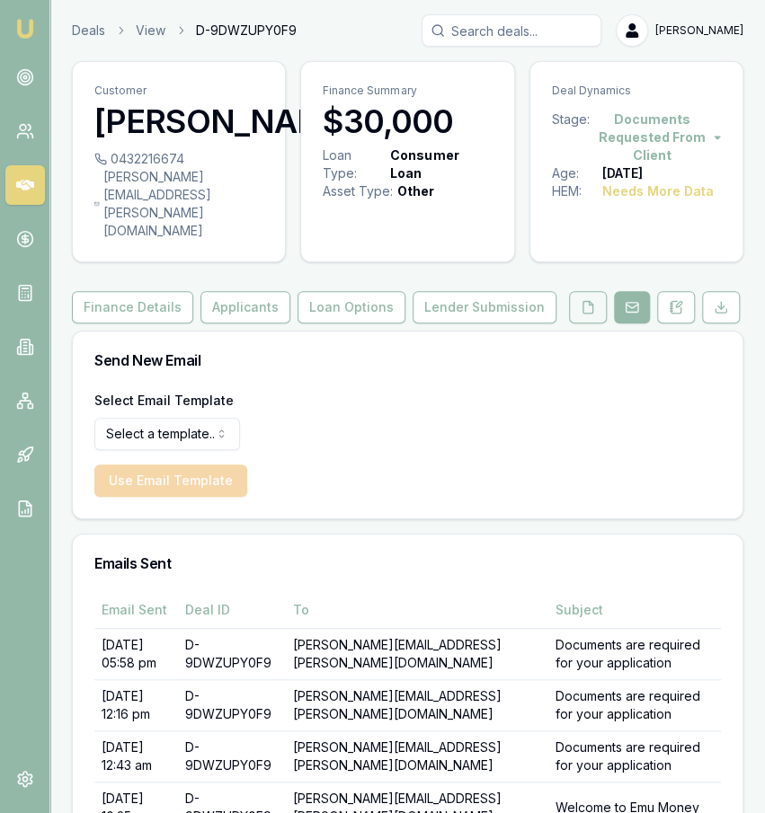
click at [603, 291] on button at bounding box center [588, 307] width 38 height 32
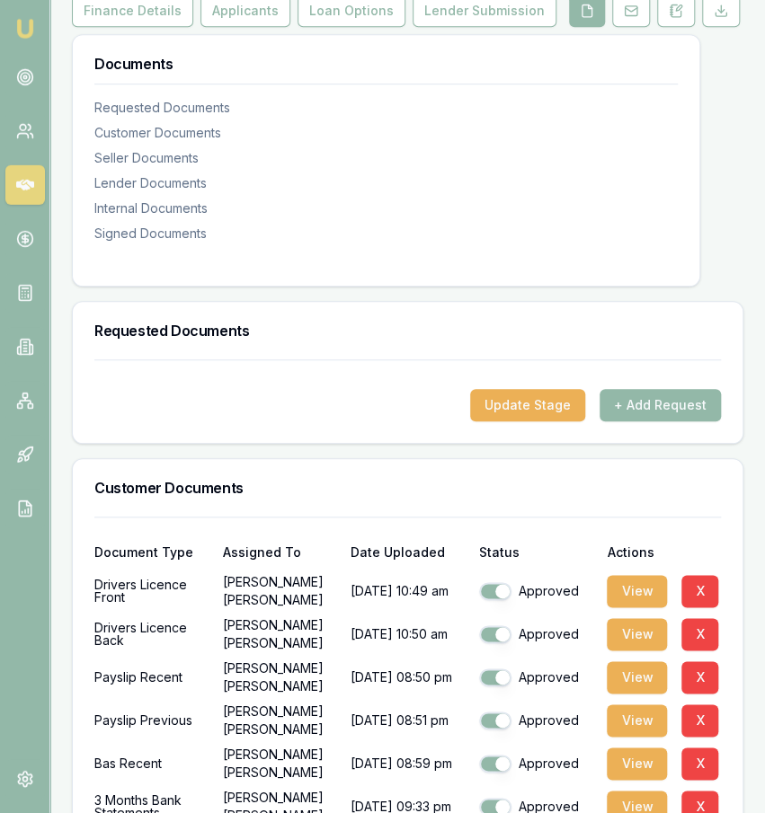
scroll to position [435, 0]
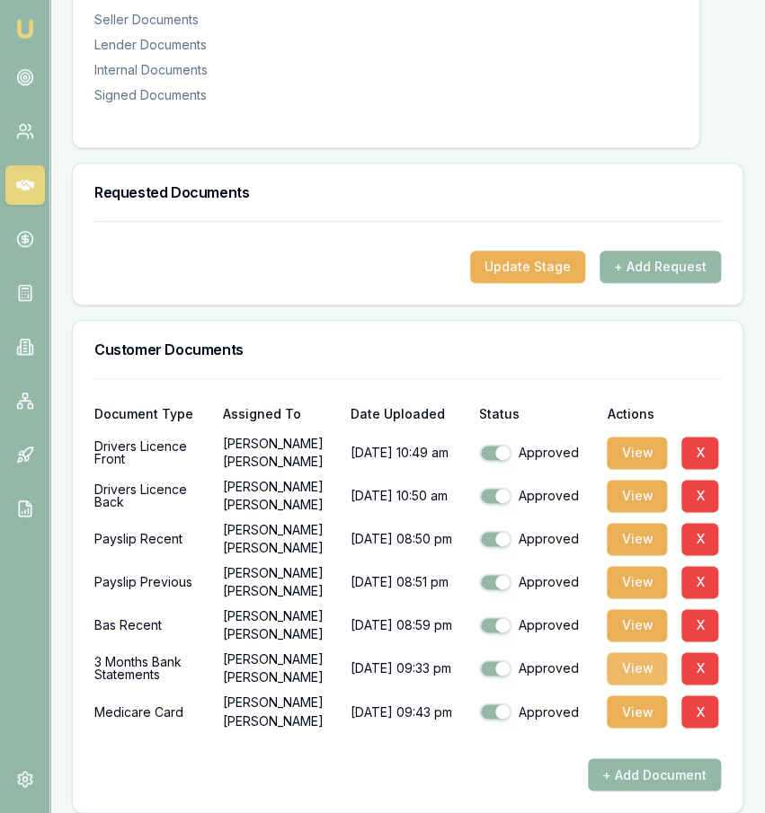
click at [621, 652] on button "View" at bounding box center [637, 668] width 60 height 32
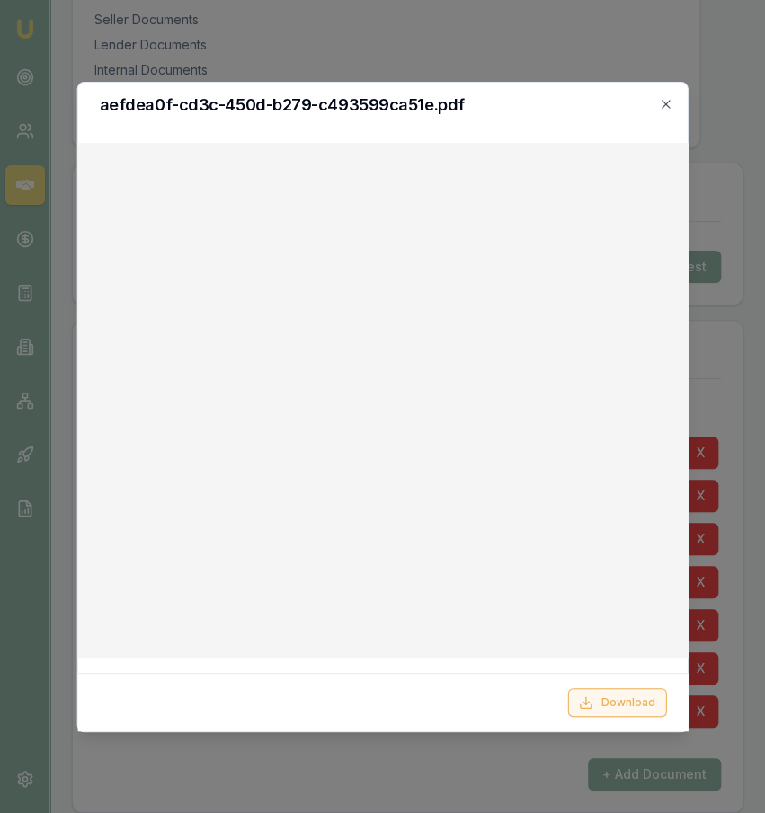
click at [608, 709] on button "Download" at bounding box center [616, 702] width 99 height 29
click at [301, 55] on div at bounding box center [382, 406] width 765 height 813
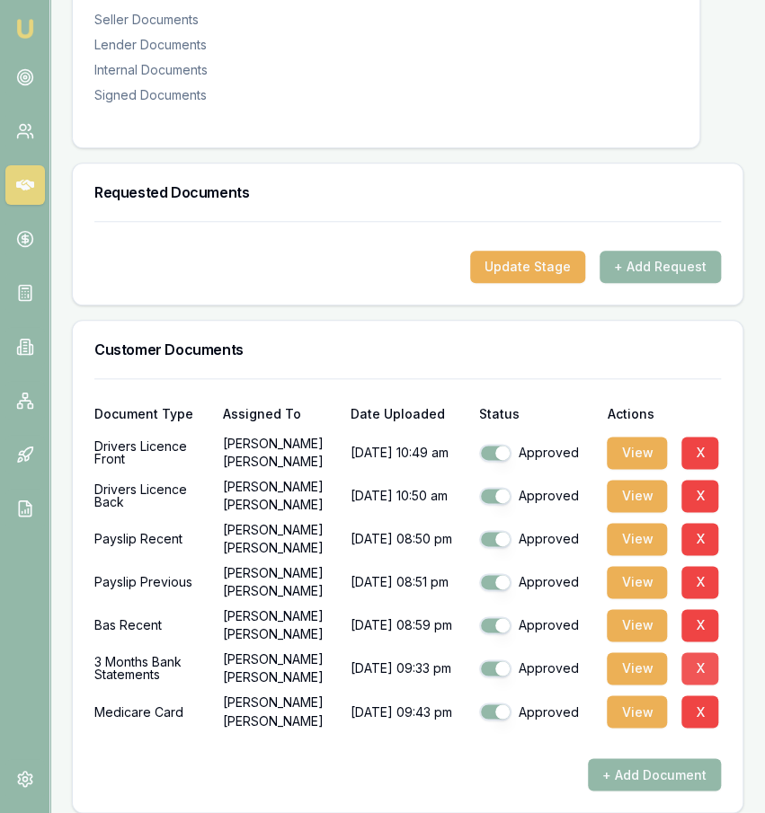
click at [693, 652] on button "X" at bounding box center [699, 668] width 37 height 32
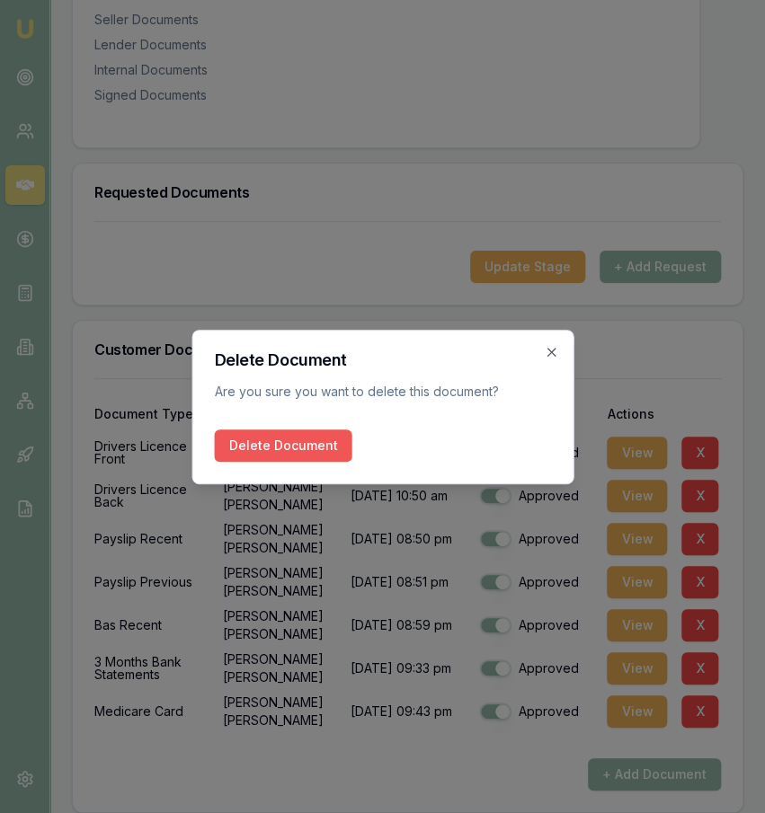
click at [285, 461] on button "Delete Document" at bounding box center [282, 446] width 137 height 32
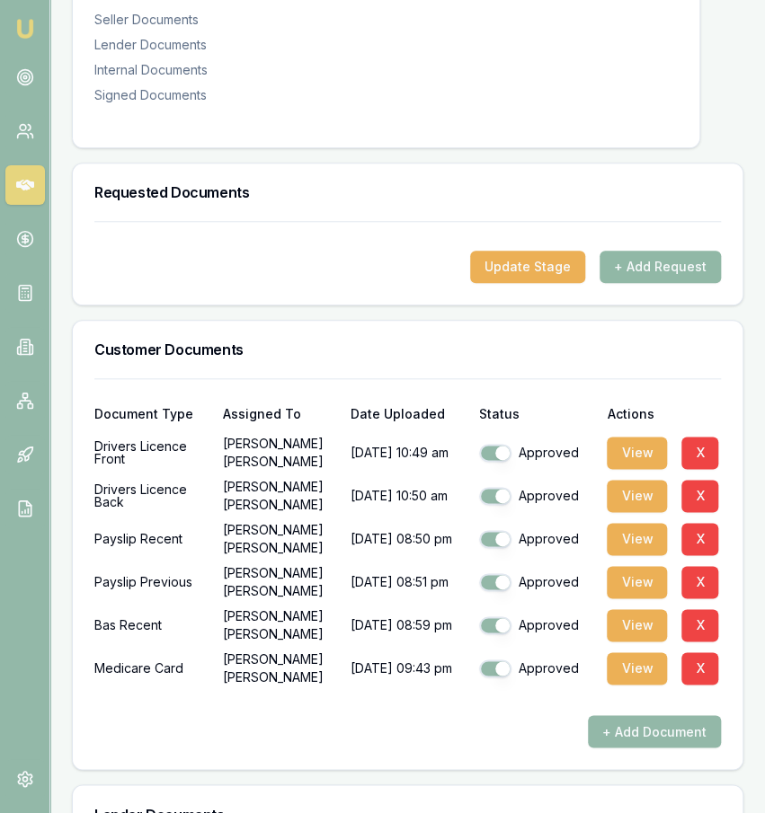
click at [650, 257] on button "+ Add Request" at bounding box center [659, 267] width 121 height 32
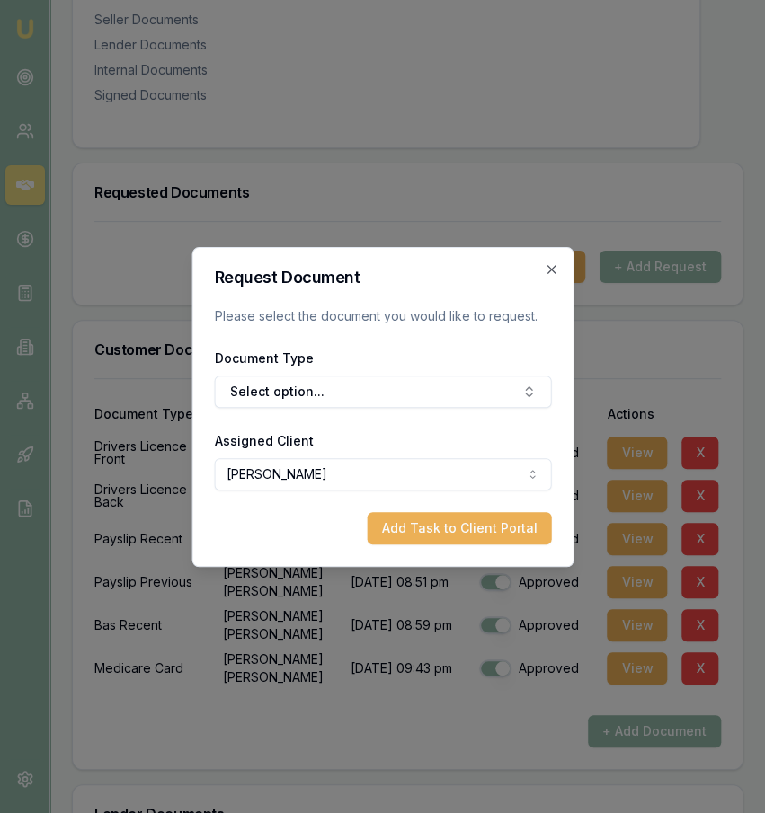
click at [368, 421] on form "Request Document Please select the document you would like to request. Document…" at bounding box center [382, 407] width 337 height 275
click at [364, 388] on button "Select option..." at bounding box center [382, 392] width 337 height 32
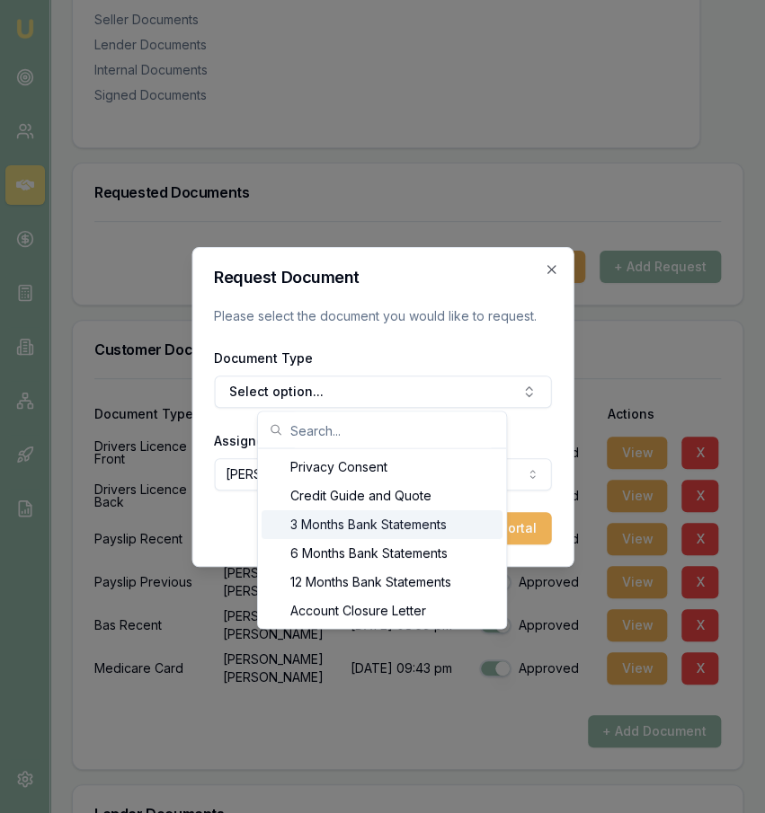
click at [322, 514] on div "3 Months Bank Statements" at bounding box center [381, 523] width 241 height 29
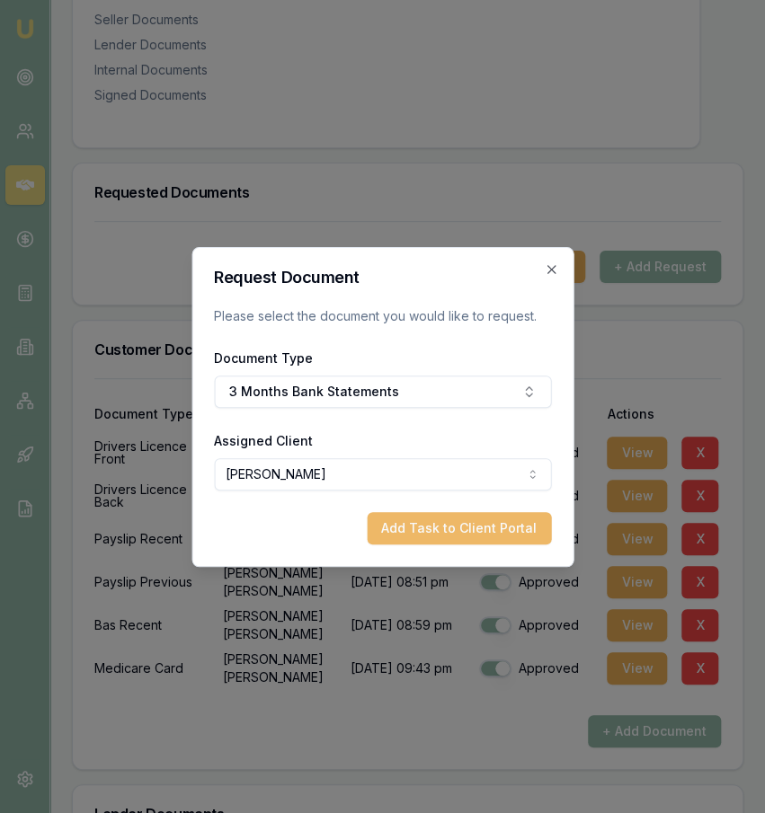
click at [420, 513] on button "Add Task to Client Portal" at bounding box center [459, 528] width 184 height 32
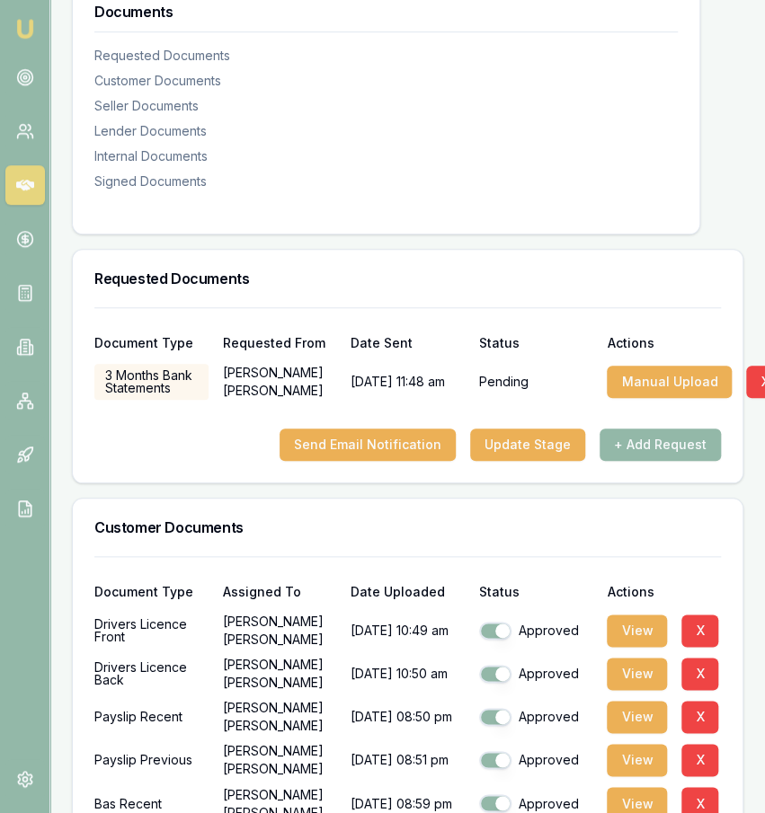
scroll to position [348, 0]
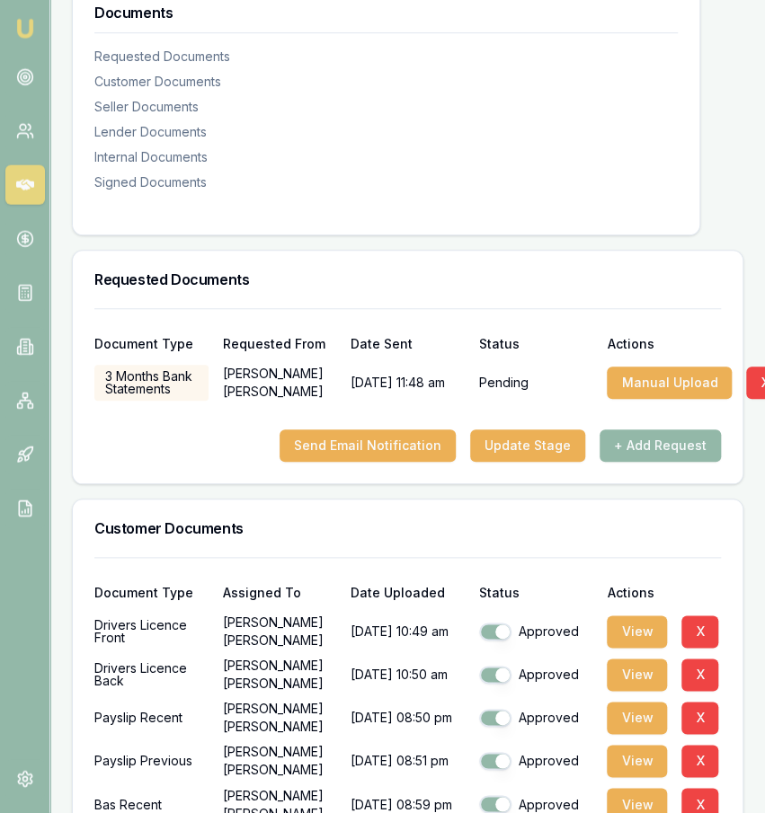
click at [496, 309] on div "Document Type Requested From Date Sent Status Actions" at bounding box center [407, 333] width 626 height 49
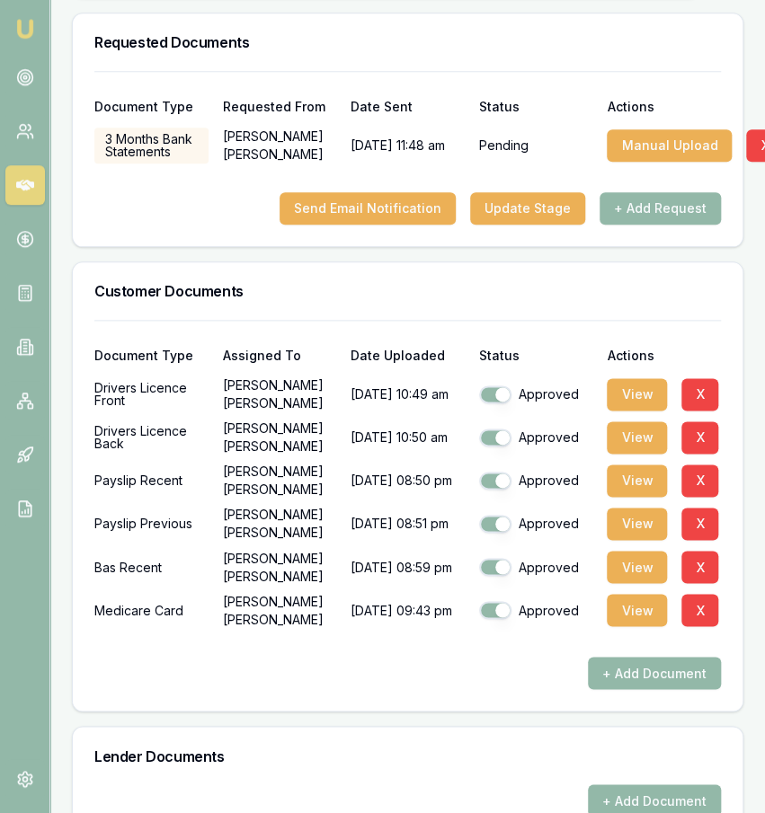
scroll to position [597, 0]
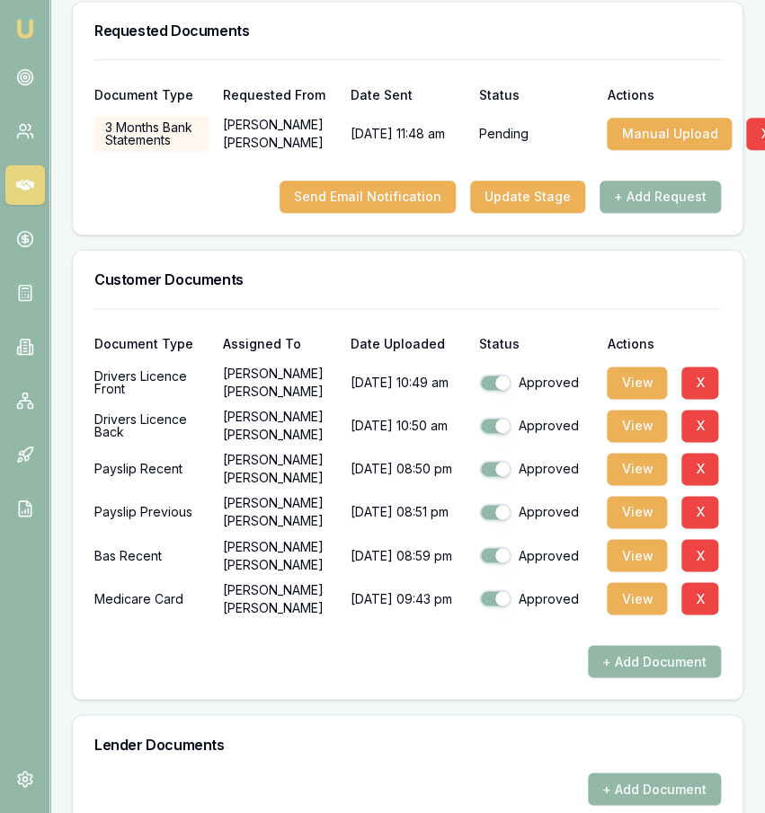
click at [668, 275] on div "Customer Documents" at bounding box center [407, 280] width 669 height 58
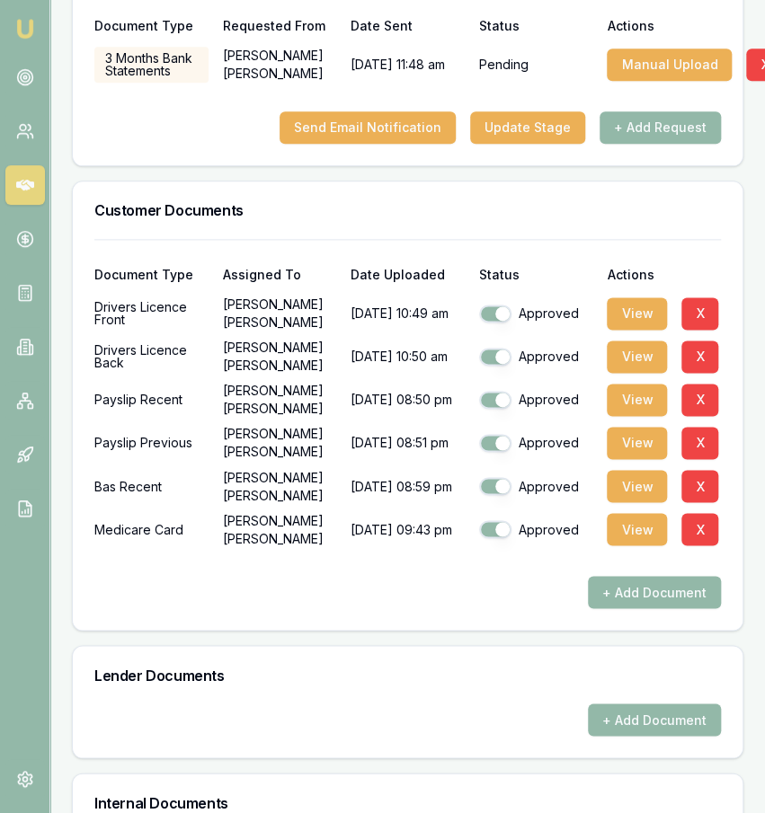
scroll to position [460, 0]
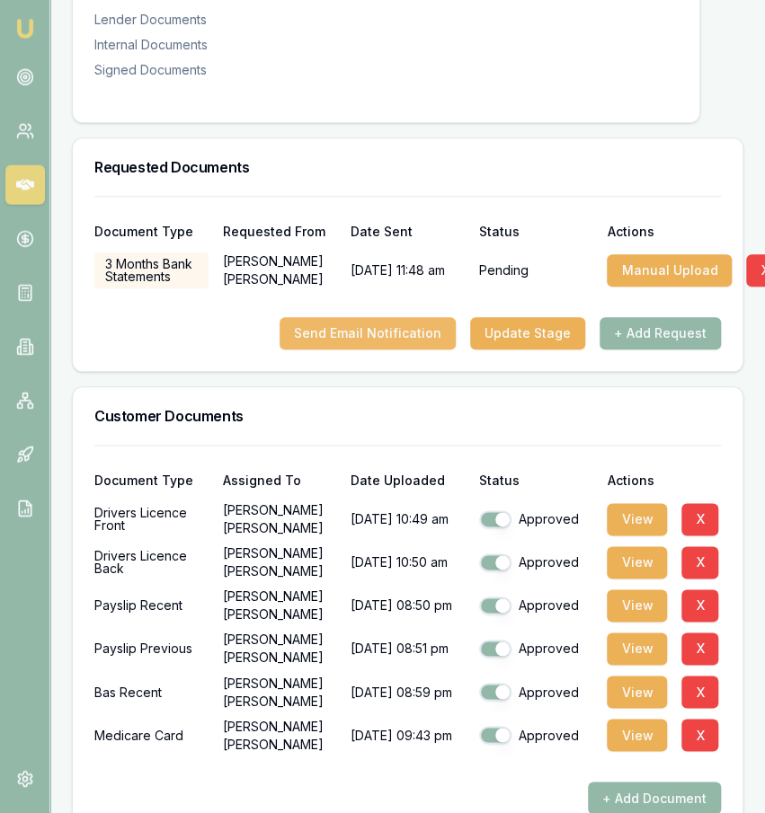
click at [416, 323] on button "Send Email Notification" at bounding box center [367, 333] width 176 height 32
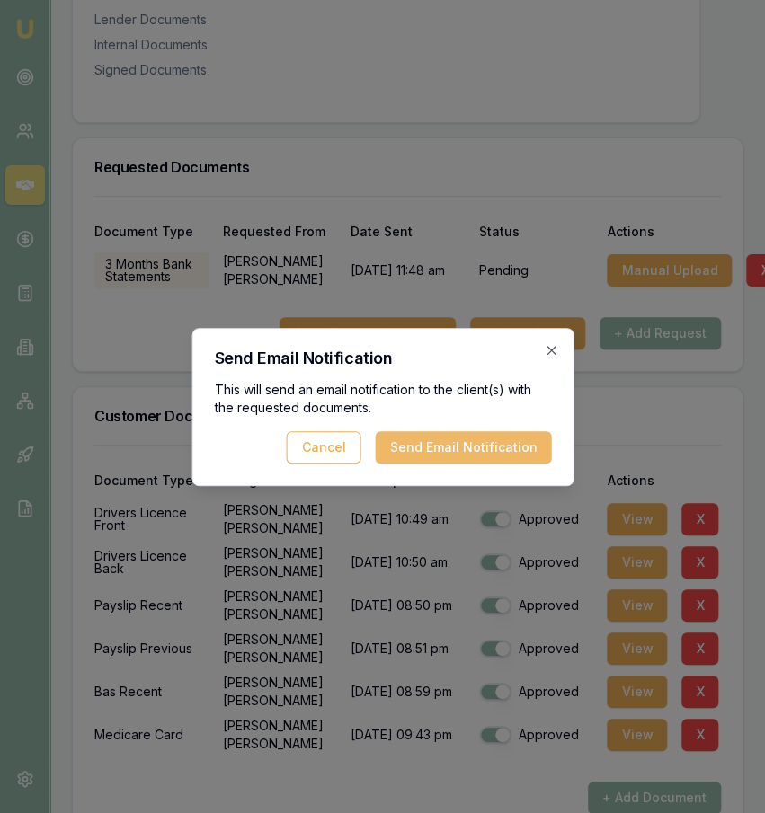
click at [438, 451] on button "Send Email Notification" at bounding box center [463, 447] width 176 height 32
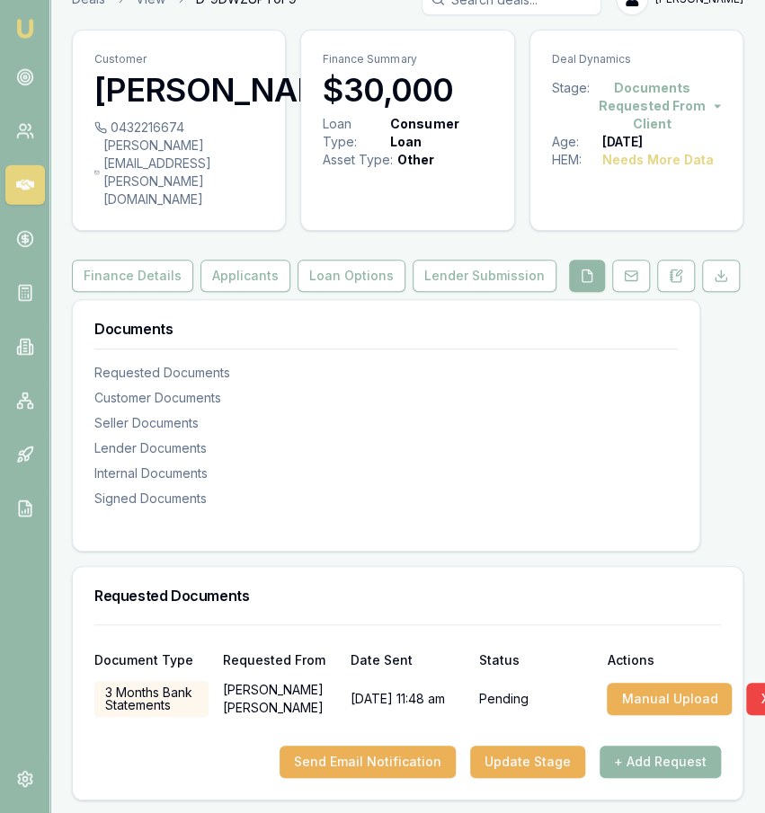
scroll to position [28, 0]
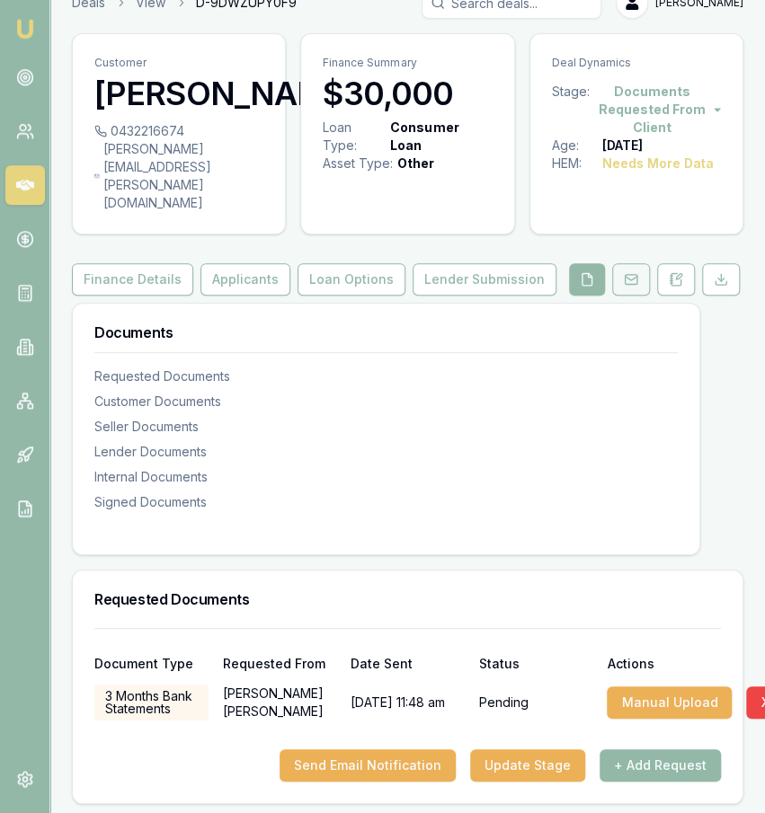
click at [633, 277] on icon at bounding box center [630, 279] width 12 height 4
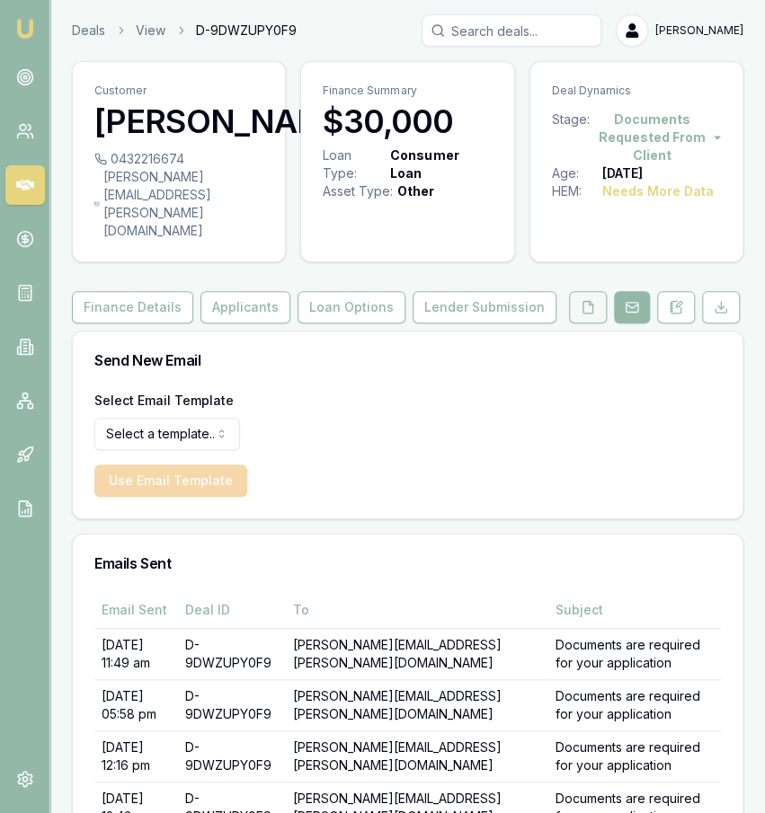
click at [593, 301] on icon at bounding box center [588, 307] width 10 height 12
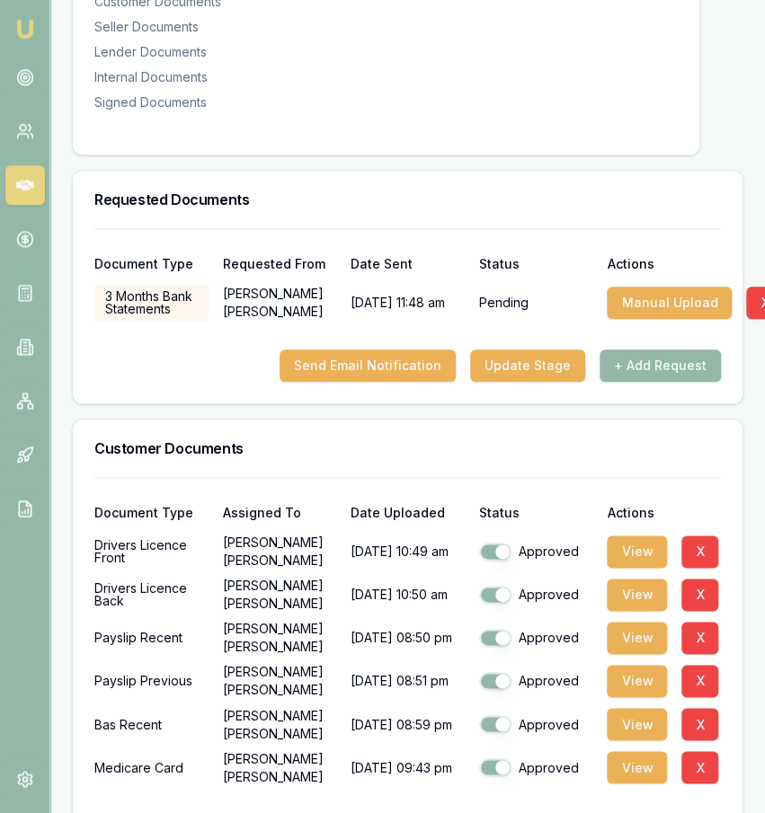
scroll to position [428, 0]
click at [726, 171] on div "Requested Documents" at bounding box center [407, 200] width 669 height 58
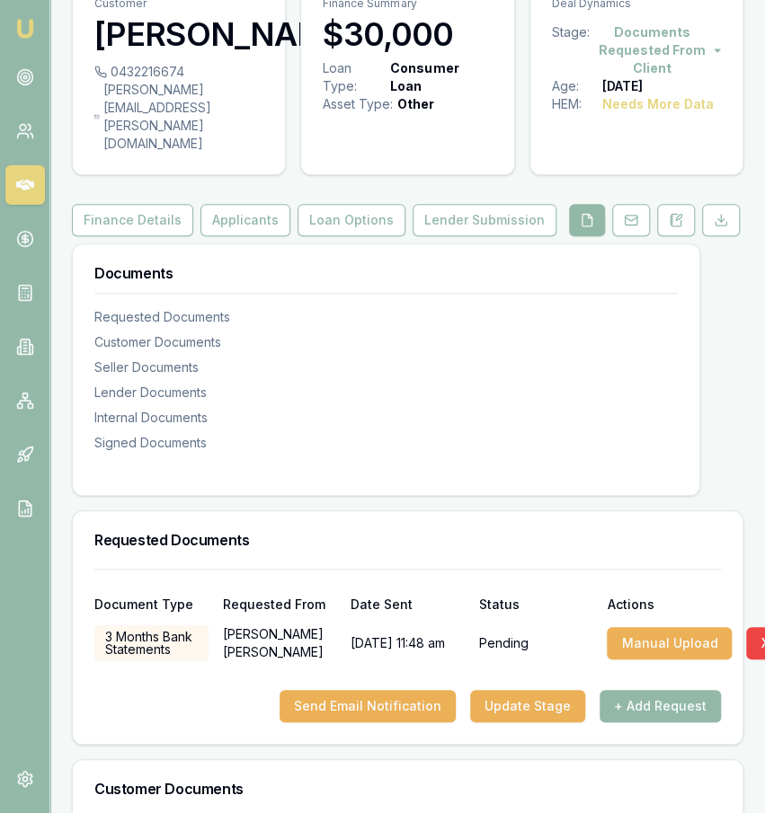
scroll to position [0, 0]
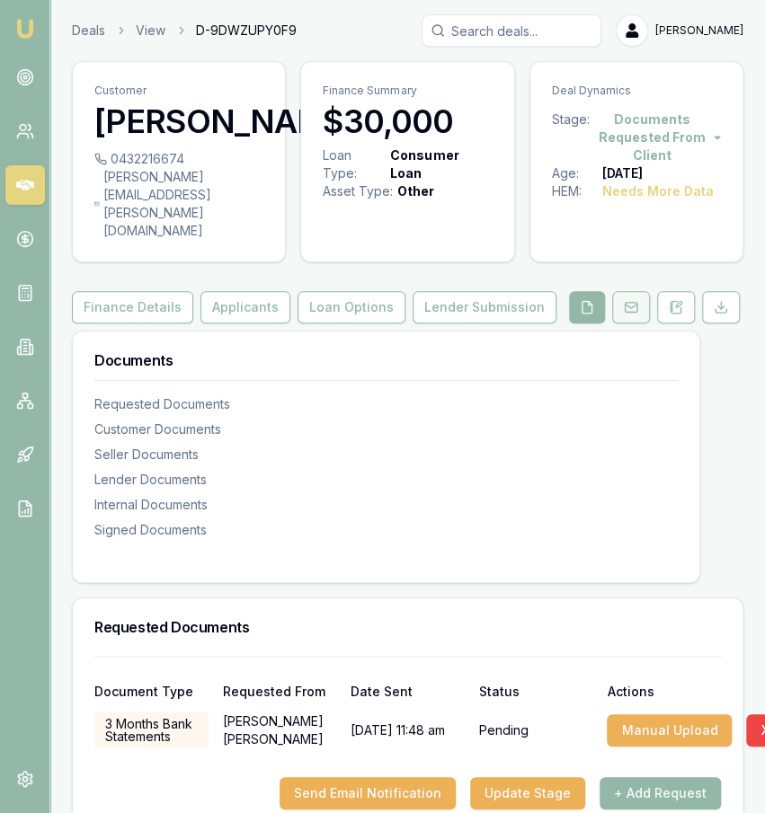
click at [619, 291] on button at bounding box center [631, 307] width 38 height 32
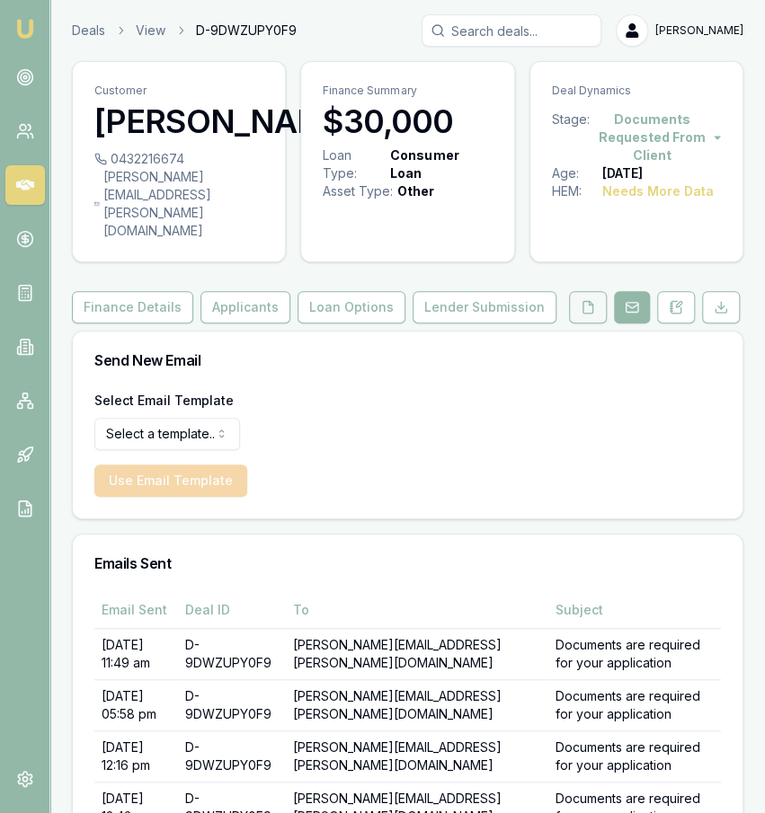
click at [598, 301] on button at bounding box center [588, 307] width 38 height 32
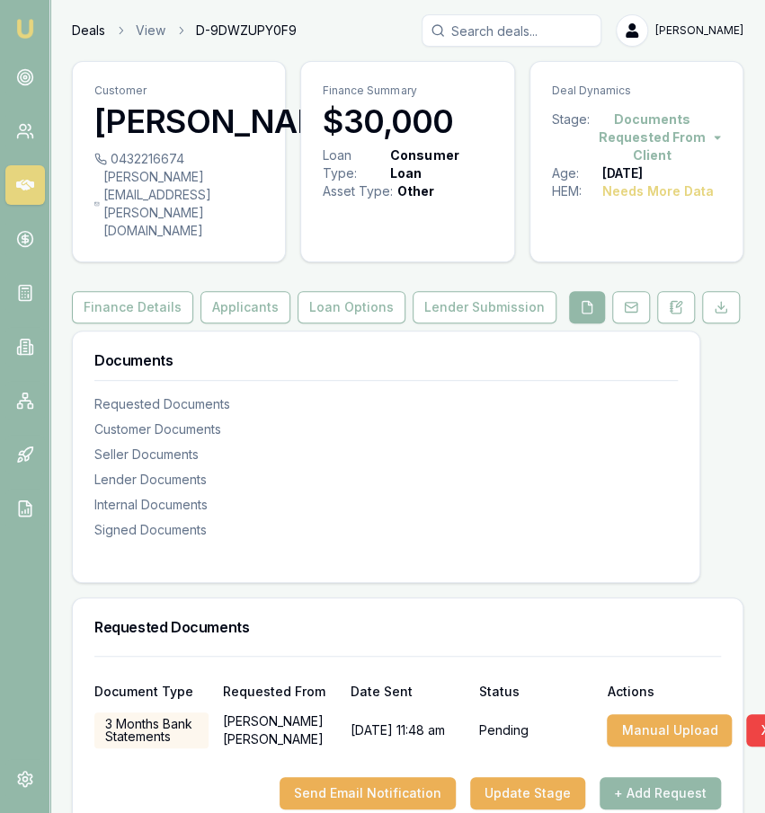
click at [85, 24] on link "Deals" at bounding box center [88, 31] width 33 height 18
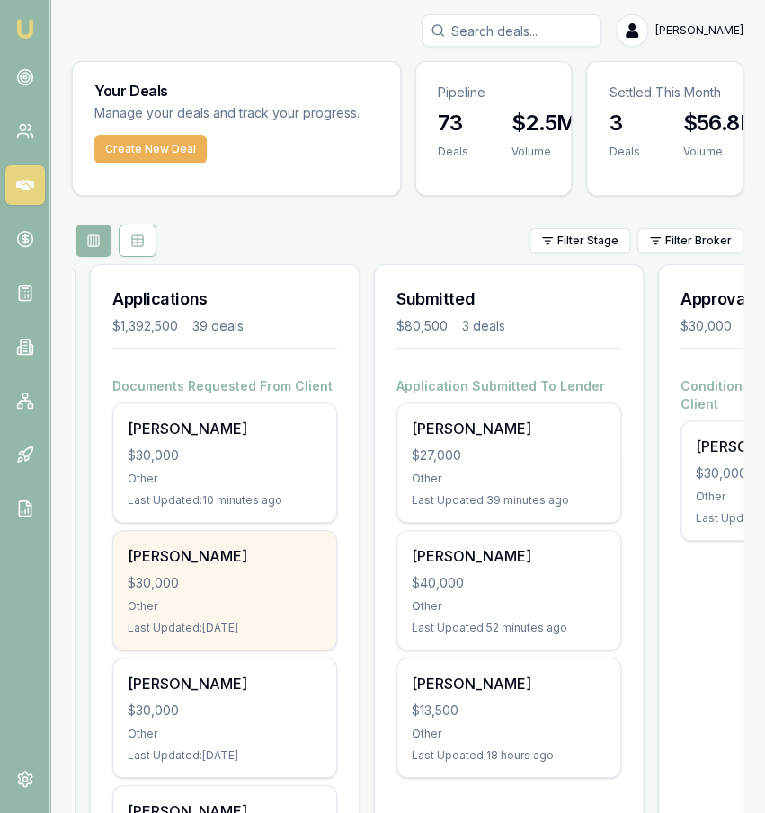
scroll to position [0, 265]
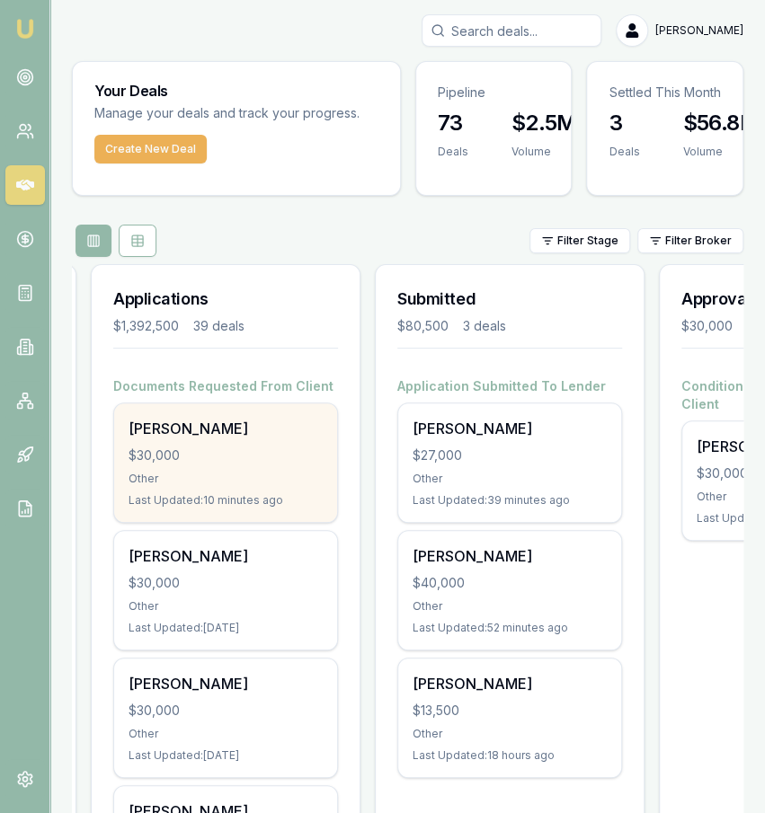
click at [294, 474] on div "Other" at bounding box center [225, 479] width 194 height 14
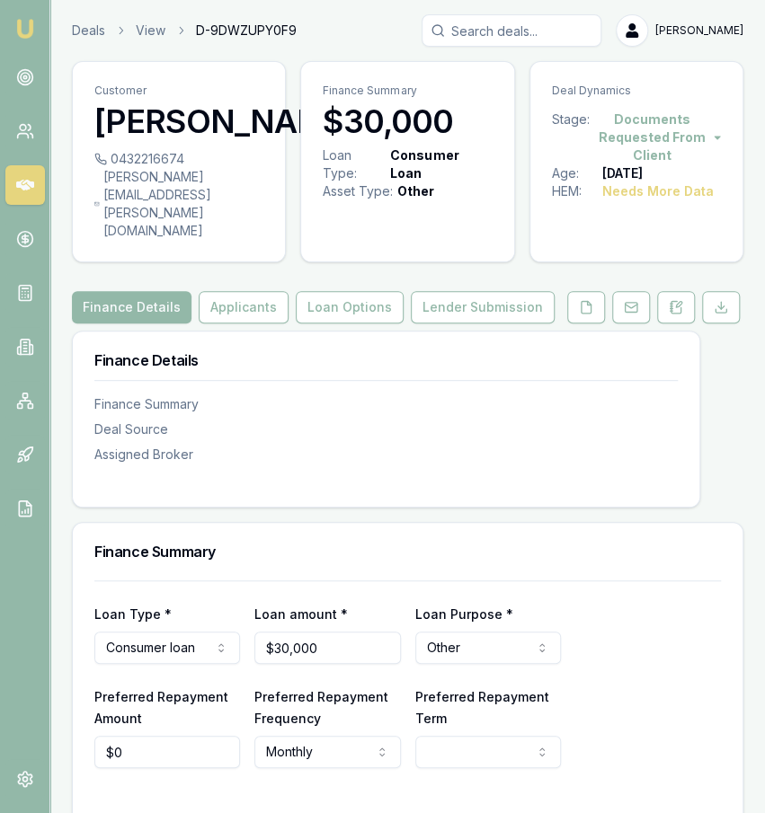
click at [331, 306] on div "Customer [PERSON_NAME] 0432216674 [PERSON_NAME][EMAIL_ADDRESS][PERSON_NAME][DOM…" at bounding box center [407, 678] width 671 height 1235
click at [333, 299] on button "Loan Options" at bounding box center [350, 307] width 108 height 32
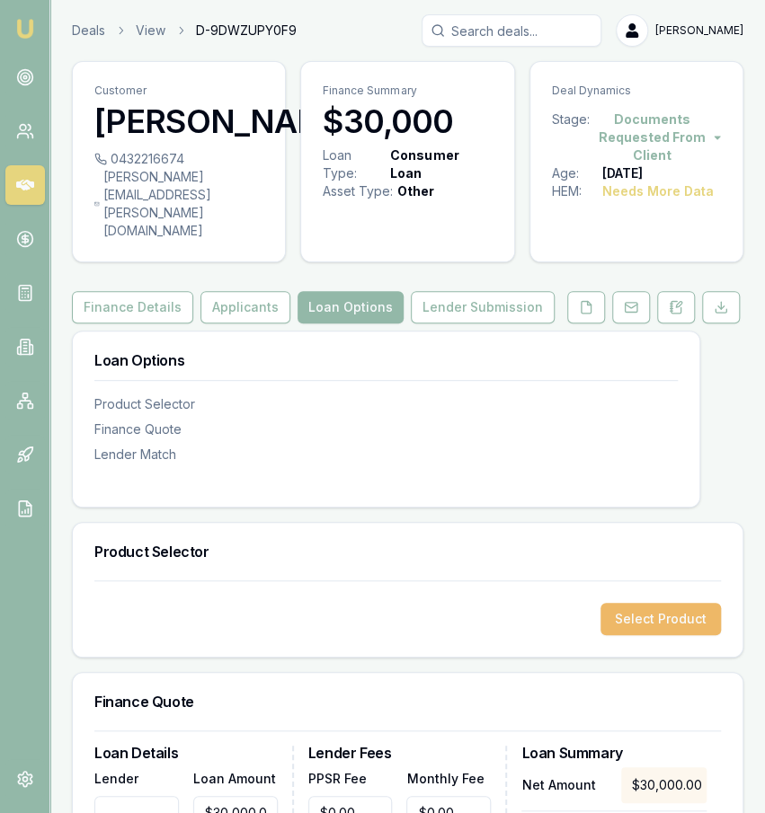
click at [608, 606] on button "Select Product" at bounding box center [660, 619] width 120 height 32
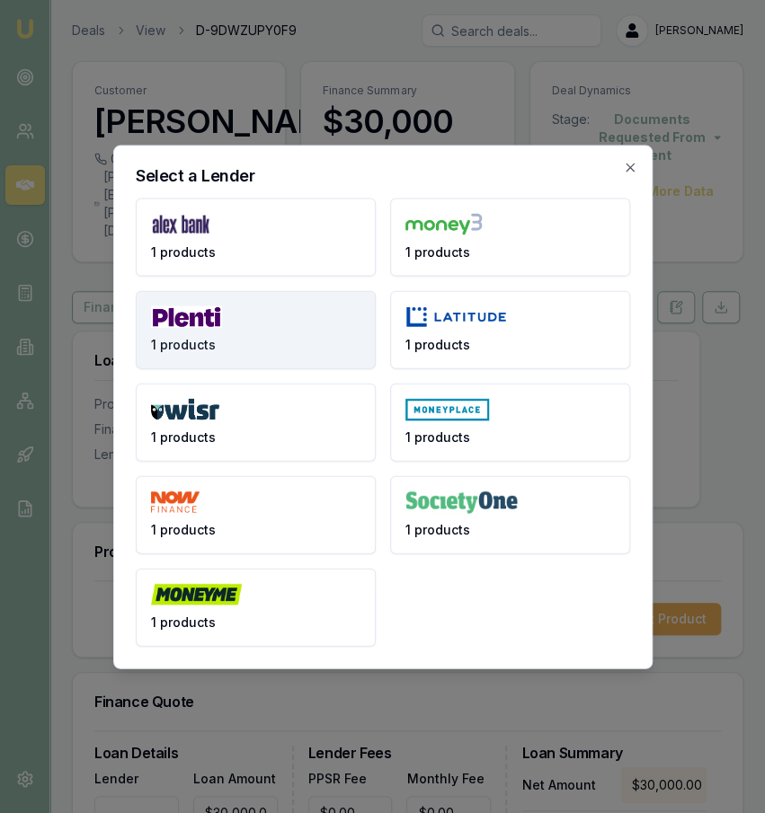
click at [267, 323] on button "1 products" at bounding box center [256, 329] width 240 height 78
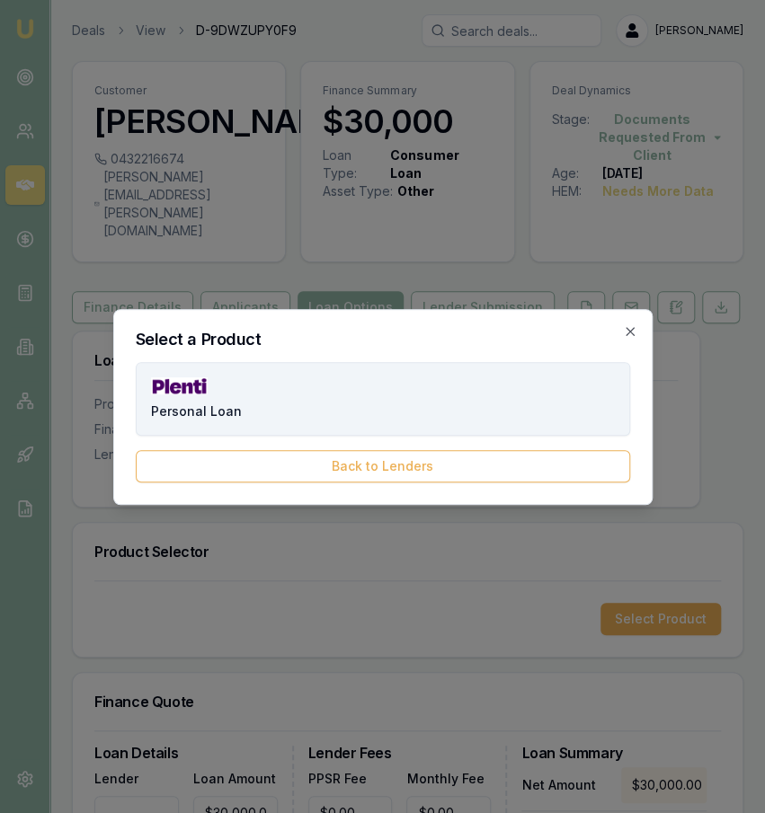
click at [260, 389] on button "Personal Loan" at bounding box center [383, 399] width 494 height 74
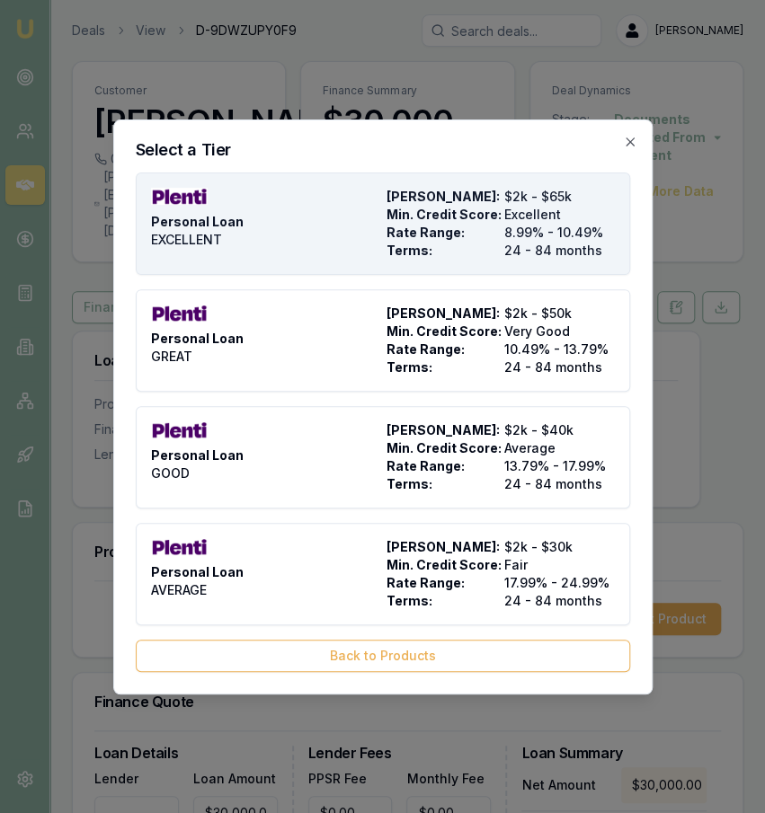
click at [273, 256] on div "Personal Loan EXCELLENT" at bounding box center [265, 224] width 228 height 72
type input "Plenti"
type input "Personal Loan"
type input "EXCELLENT"
type input "8.99"
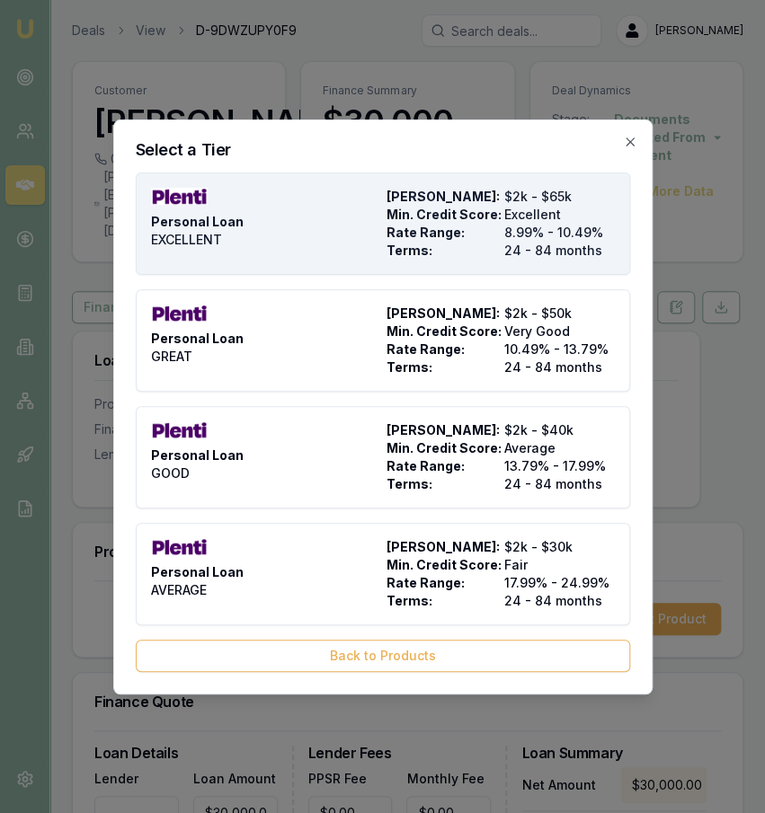
type input "24"
type input "$999.00"
type input "990"
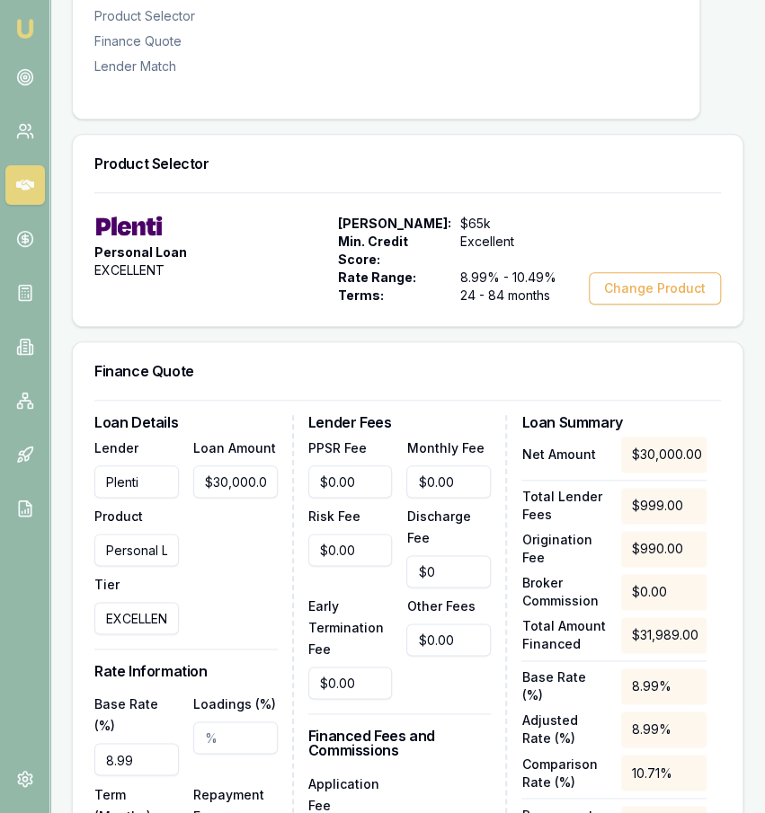
scroll to position [389, 0]
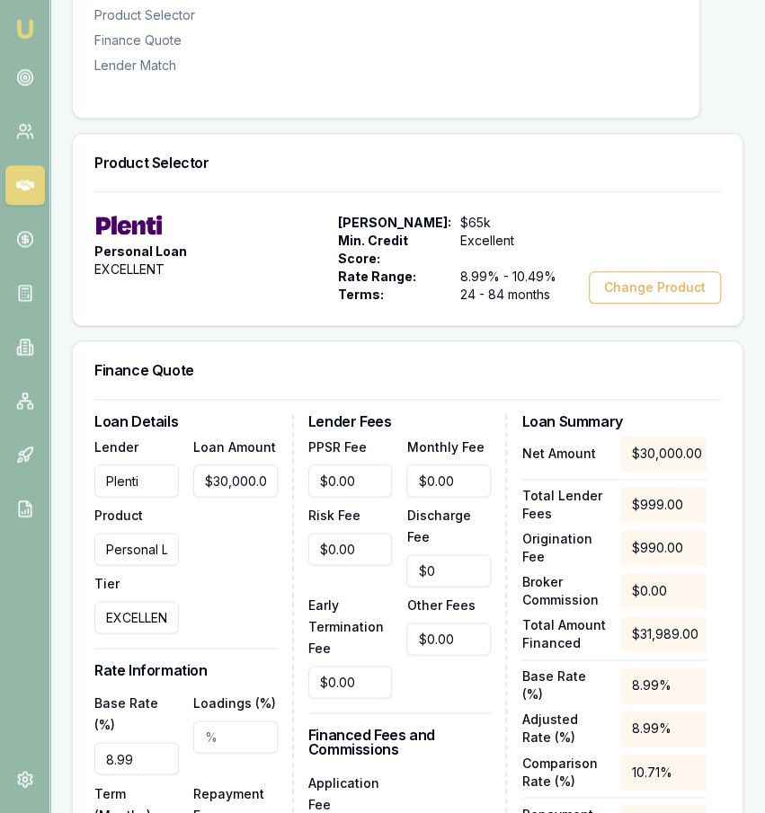
click at [226, 721] on input "Loadings (%)" at bounding box center [235, 737] width 84 height 32
click at [247, 582] on div "Loan Amount $30,000.00" at bounding box center [235, 535] width 84 height 198
click at [160, 742] on input "8.99" at bounding box center [136, 758] width 84 height 32
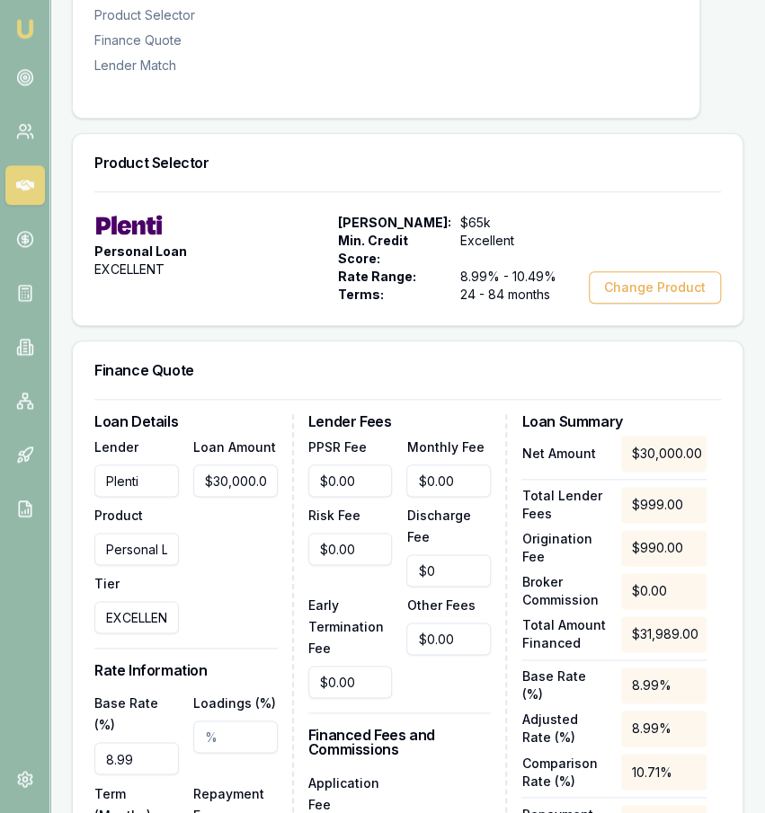
type input "8.99%"
click at [260, 610] on div "Loan Amount $30,000.00" at bounding box center [235, 535] width 84 height 198
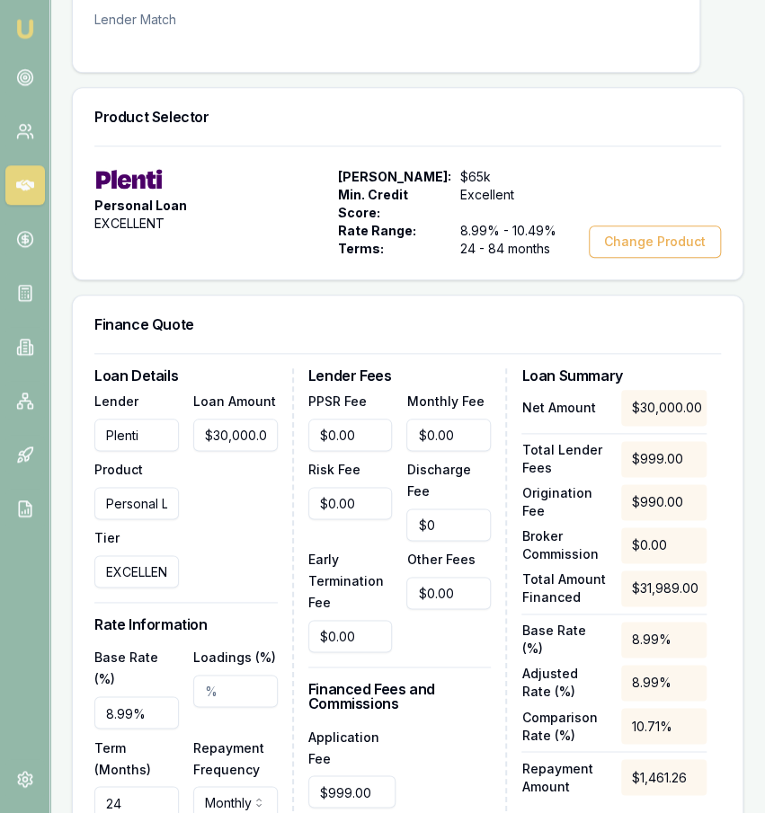
scroll to position [443, 0]
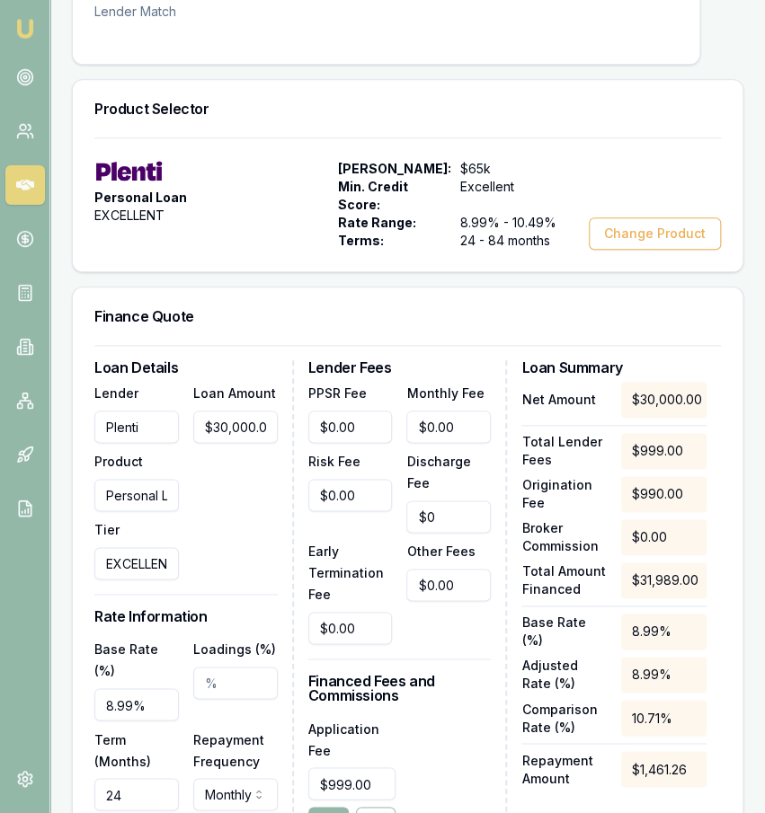
click at [145, 793] on div "Base Rate (%) 8.99% Loadings (%) Term (Months) 24 Repayment Frequency Monthly W…" at bounding box center [185, 769] width 183 height 262
click at [146, 781] on input "24" at bounding box center [136, 794] width 84 height 32
type input "84"
click at [233, 667] on input "Loadings (%)" at bounding box center [235, 683] width 84 height 32
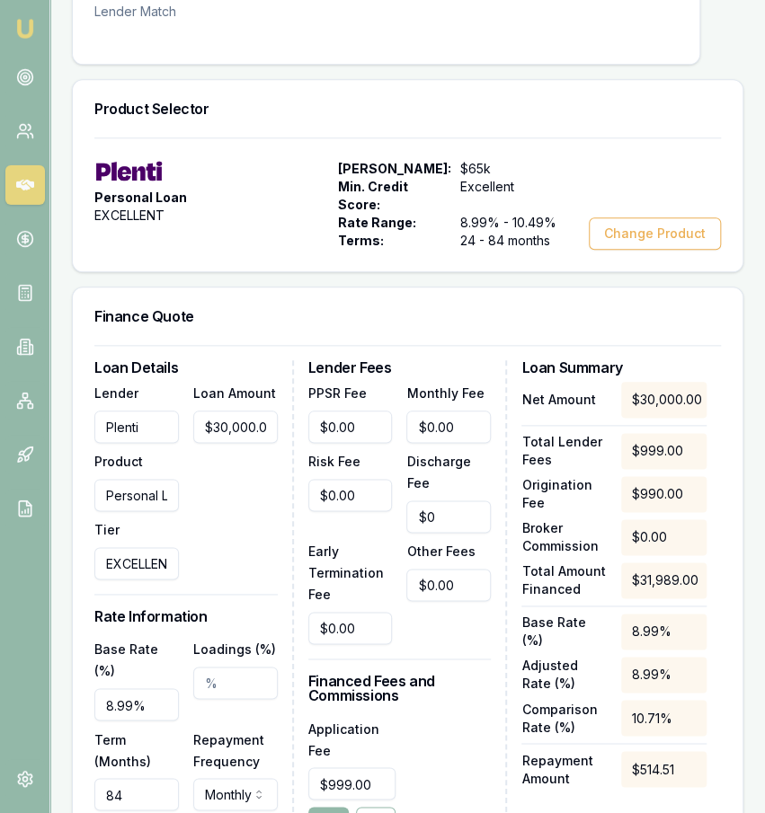
click at [233, 667] on input "Loadings (%)" at bounding box center [235, 683] width 84 height 32
type input "0.50%"
click at [252, 562] on div "Loan Details Lender Plenti Product Personal Loan Tier EXCELLENT Loan Amount $30…" at bounding box center [193, 675] width 199 height 630
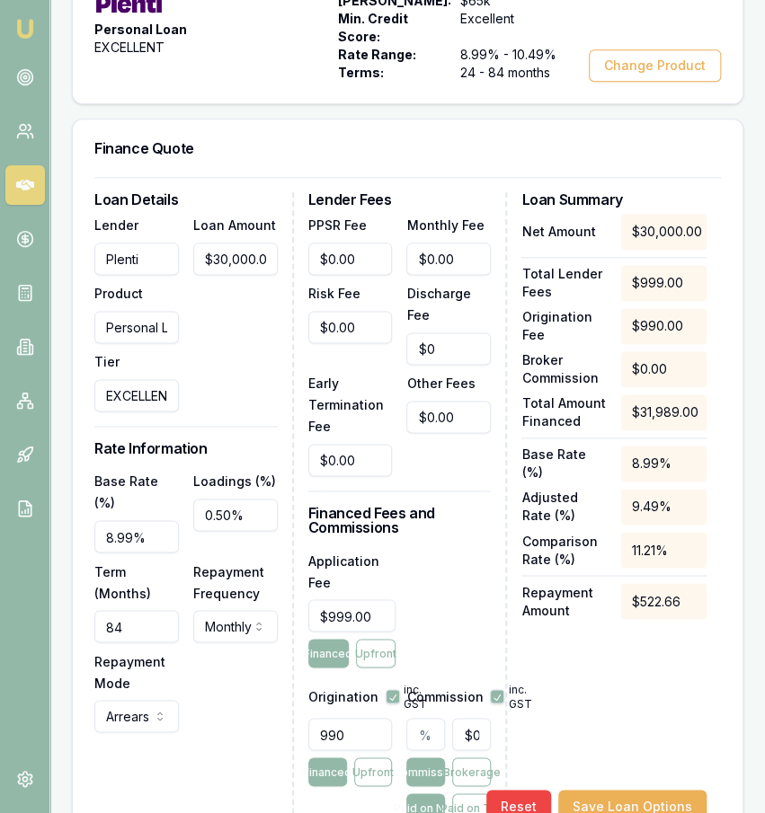
scroll to position [612, 0]
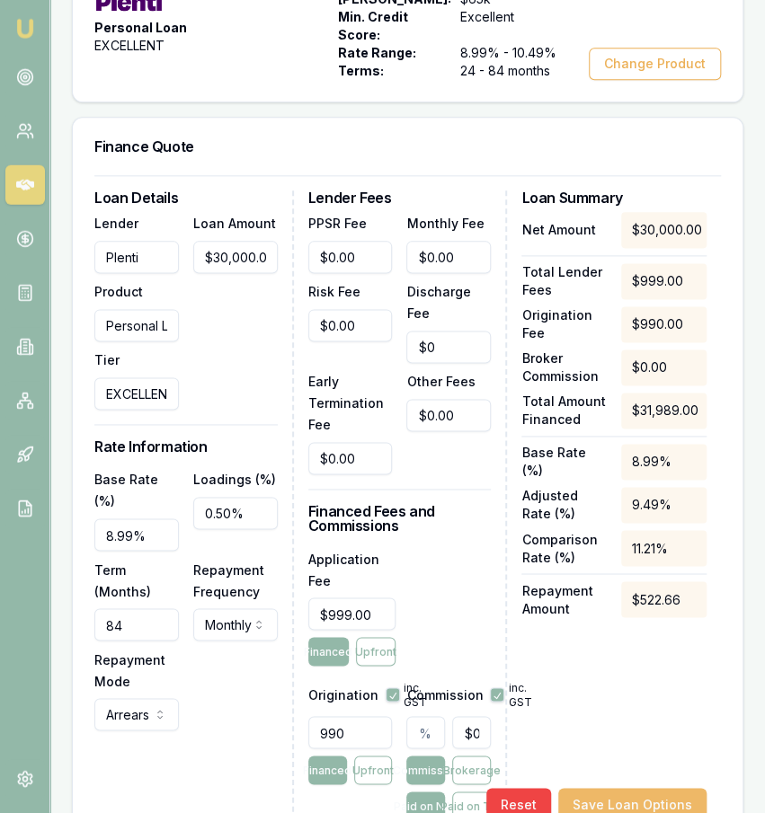
click at [652, 789] on button "Save Loan Options" at bounding box center [632, 805] width 148 height 32
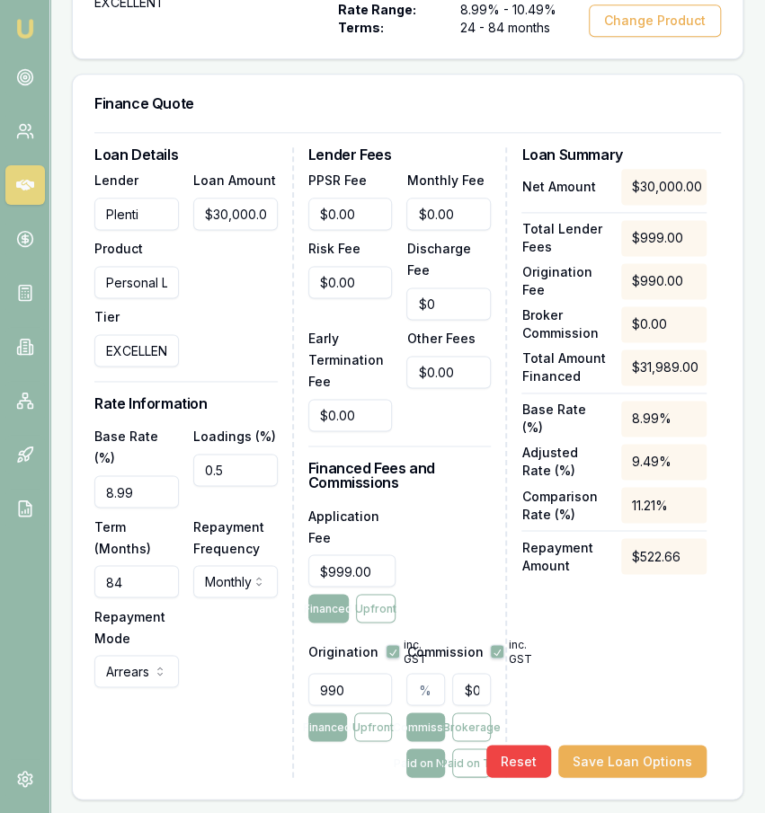
scroll to position [656, 0]
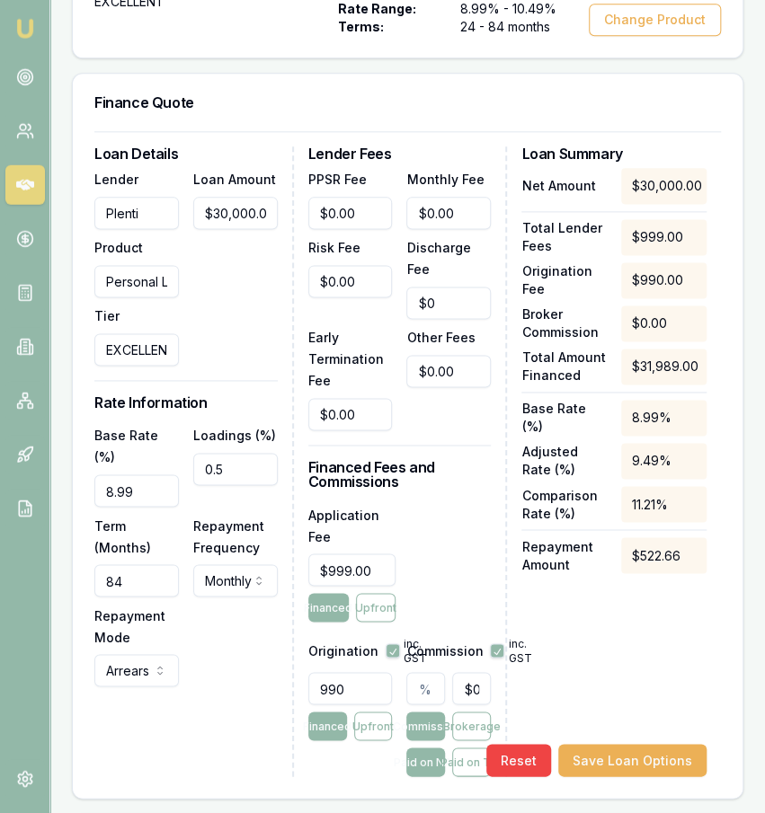
click at [368, 674] on input "990" at bounding box center [350, 689] width 84 height 32
type input "1990.00"
click at [417, 673] on input "text" at bounding box center [425, 689] width 39 height 32
type input "1"
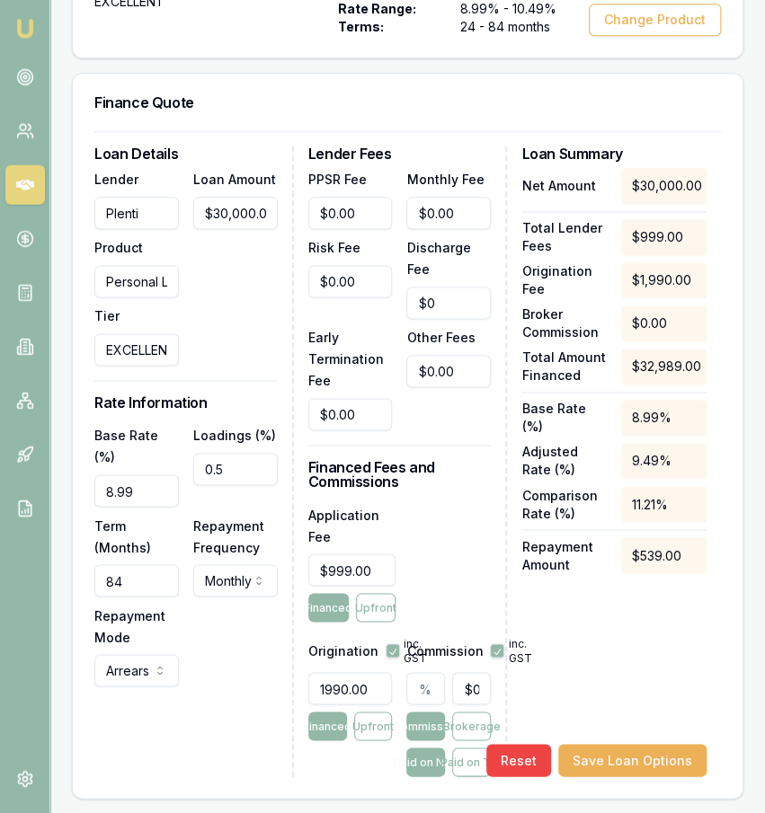
type input "$300.00"
type input "1"
type input "999"
type input "1.00%"
click at [338, 554] on input "999" at bounding box center [352, 570] width 88 height 32
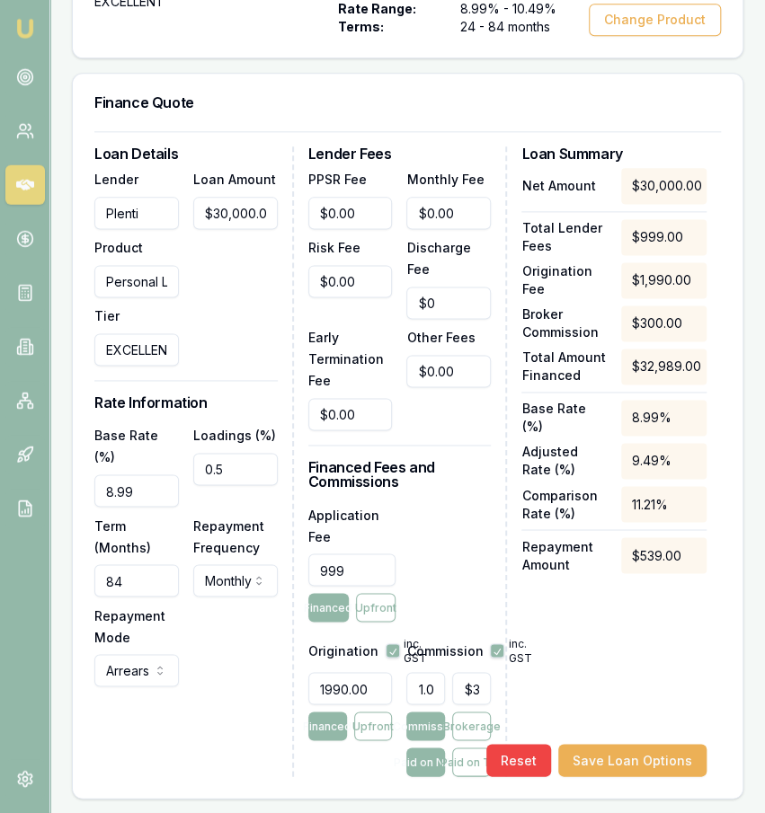
click at [338, 554] on input "999" at bounding box center [352, 570] width 88 height 32
type input "$795.00"
click at [649, 745] on button "Save Loan Options" at bounding box center [632, 761] width 148 height 32
click at [647, 652] on div "Net Amount $30,000.00 Total Lender Fees $795.00 Origination Fee $1,990.00 Broke…" at bounding box center [613, 473] width 185 height 608
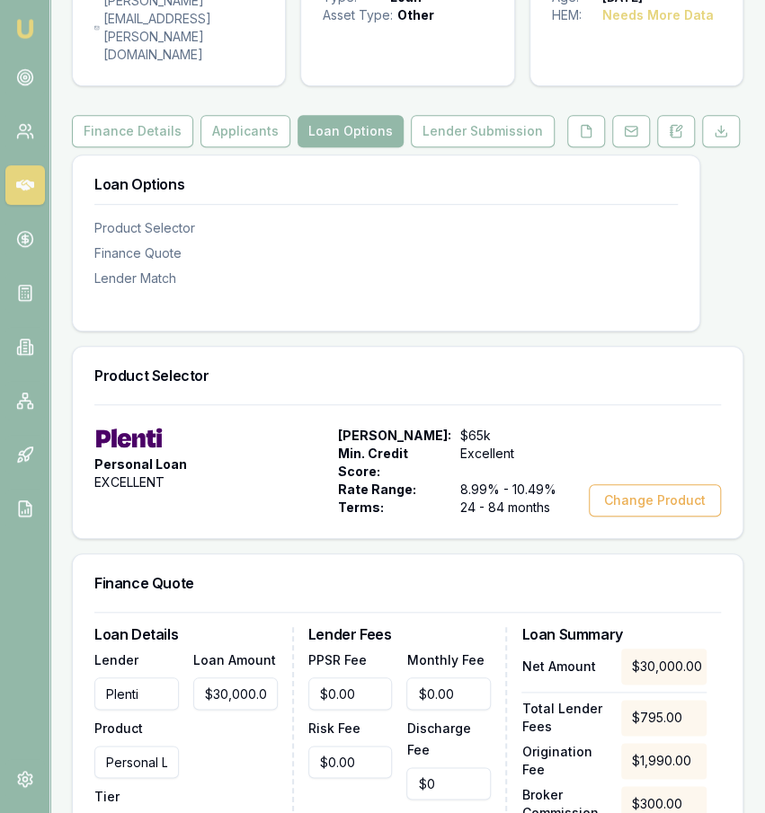
scroll to position [102, 0]
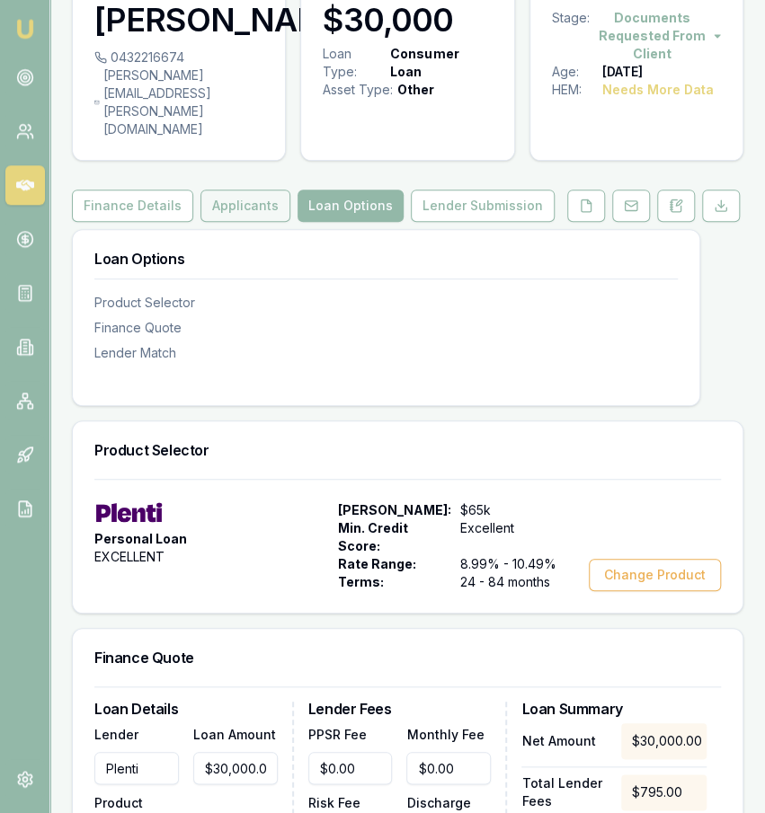
click at [255, 196] on button "Applicants" at bounding box center [245, 206] width 90 height 32
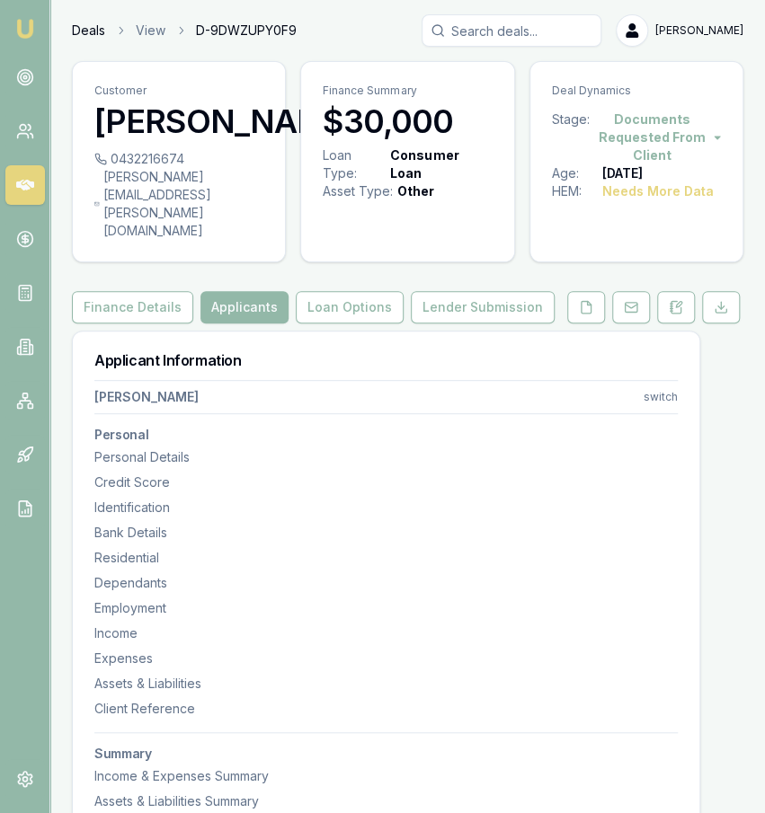
click at [76, 32] on link "Deals" at bounding box center [88, 31] width 33 height 18
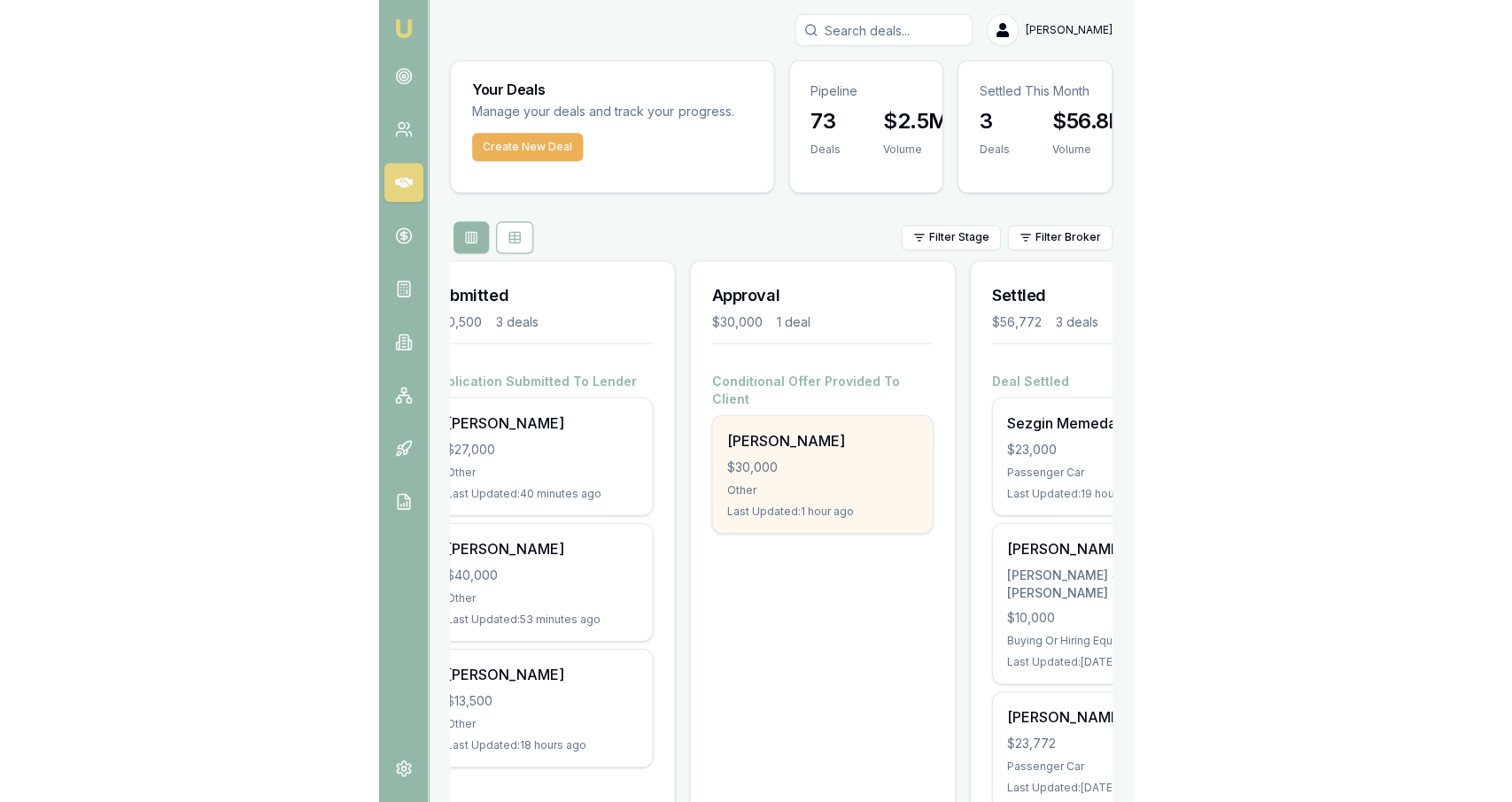
scroll to position [0, 607]
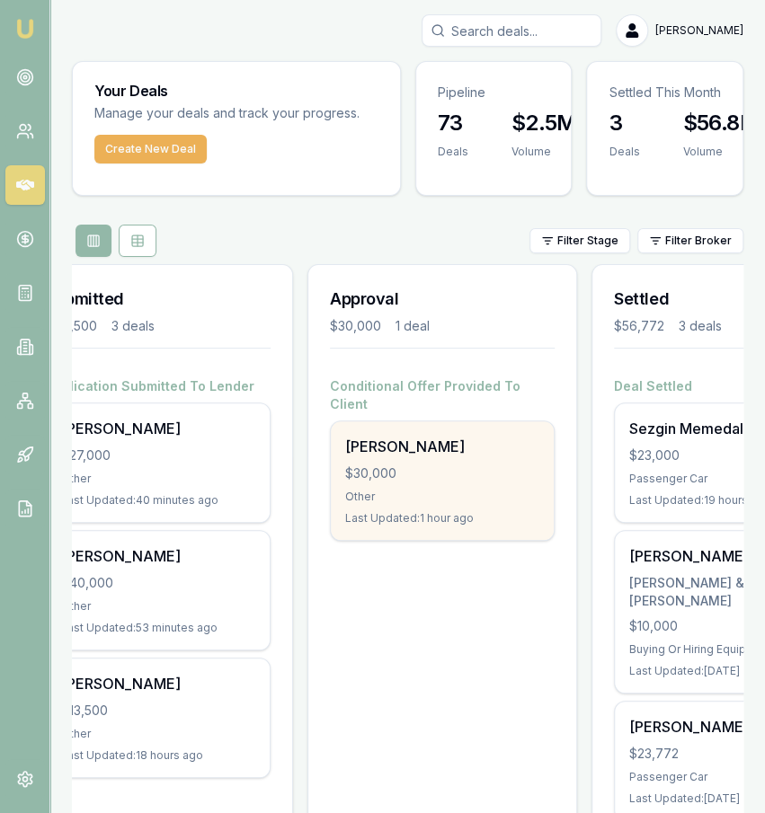
click at [506, 466] on div "[PERSON_NAME] $30,000 Other Last Updated: 1 hour ago" at bounding box center [442, 480] width 223 height 119
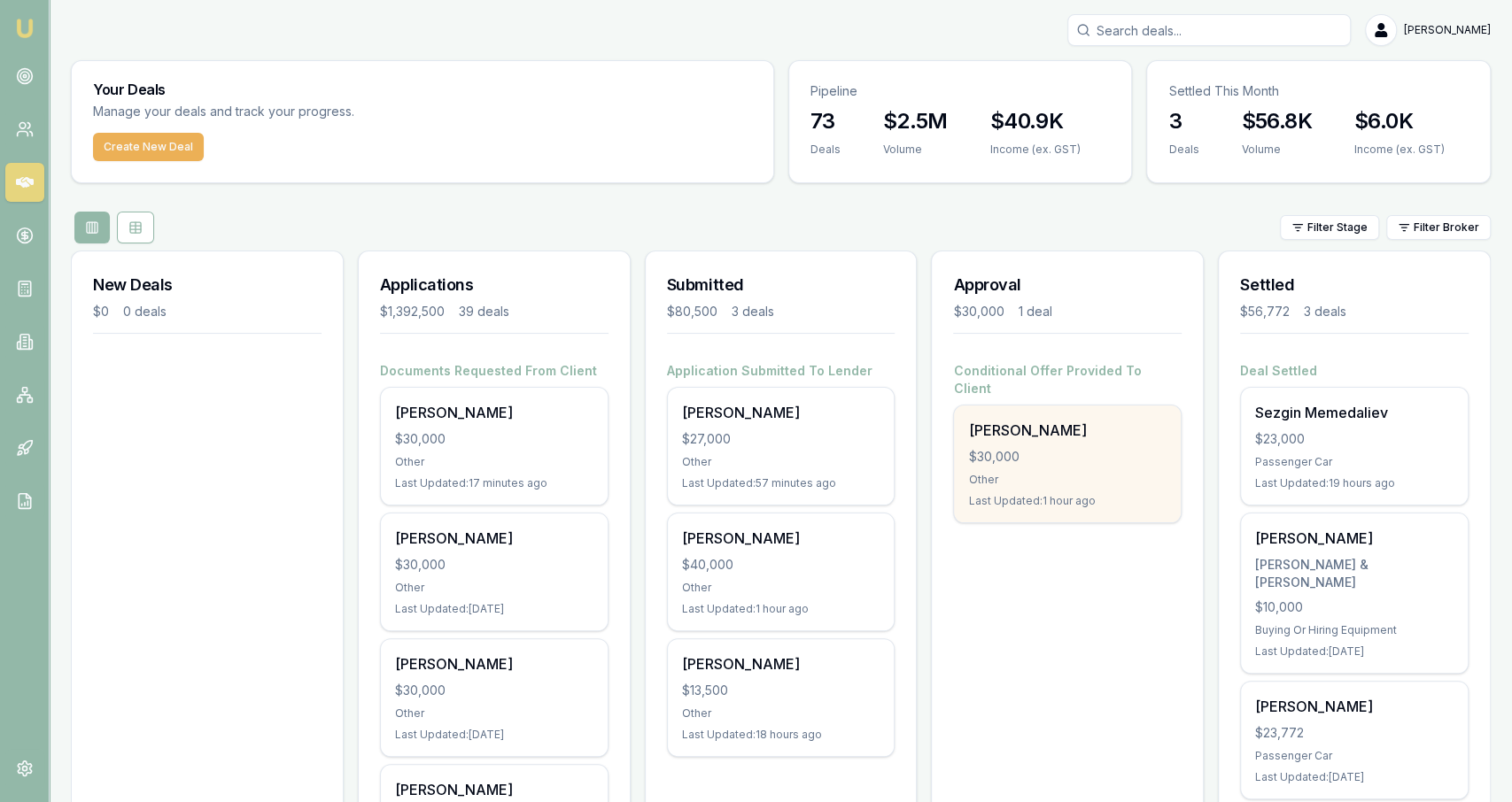
scroll to position [0, 0]
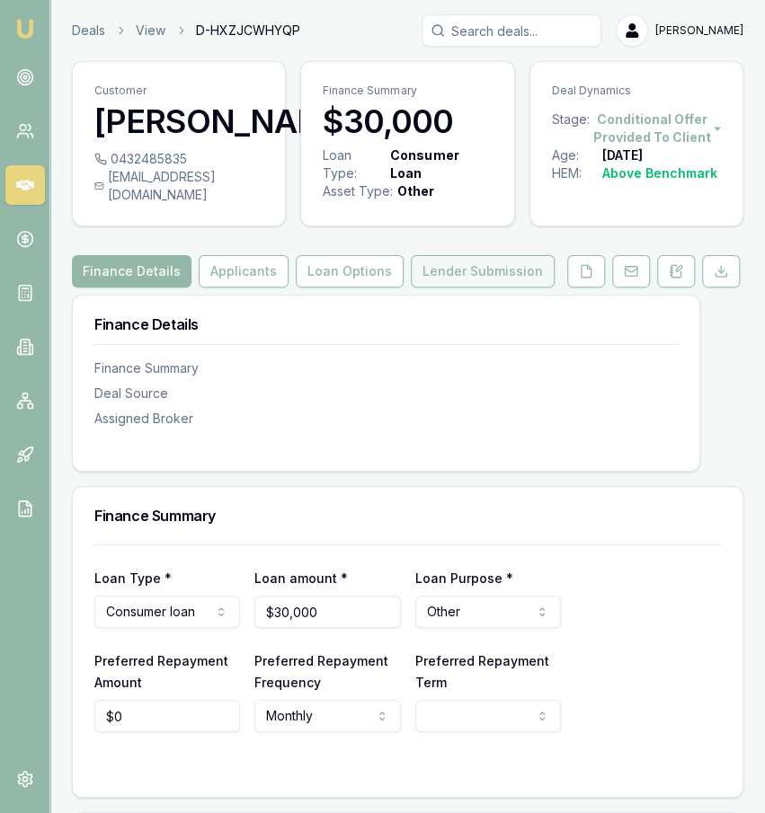
click at [515, 288] on button "Lender Submission" at bounding box center [483, 271] width 144 height 32
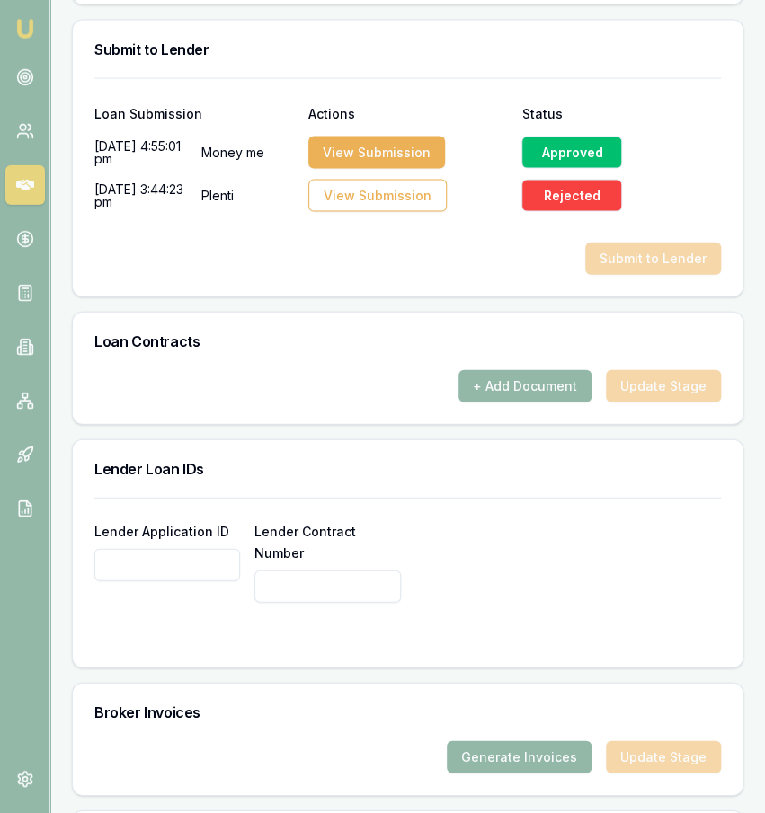
scroll to position [1218, 0]
click at [571, 403] on button "+ Add Document" at bounding box center [524, 386] width 133 height 32
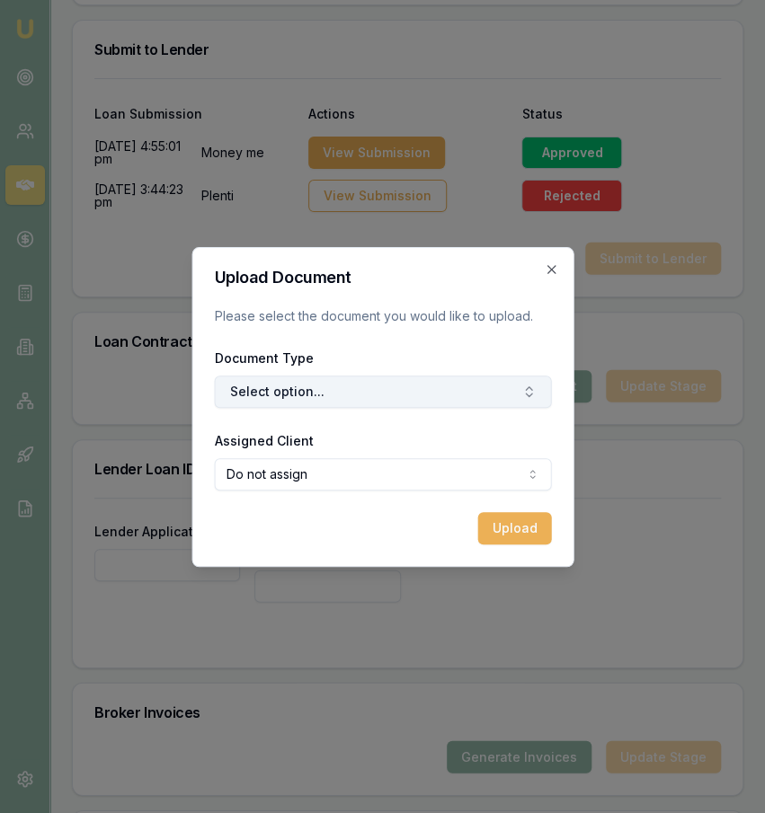
click at [385, 403] on button "Select option..." at bounding box center [382, 392] width 337 height 32
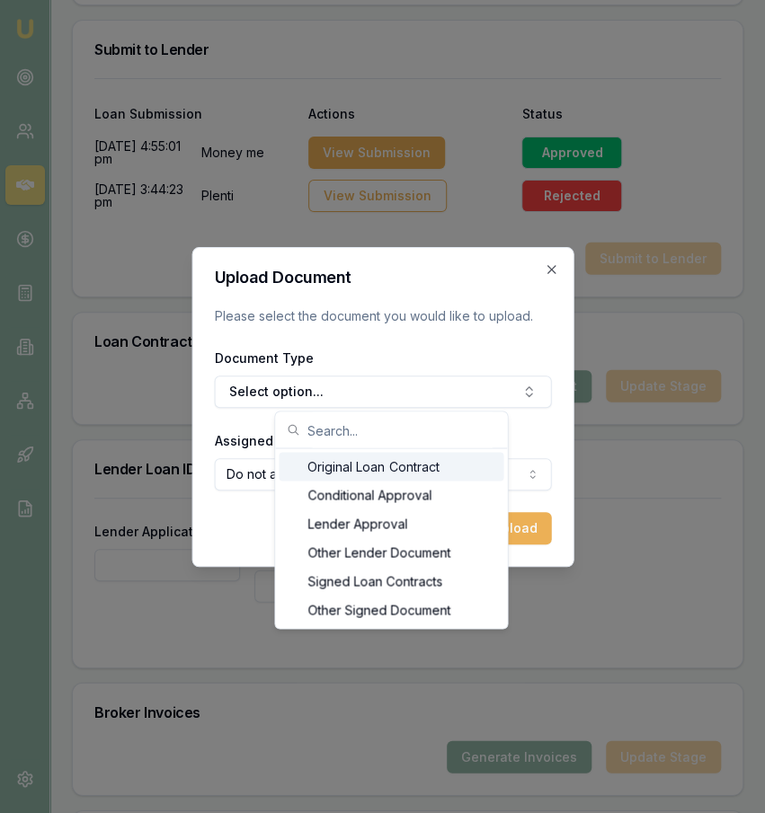
click at [350, 463] on div "Original Loan Contract" at bounding box center [391, 466] width 225 height 29
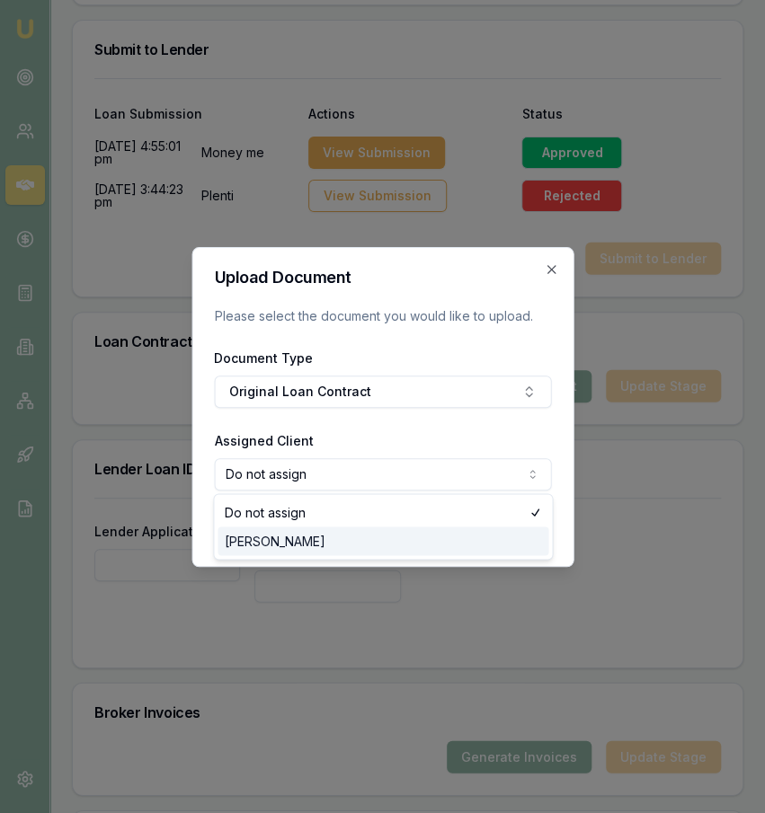
select select "U-R4ZH4PM3HM"
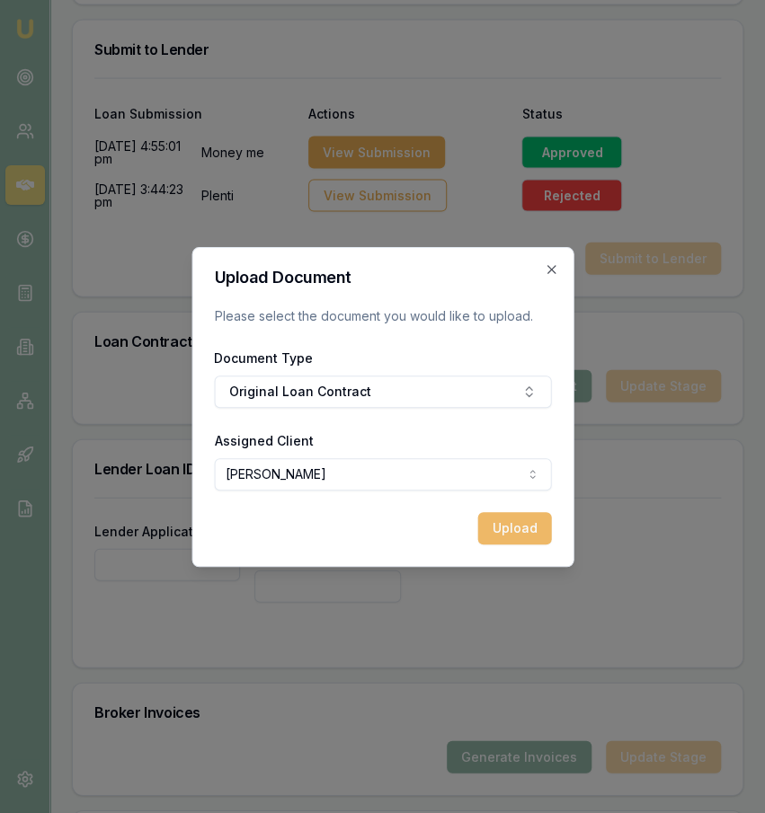
click at [540, 533] on button "Upload" at bounding box center [514, 528] width 74 height 32
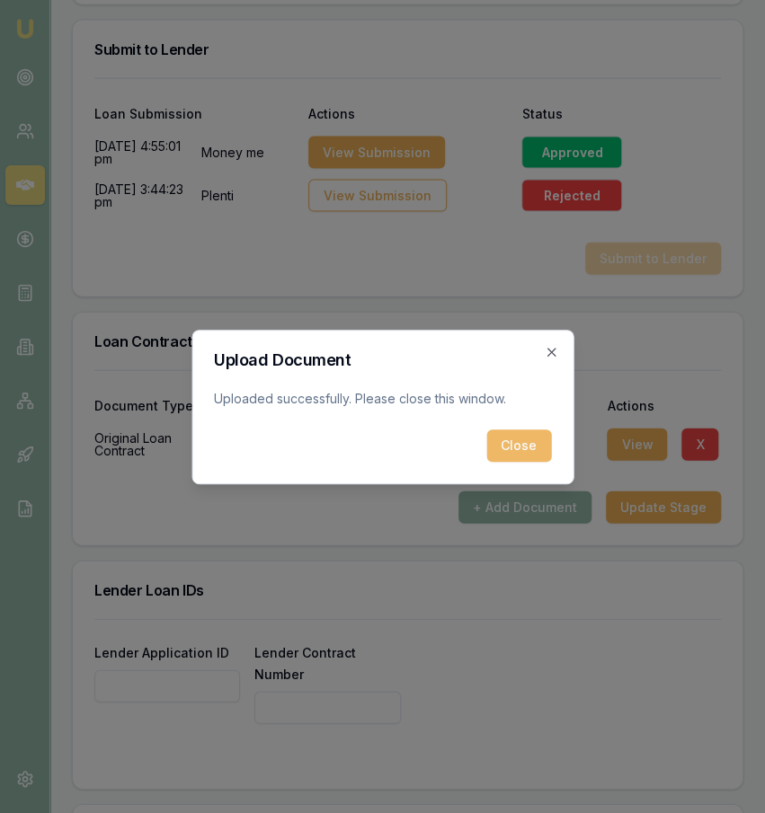
click at [539, 461] on button "Close" at bounding box center [518, 446] width 65 height 32
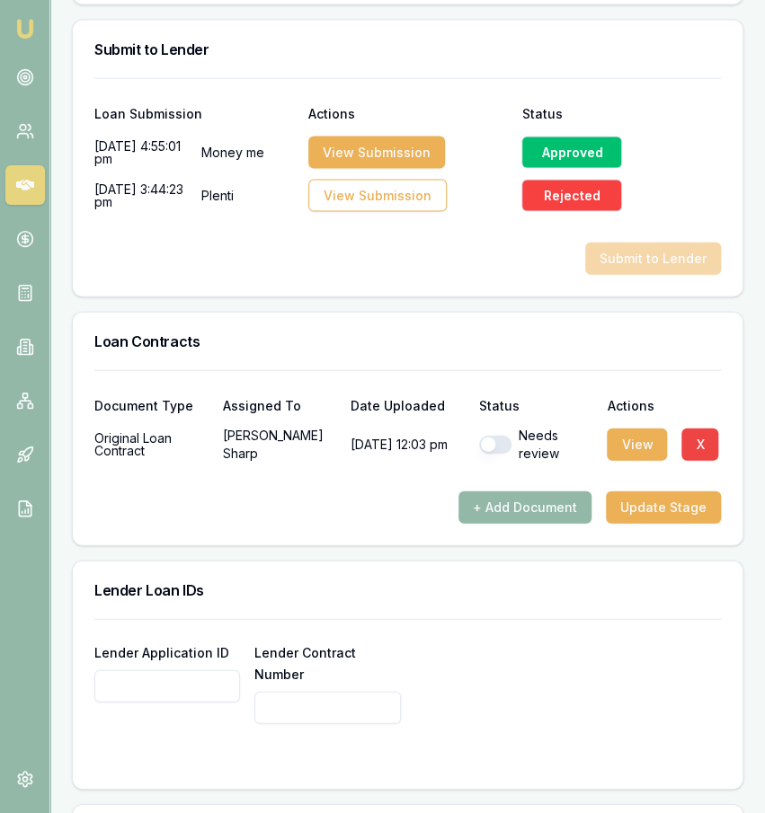
click at [492, 454] on button "button" at bounding box center [495, 445] width 32 height 18
checkbox input "true"
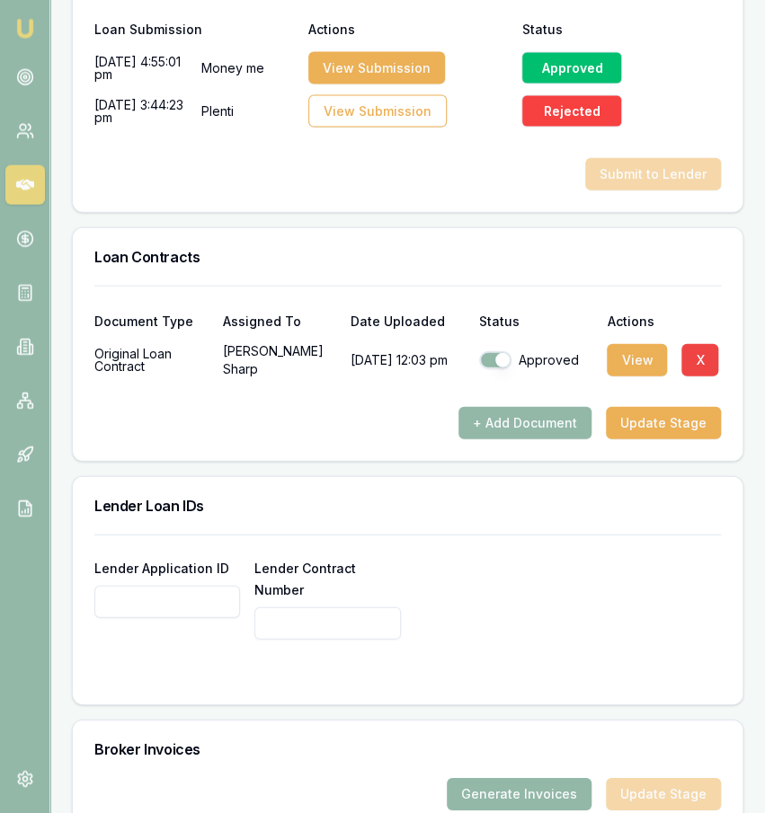
scroll to position [1375, 0]
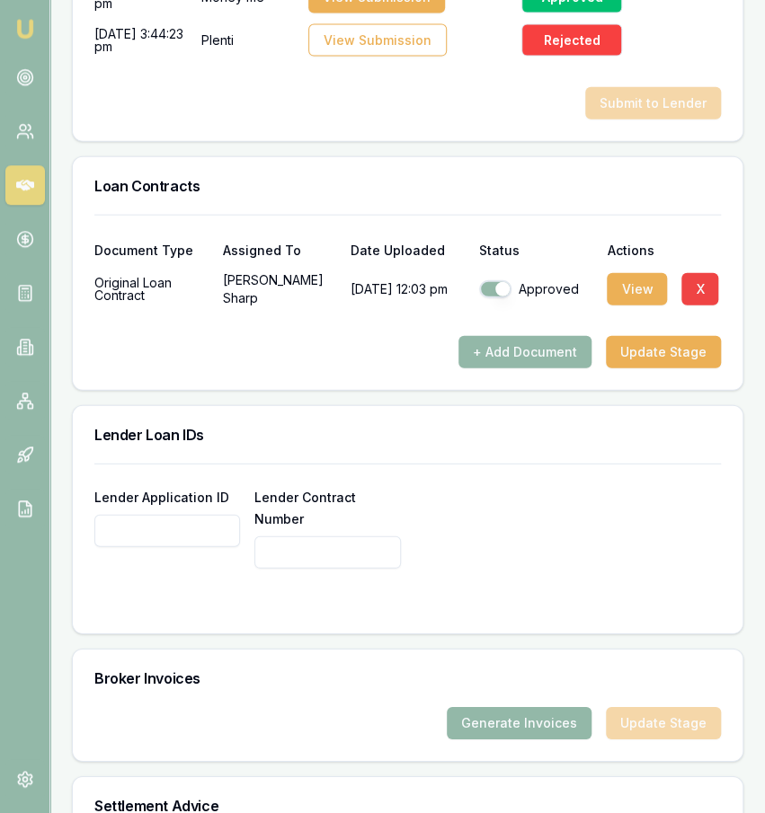
click at [194, 543] on input "Lender Application ID" at bounding box center [167, 530] width 146 height 32
paste input "10002565016"
type input "10002565016"
click at [319, 543] on div "Lender Contract Number" at bounding box center [327, 526] width 146 height 83
click at [310, 559] on input "Lender Contract Number" at bounding box center [327, 552] width 146 height 32
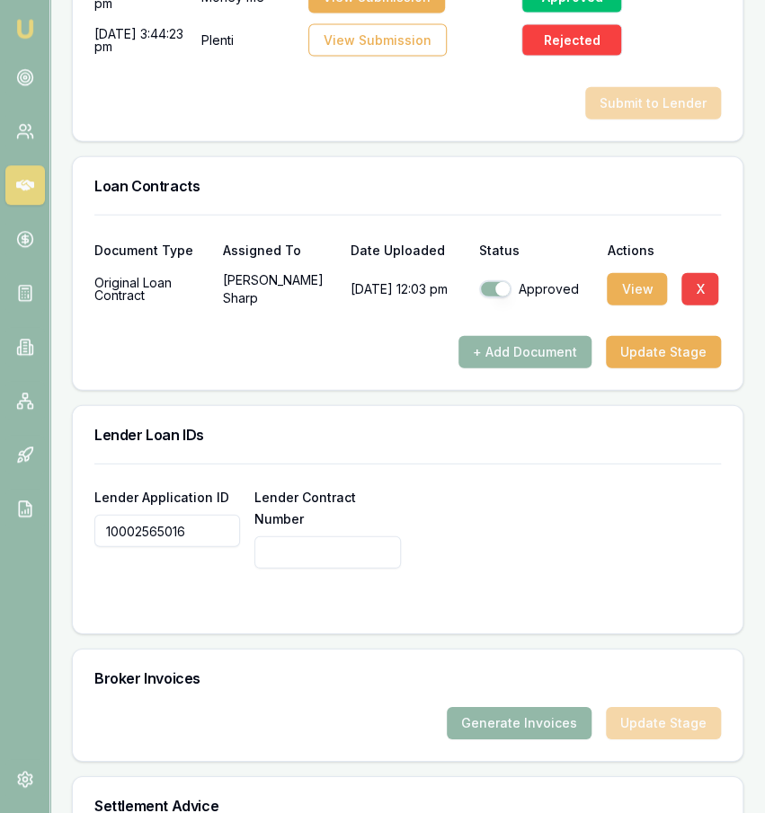
paste input "10002565016"
type input "10002565016"
click at [542, 731] on button "Generate Invoices" at bounding box center [519, 722] width 145 height 32
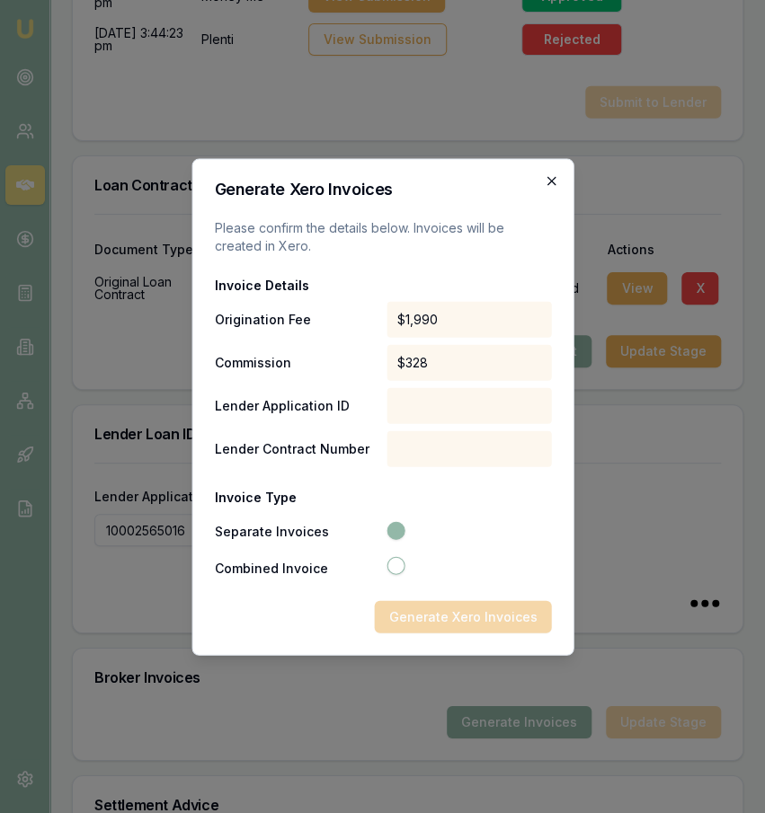
click at [551, 178] on icon "button" at bounding box center [551, 180] width 14 height 14
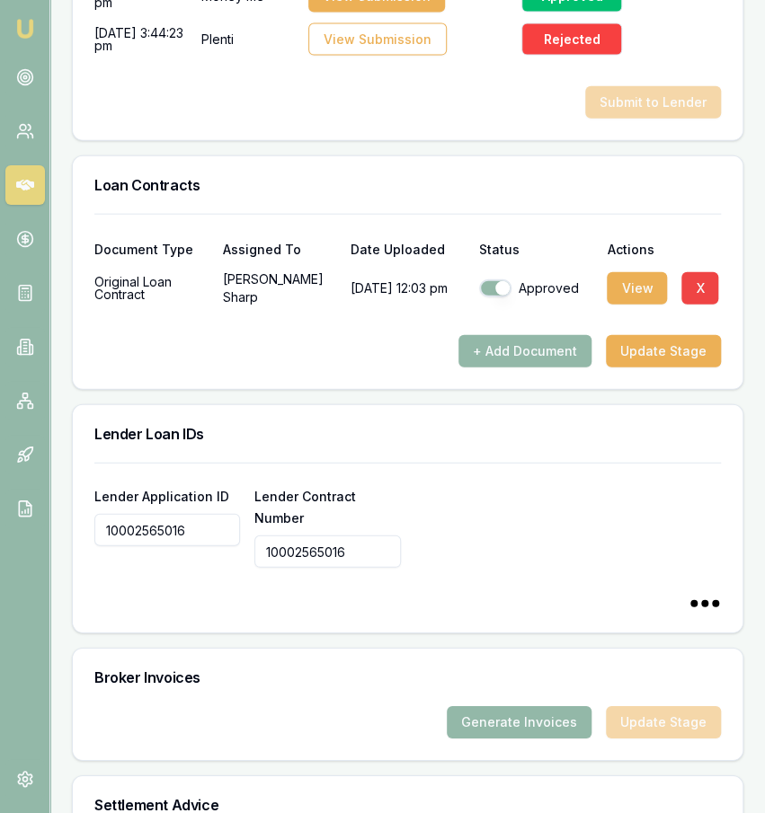
type input "10002565016"
click at [484, 731] on button "Generate Invoices" at bounding box center [519, 722] width 145 height 32
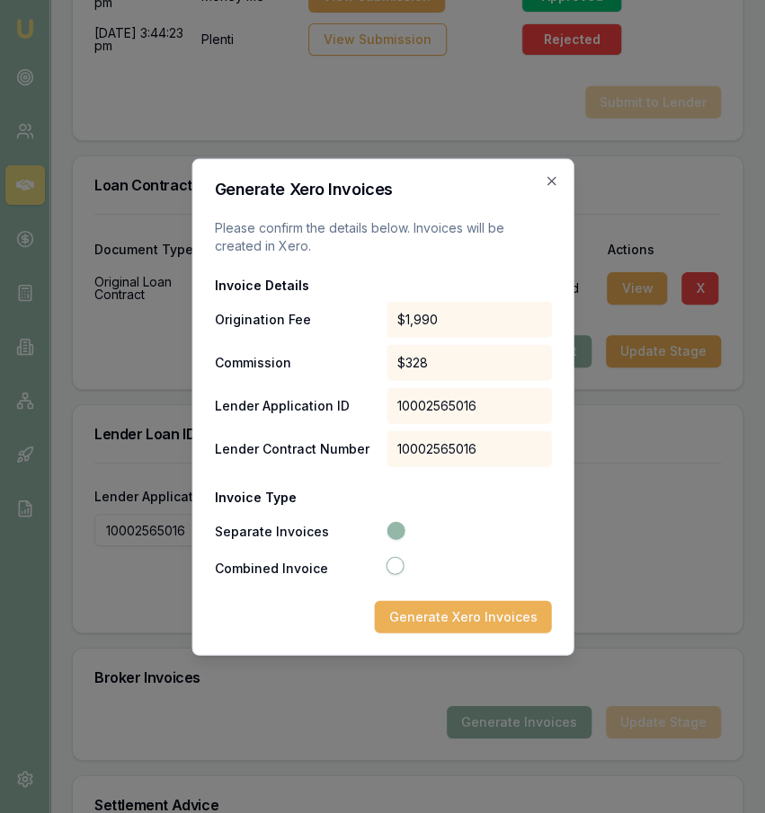
click at [389, 562] on button "Combined Invoice" at bounding box center [395, 565] width 18 height 18
radio input "false"
radio input "true"
click at [421, 611] on button "Generate Xero Invoice" at bounding box center [466, 616] width 170 height 32
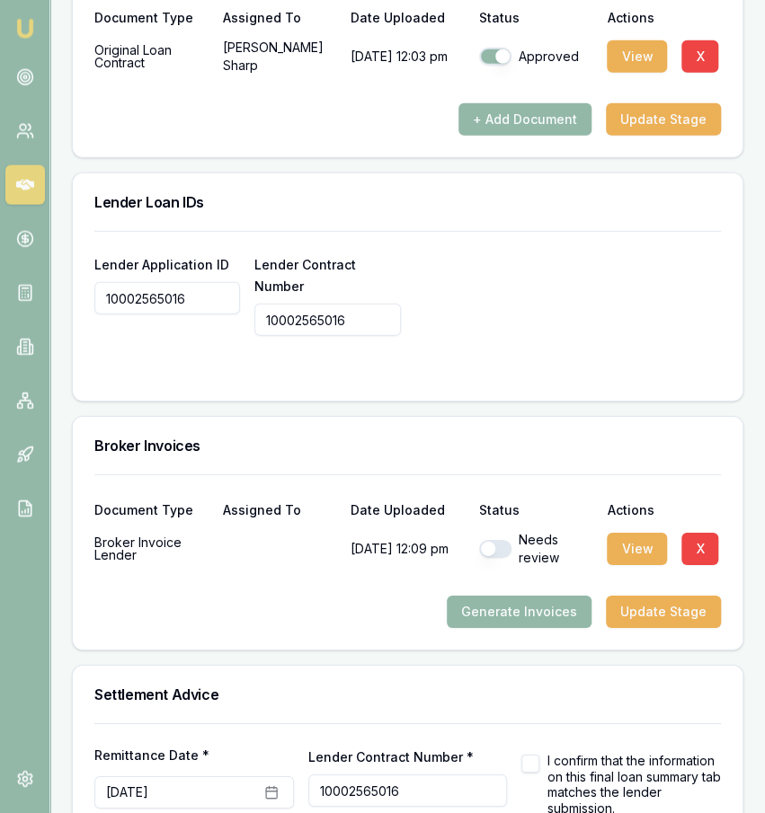
scroll to position [1733, 0]
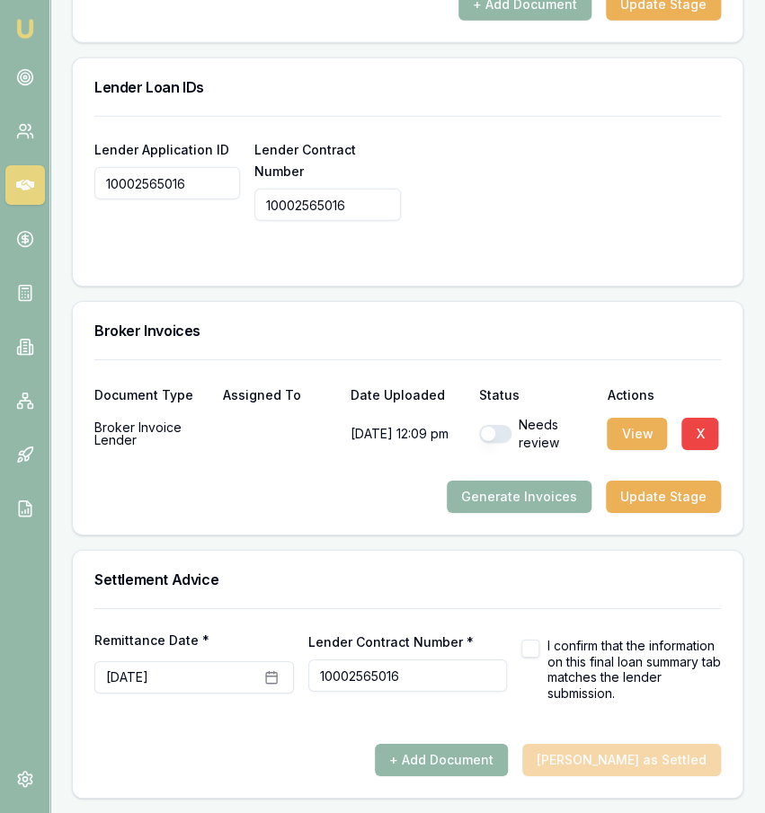
click at [498, 430] on button "button" at bounding box center [495, 434] width 32 height 18
checkbox input "true"
click at [544, 647] on div "I confirm that the information on this final loan summary tab matches the lende…" at bounding box center [620, 669] width 199 height 63
click at [536, 648] on button "button" at bounding box center [530, 649] width 18 height 18
checkbox input "true"
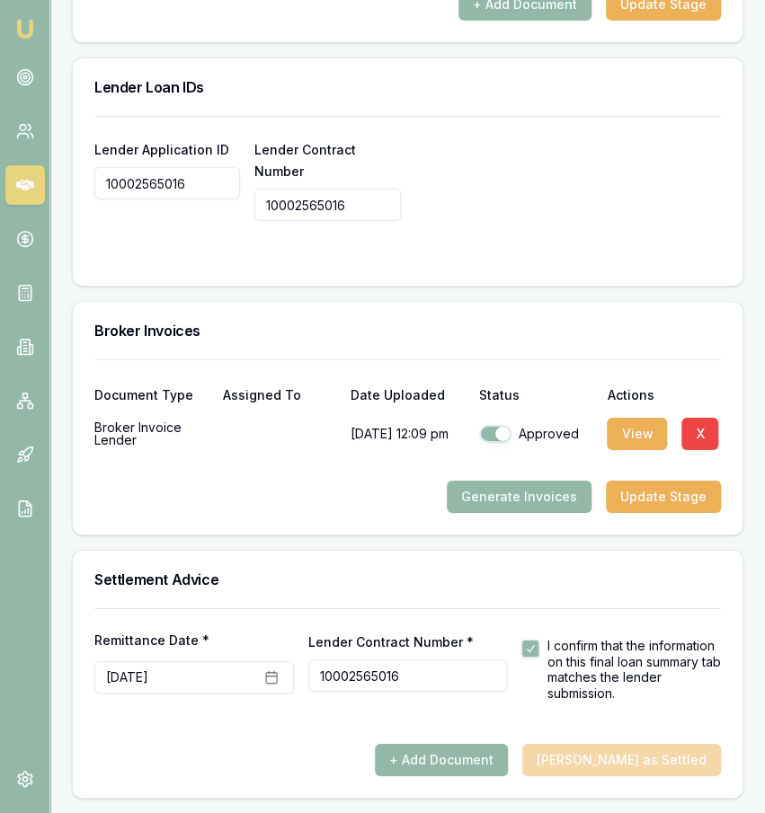
click at [326, 592] on div "Settlement Advice" at bounding box center [407, 580] width 669 height 58
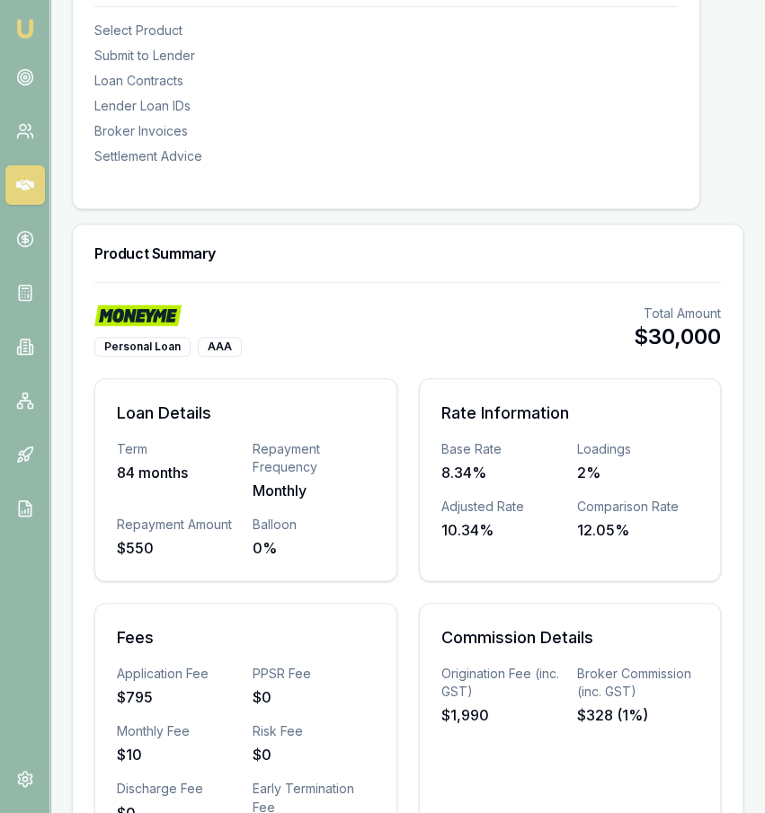
scroll to position [0, 0]
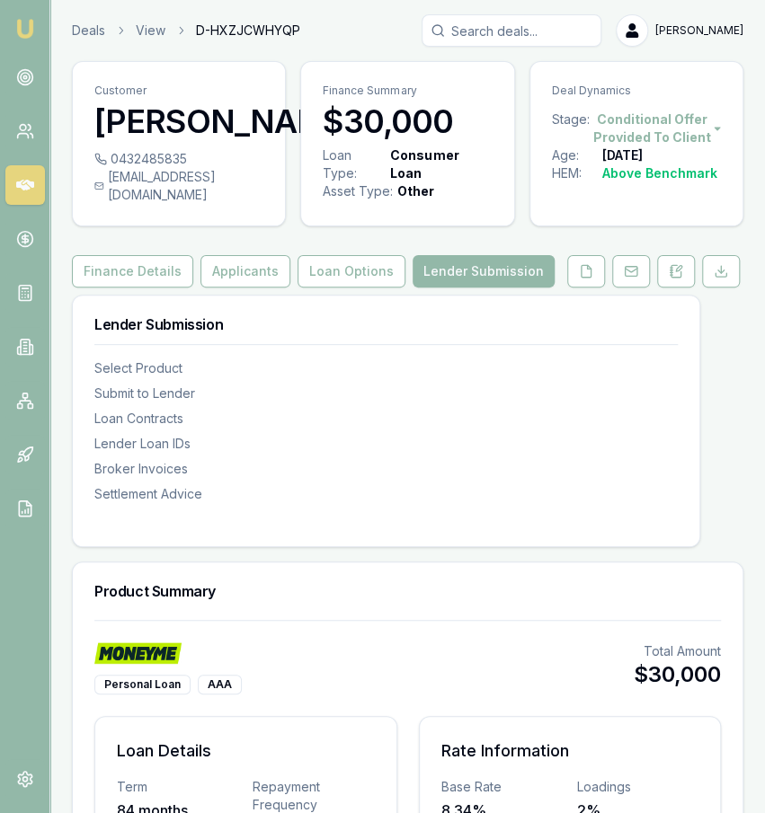
click at [231, 281] on button "Applicants" at bounding box center [245, 271] width 90 height 32
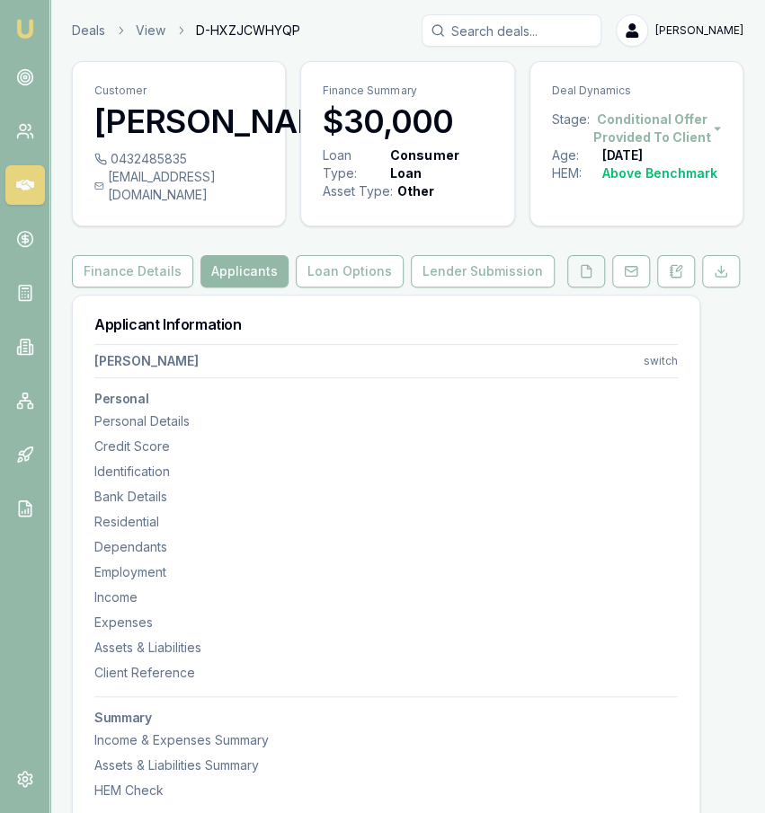
click at [589, 279] on button at bounding box center [586, 271] width 38 height 32
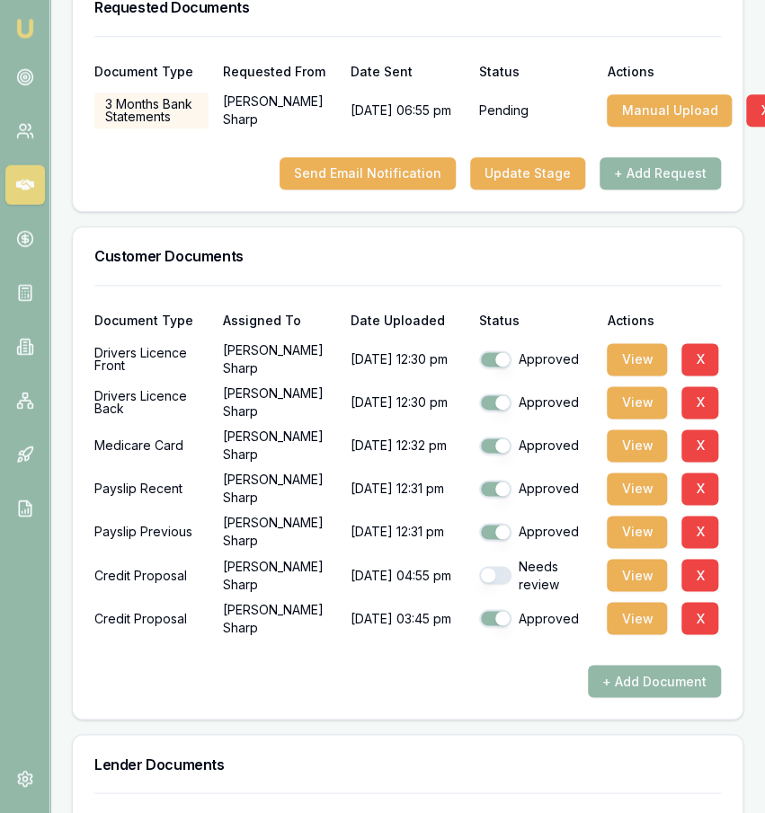
scroll to position [598, 0]
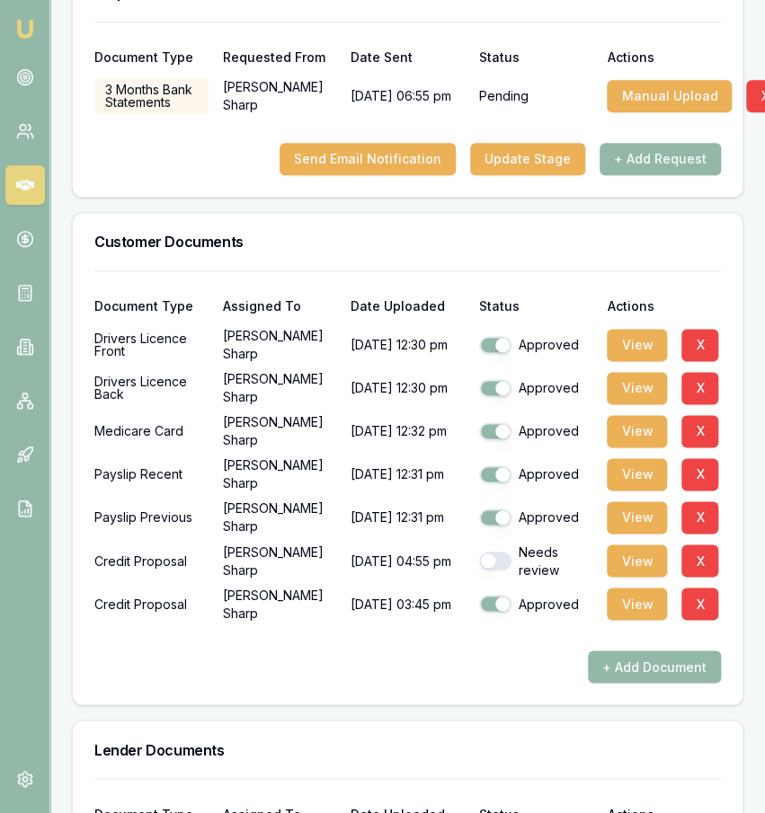
click at [492, 570] on button "button" at bounding box center [495, 561] width 32 height 18
checkbox input "true"
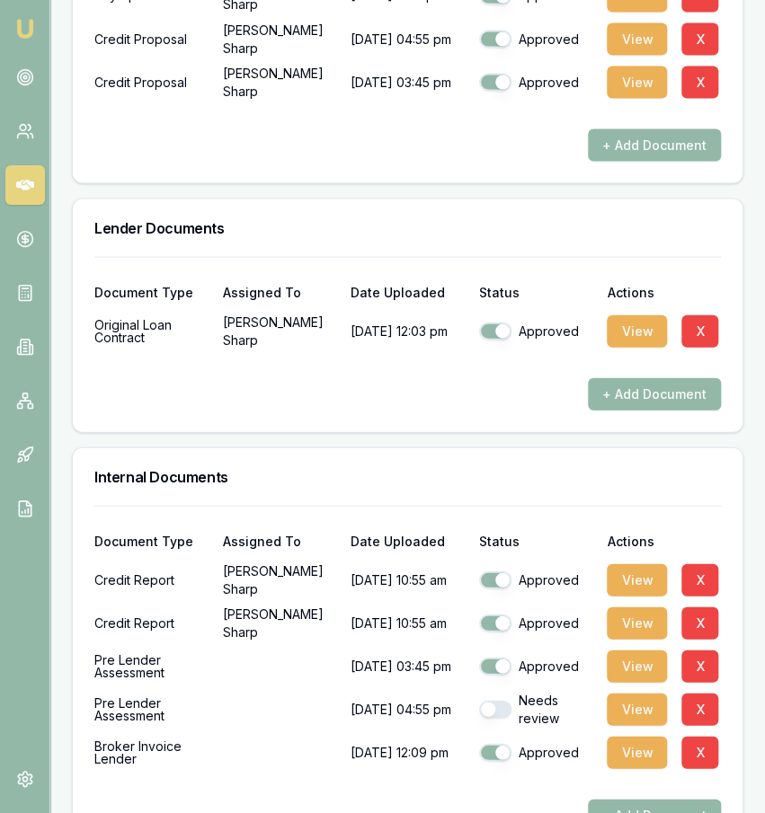
scroll to position [1481, 0]
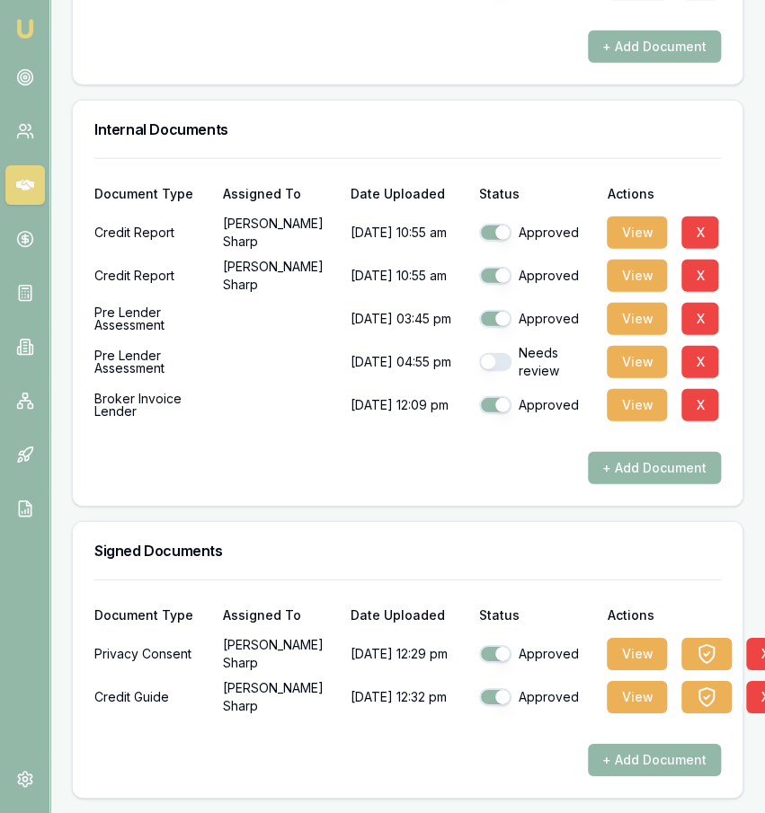
click at [502, 371] on button "button" at bounding box center [495, 362] width 32 height 18
checkbox input "true"
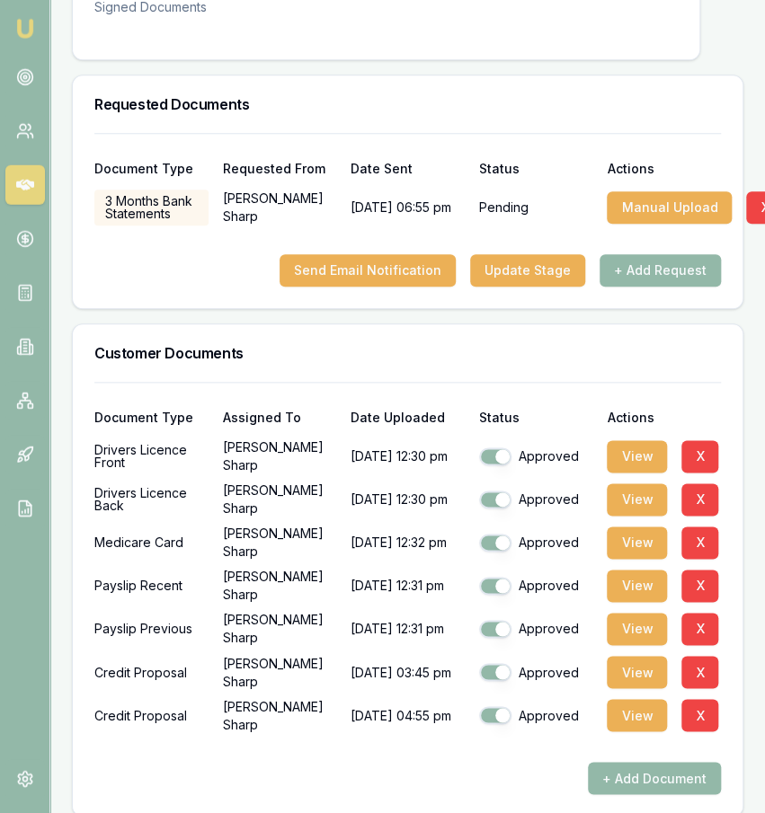
scroll to position [64, 0]
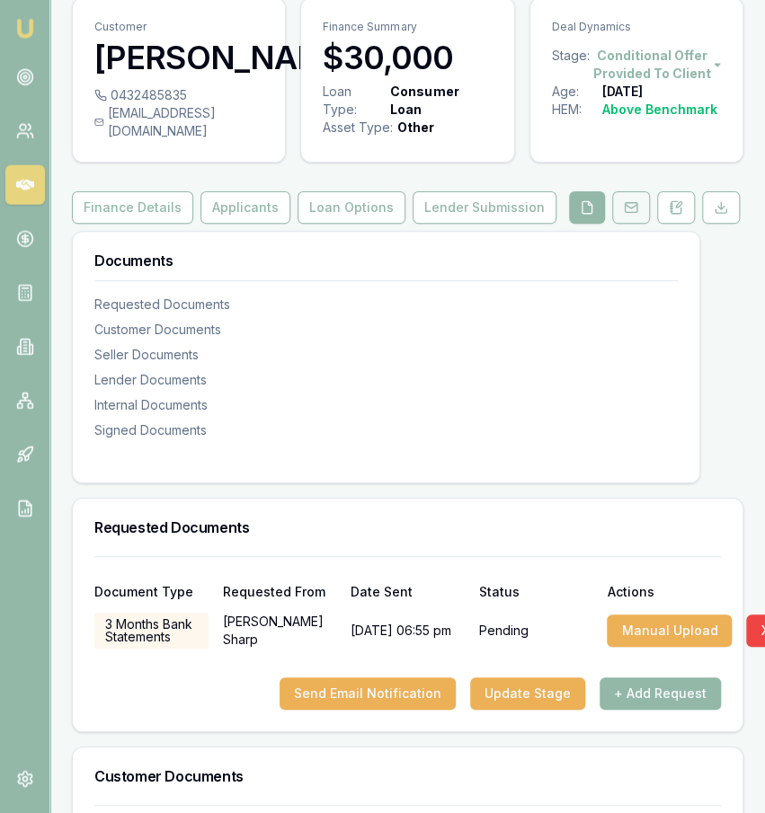
click at [625, 213] on rect at bounding box center [630, 208] width 12 height 10
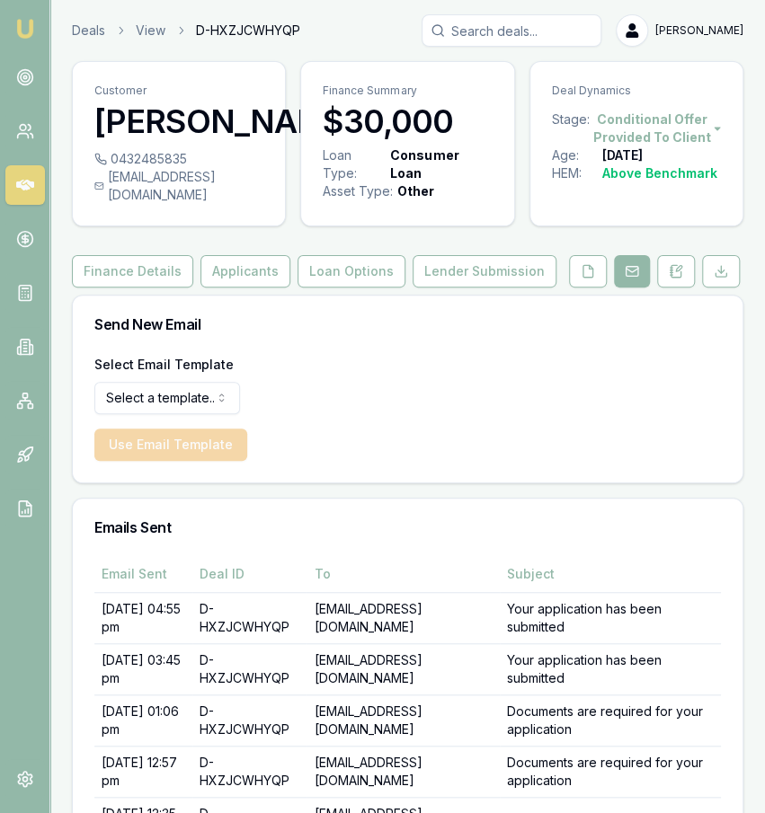
click at [445, 270] on div "Customer Daniel Sharp 0432485835 dtsharp1688@gmail.com Finance Summary $30,000 …" at bounding box center [407, 494] width 671 height 867
click at [445, 279] on button "Lender Submission" at bounding box center [484, 271] width 144 height 32
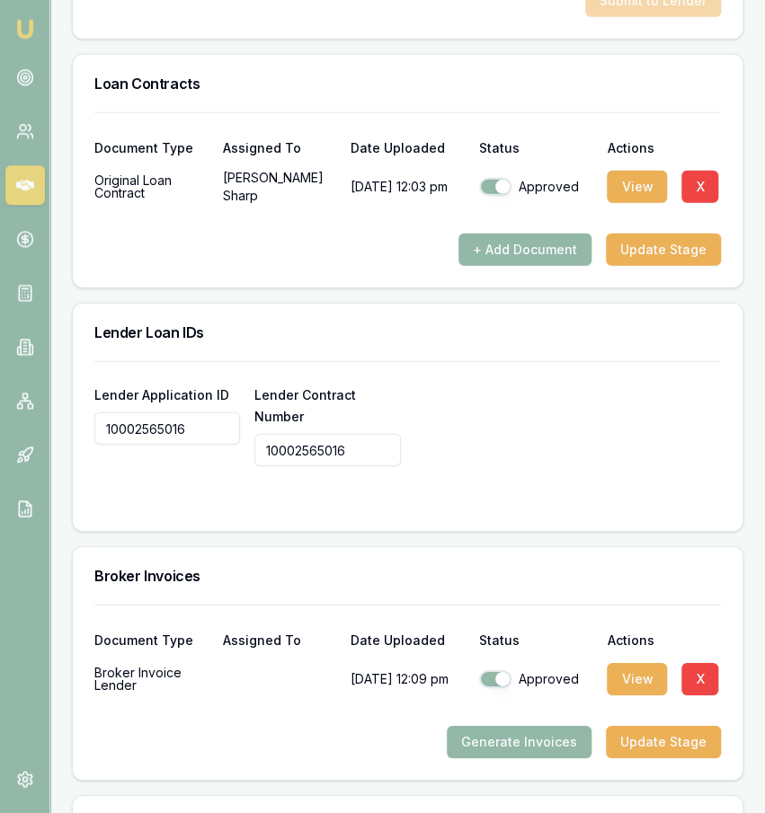
scroll to position [1733, 0]
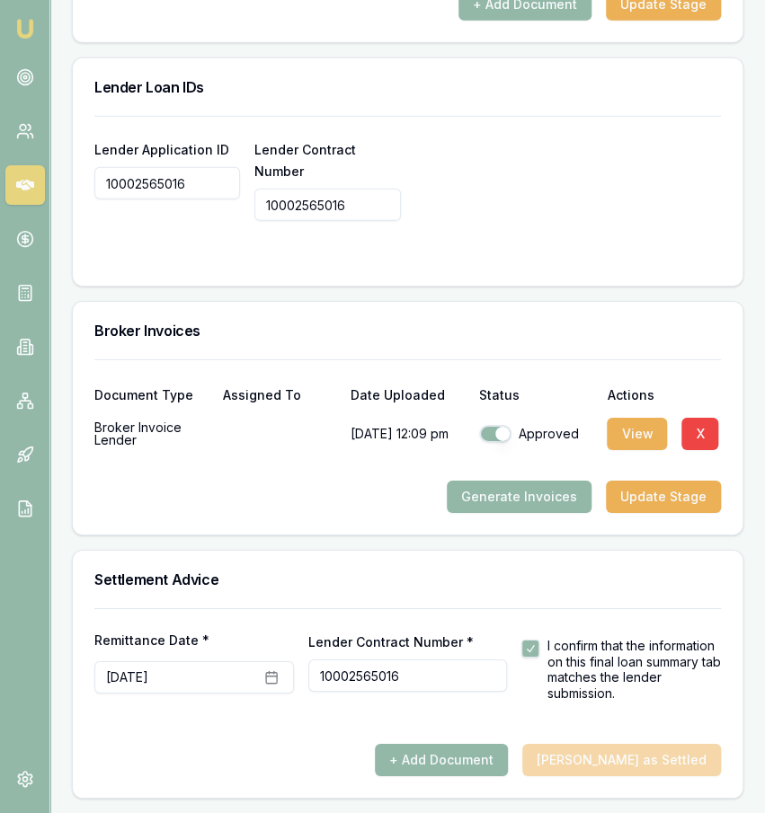
click at [582, 669] on label "I confirm that the information on this final loan summary tab matches the lende…" at bounding box center [633, 669] width 174 height 63
click at [526, 648] on button "button" at bounding box center [530, 649] width 18 height 18
click at [534, 651] on button "button" at bounding box center [530, 649] width 18 height 18
checkbox input "true"
click at [594, 615] on div "Remittance Date * August 26th, 2025 Lender Contract Number * 10002565016 I conf…" at bounding box center [407, 654] width 626 height 93
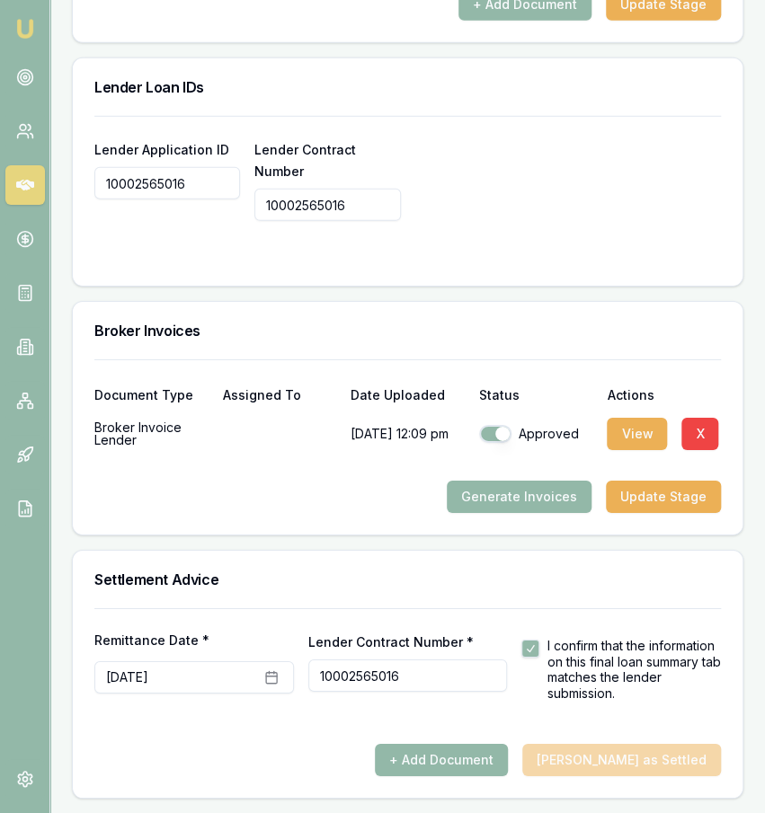
click at [370, 221] on input "10002565016" at bounding box center [327, 205] width 146 height 32
click at [569, 244] on form "Lender Application ID 10002565016 Lender Contract Number 10002565016" at bounding box center [407, 190] width 626 height 148
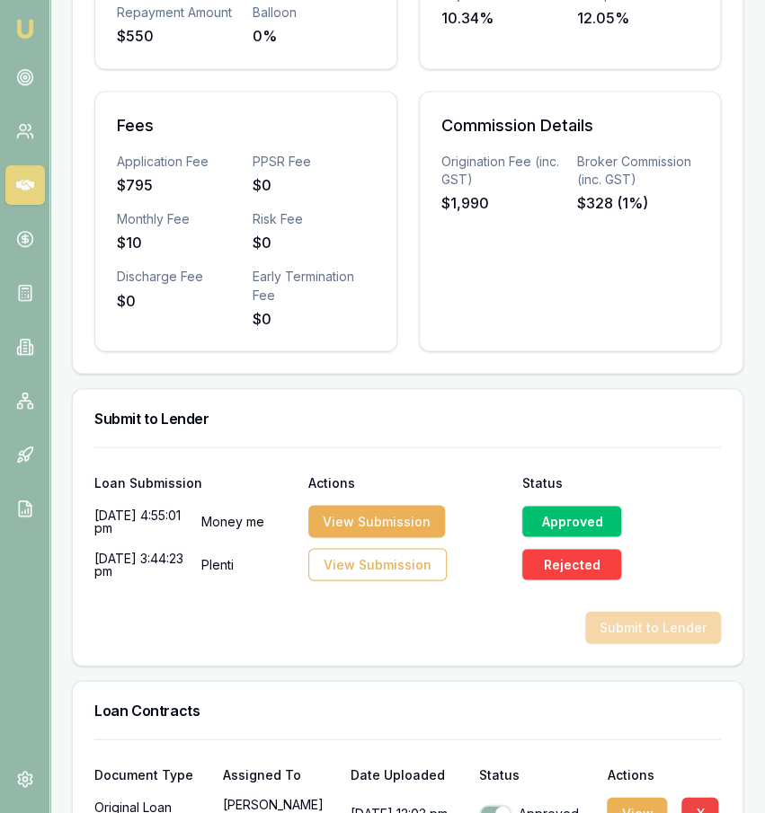
scroll to position [841, 0]
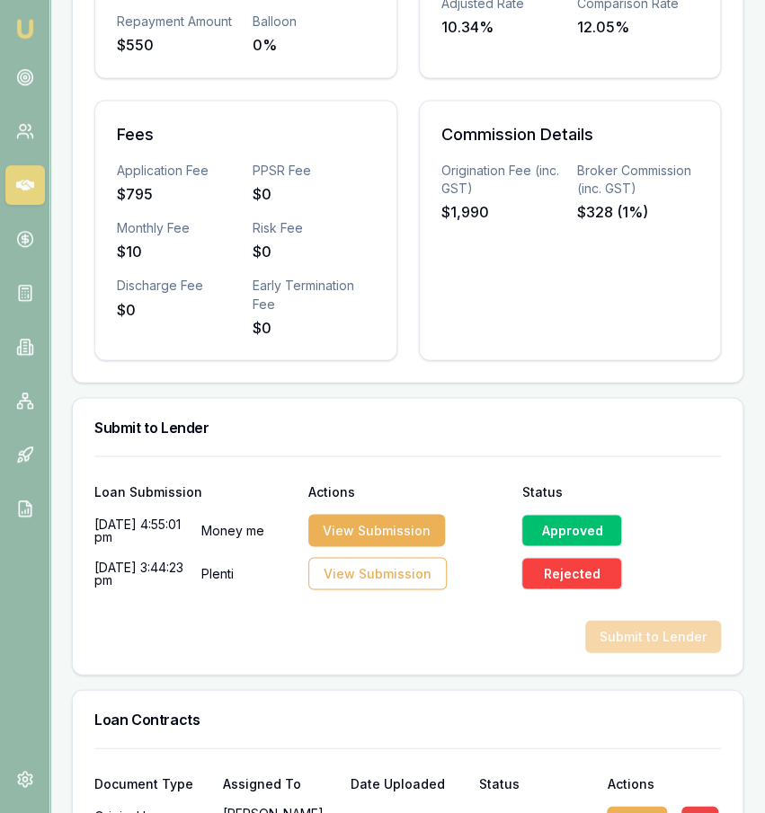
click at [530, 546] on div "Approved" at bounding box center [571, 530] width 101 height 32
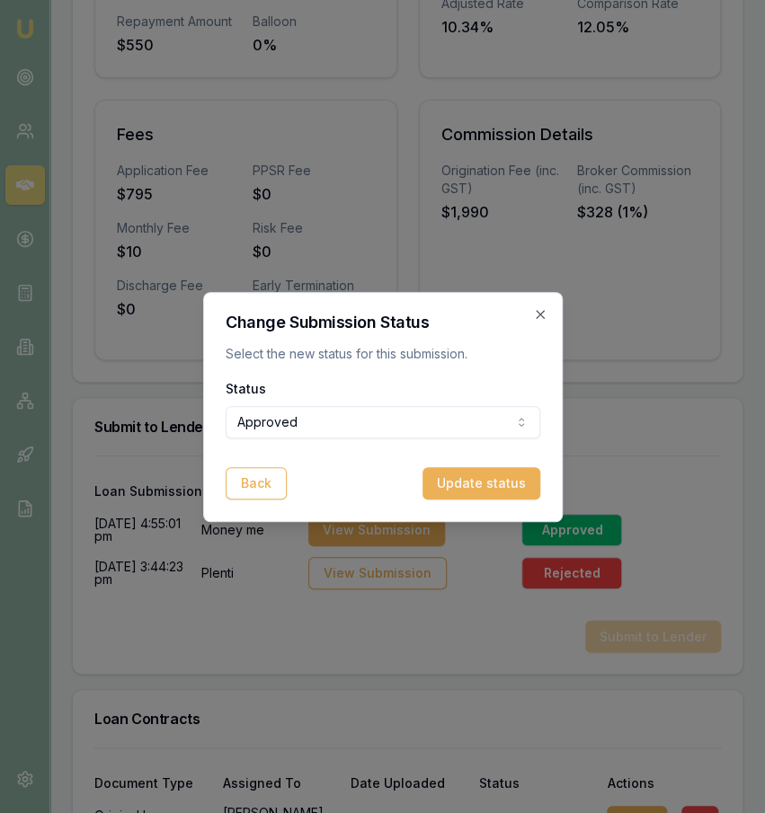
click at [532, 321] on h2 "Change Submission Status" at bounding box center [383, 322] width 314 height 16
drag, startPoint x: 532, startPoint y: 321, endPoint x: 545, endPoint y: 312, distance: 16.2
click at [545, 312] on icon "button" at bounding box center [540, 314] width 14 height 14
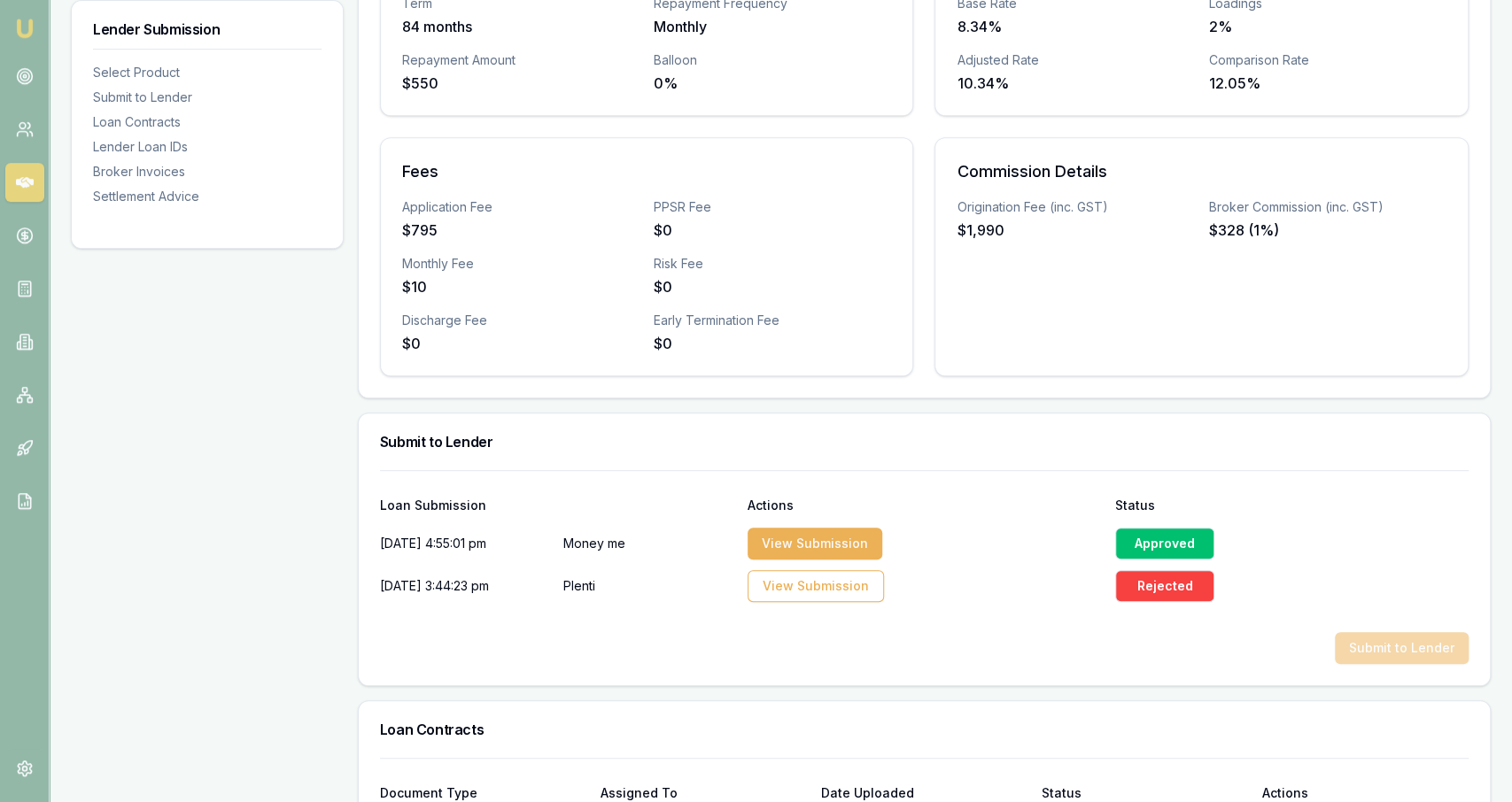
scroll to position [0, 0]
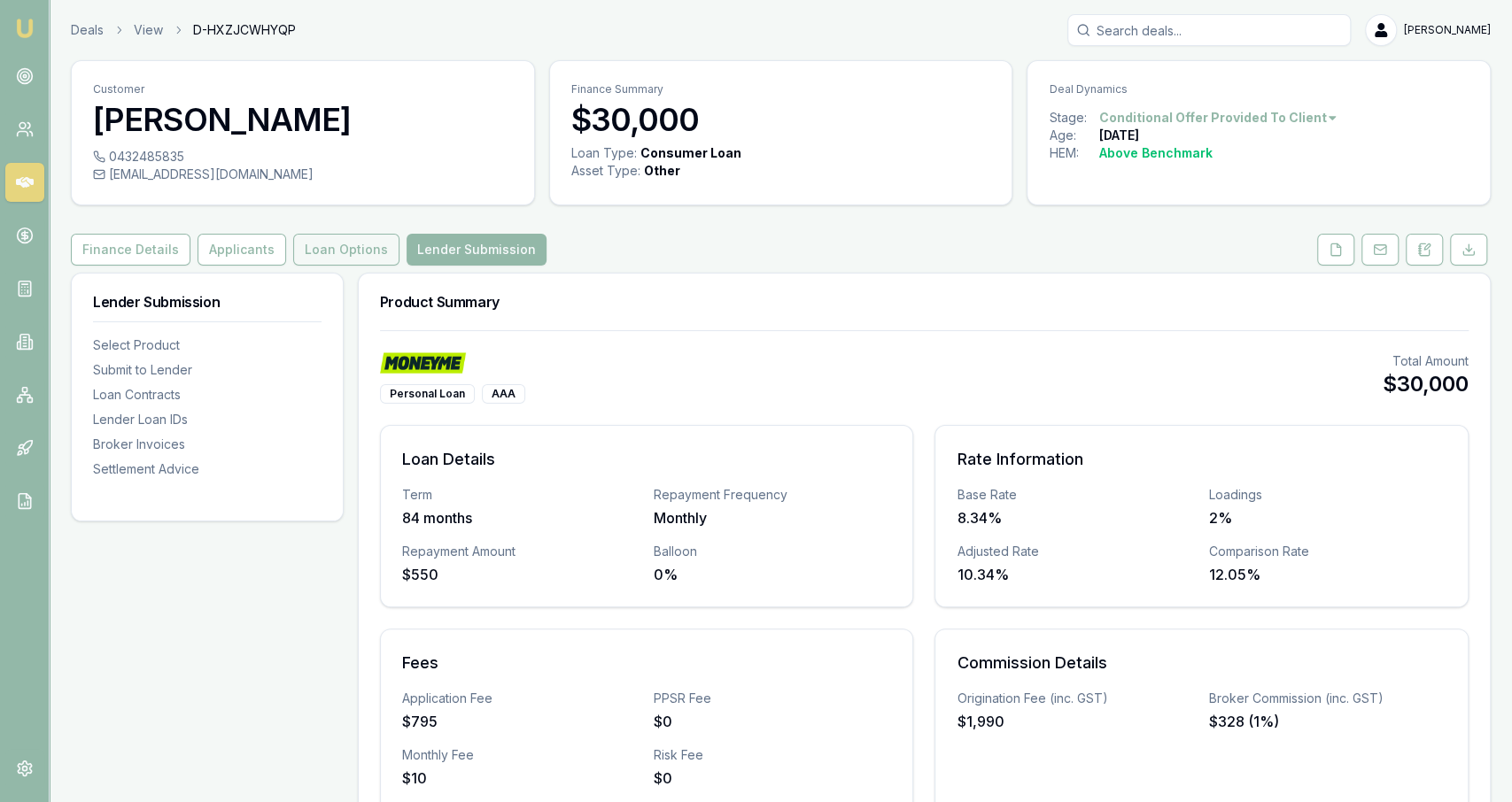
click at [343, 246] on button "Loan Options" at bounding box center [346, 249] width 106 height 32
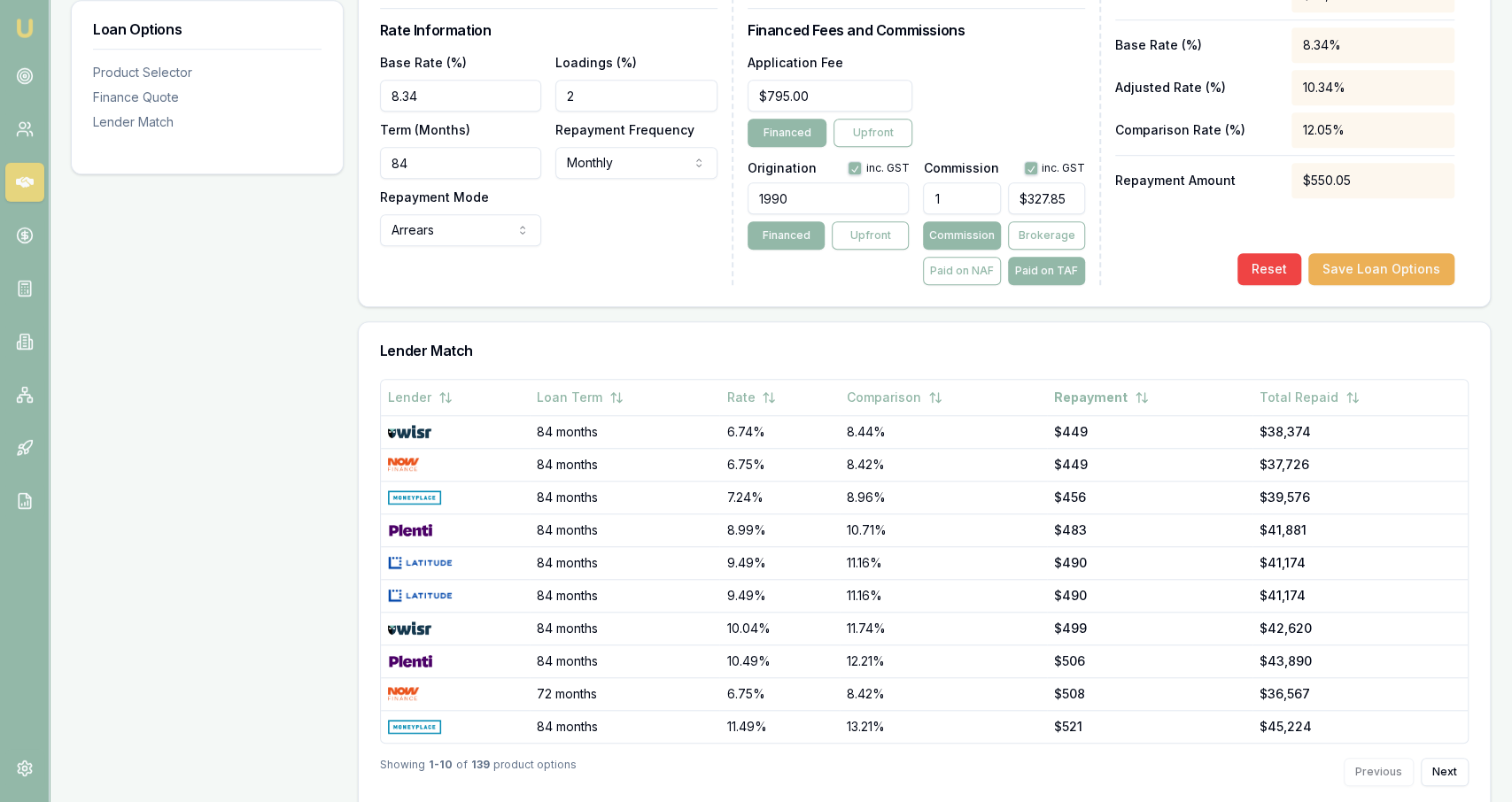
scroll to position [782, 0]
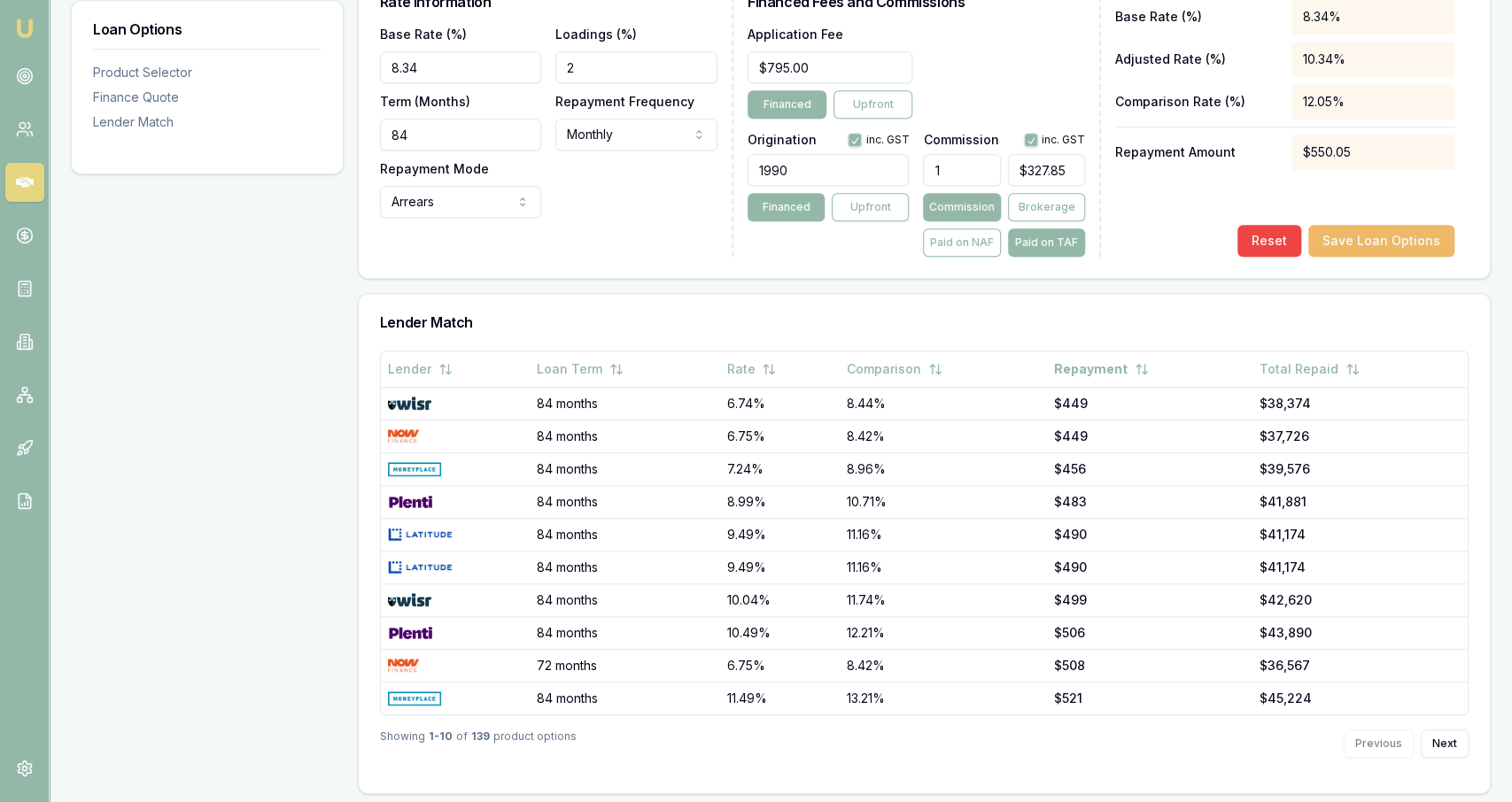
click at [753, 226] on button "Save Loan Options" at bounding box center [1381, 240] width 146 height 32
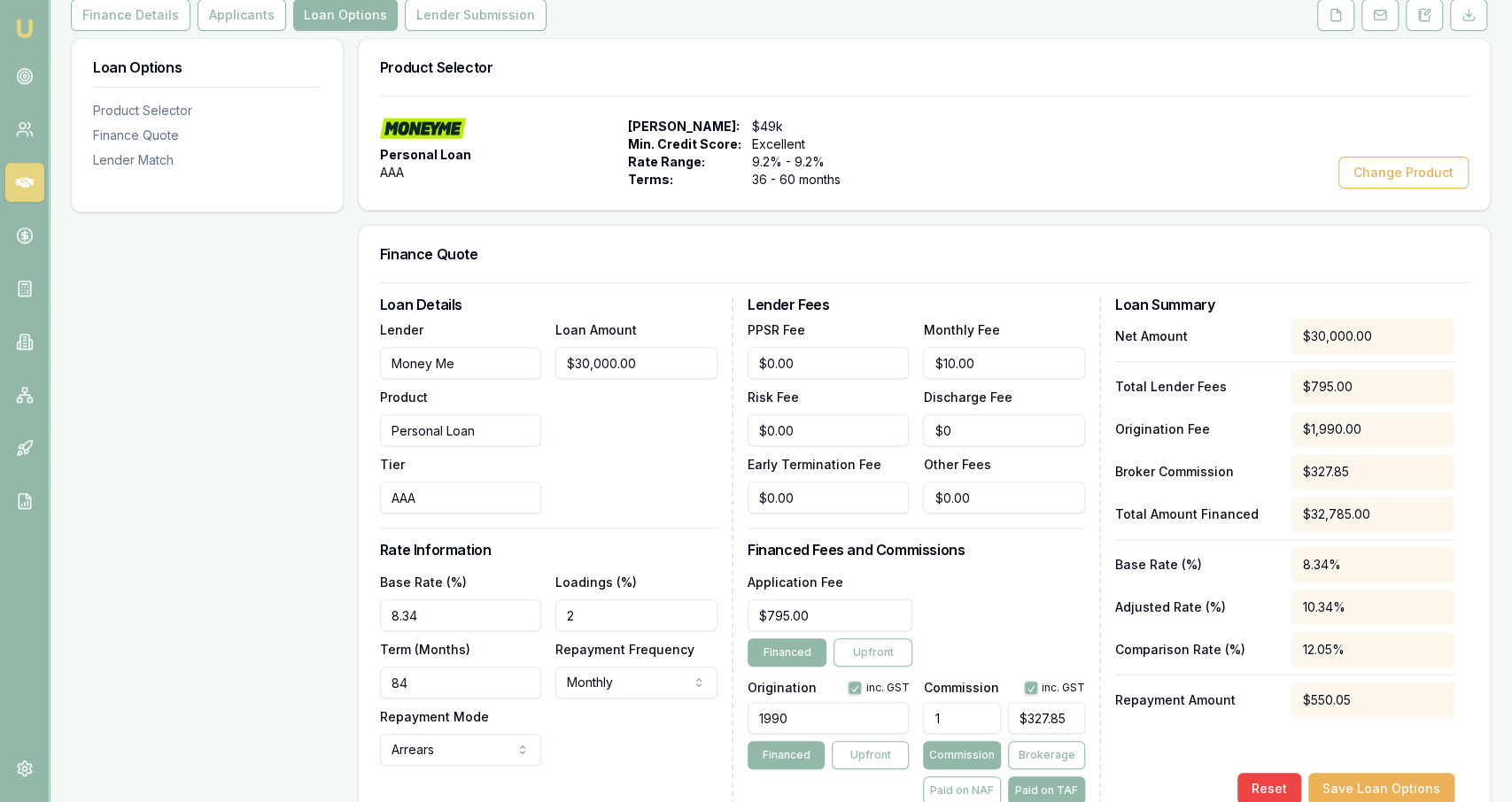
scroll to position [0, 0]
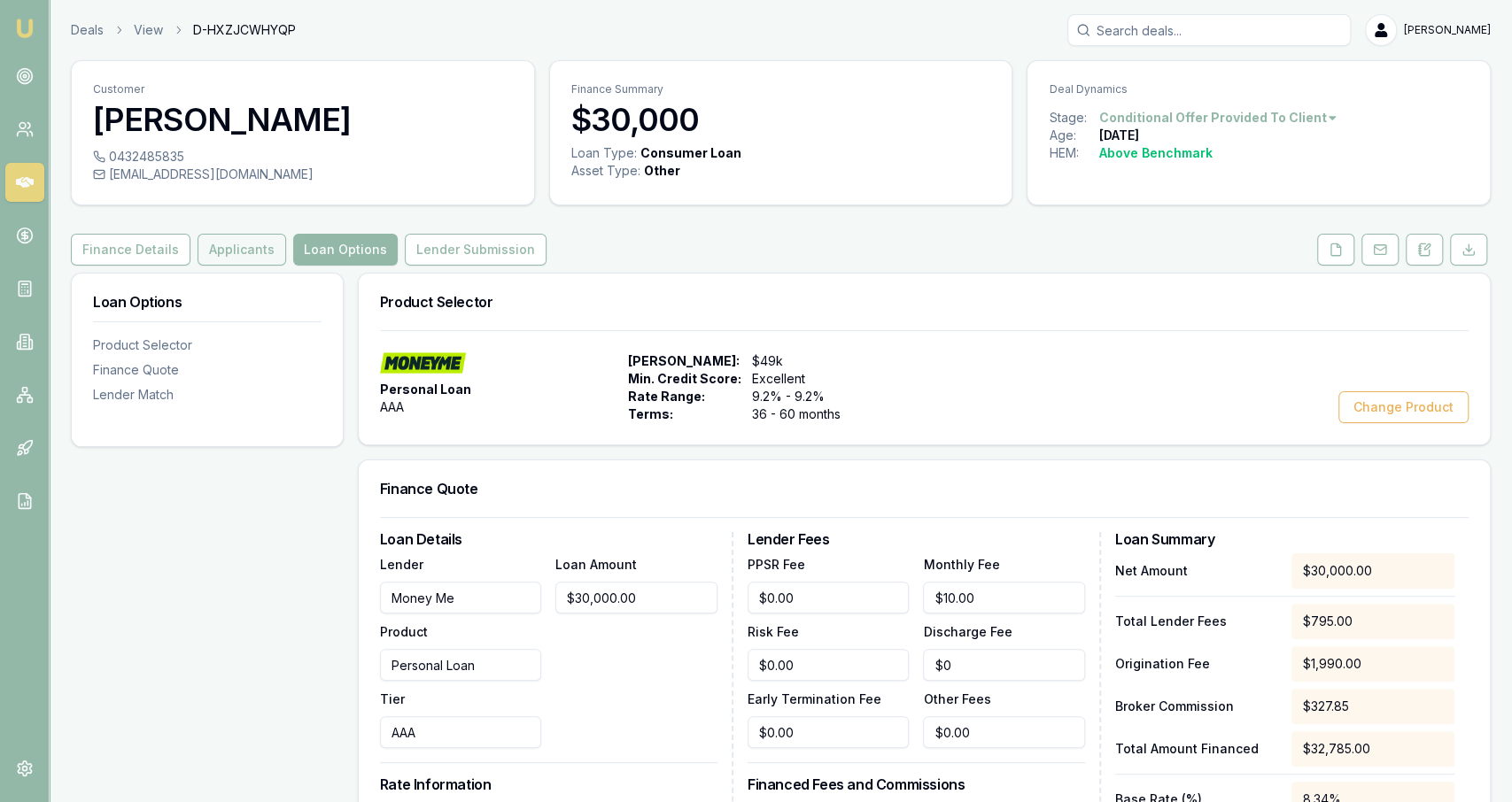
click at [261, 240] on button "Applicants" at bounding box center [241, 249] width 89 height 32
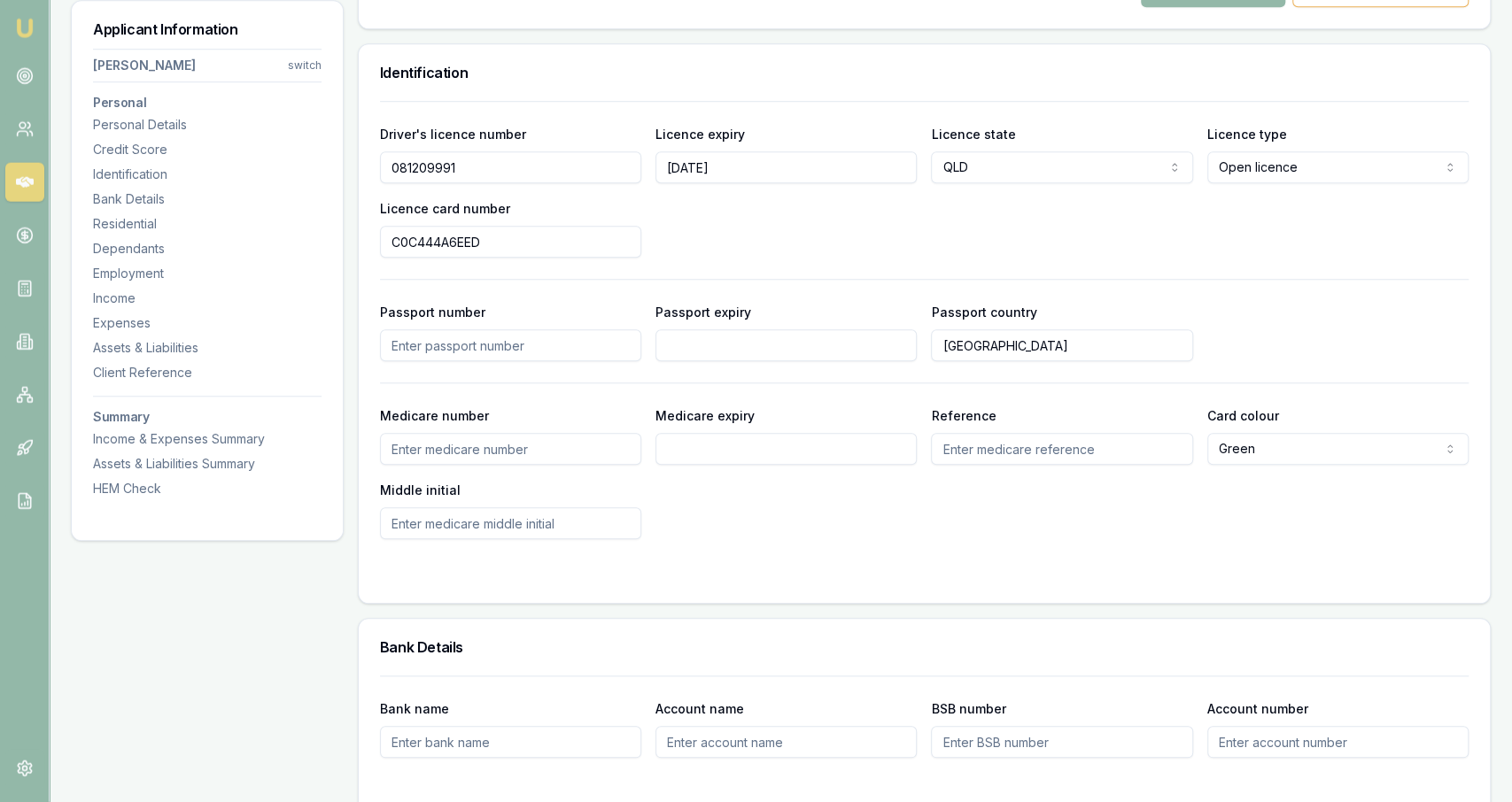
scroll to position [880, 0]
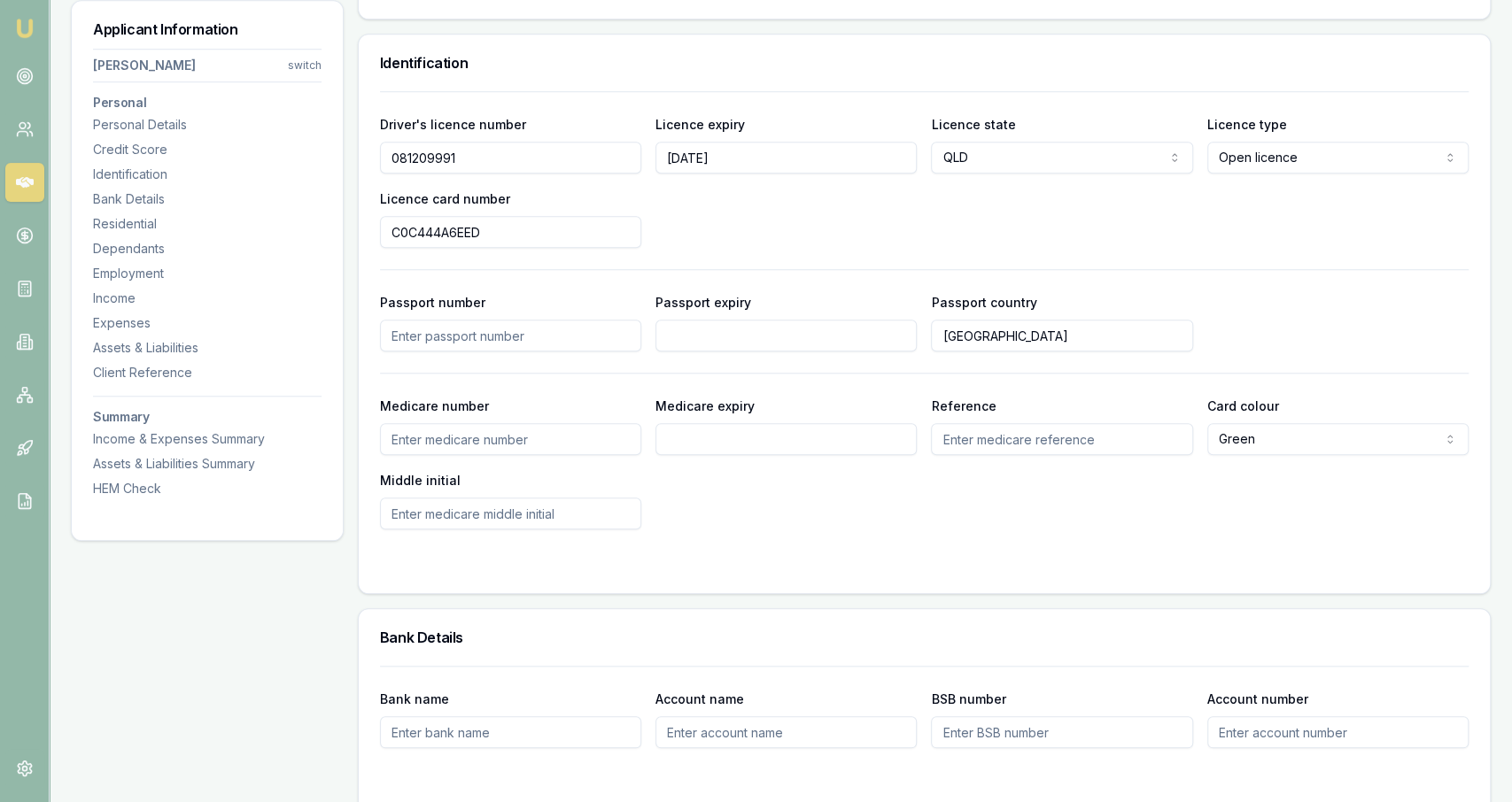
click at [564, 451] on input "Medicare number" at bounding box center [510, 439] width 261 height 32
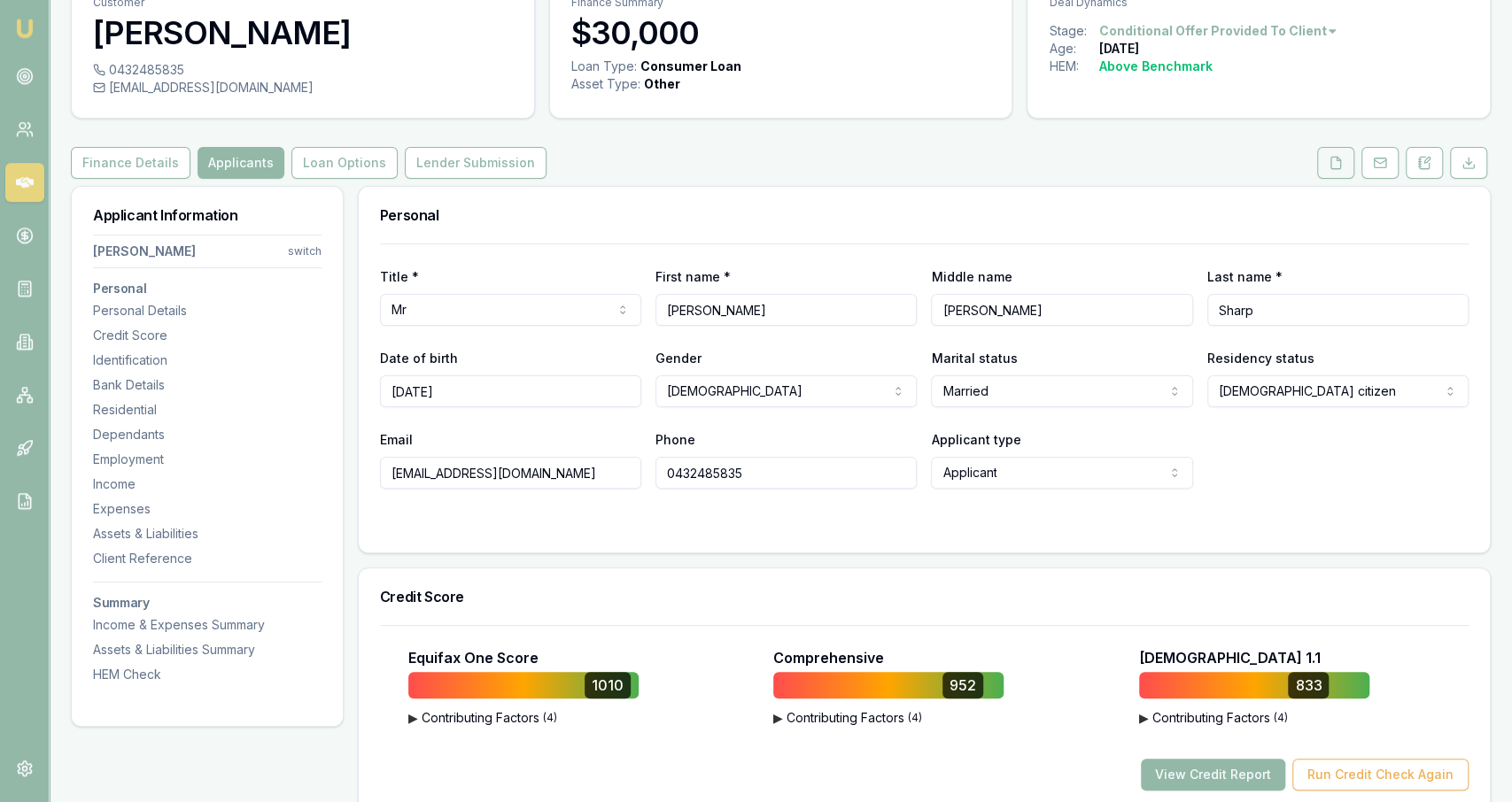
scroll to position [87, 0]
click at [753, 164] on button at bounding box center [1336, 163] width 37 height 32
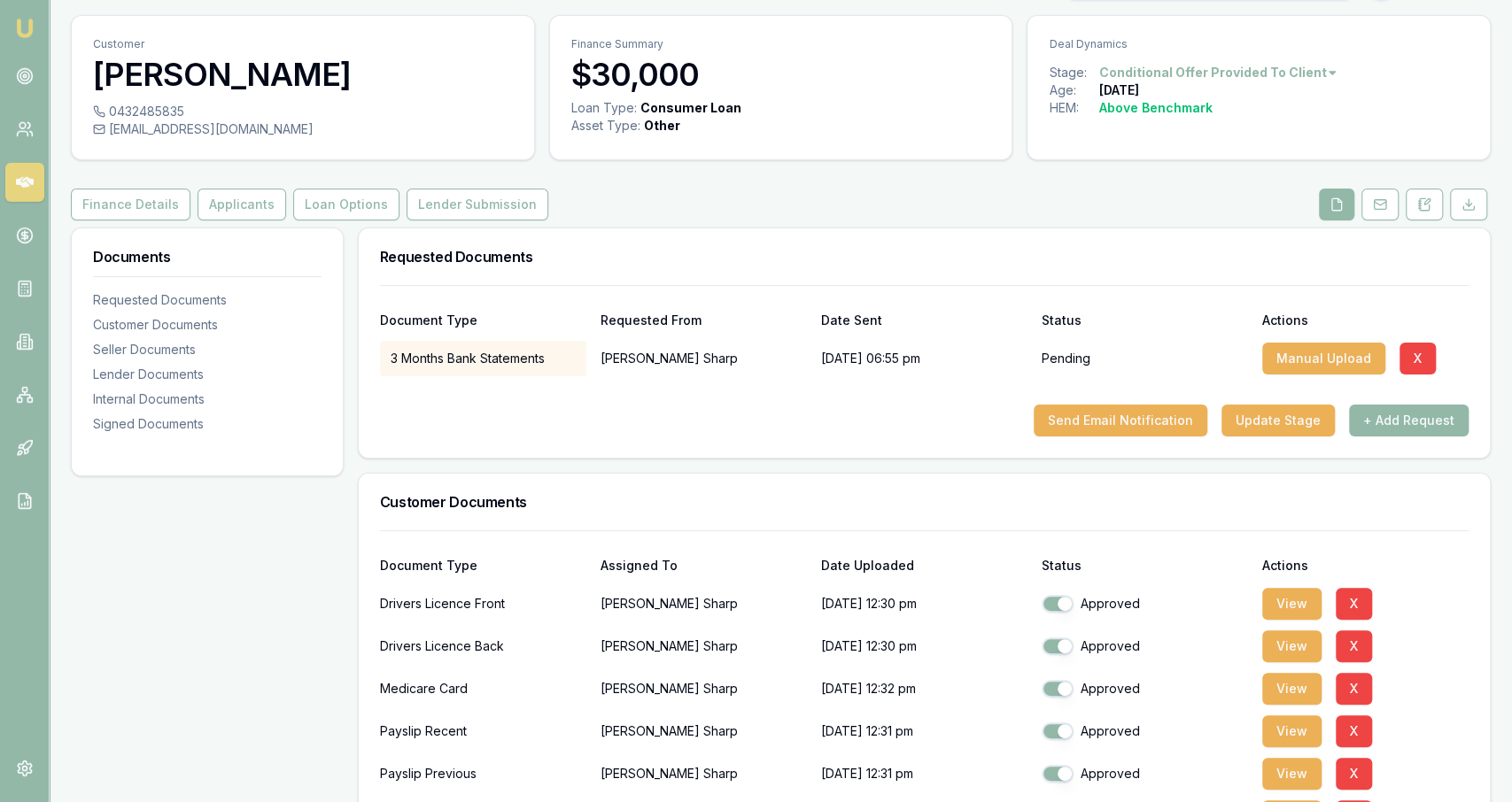
scroll to position [49, 0]
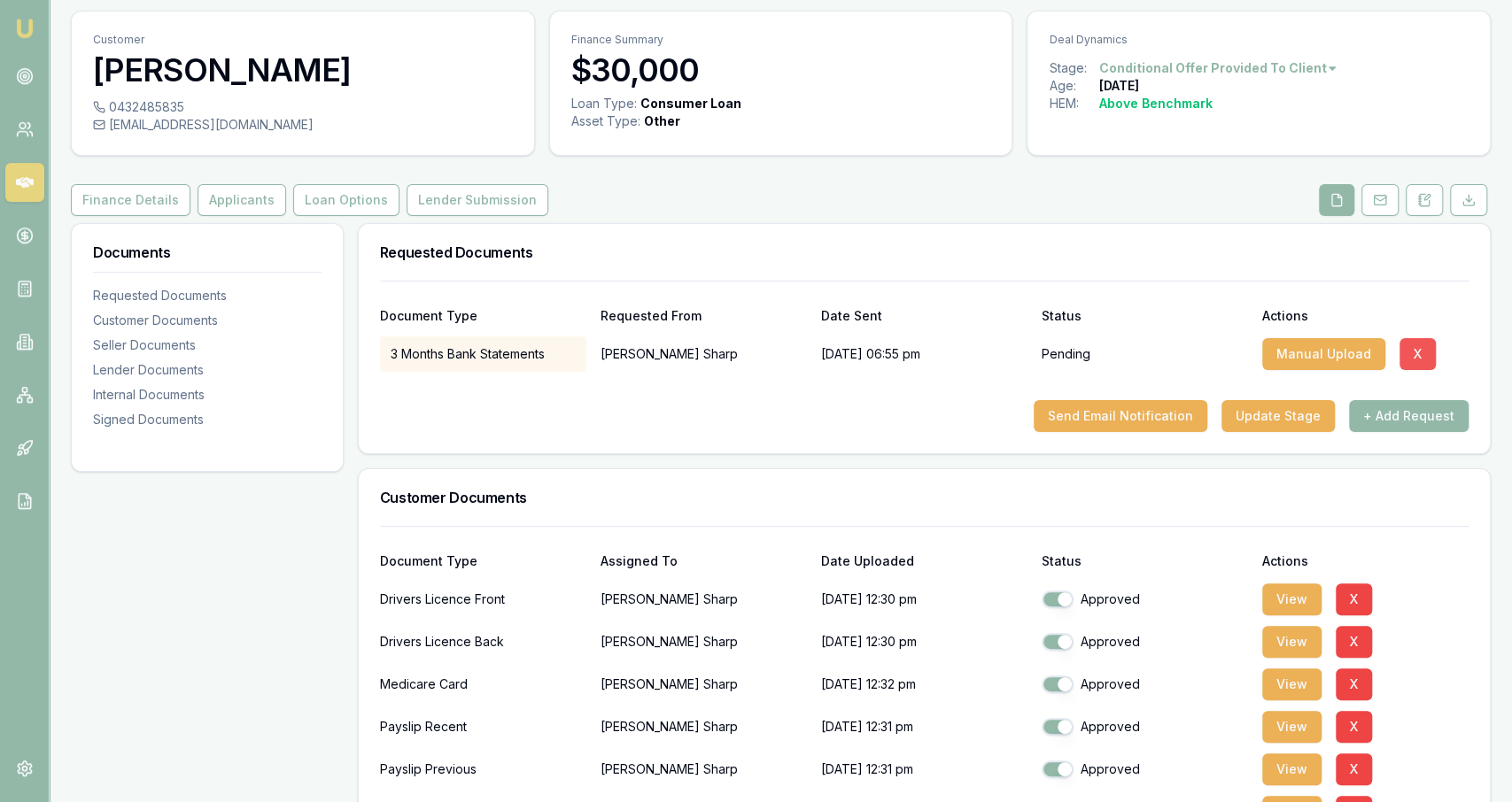
click at [753, 343] on button "X" at bounding box center [1417, 354] width 36 height 32
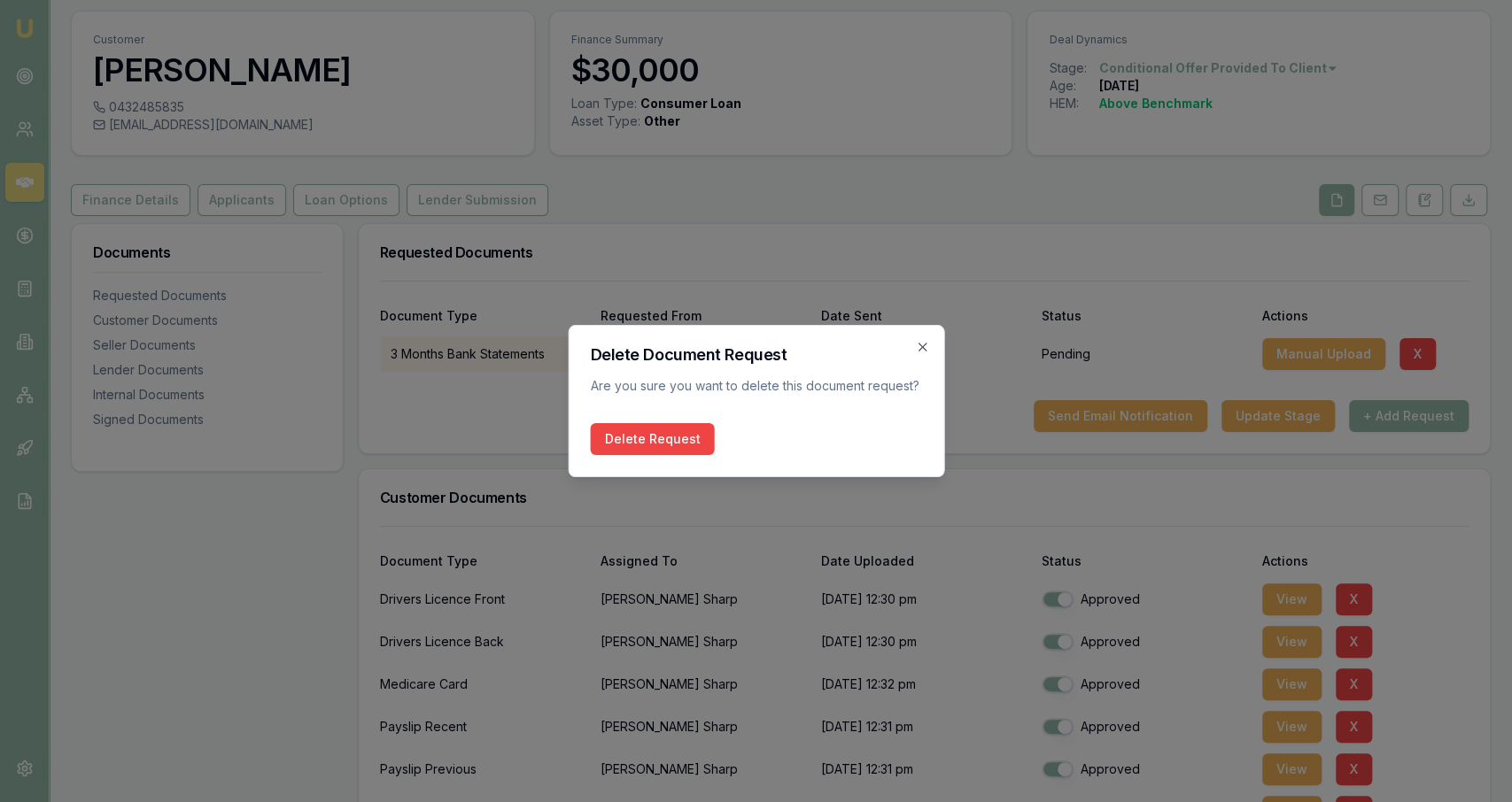
click at [718, 438] on div "Delete Request" at bounding box center [755, 439] width 332 height 32
click at [684, 438] on button "Delete Request" at bounding box center [652, 439] width 124 height 32
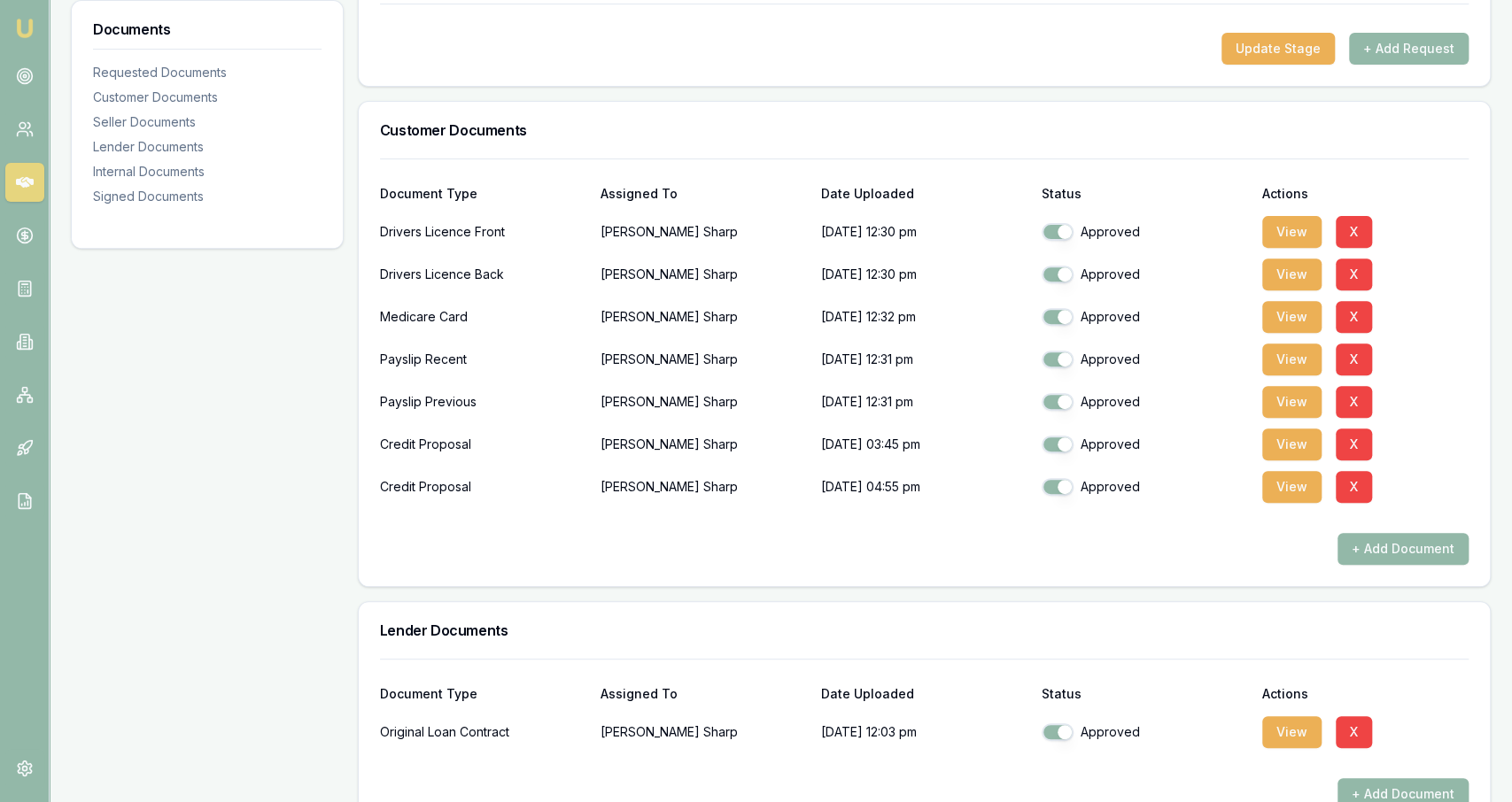
scroll to position [0, 0]
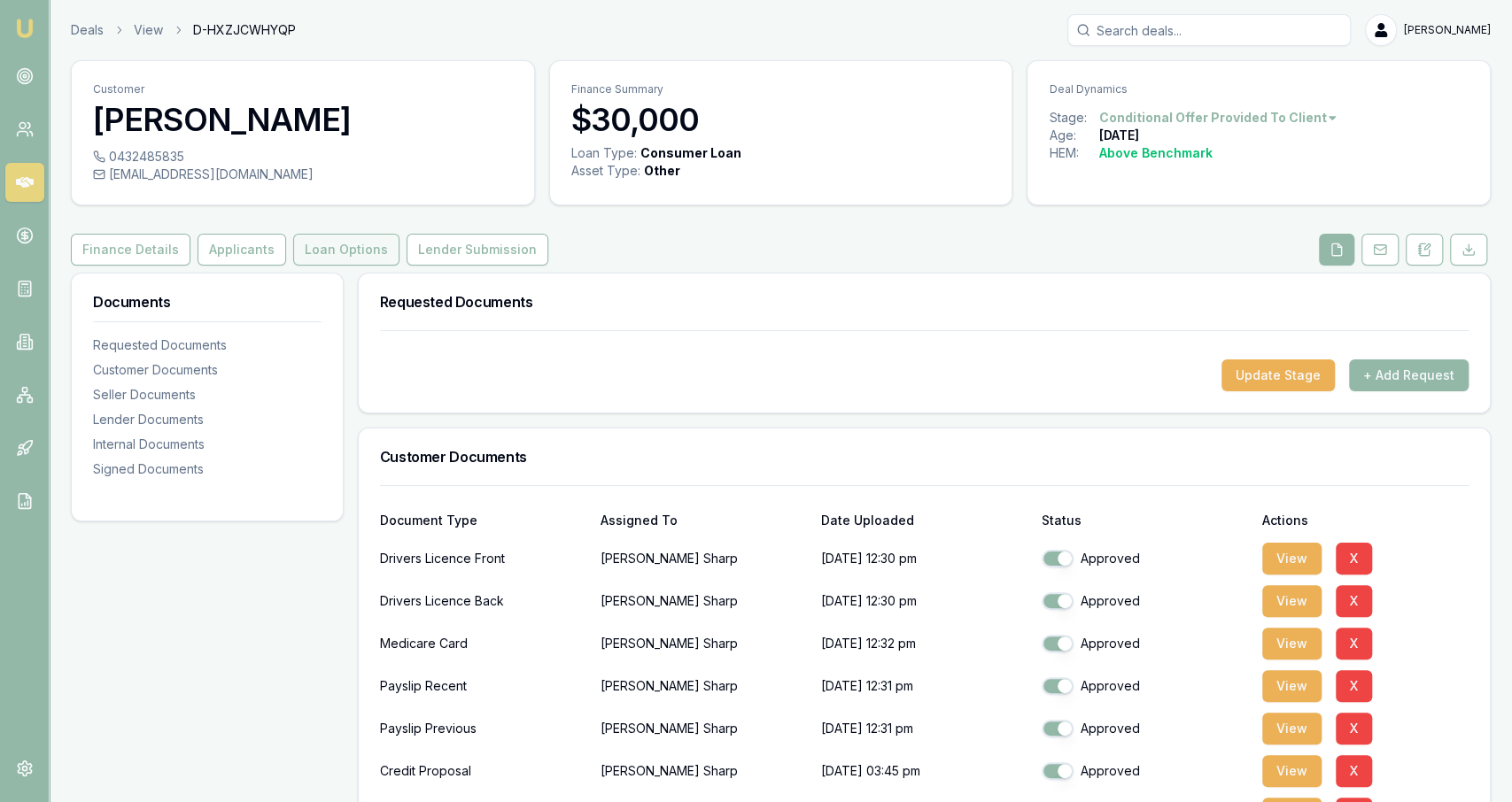
click at [348, 239] on button "Loan Options" at bounding box center [346, 249] width 106 height 32
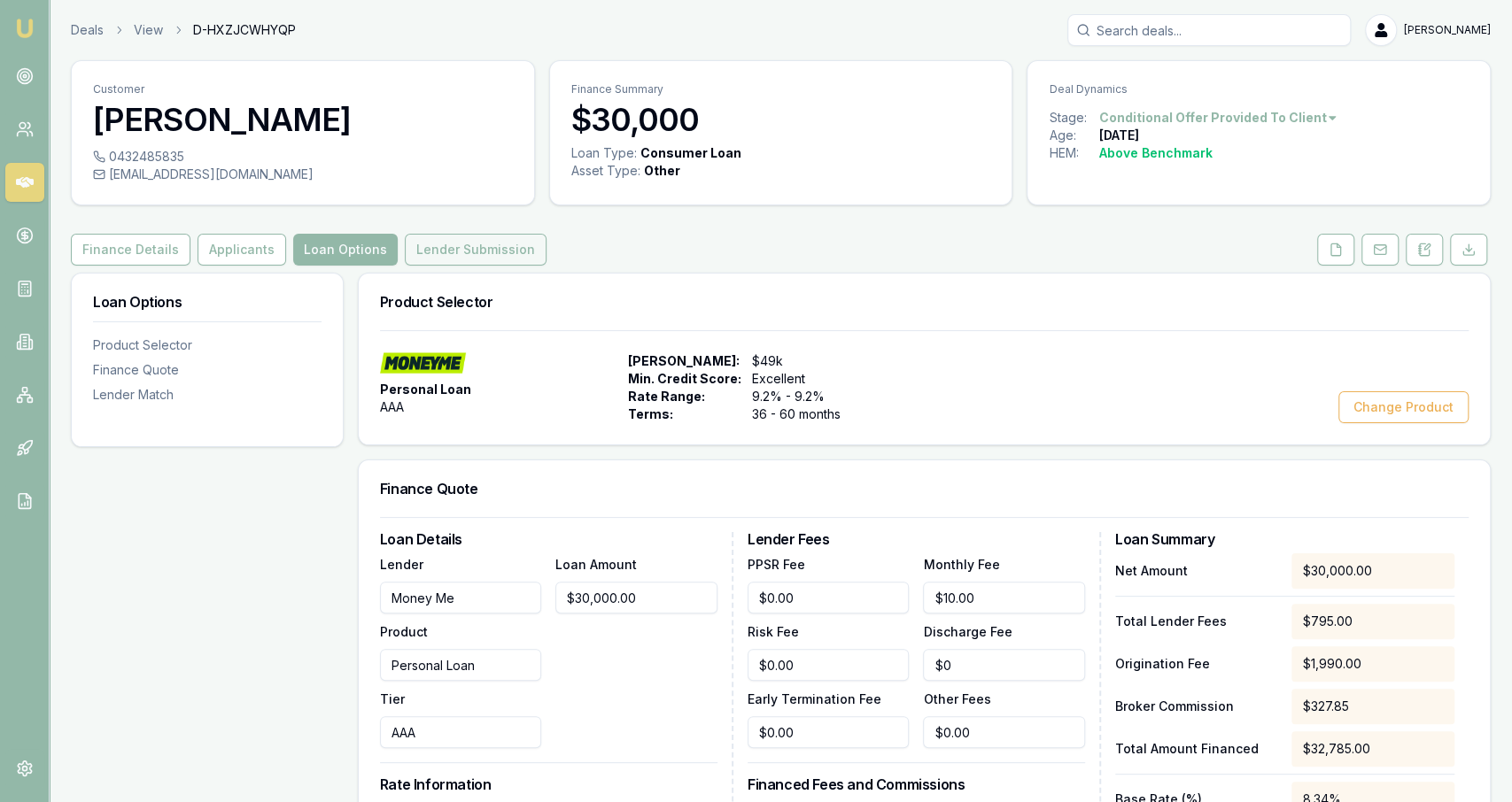
click at [405, 250] on button "Lender Submission" at bounding box center [476, 249] width 142 height 32
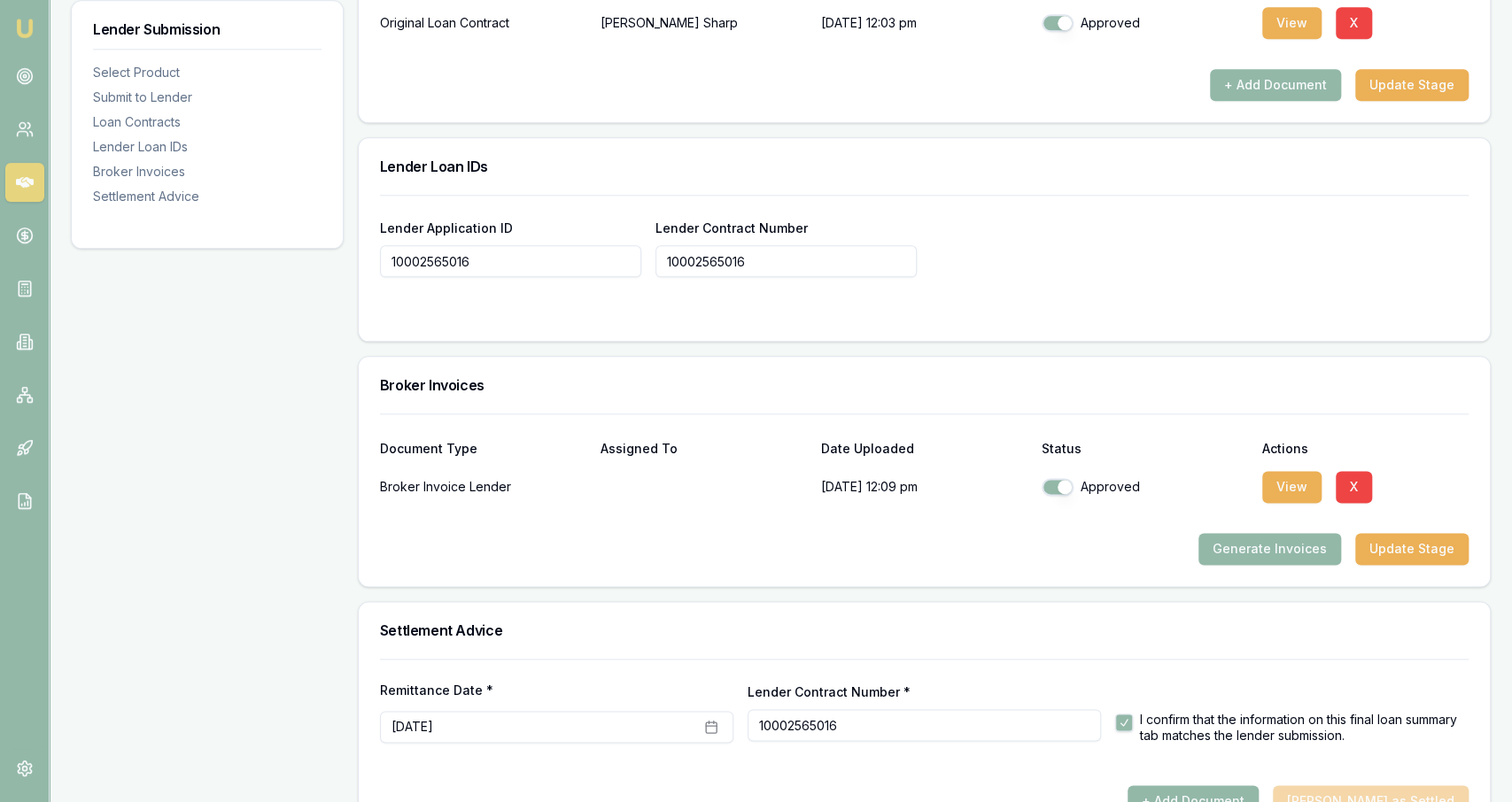
scroll to position [1345, 0]
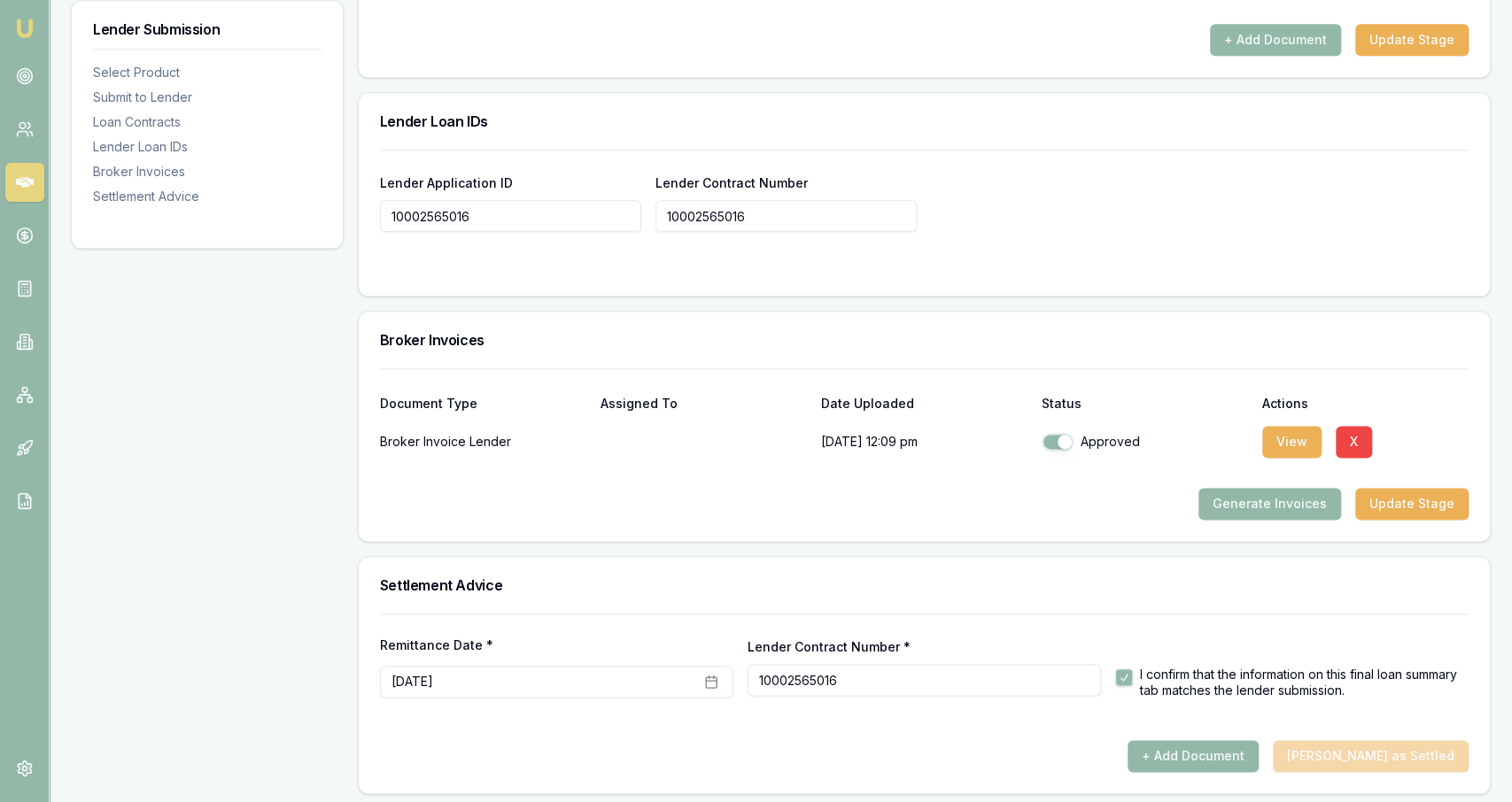
click at [753, 683] on input "10002565016" at bounding box center [924, 680] width 354 height 32
click at [753, 710] on form "Remittance Date * August 26th, 2025 Lender Contract Number * 10002565016 I conf…" at bounding box center [924, 677] width 1088 height 126
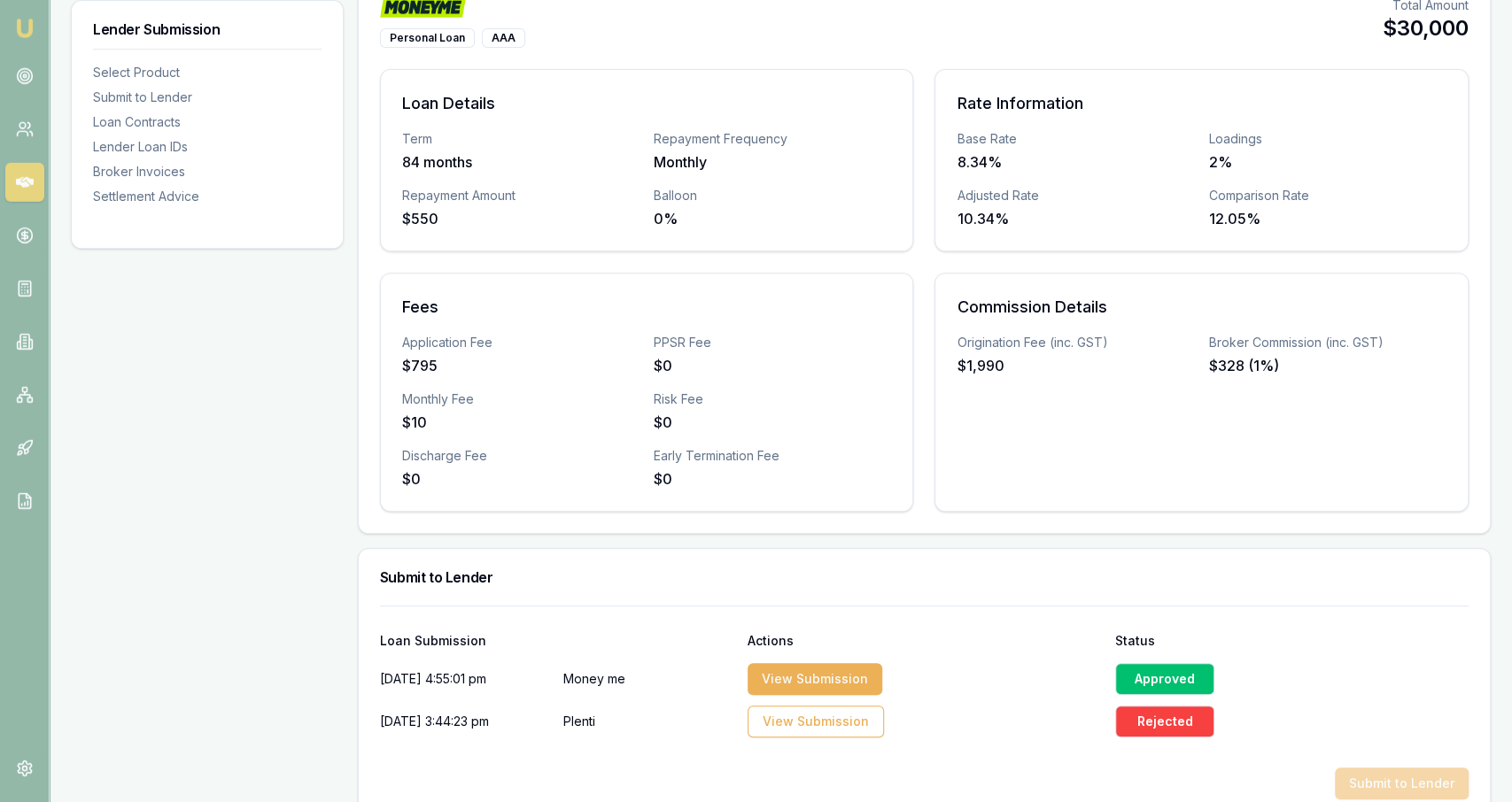
scroll to position [0, 0]
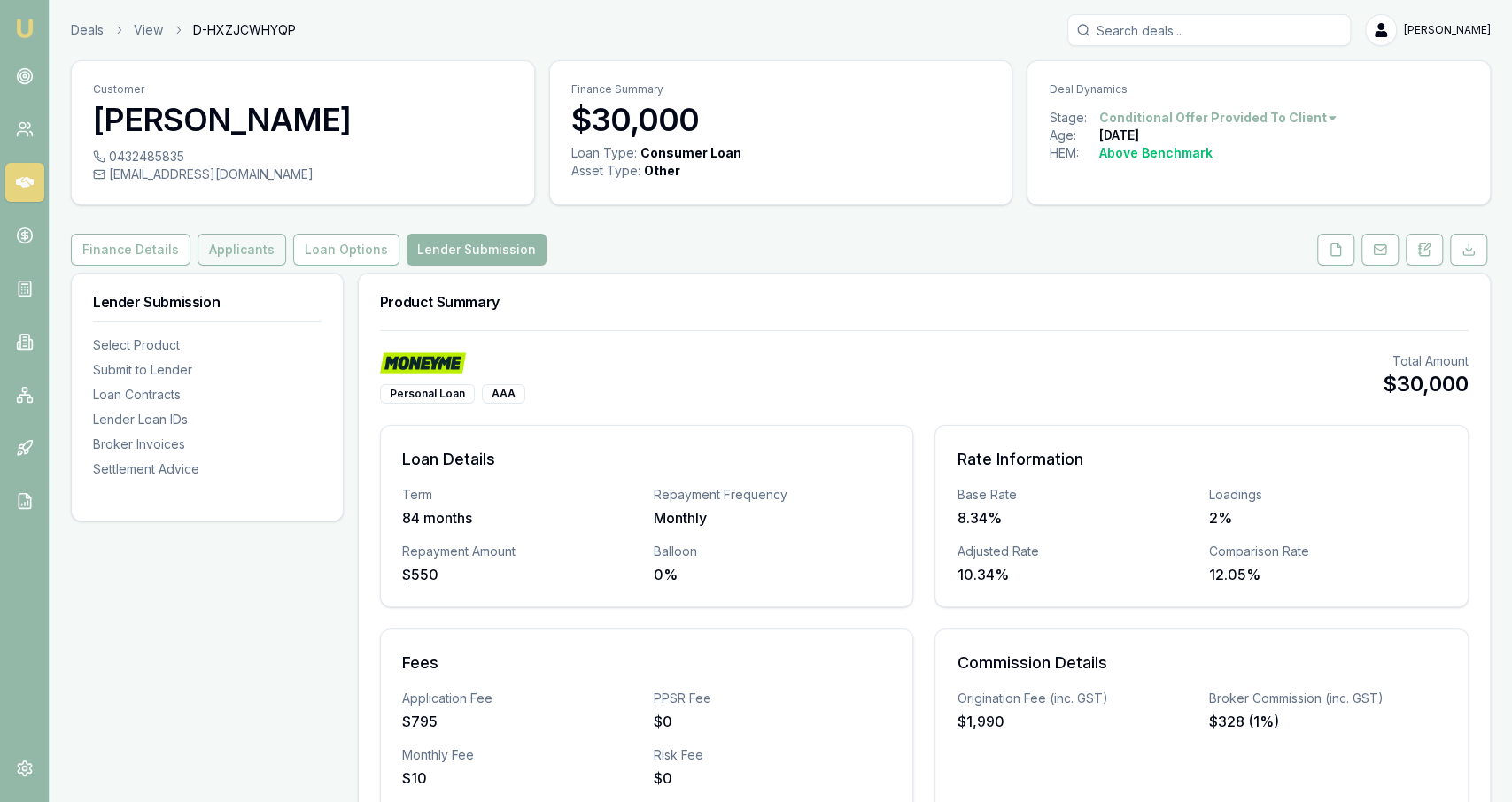
click at [250, 257] on button "Applicants" at bounding box center [241, 249] width 89 height 32
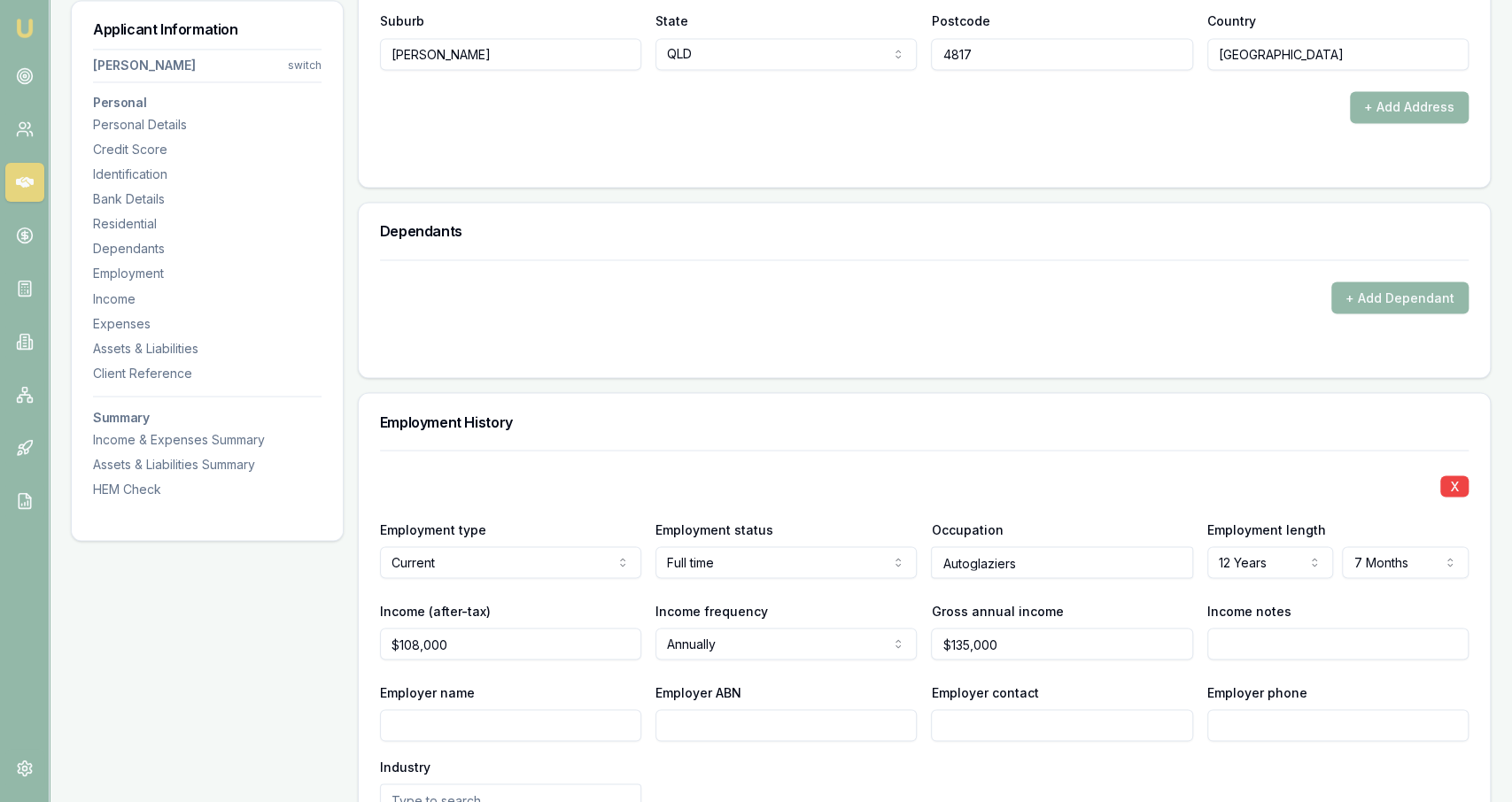
scroll to position [2011, 0]
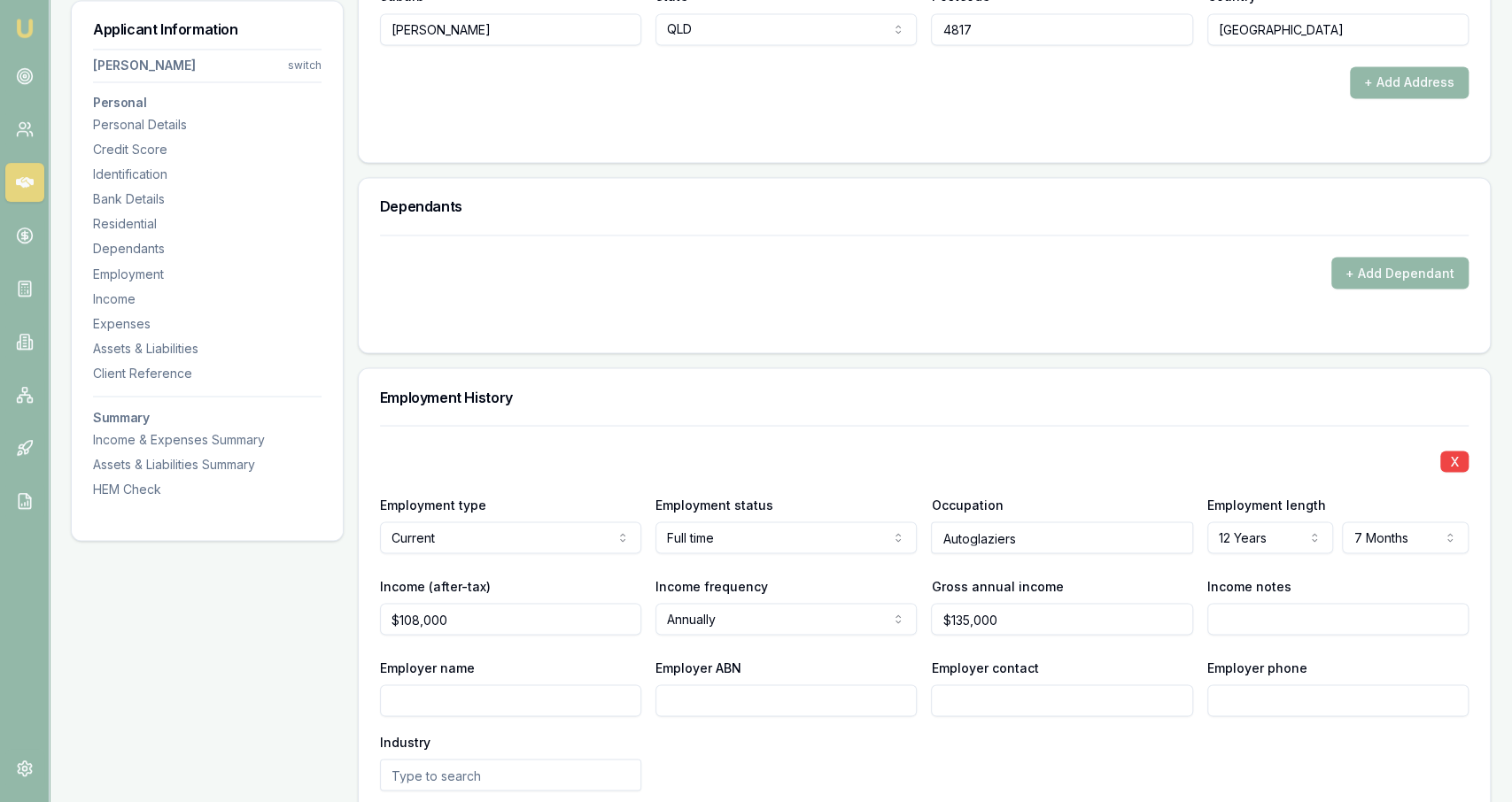
click at [589, 694] on input "Employer name" at bounding box center [510, 701] width 261 height 32
type input "Obrien Glass"
type input "h"
type input "R"
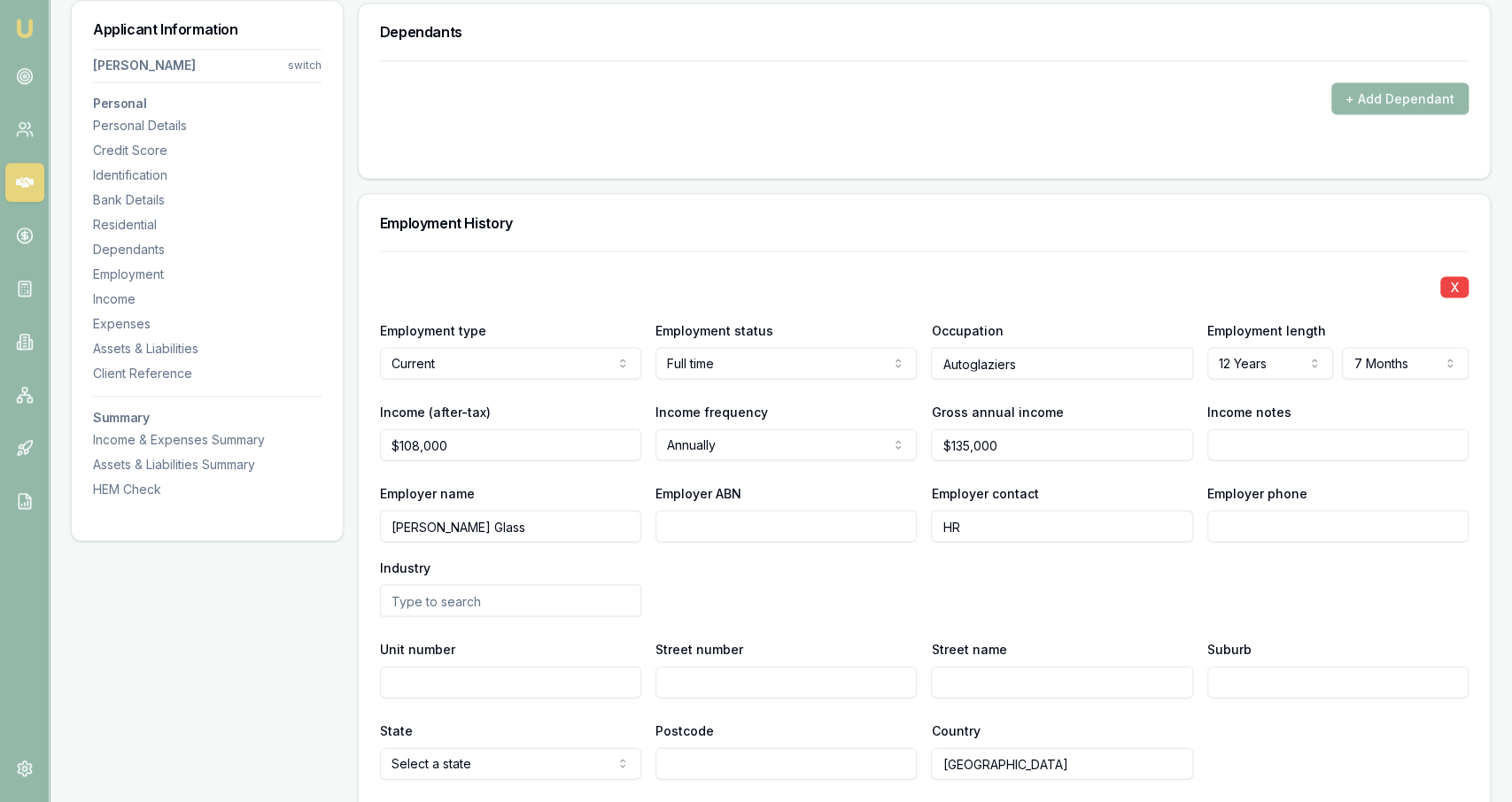
scroll to position [2191, 0]
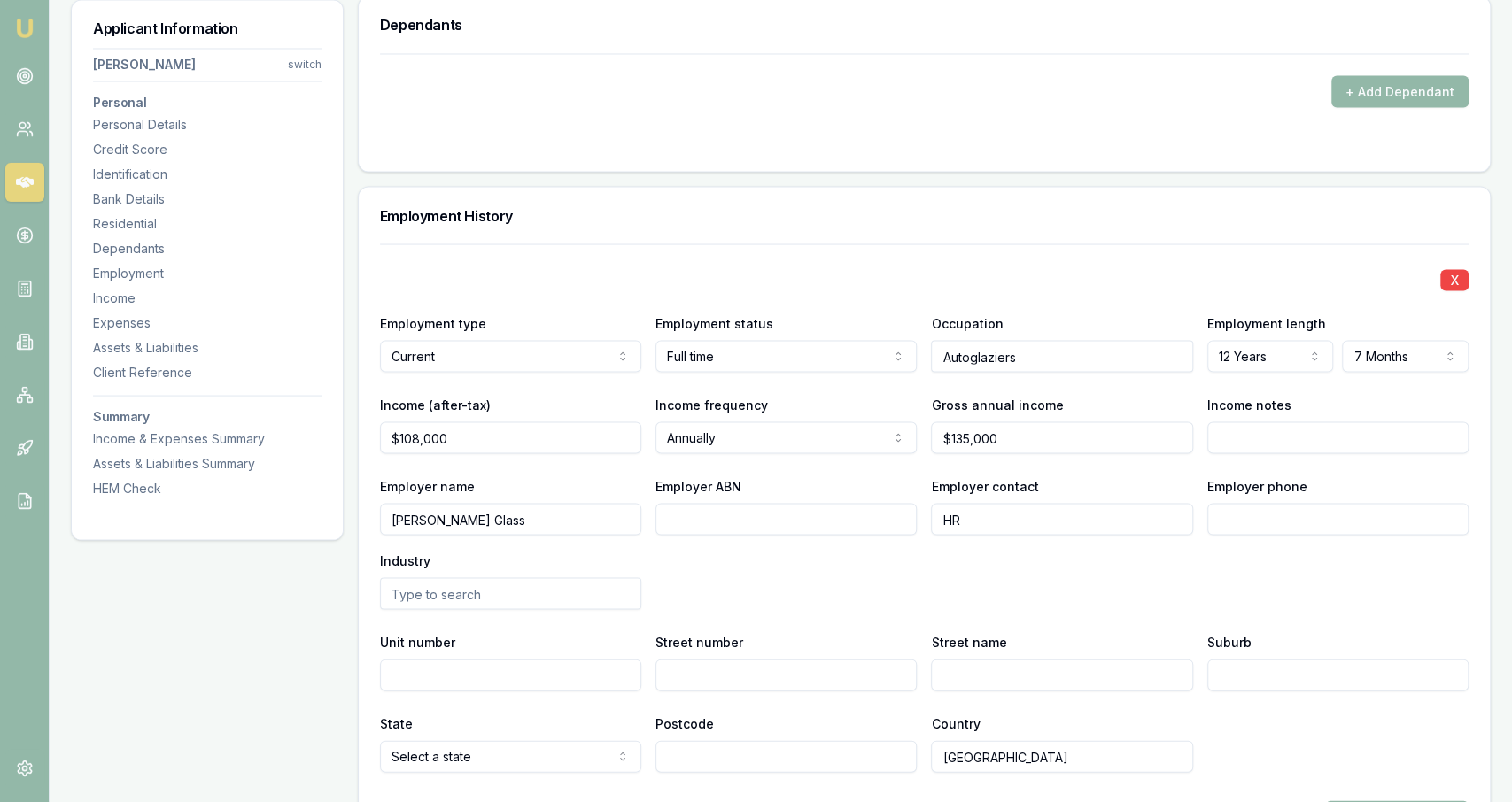
type input "HR"
click at [726, 567] on div "Employer name Obrien Glass Employer ABN Employer contact HR Employer phone Indu…" at bounding box center [924, 543] width 1088 height 135
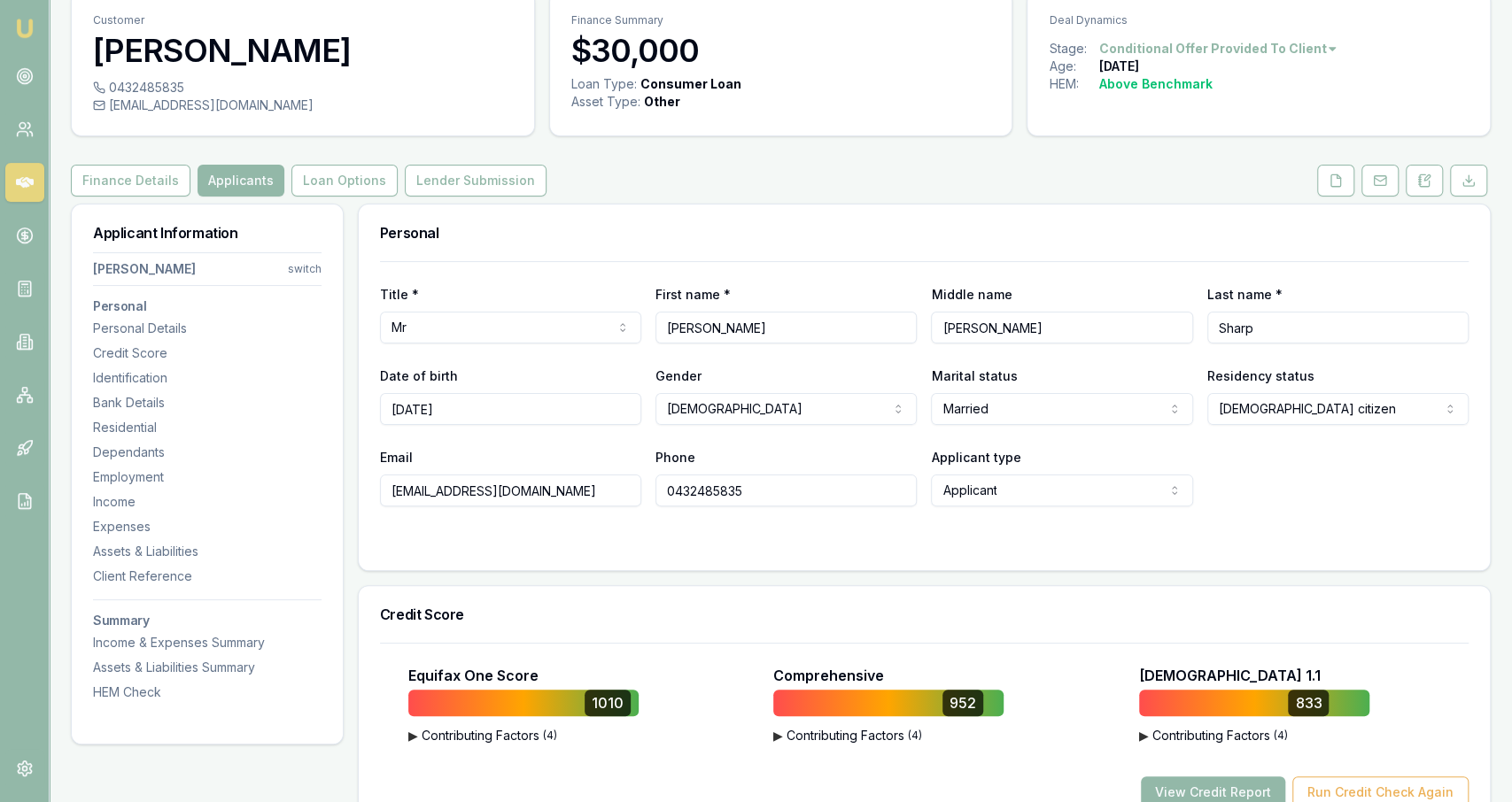
scroll to position [0, 0]
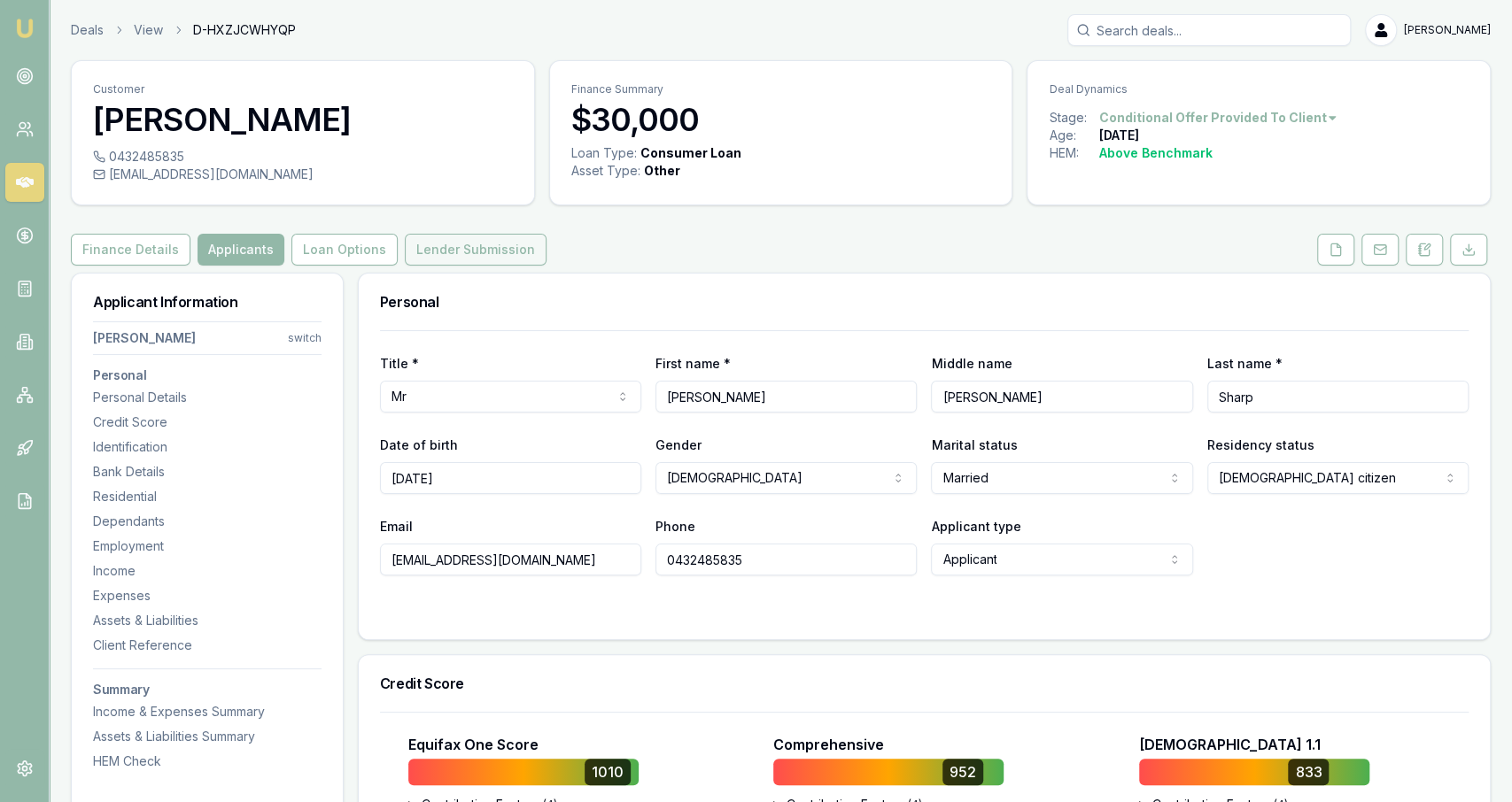
click at [442, 245] on button "Lender Submission" at bounding box center [476, 249] width 142 height 32
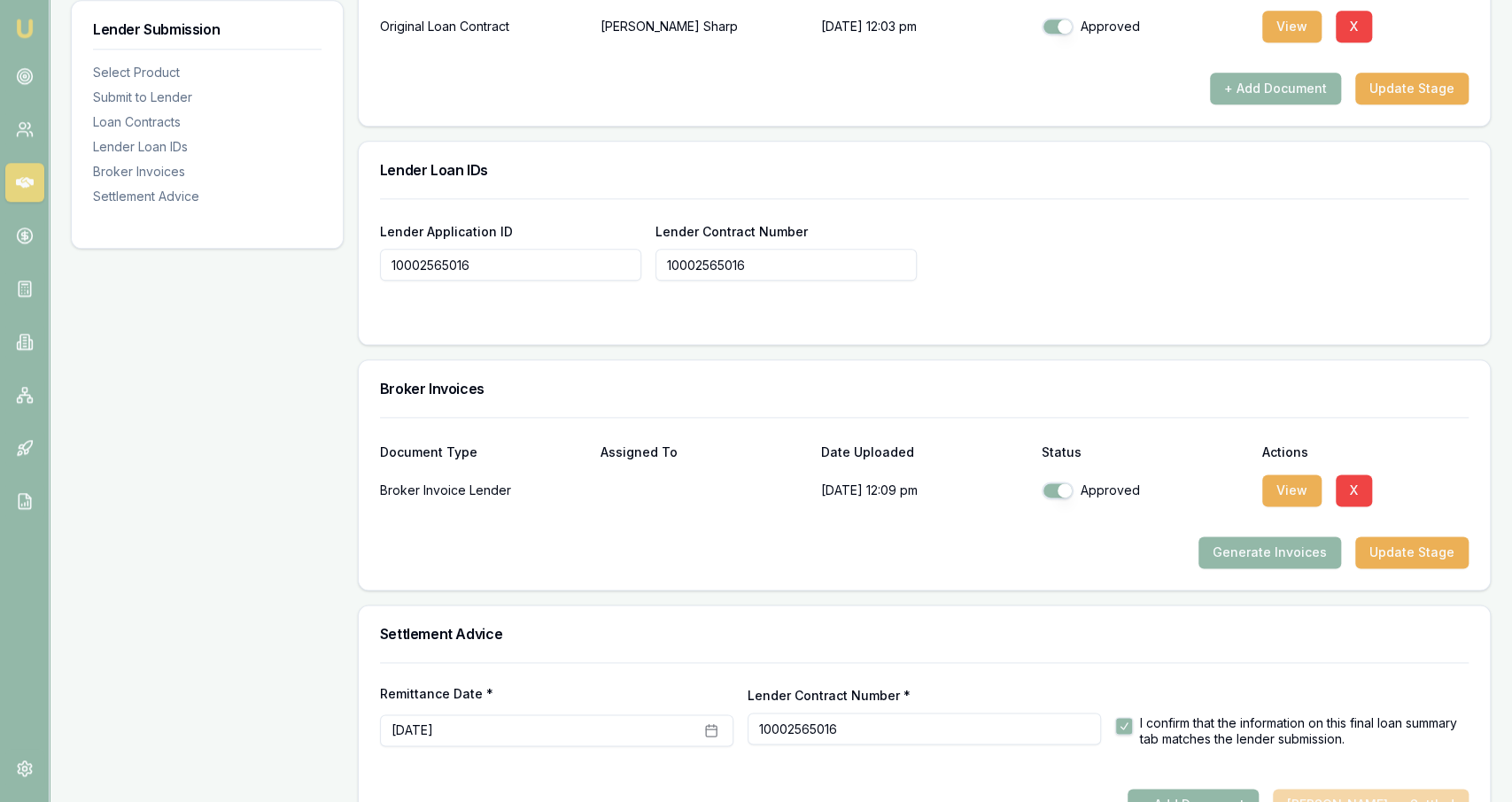
scroll to position [1345, 0]
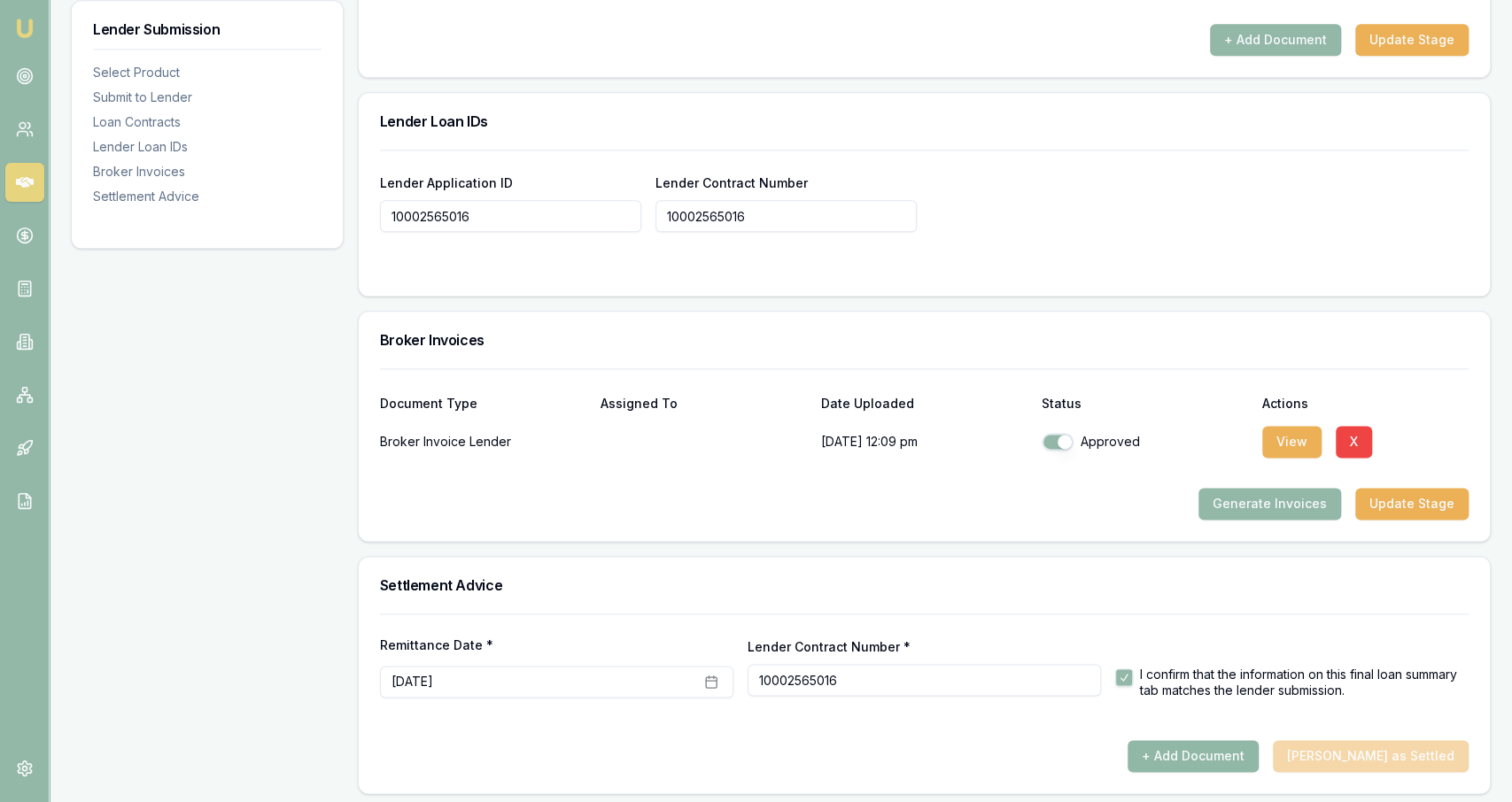
click at [753, 750] on button "+ Add Document" at bounding box center [1193, 756] width 131 height 32
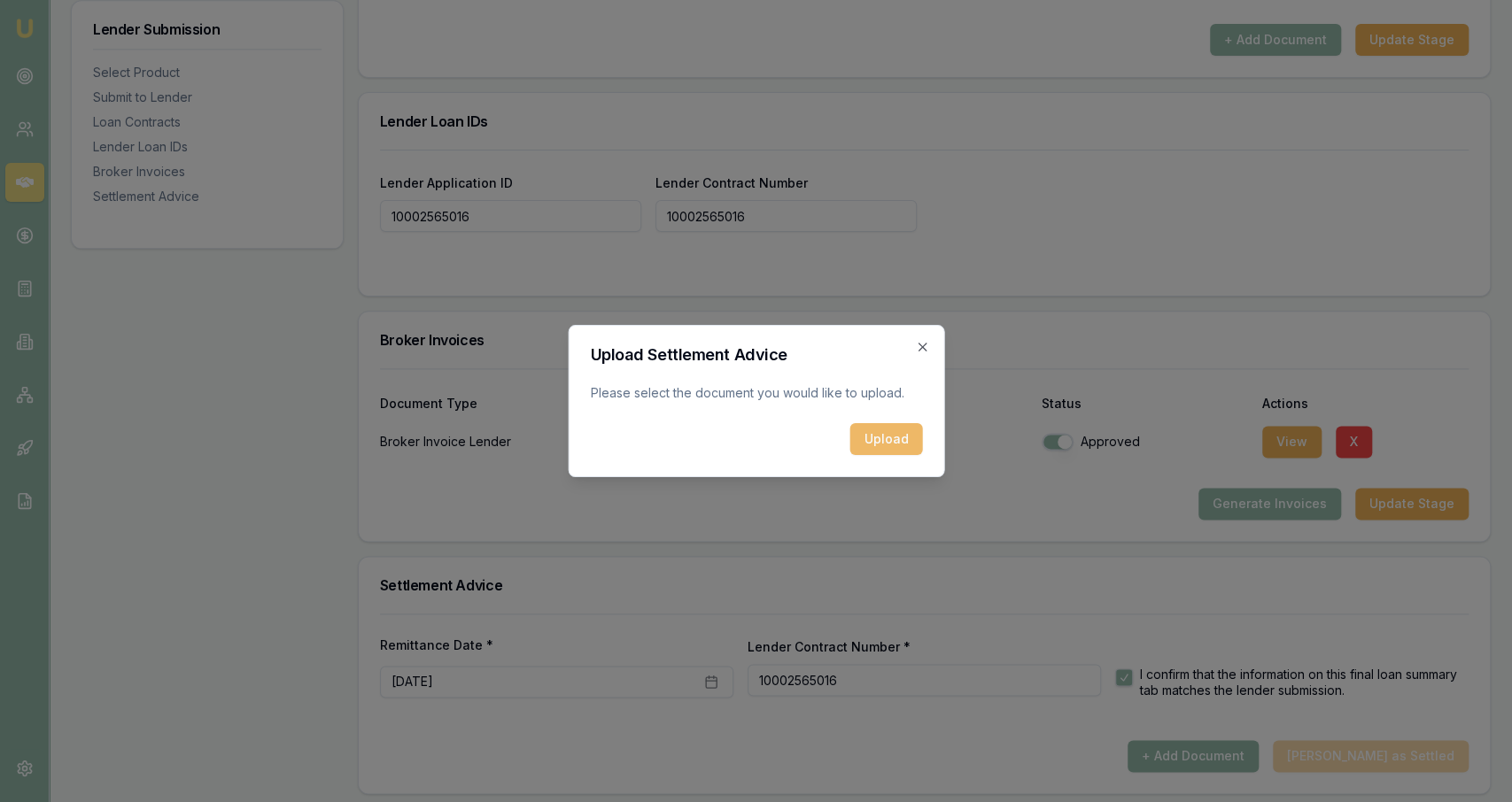
click at [753, 449] on button "Upload" at bounding box center [886, 439] width 73 height 32
click at [753, 348] on icon "button" at bounding box center [922, 347] width 14 height 14
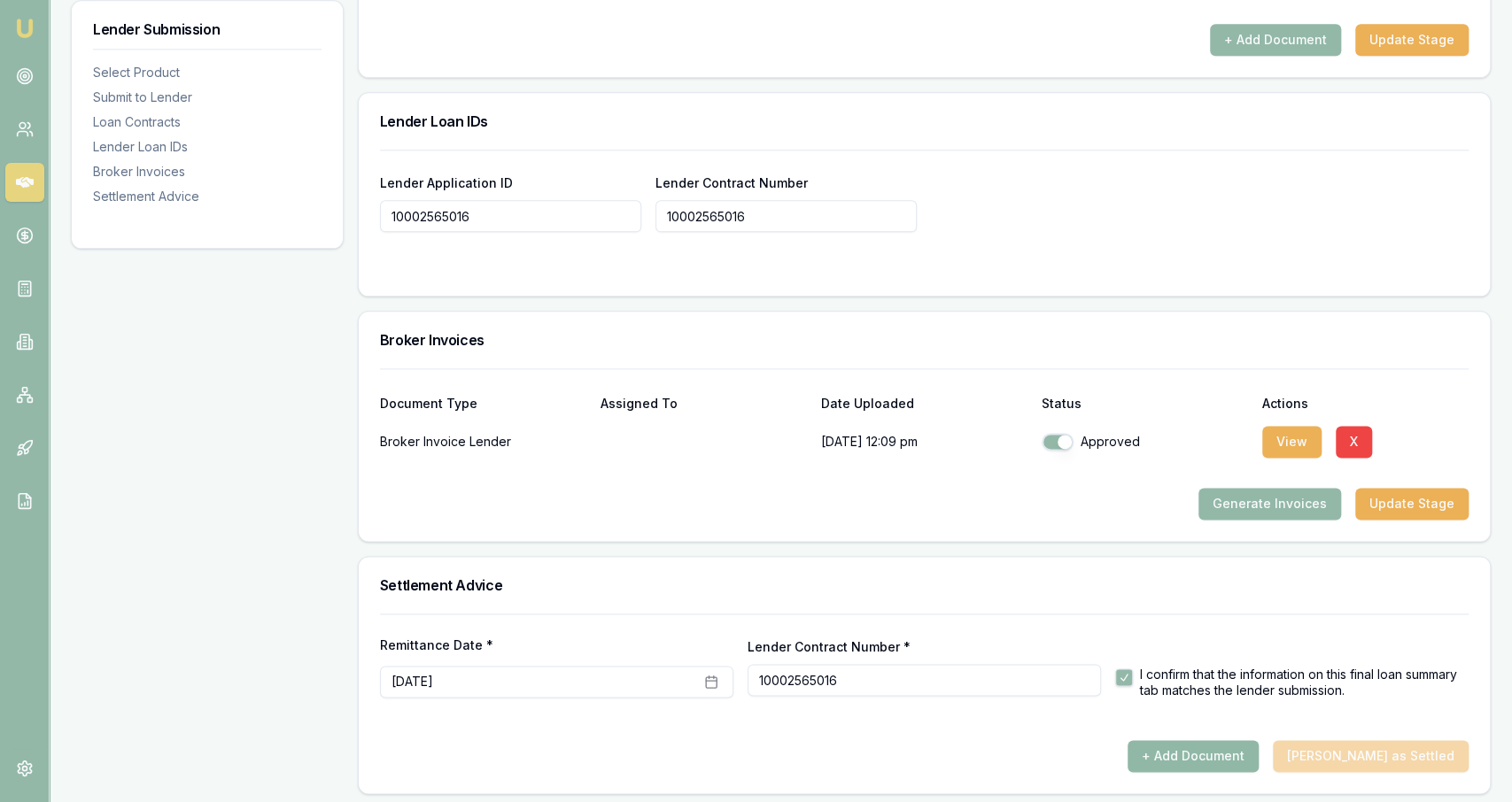
click at [753, 745] on button "+ Add Document" at bounding box center [1193, 756] width 131 height 32
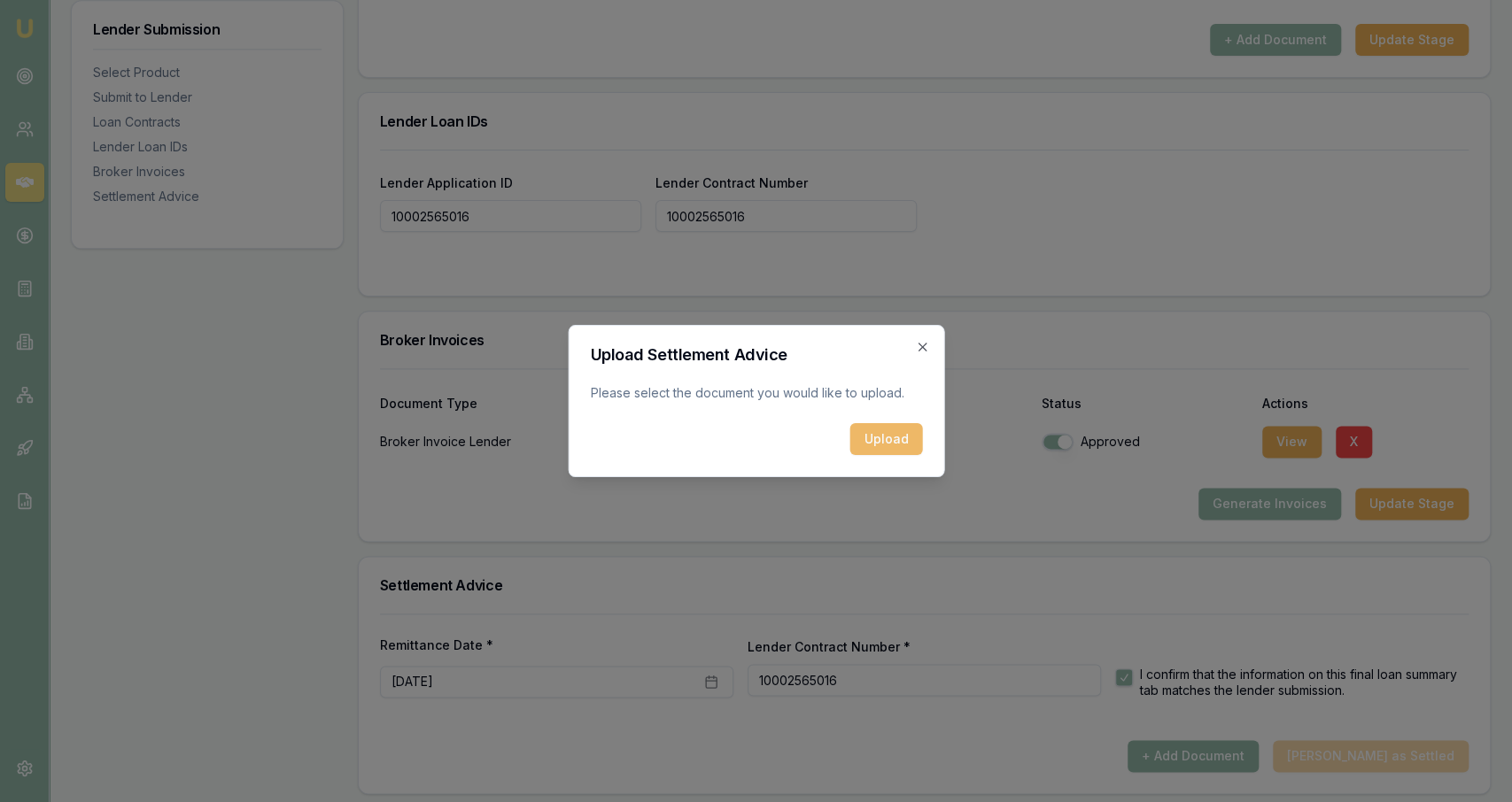
click at [753, 428] on button "Upload" at bounding box center [886, 439] width 73 height 32
click at [753, 347] on icon "button" at bounding box center [922, 347] width 14 height 14
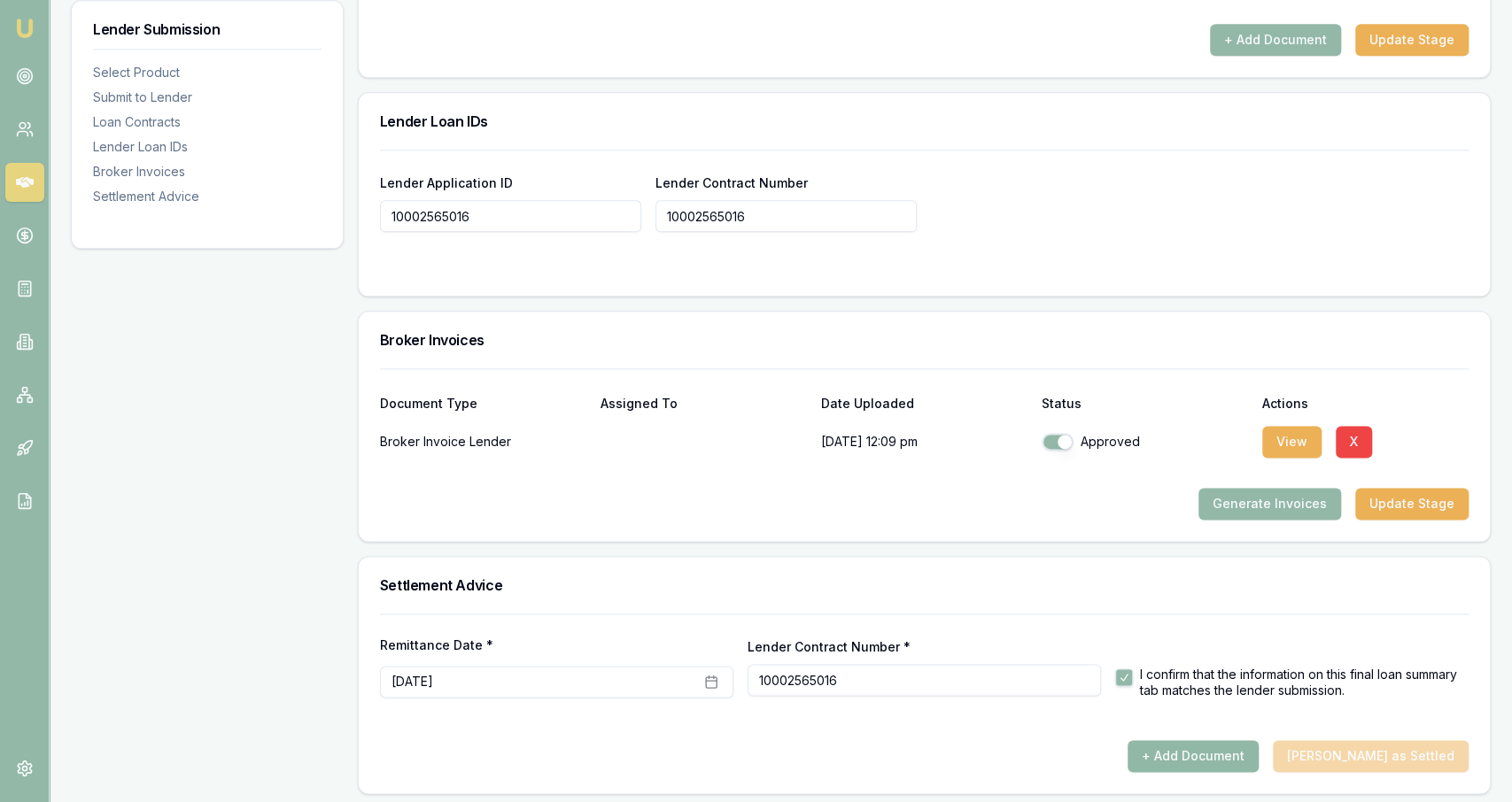
click at [753, 740] on button "+ Add Document" at bounding box center [1193, 756] width 131 height 32
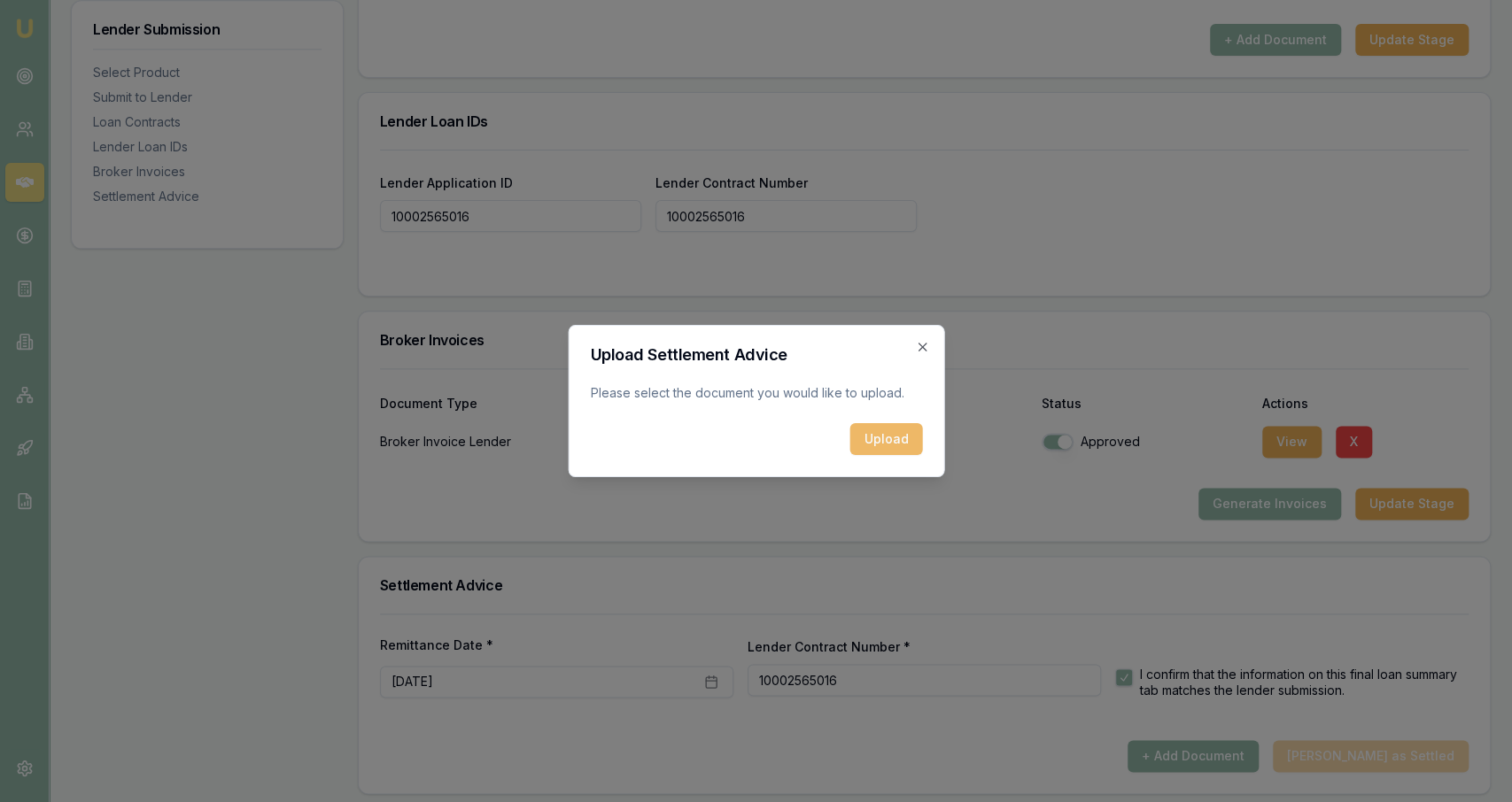
click at [753, 449] on button "Upload" at bounding box center [886, 439] width 73 height 32
click at [753, 345] on div "Upload Settlement Advice Please select the document you would like to upload. U…" at bounding box center [756, 401] width 377 height 153
click at [753, 348] on icon "button" at bounding box center [922, 347] width 8 height 8
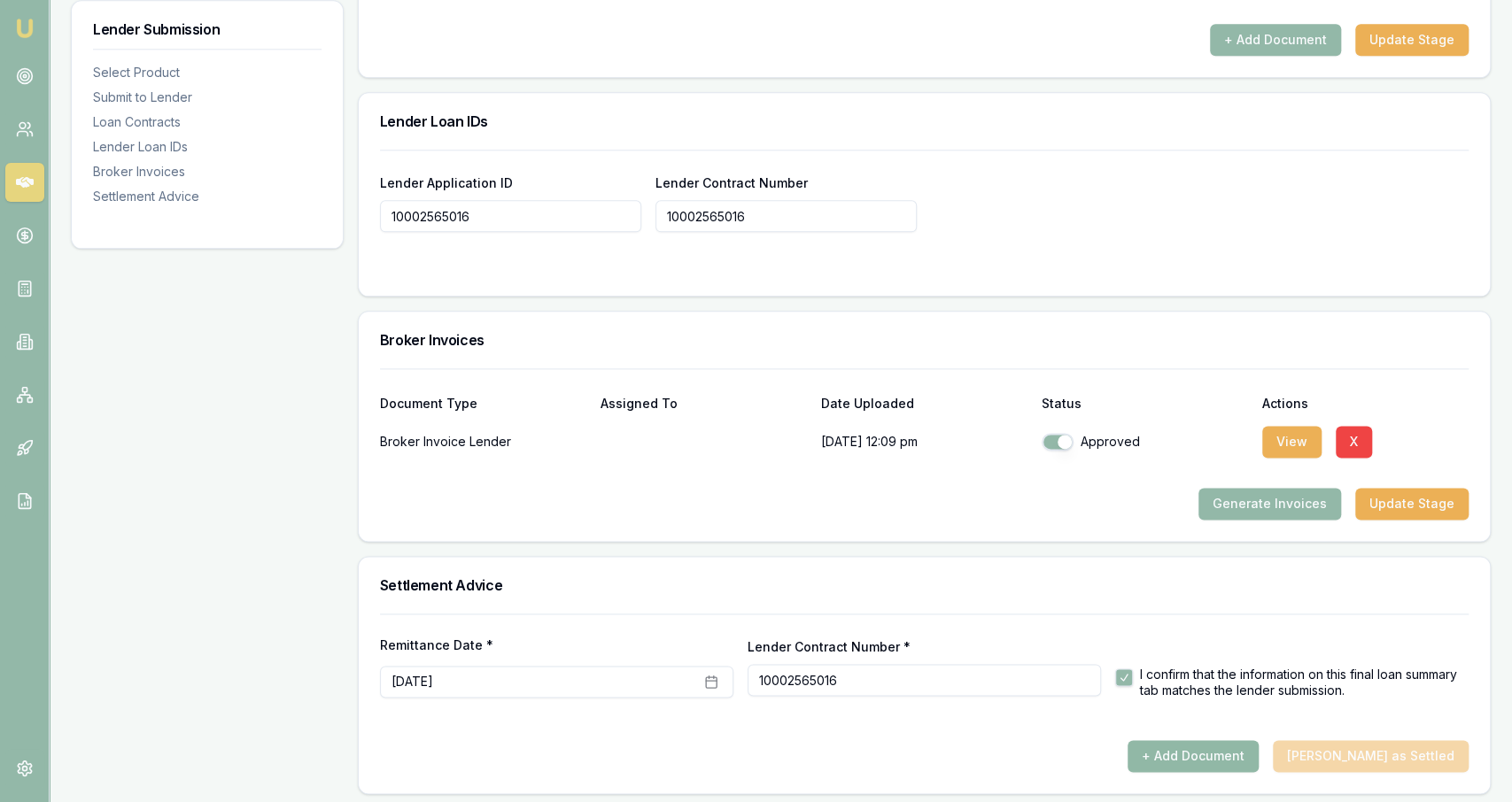
click at [753, 745] on button "+ Add Document" at bounding box center [1193, 756] width 131 height 32
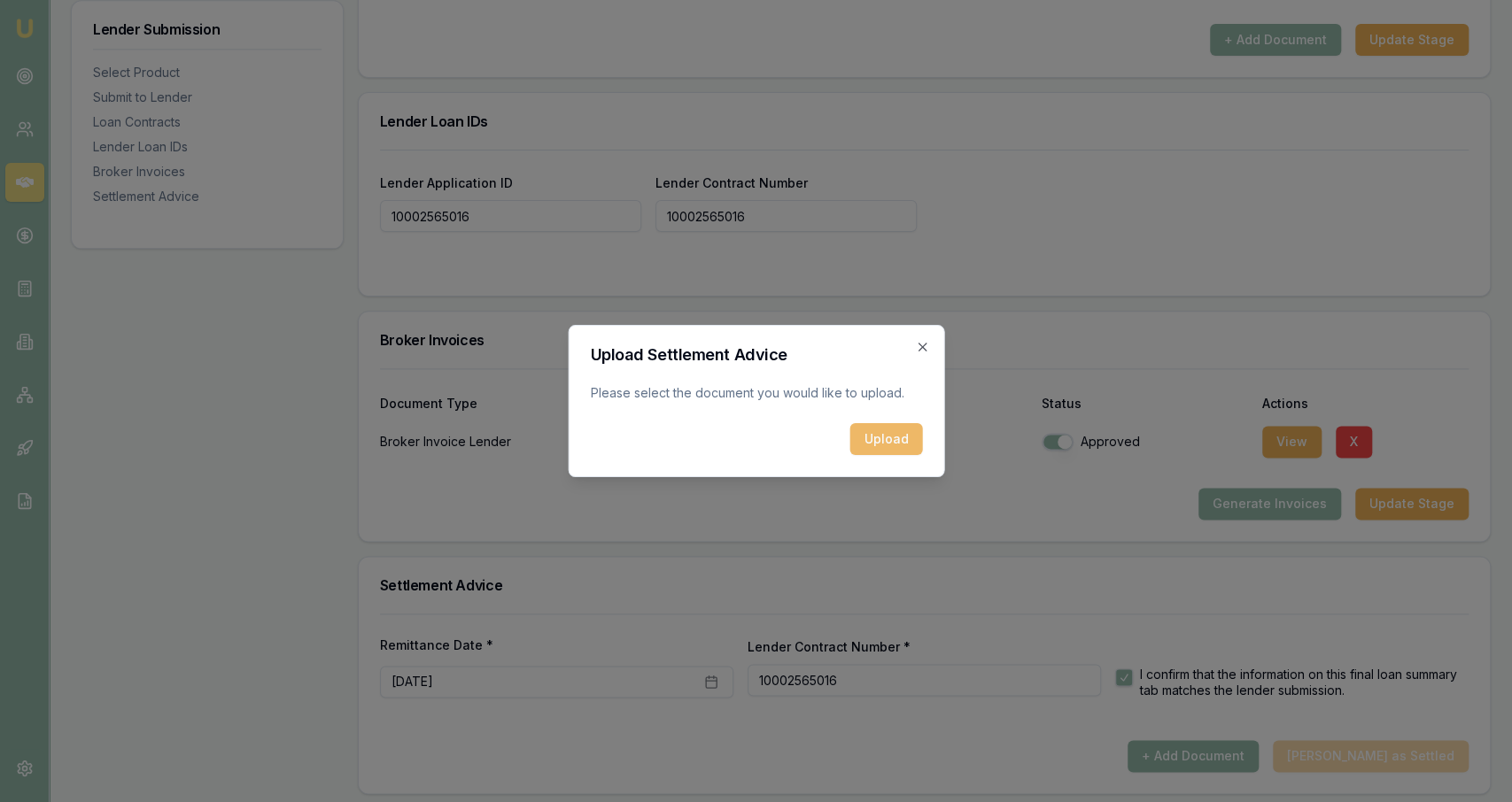
click at [753, 440] on button "Upload" at bounding box center [886, 439] width 73 height 32
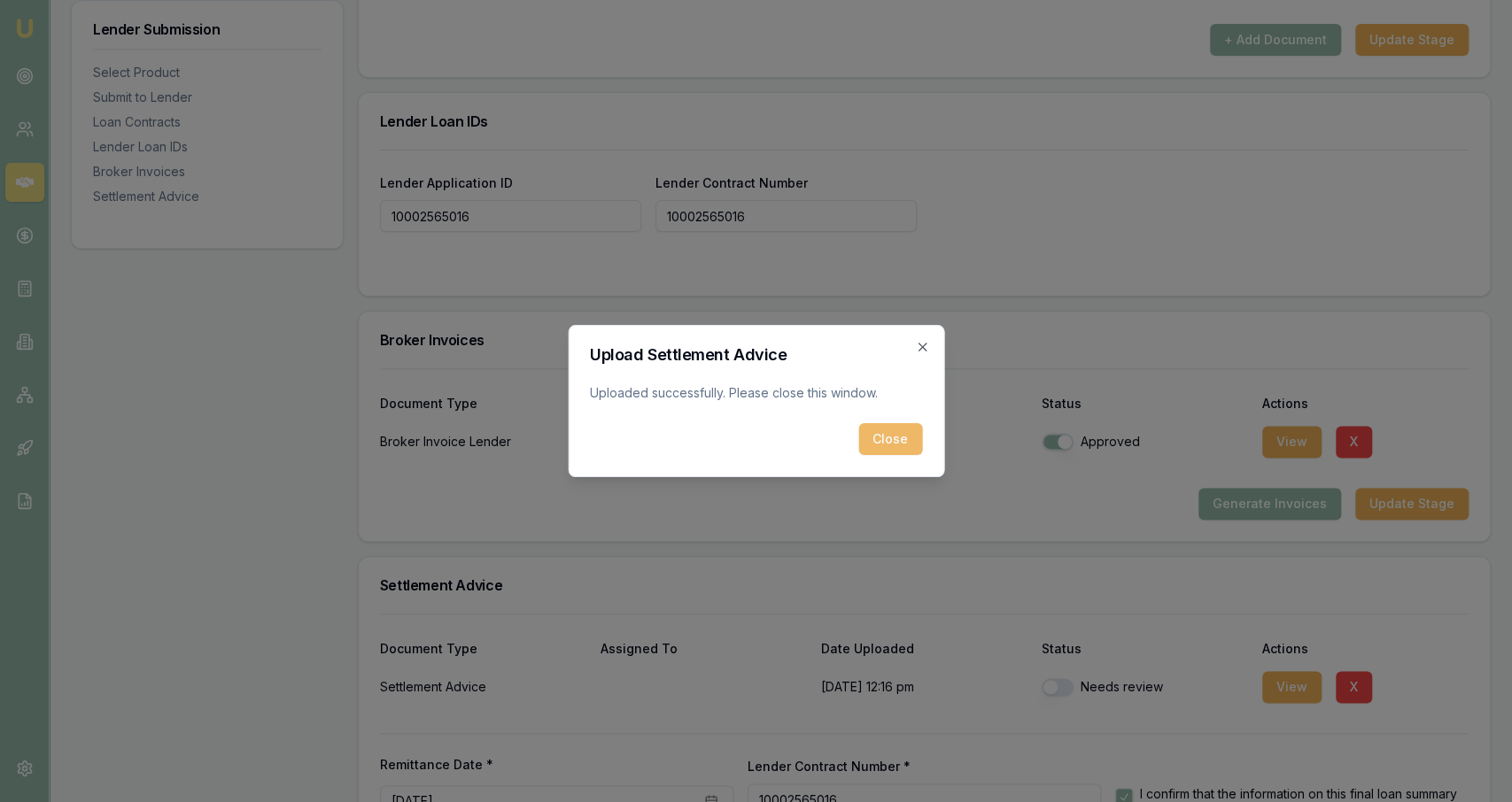
click at [753, 439] on button "Close" at bounding box center [890, 439] width 64 height 32
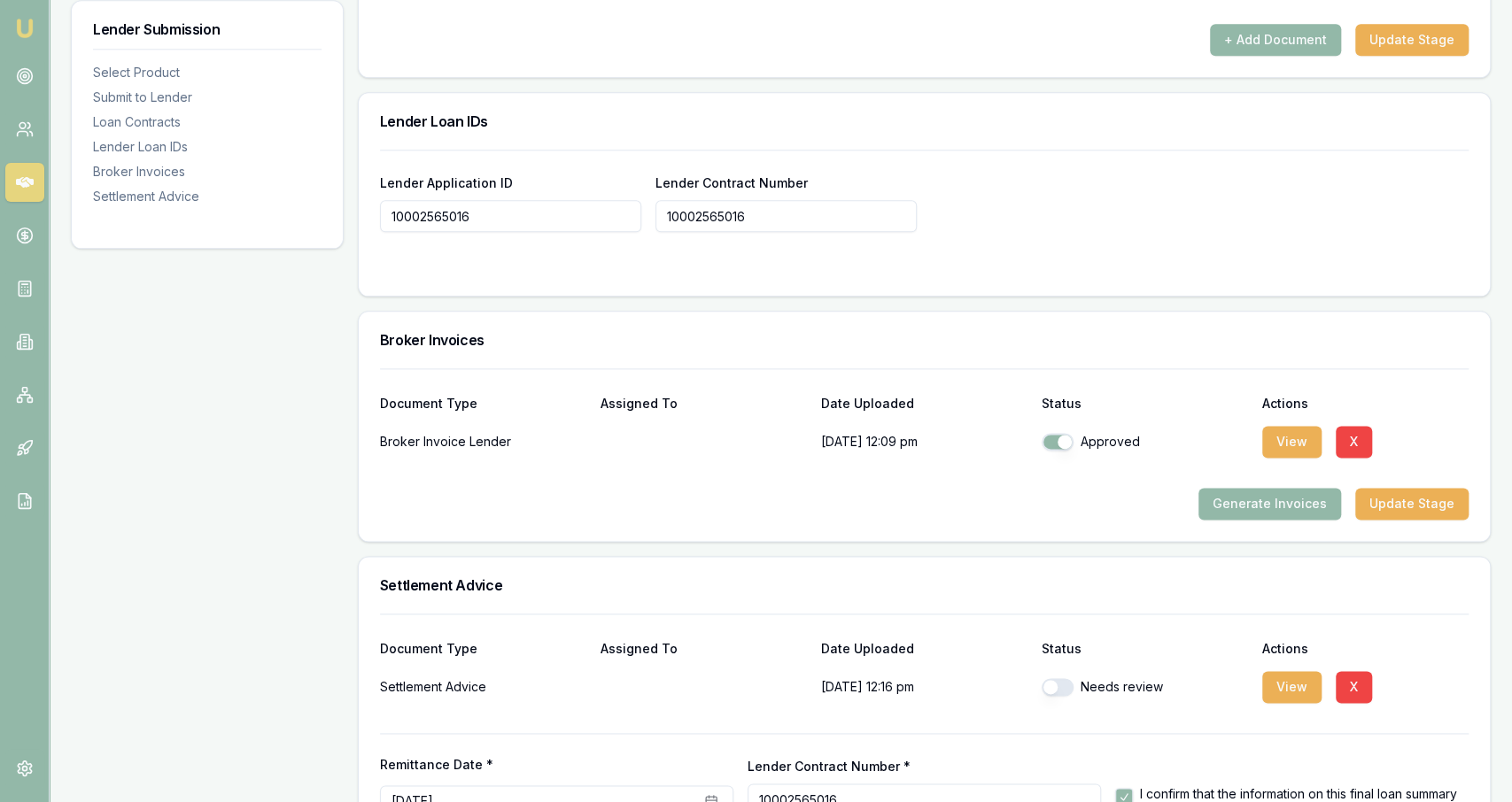
click at [753, 681] on button "button" at bounding box center [1058, 687] width 32 height 18
checkbox input "true"
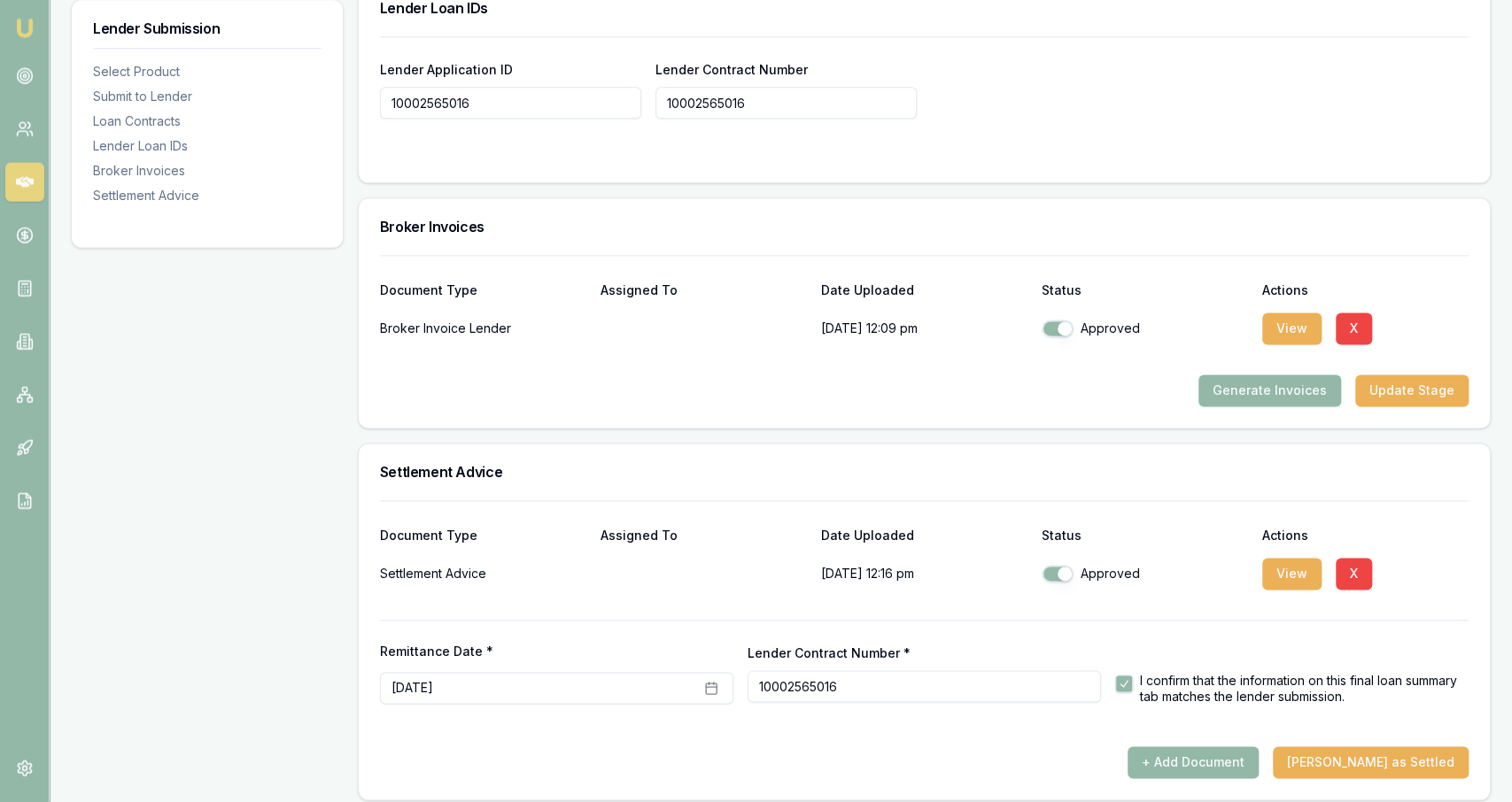
scroll to position [1460, 0]
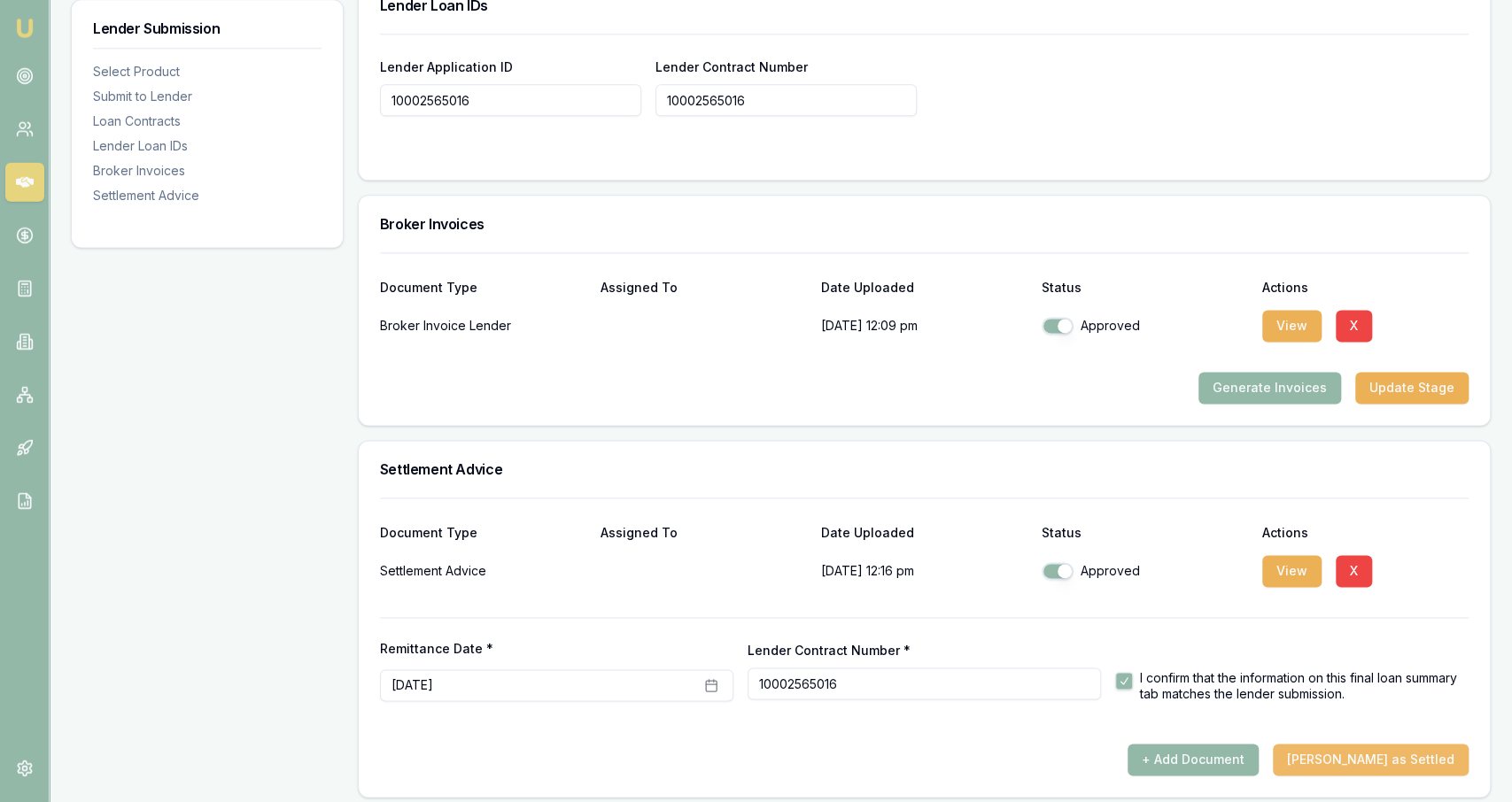
click at [753, 749] on button "Mark Deal as Settled" at bounding box center [1370, 761] width 196 height 32
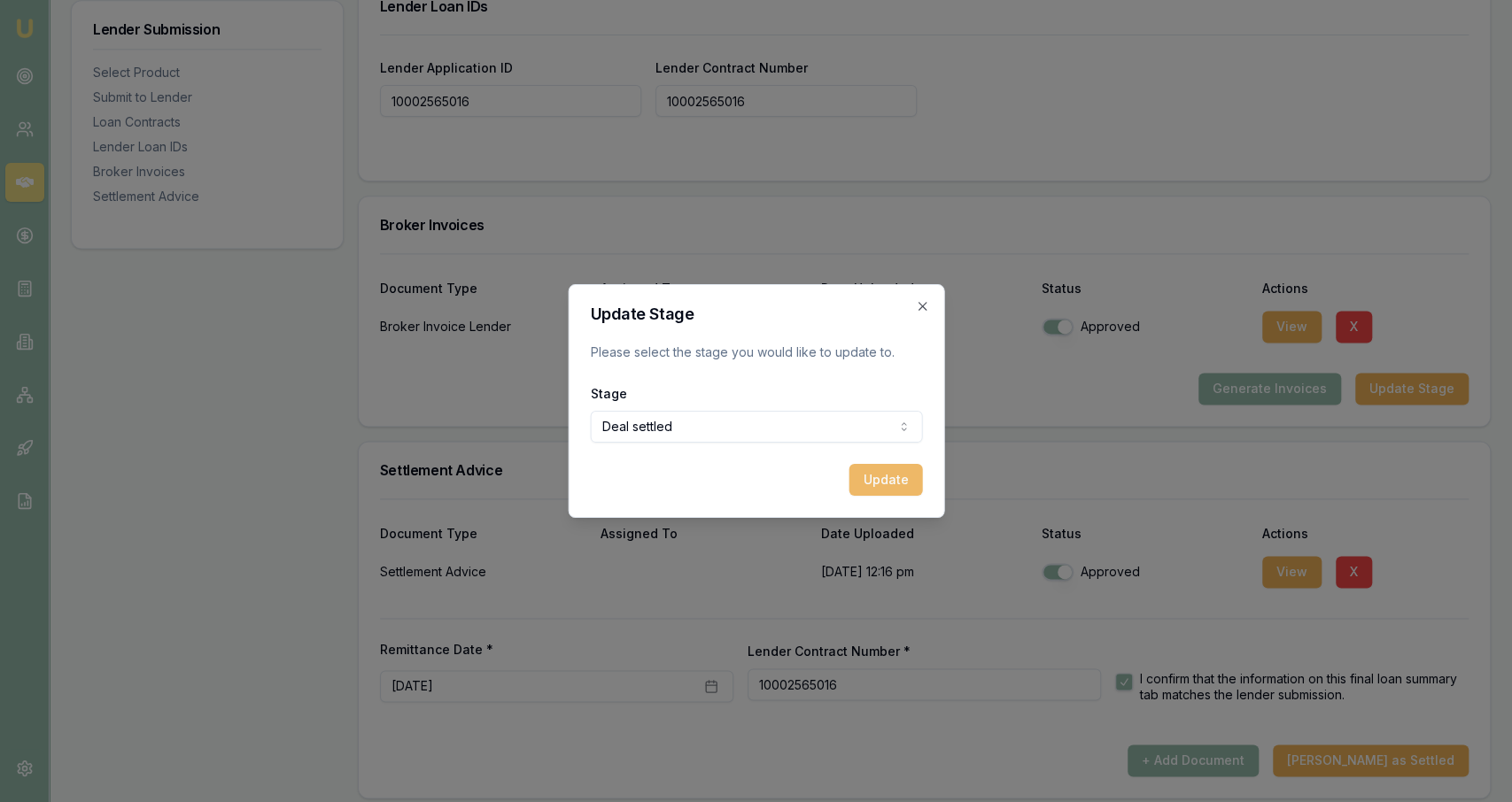
click at [753, 485] on button "Update" at bounding box center [885, 480] width 74 height 32
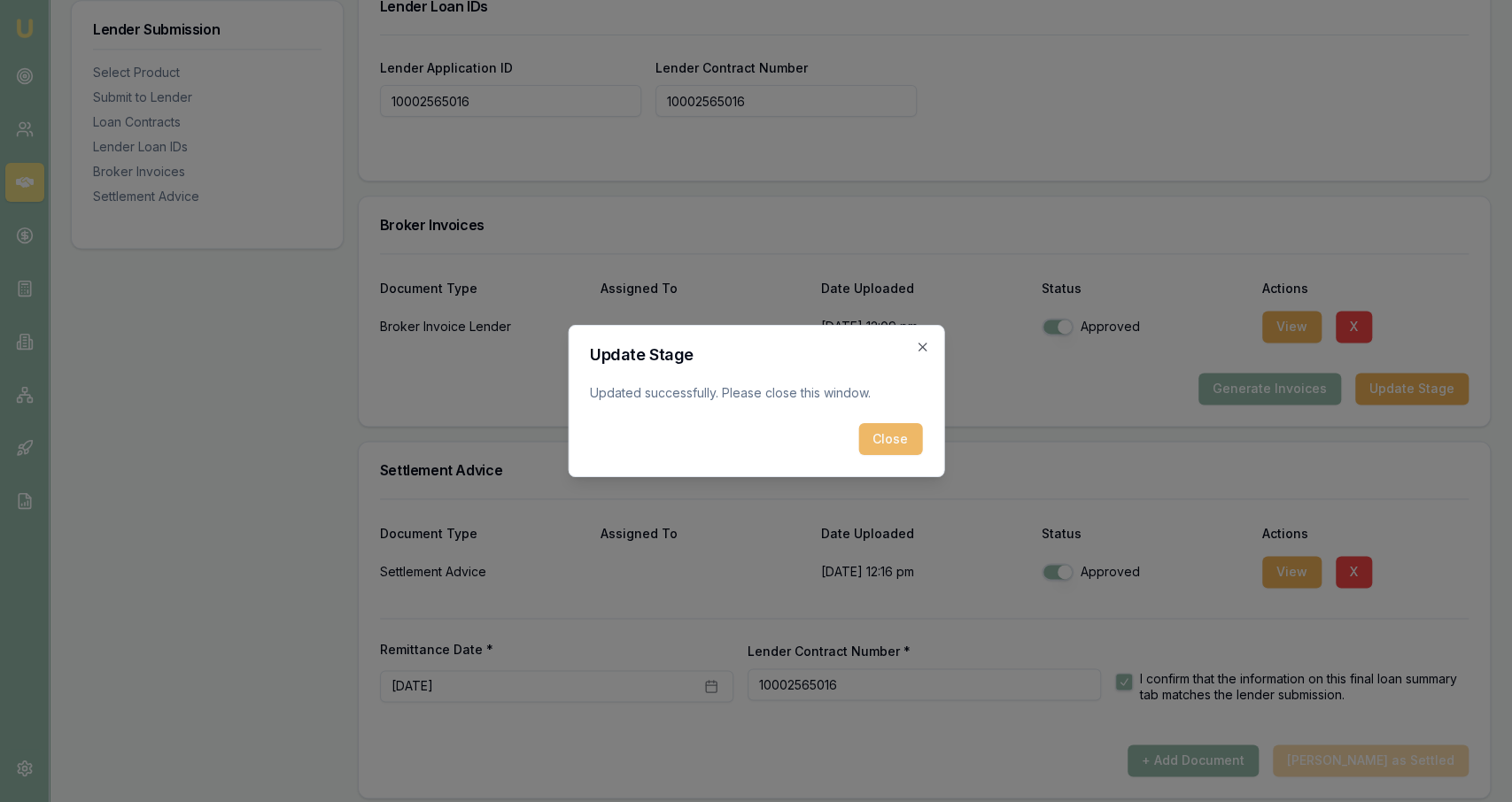
click at [753, 432] on button "Close" at bounding box center [890, 439] width 64 height 32
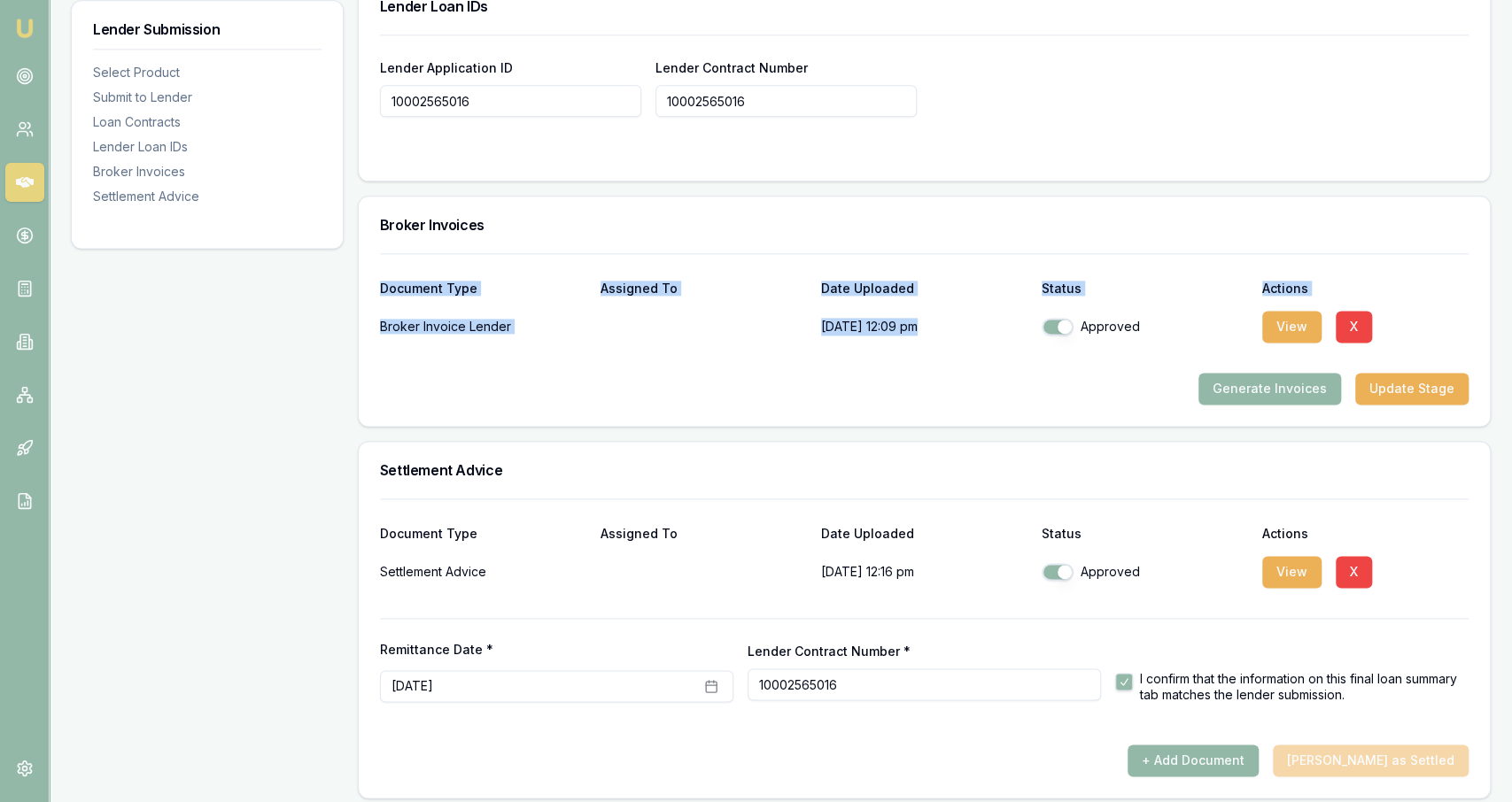
drag, startPoint x: 912, startPoint y: 412, endPoint x: 938, endPoint y: 245, distance: 169.0
click at [753, 245] on div "Broker Invoices Document Type Assigned To Date Uploaded Status Actions Broker I…" at bounding box center [924, 311] width 1133 height 232
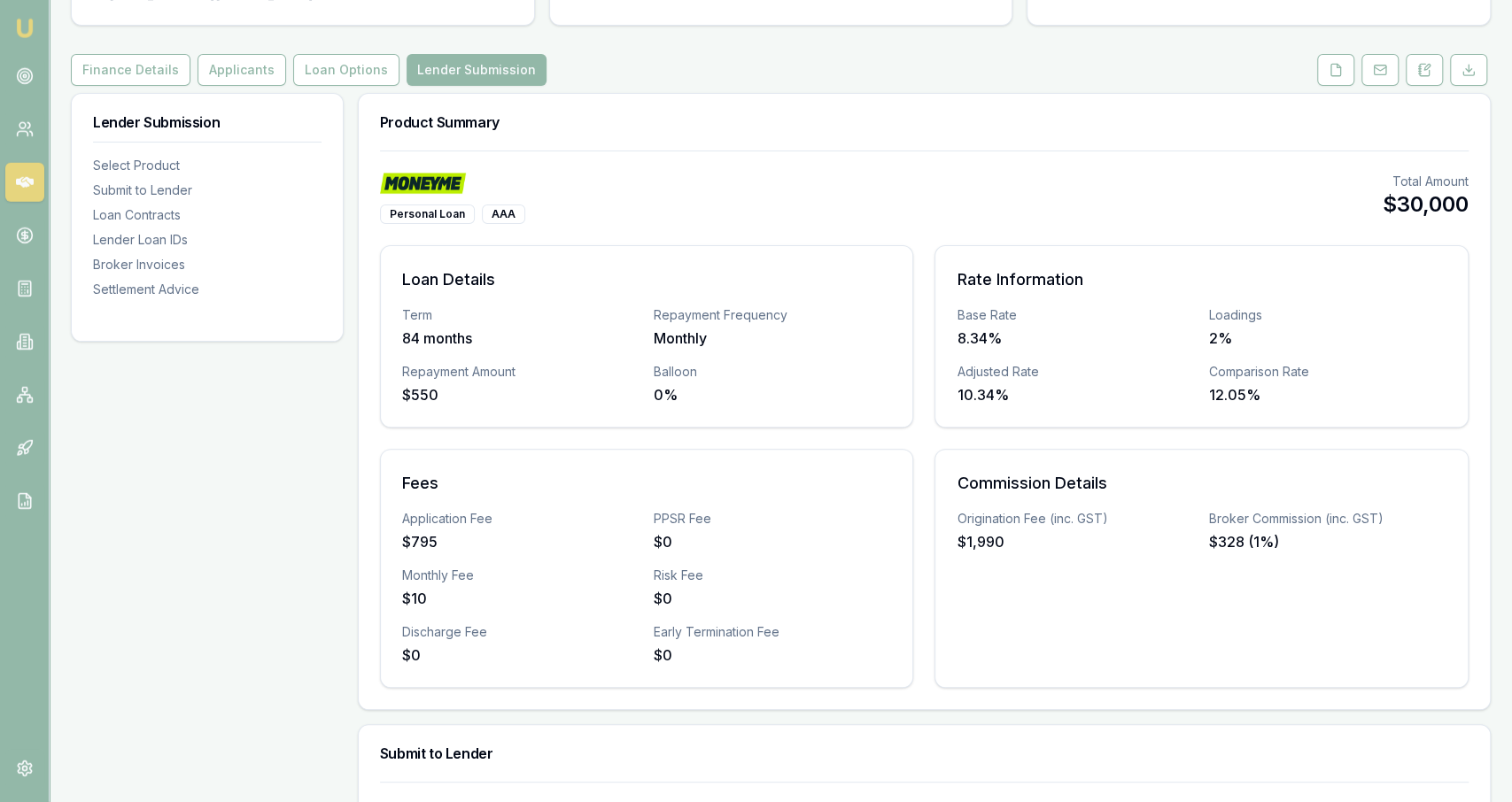
scroll to position [0, 0]
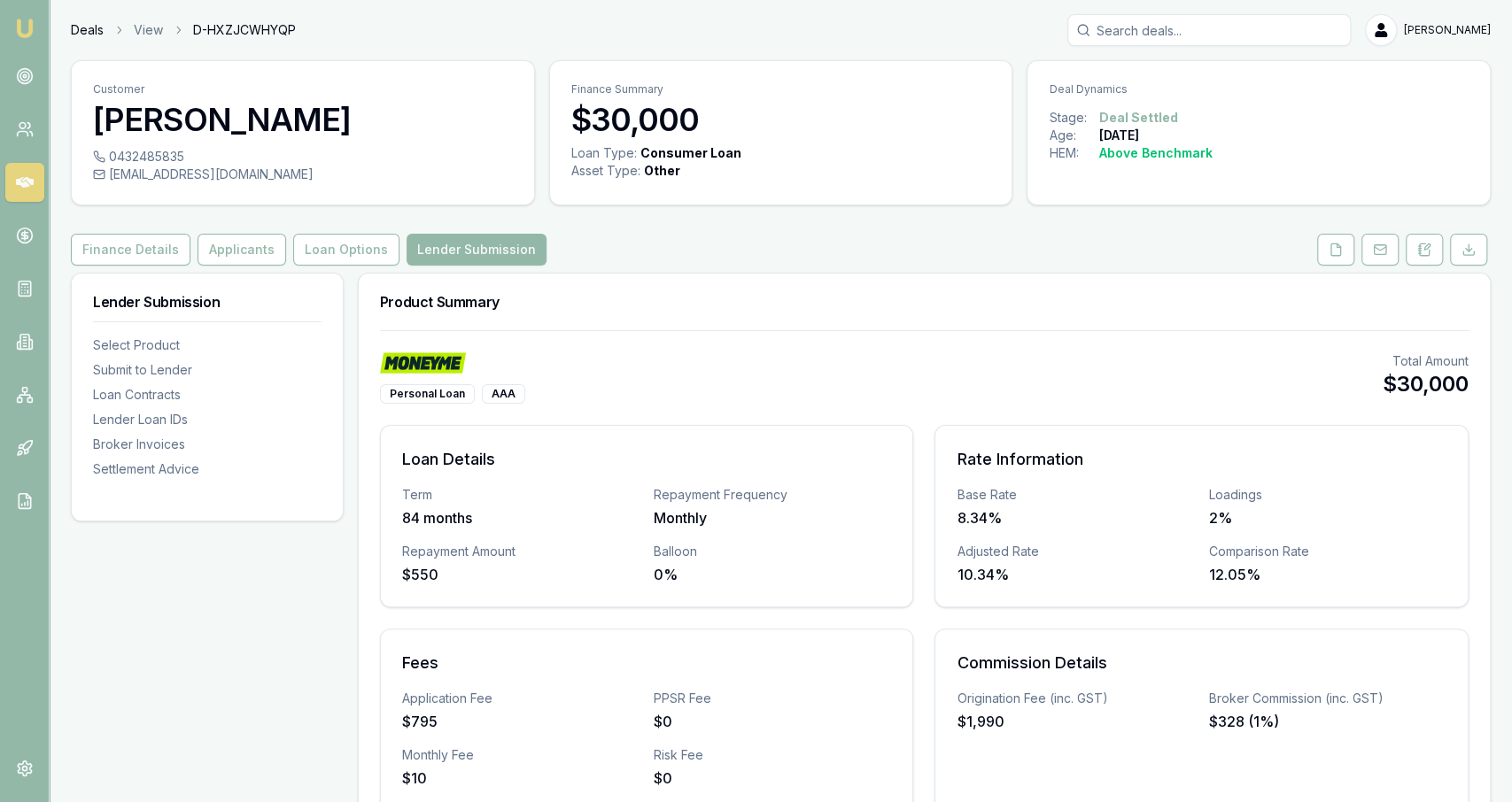
click at [97, 29] on link "Deals" at bounding box center [87, 31] width 33 height 18
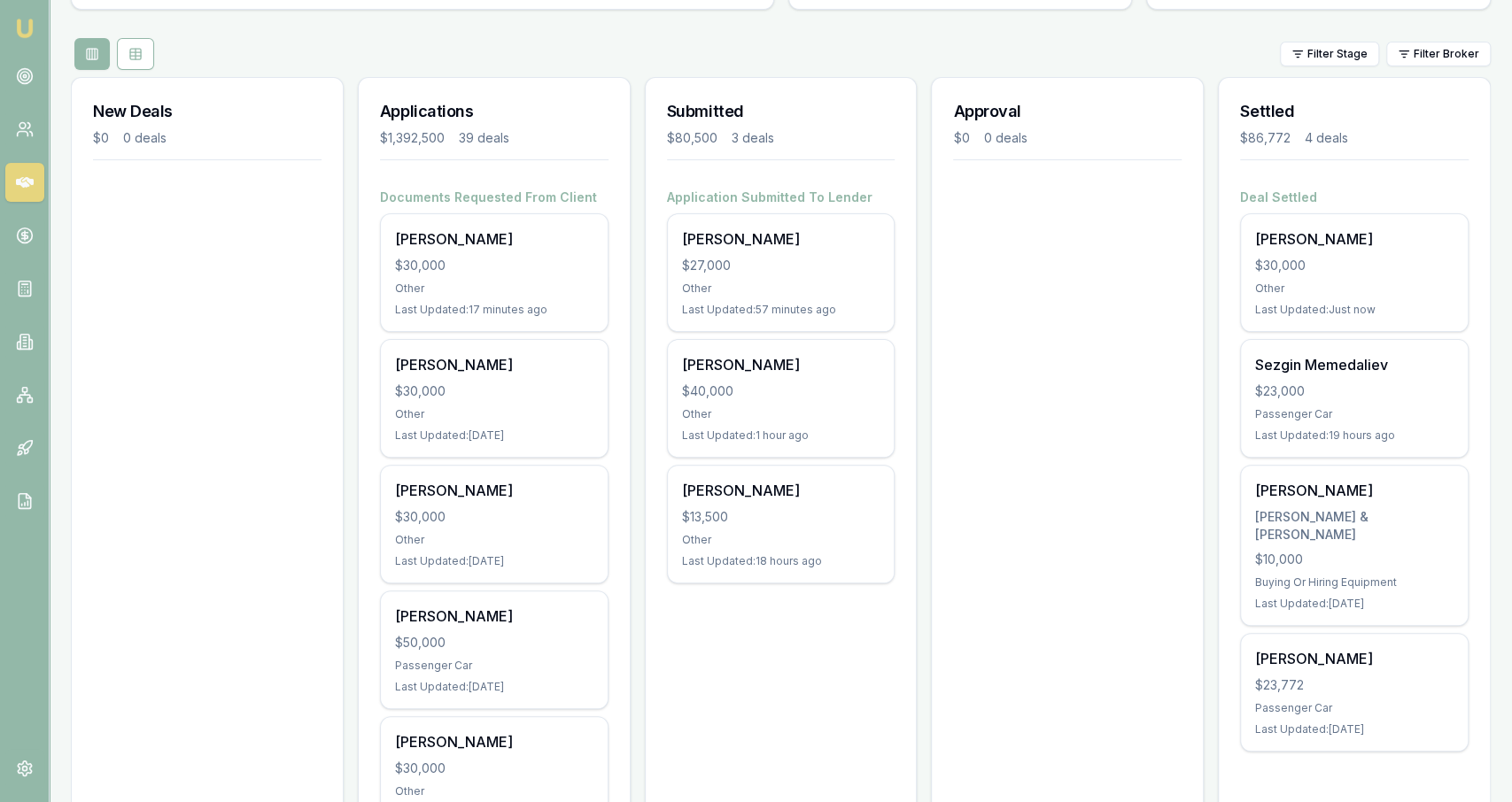
scroll to position [214, 0]
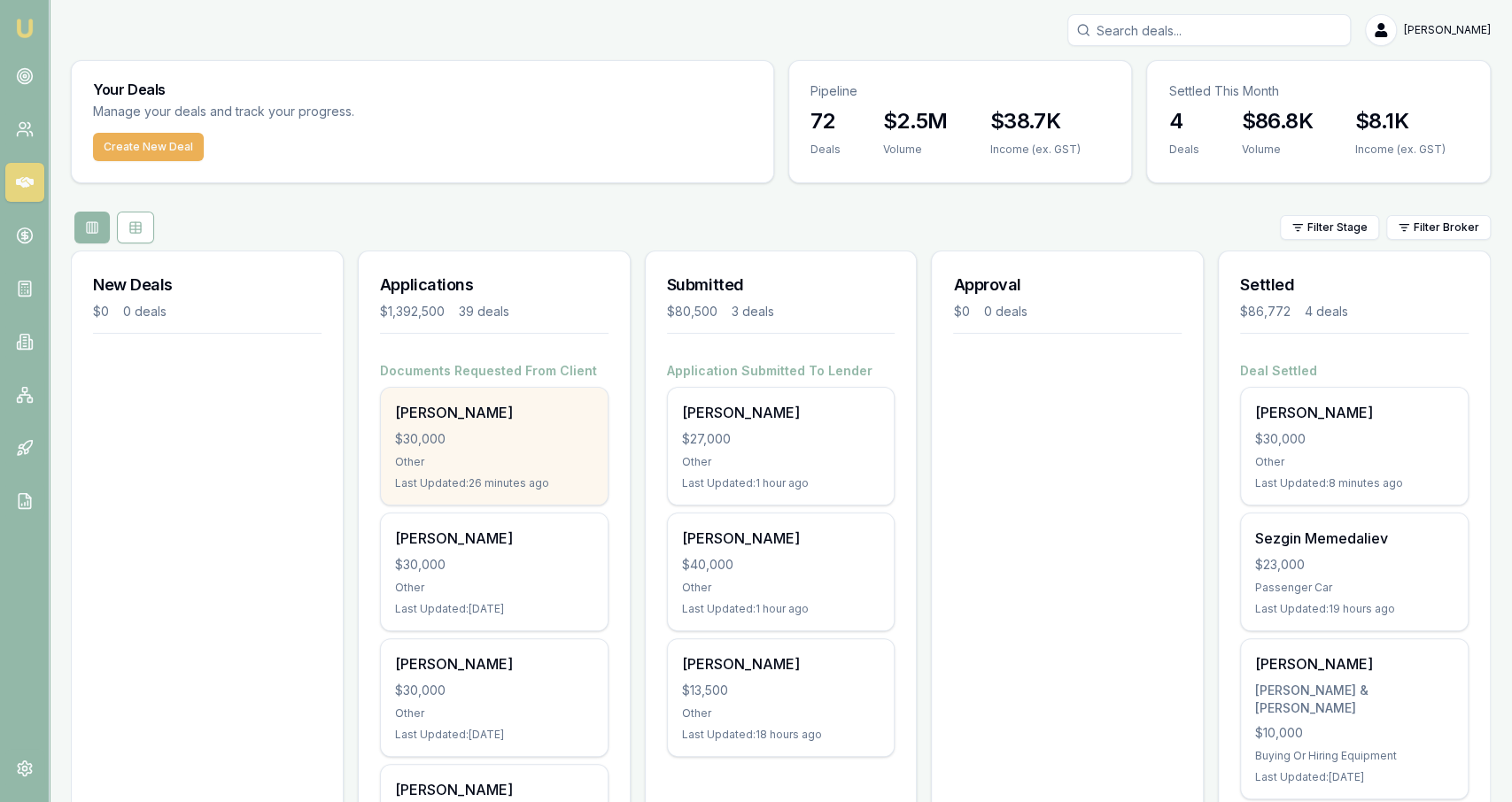
click at [511, 421] on div "[PERSON_NAME]" at bounding box center [494, 413] width 198 height 22
click at [501, 440] on div "$30,000" at bounding box center [494, 439] width 198 height 18
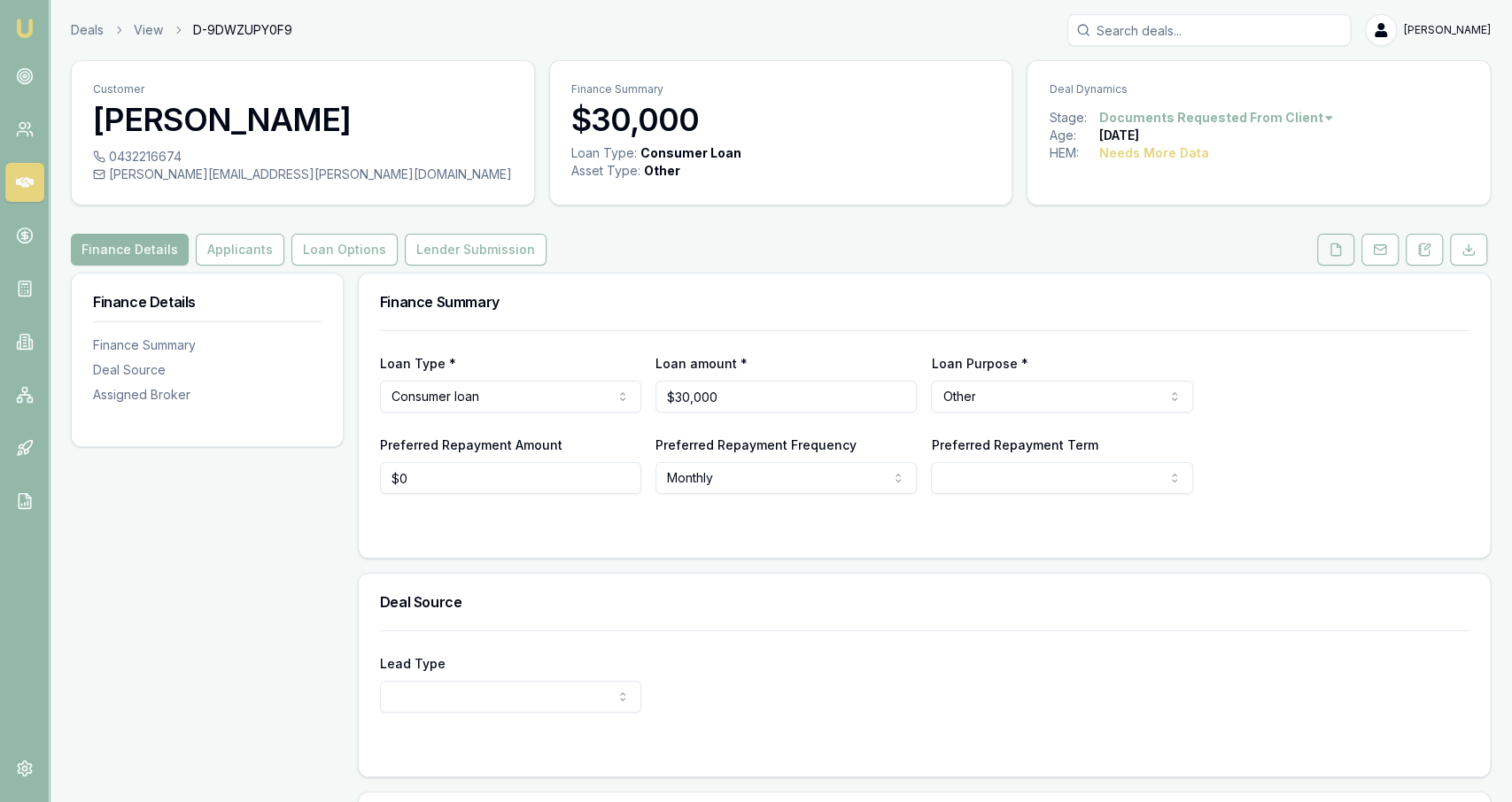
click at [1340, 248] on icon at bounding box center [1337, 249] width 10 height 12
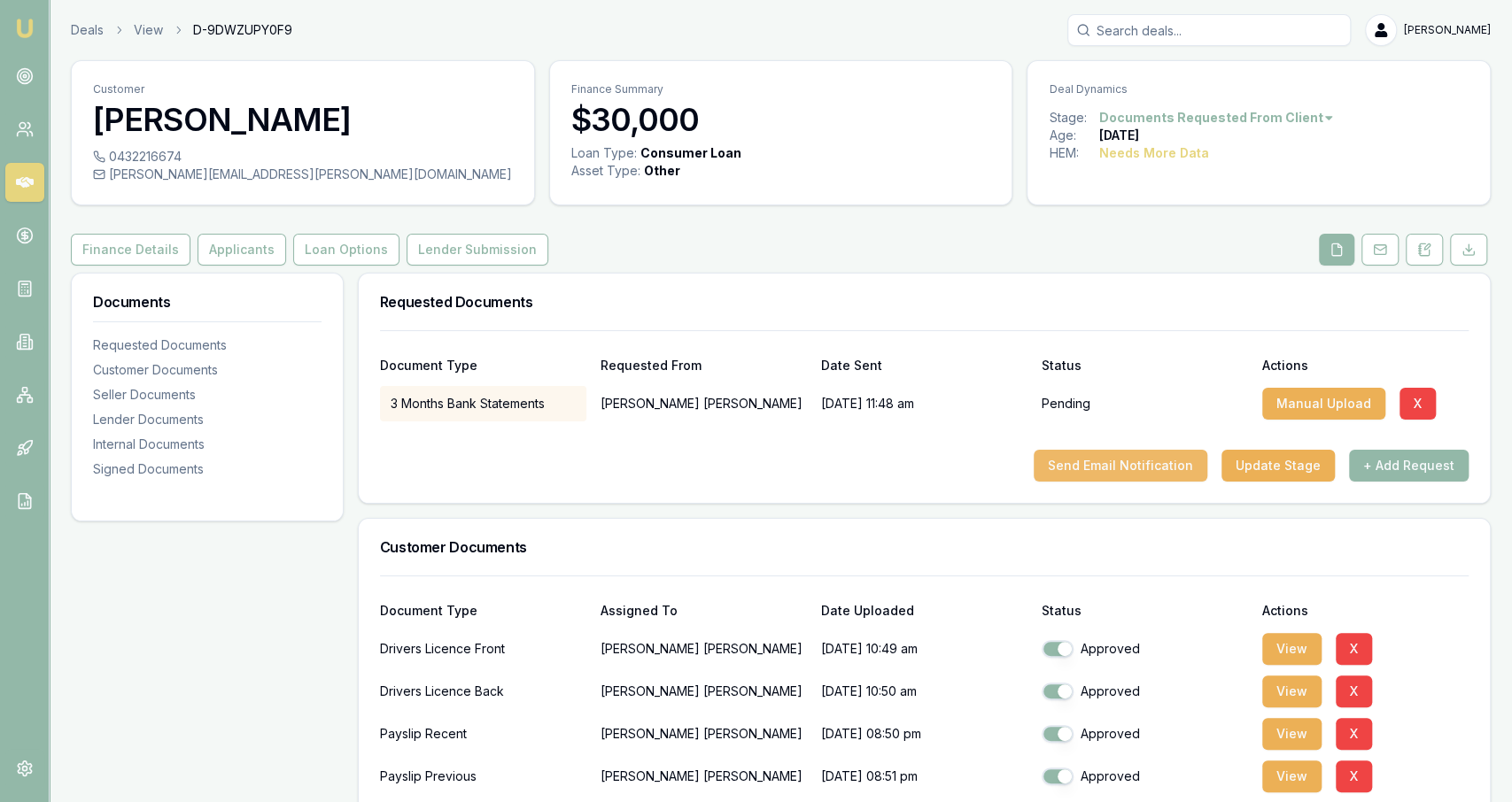
click at [1101, 464] on button "Send Email Notification" at bounding box center [1121, 465] width 173 height 32
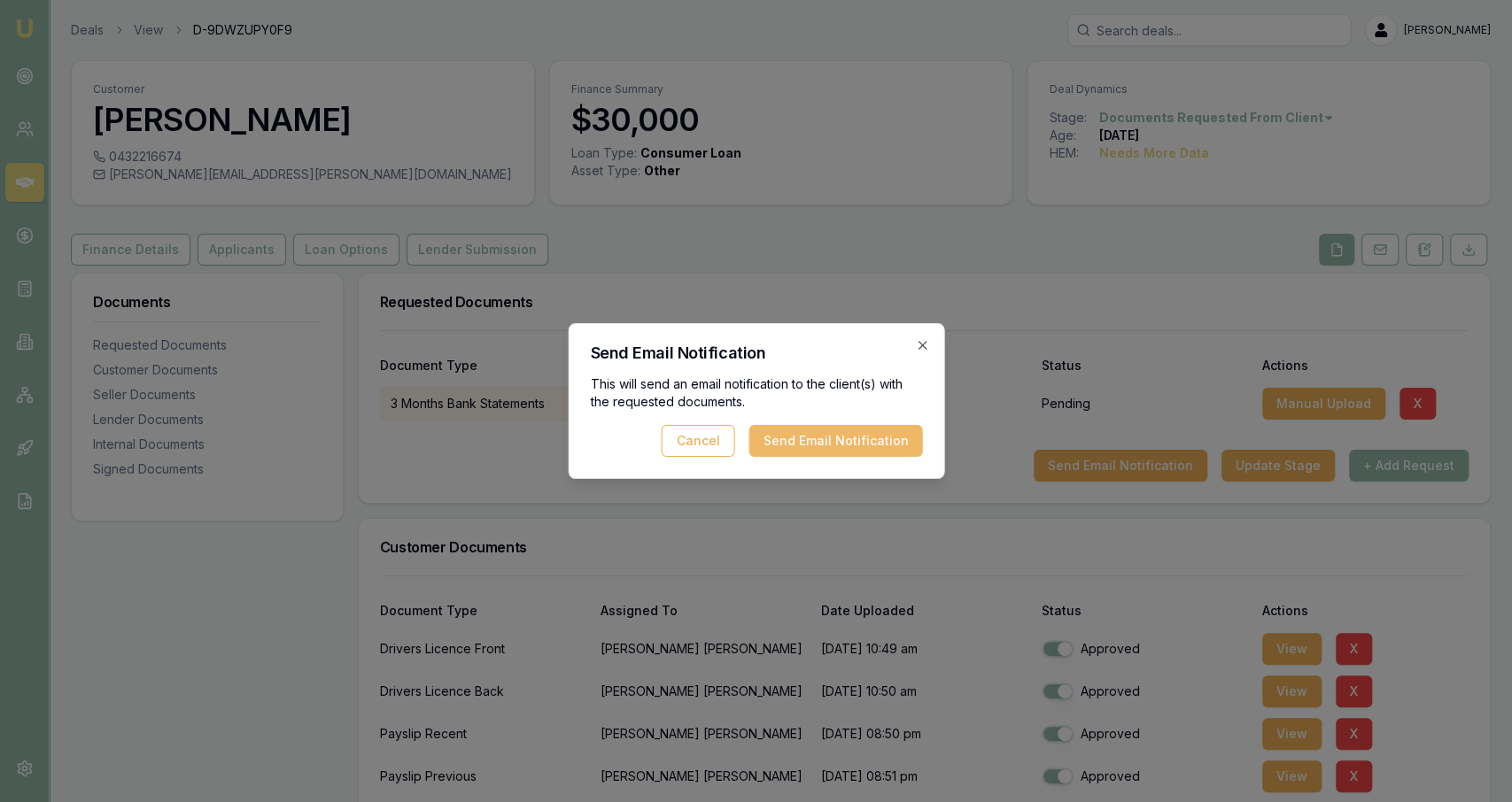
click at [897, 438] on button "Send Email Notification" at bounding box center [835, 440] width 173 height 32
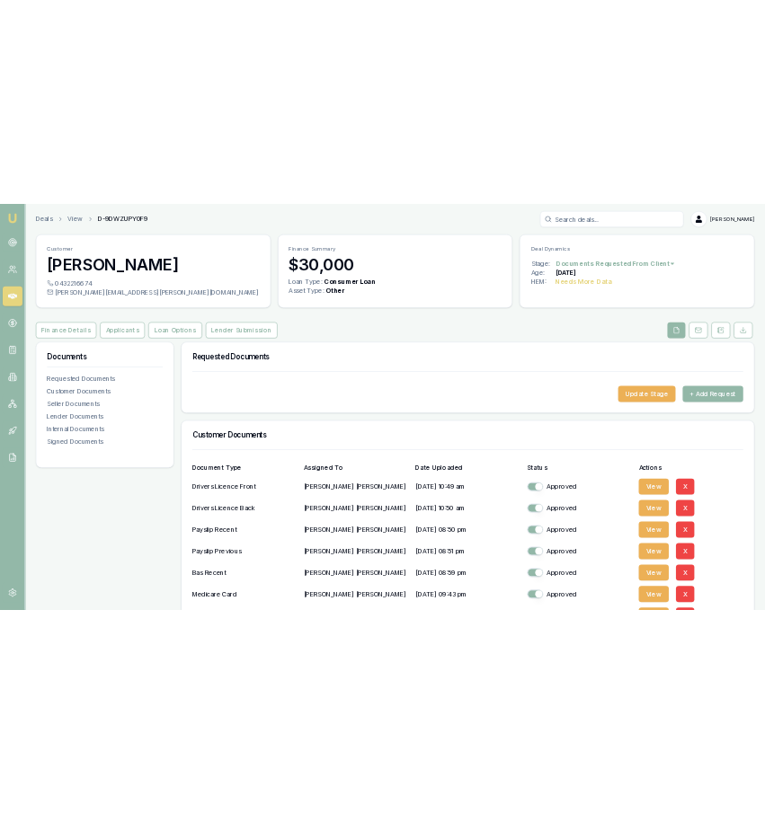
scroll to position [120, 0]
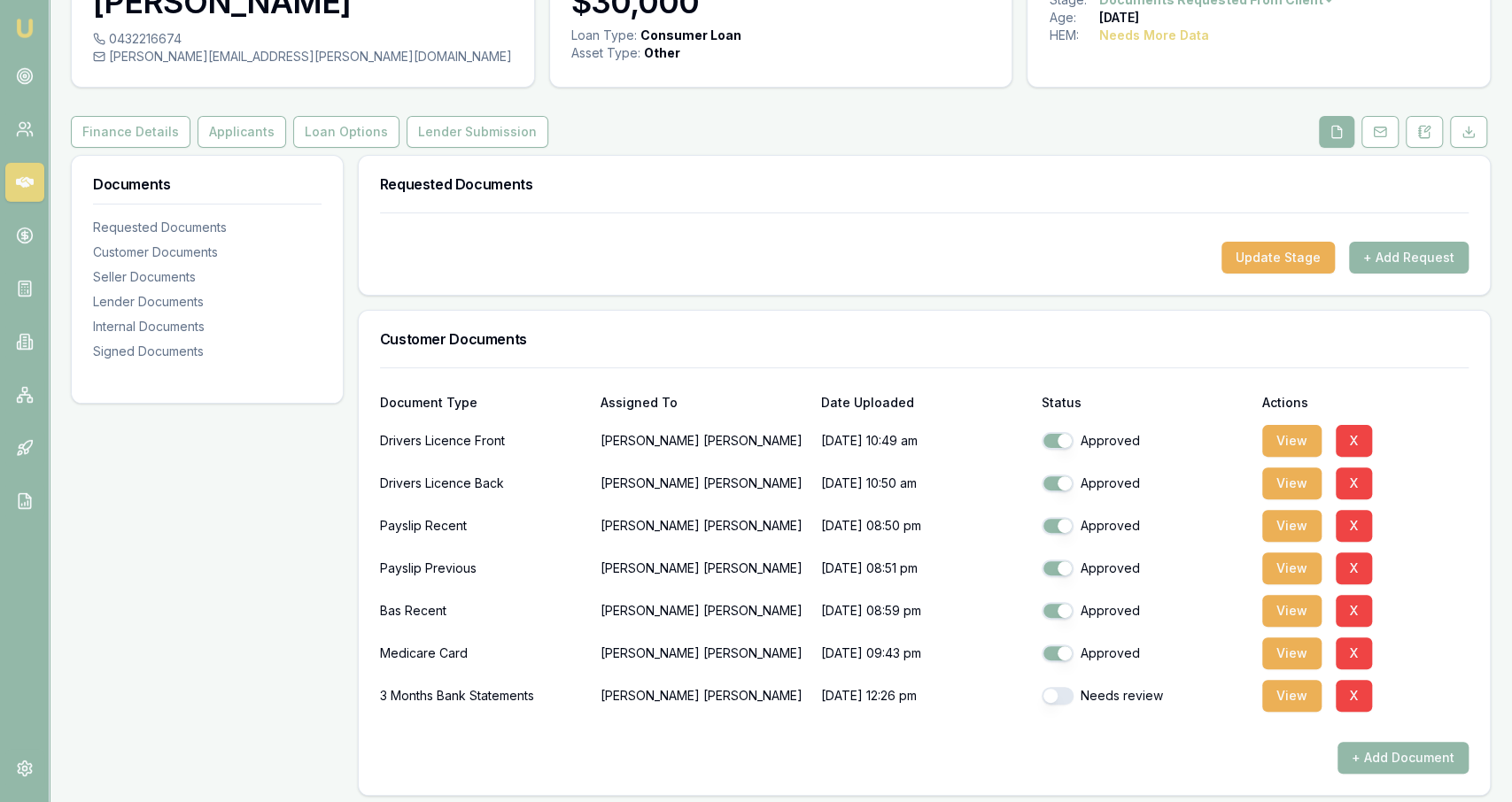
click at [1043, 693] on button "button" at bounding box center [1058, 696] width 32 height 18
checkbox input "true"
click at [1281, 702] on button "View" at bounding box center [1291, 696] width 59 height 32
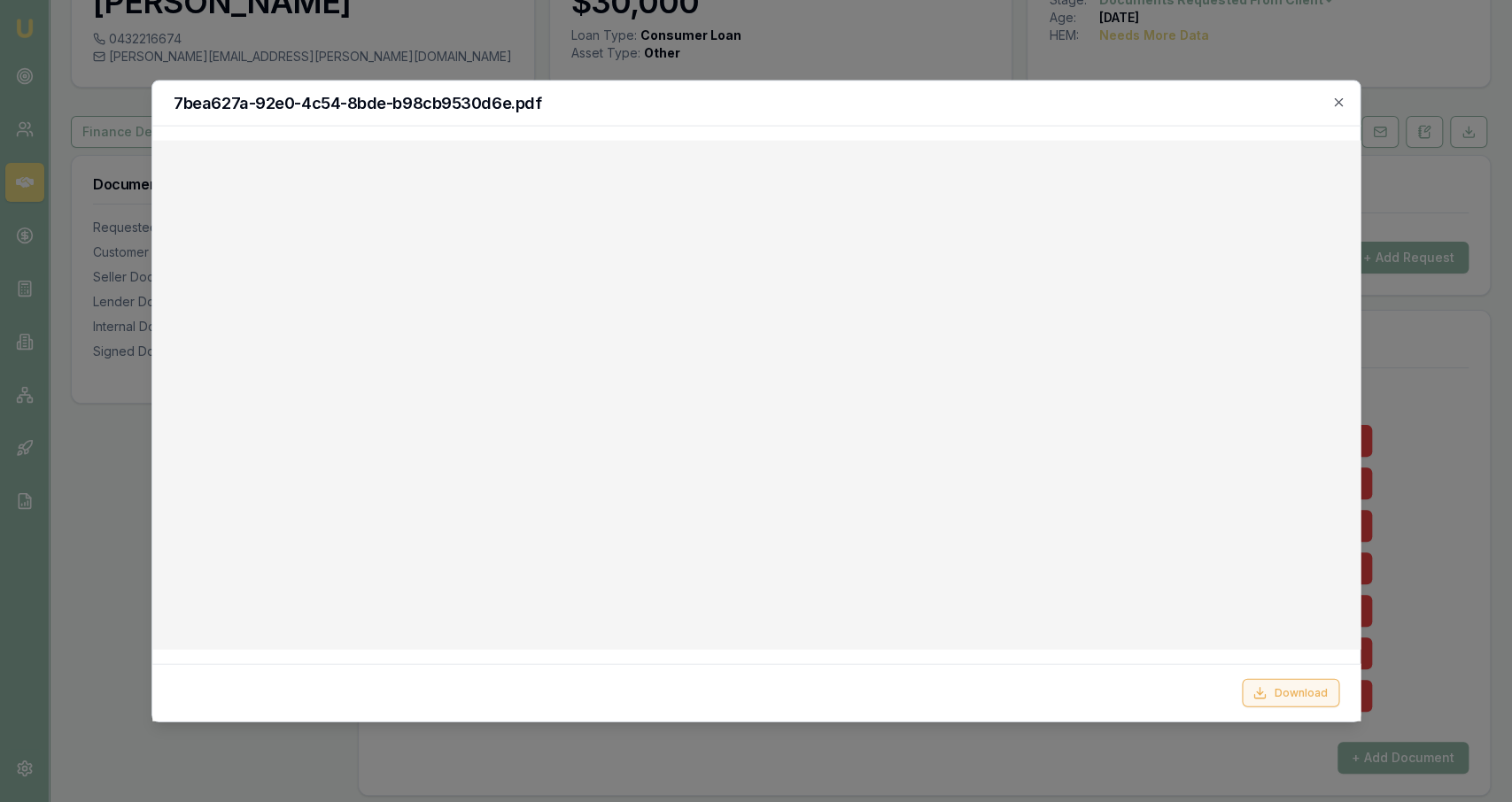
click at [1296, 685] on button "Download" at bounding box center [1289, 692] width 98 height 29
click at [614, 34] on div at bounding box center [756, 401] width 1512 height 802
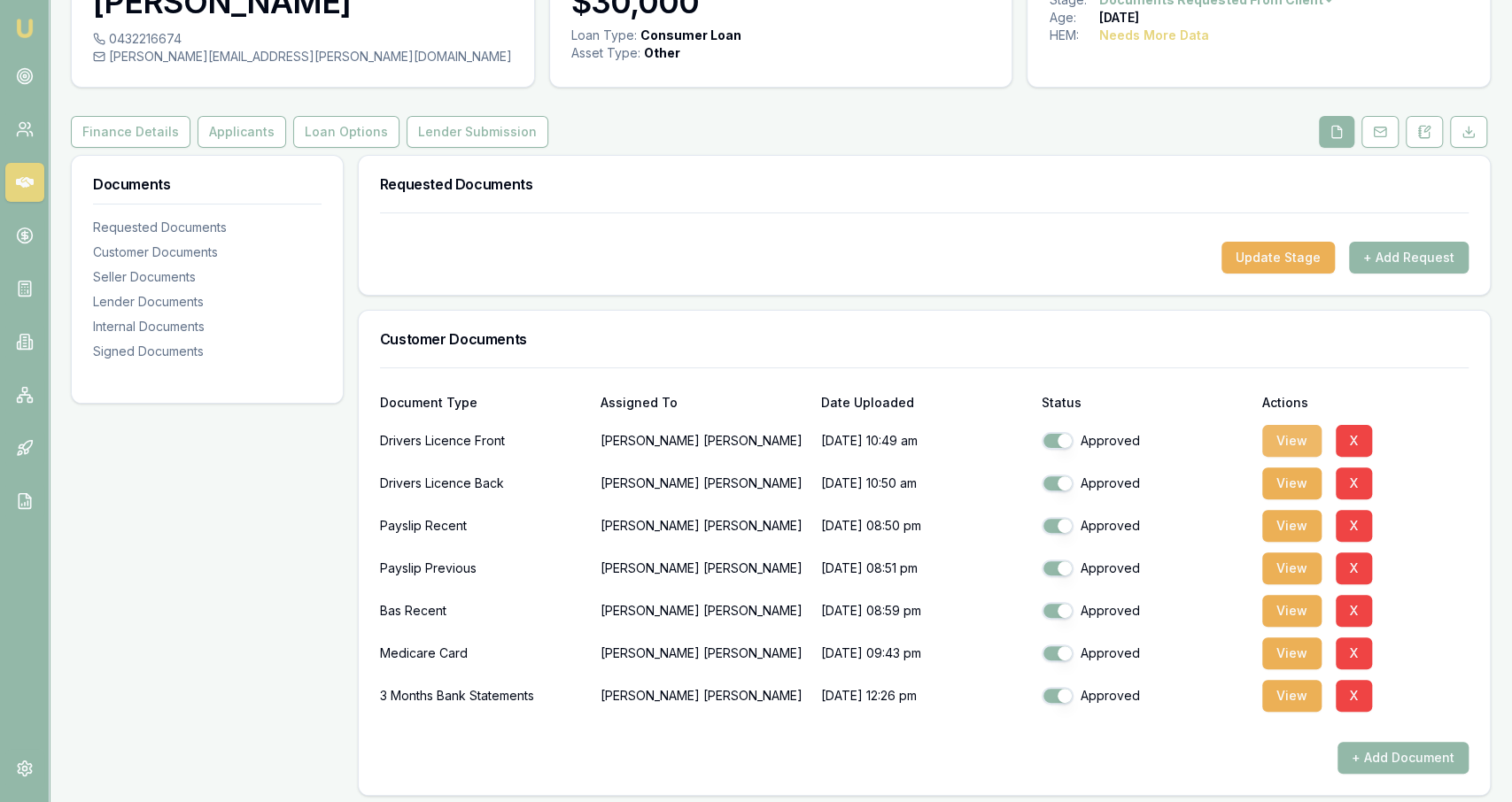
click at [1289, 433] on button "View" at bounding box center [1291, 440] width 59 height 32
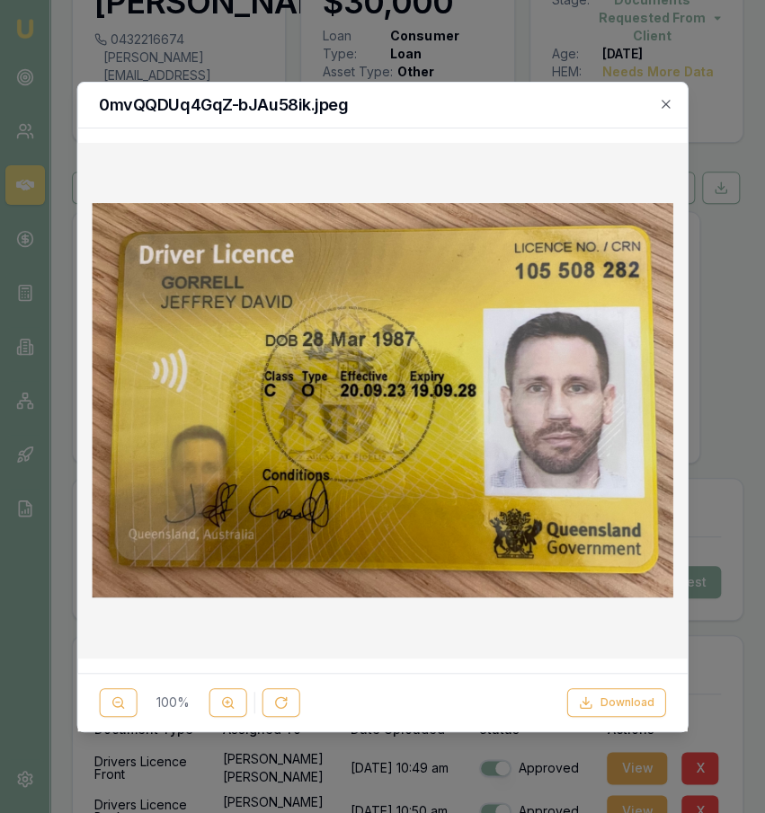
click at [195, 46] on div at bounding box center [382, 406] width 765 height 813
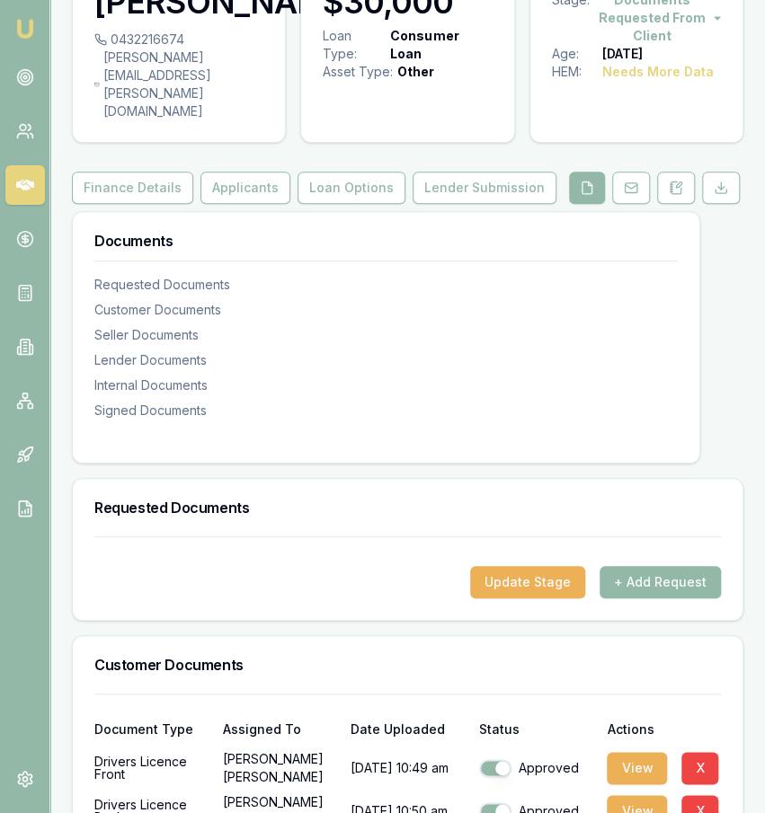
scroll to position [203, 0]
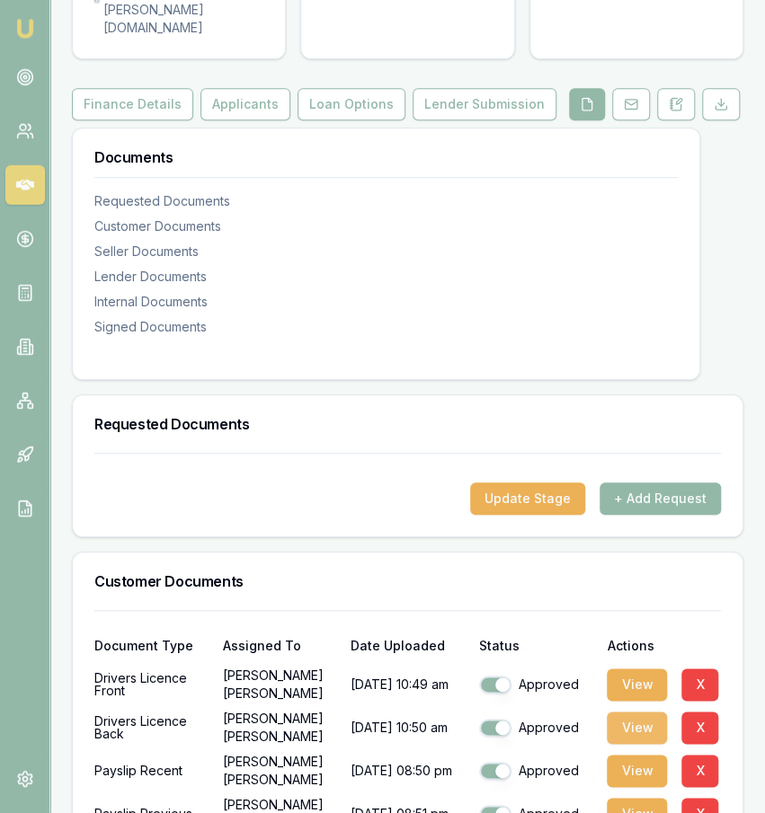
click at [649, 719] on button "View" at bounding box center [637, 728] width 60 height 32
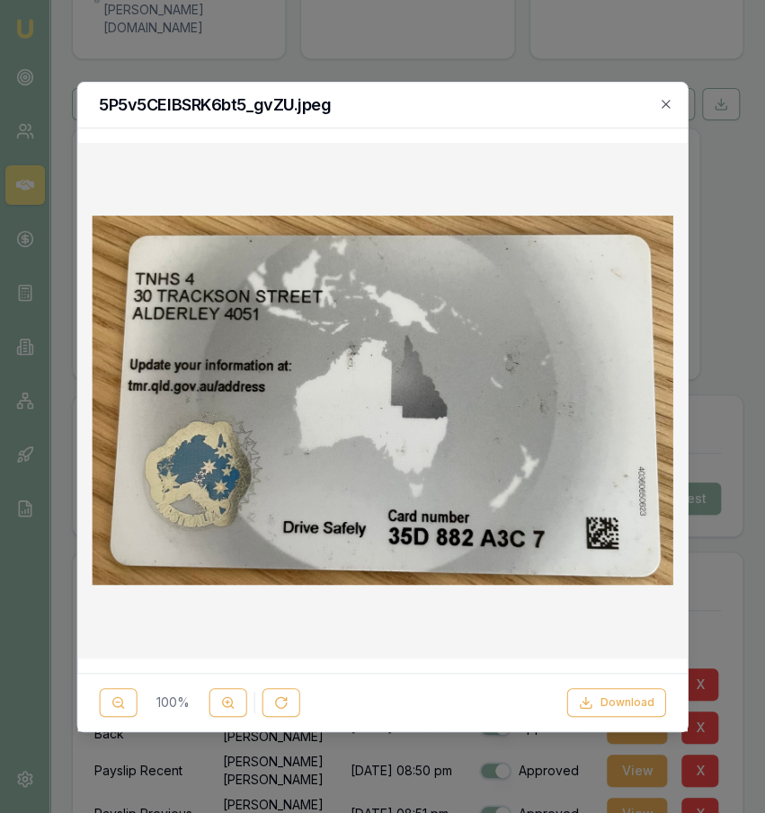
click at [182, 26] on div at bounding box center [382, 406] width 765 height 813
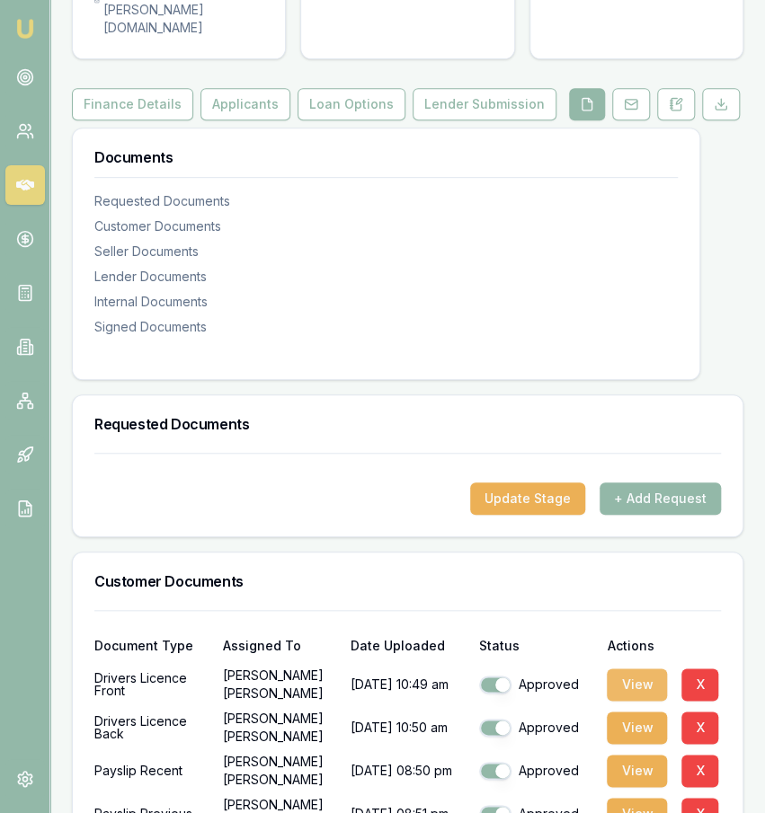
click at [640, 669] on button "View" at bounding box center [637, 685] width 60 height 32
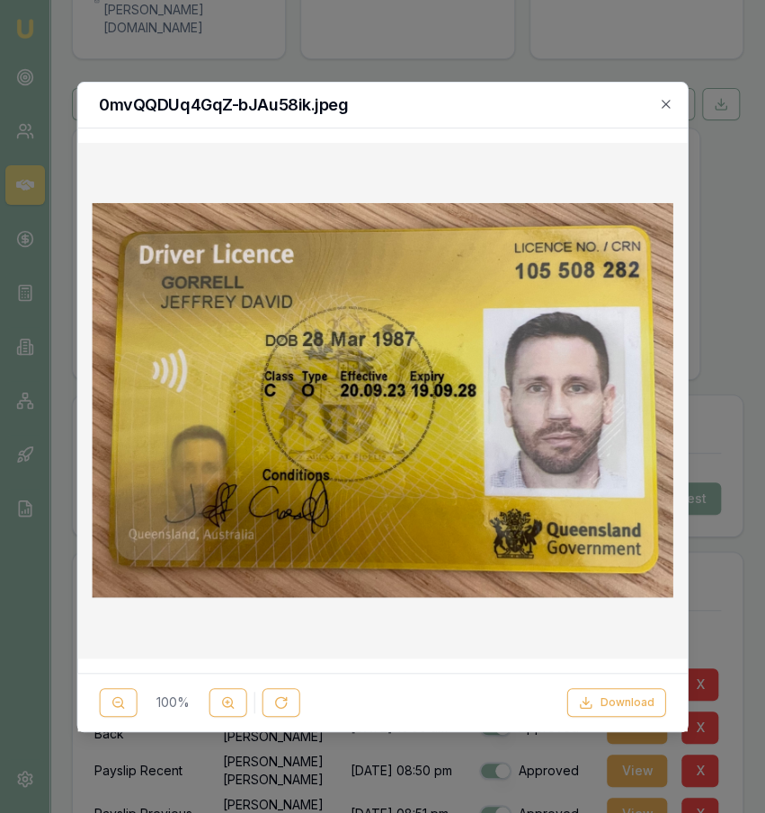
click at [213, 46] on div at bounding box center [382, 406] width 765 height 813
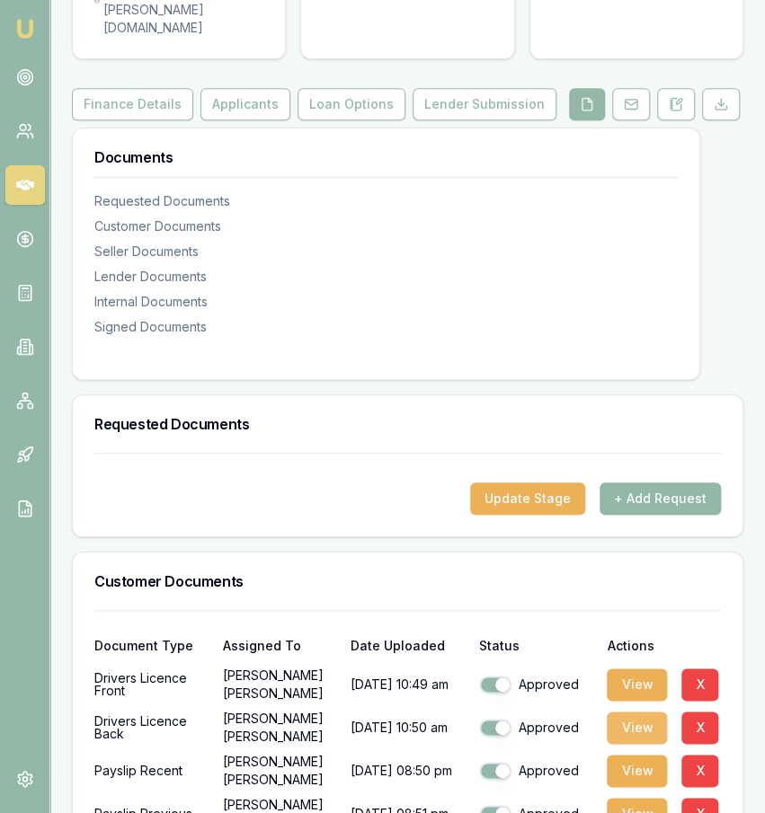
click at [622, 712] on button "View" at bounding box center [637, 728] width 60 height 32
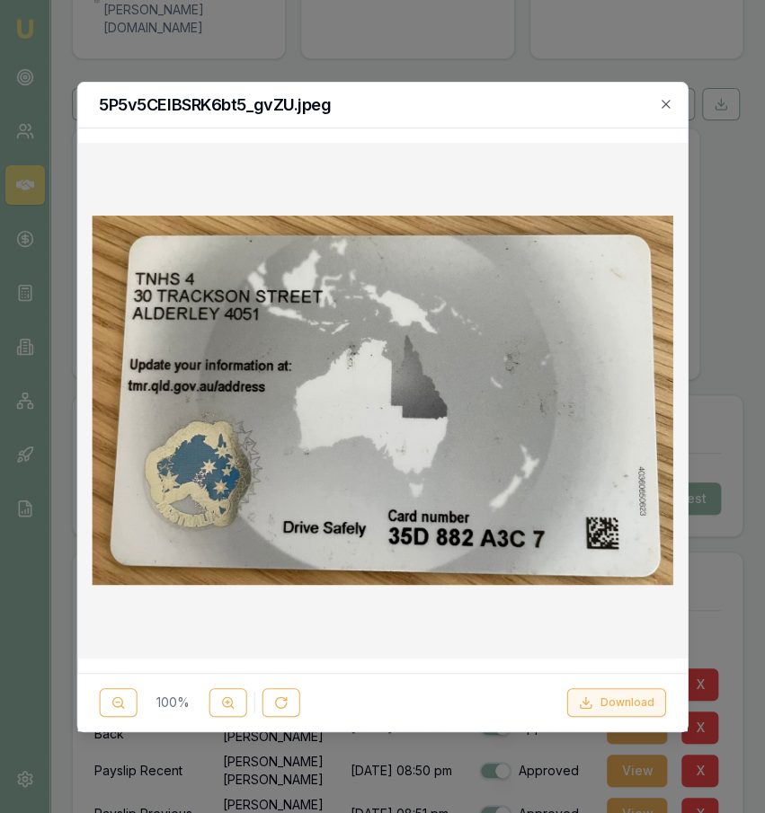
click at [624, 695] on button "Download" at bounding box center [616, 702] width 99 height 29
click at [493, 745] on div at bounding box center [382, 406] width 765 height 813
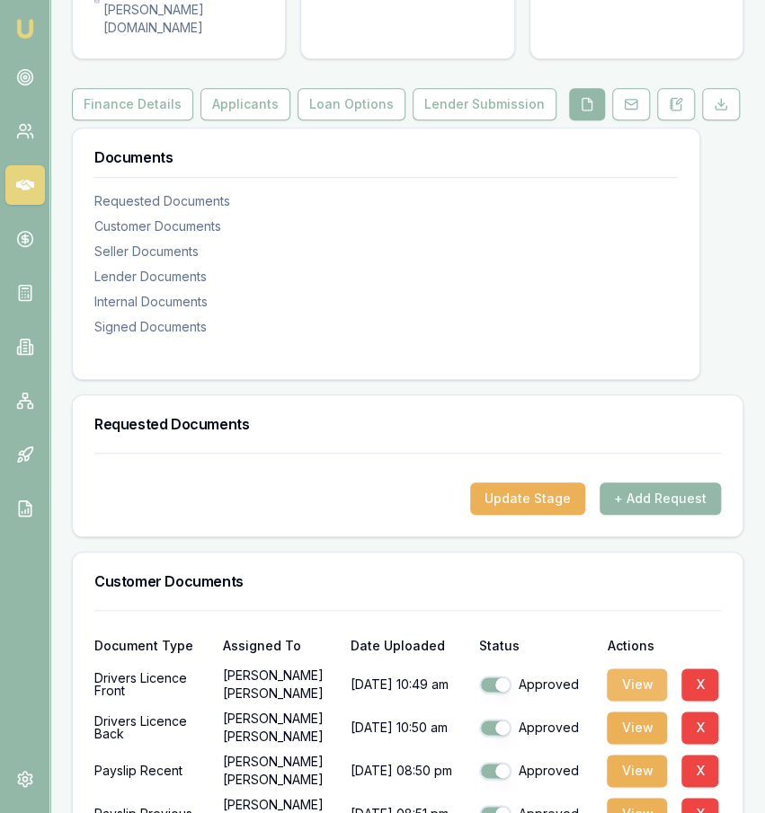
click at [616, 669] on button "View" at bounding box center [637, 685] width 60 height 32
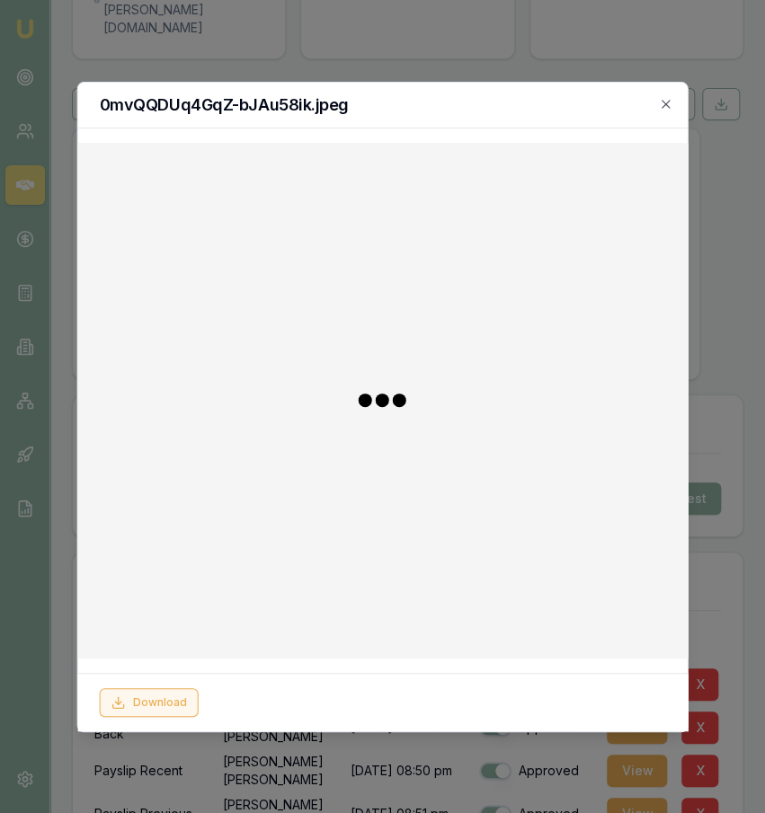
click at [187, 702] on button "Download" at bounding box center [148, 702] width 99 height 29
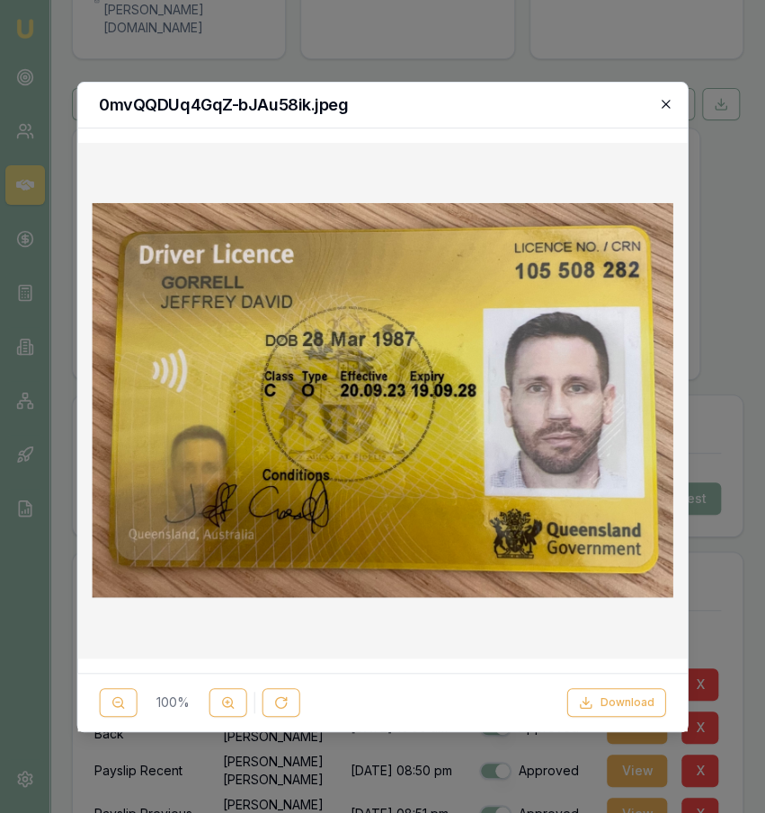
click at [667, 103] on icon "button" at bounding box center [665, 104] width 8 height 8
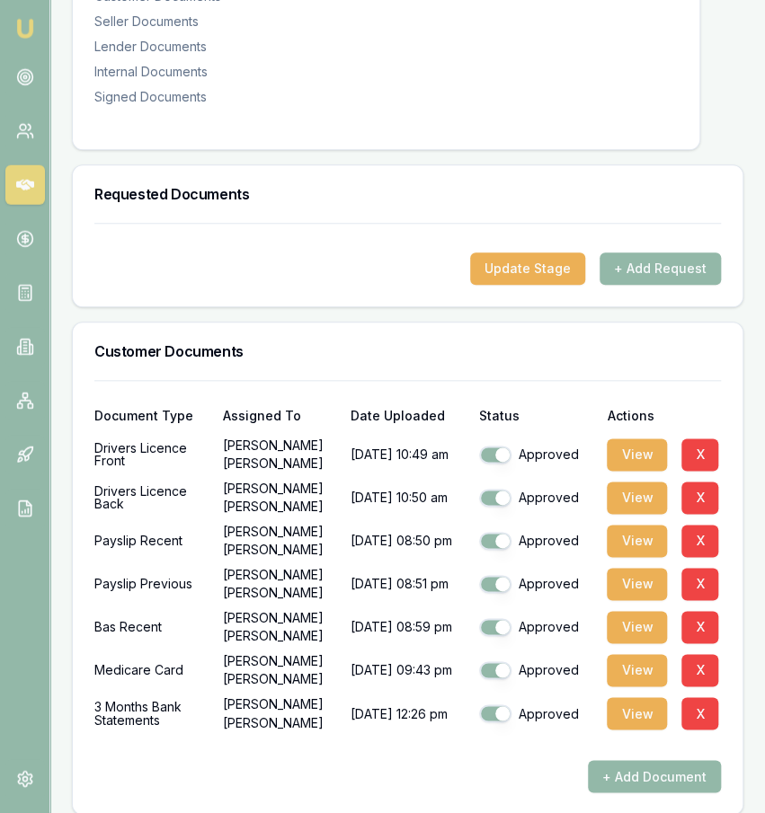
scroll to position [452, 0]
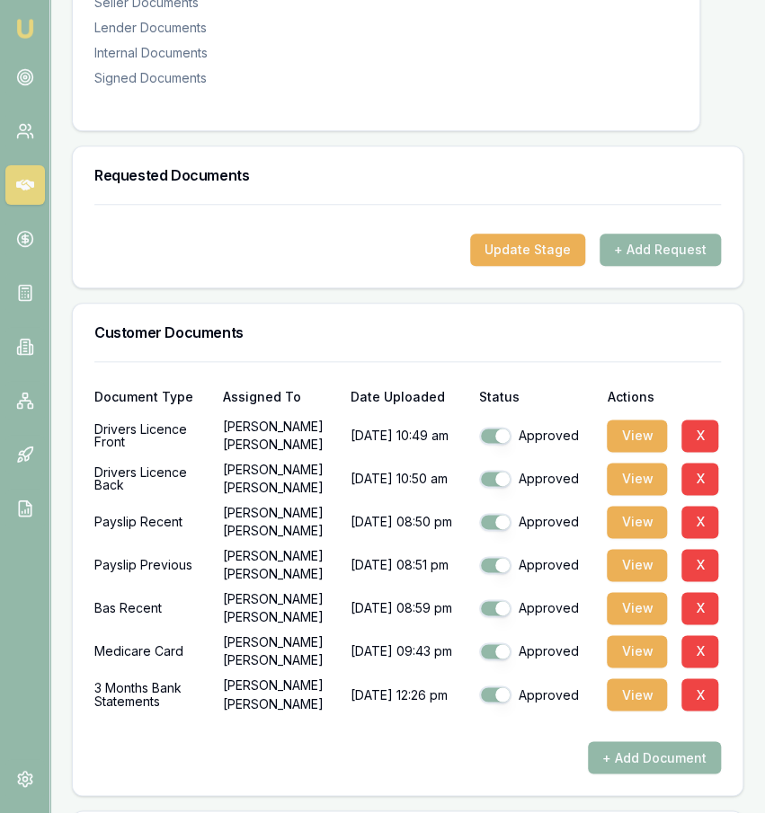
drag, startPoint x: 630, startPoint y: 669, endPoint x: 416, endPoint y: 665, distance: 213.9
click at [416, 677] on div "3 Months Bank Statements Jeffrey Gorrell 28/08/2025, 12:26 pm Approved View X" at bounding box center [407, 695] width 626 height 36
click at [630, 678] on button "View" at bounding box center [637, 694] width 60 height 32
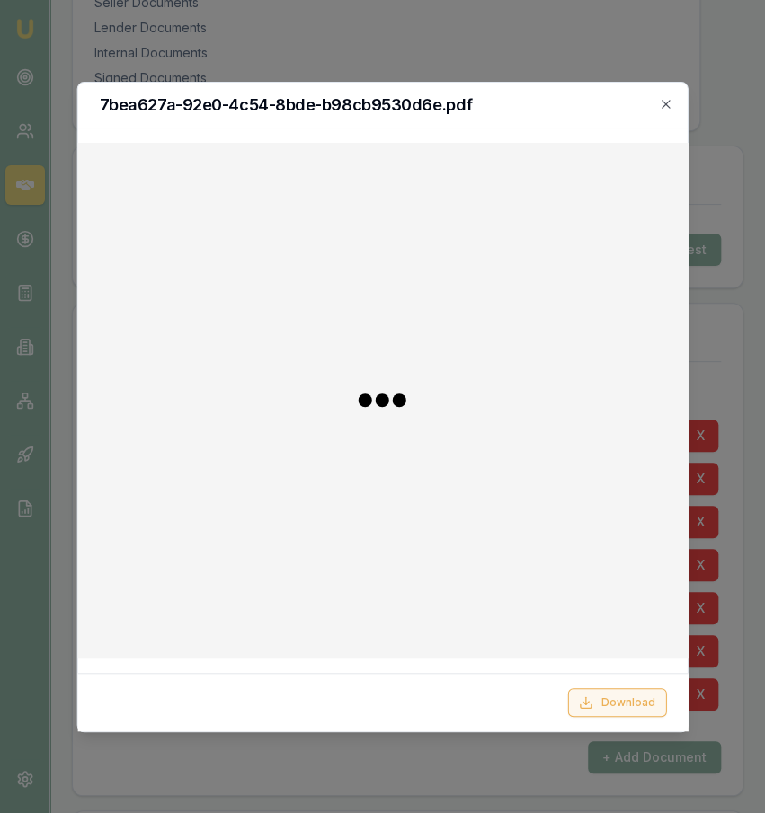
click at [598, 705] on button "Download" at bounding box center [616, 702] width 99 height 29
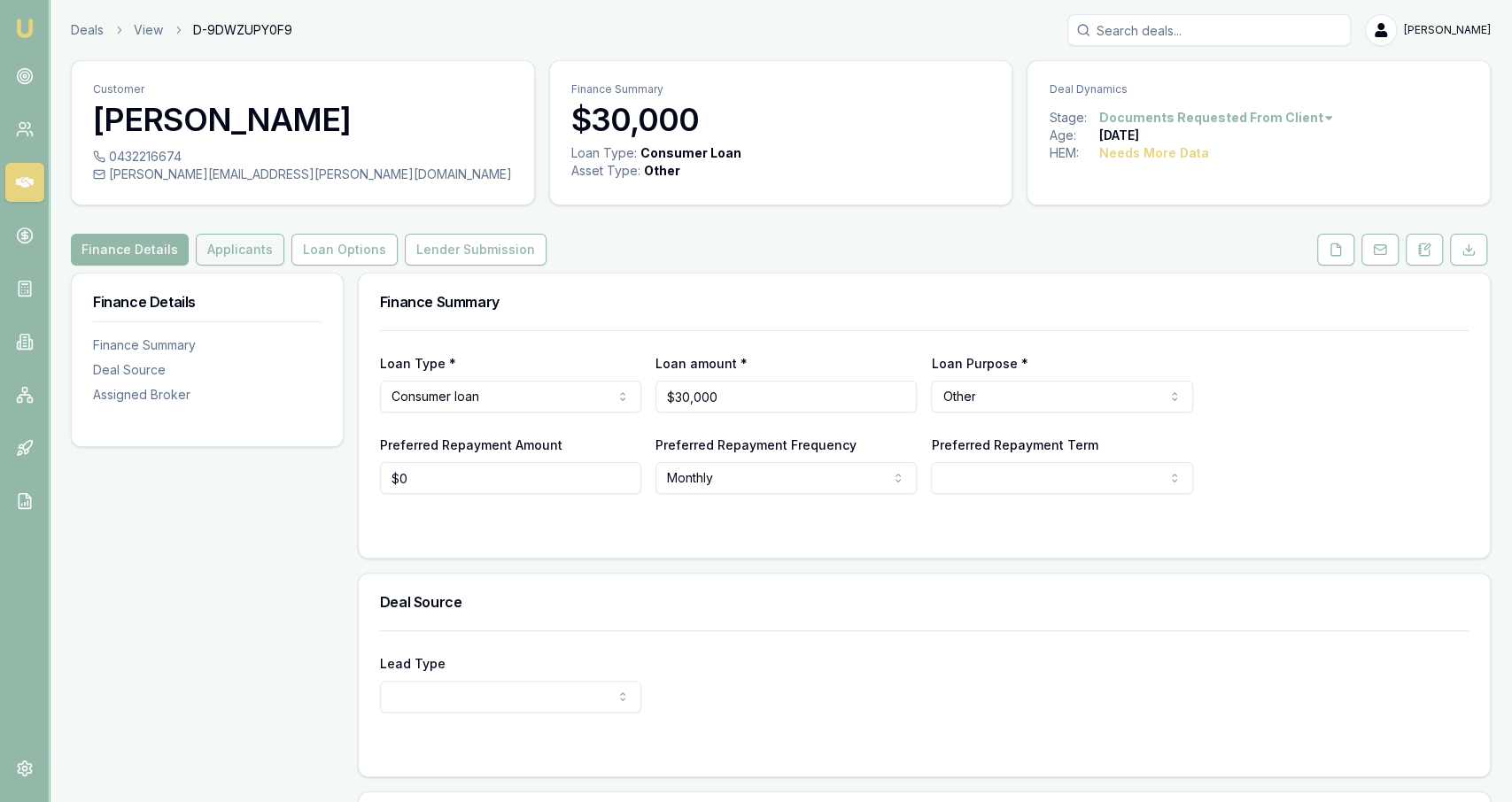
click at [224, 234] on button "Applicants" at bounding box center [241, 249] width 89 height 32
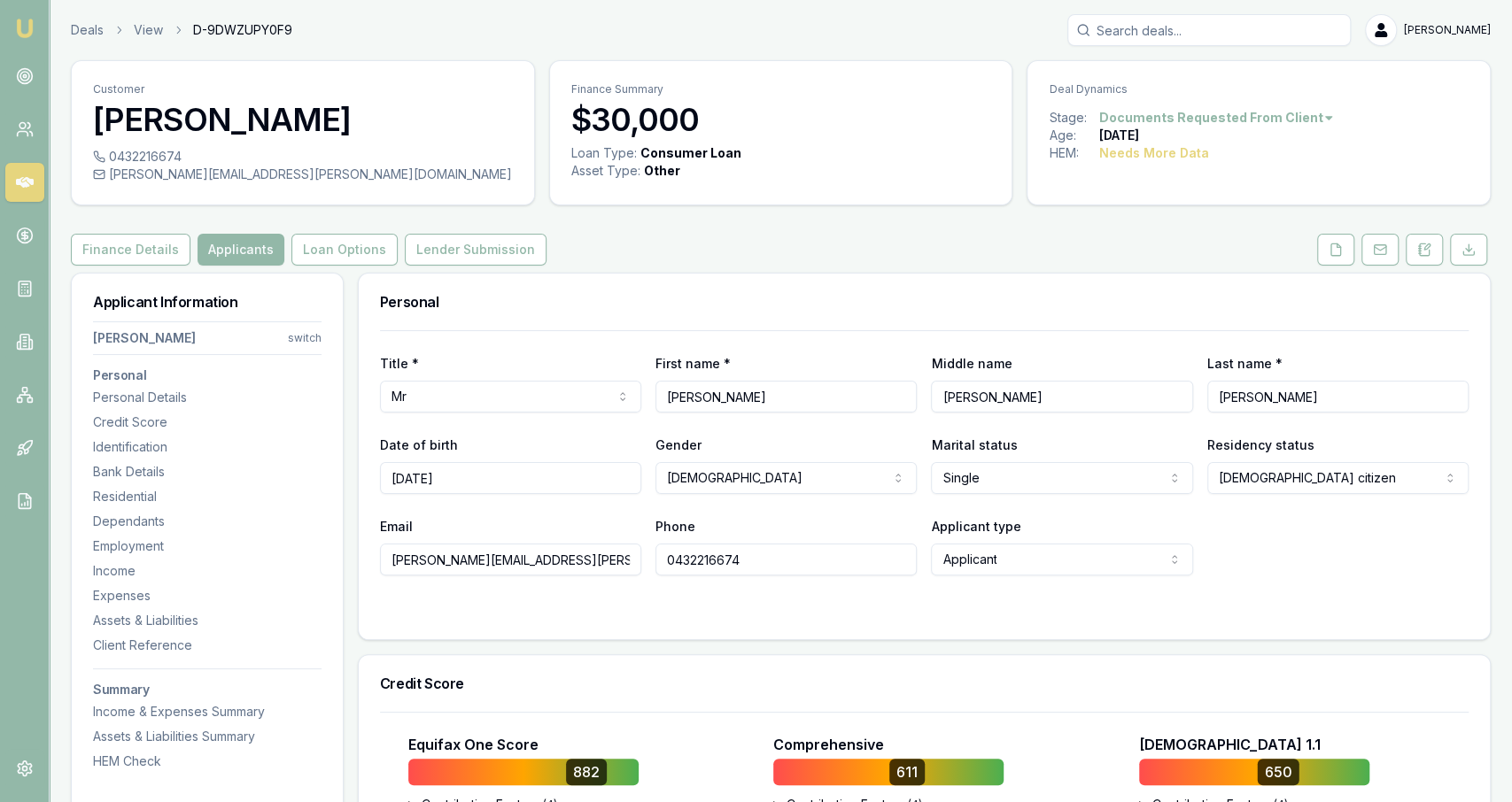
click at [572, 236] on div "Finance Details Applicants Loan Options Lender Submission" at bounding box center [781, 249] width 1419 height 32
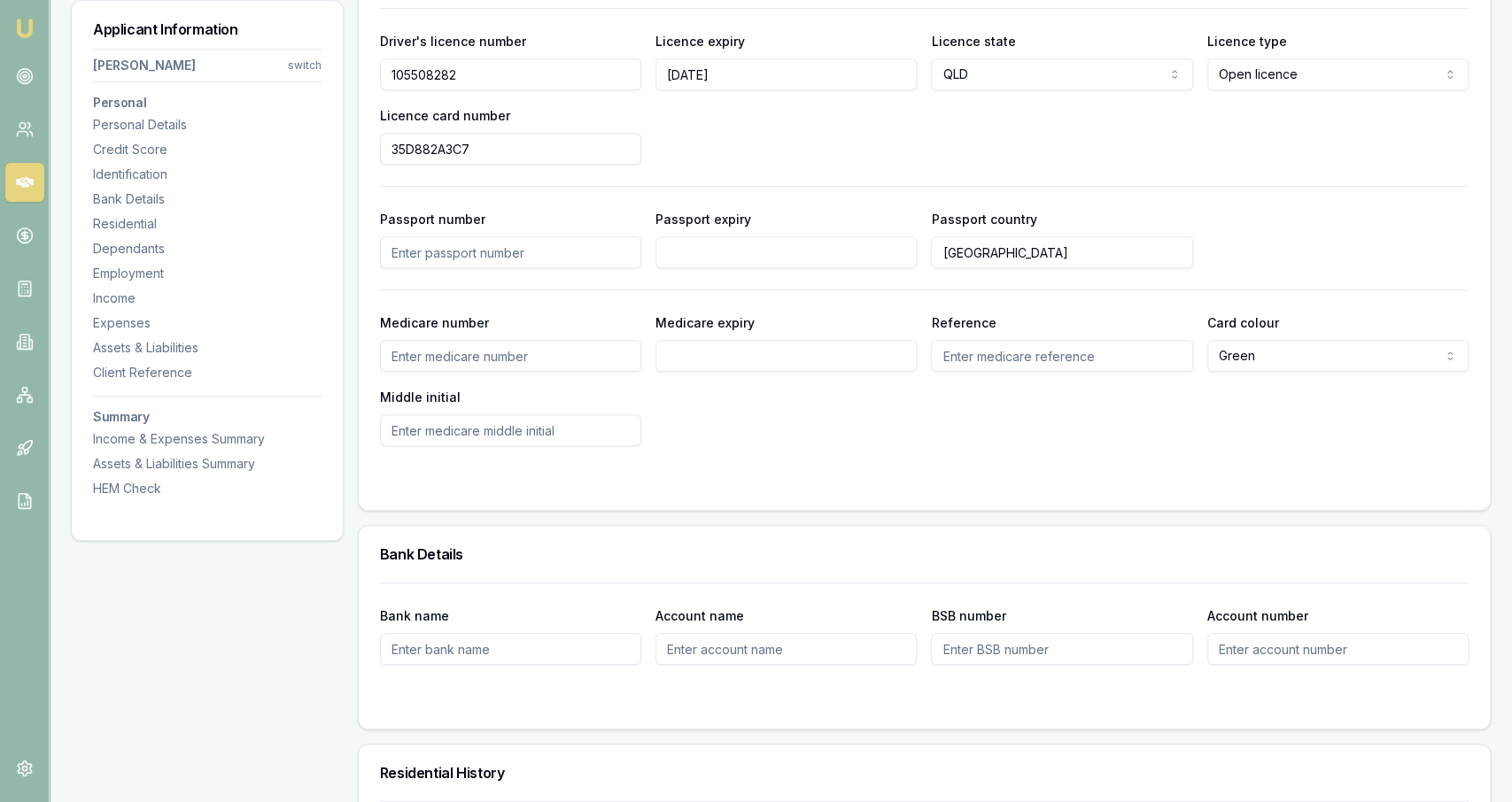
scroll to position [1062, 0]
